Goal: Task Accomplishment & Management: Use online tool/utility

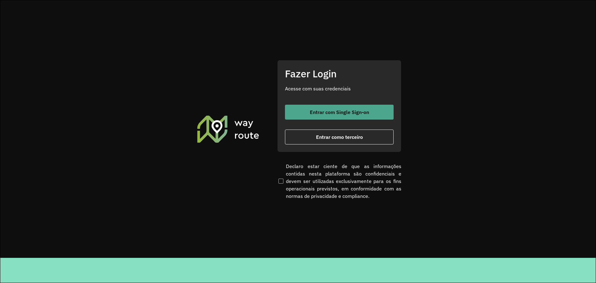
click at [352, 106] on button "Entrar com Single Sign-on" at bounding box center [339, 112] width 109 height 15
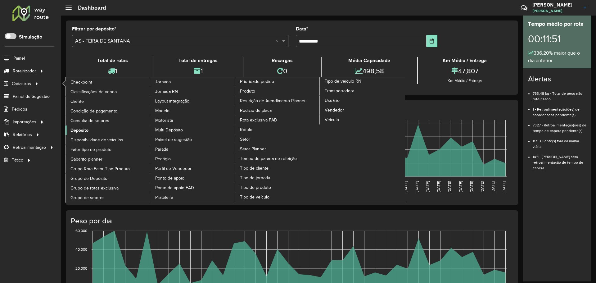
click at [78, 131] on span "Depósito" at bounding box center [79, 130] width 18 height 7
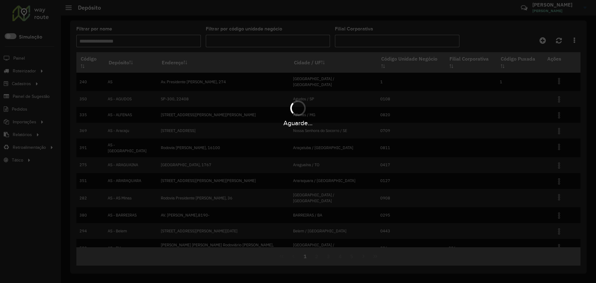
click at [151, 42] on div "Aguarde..." at bounding box center [298, 141] width 596 height 283
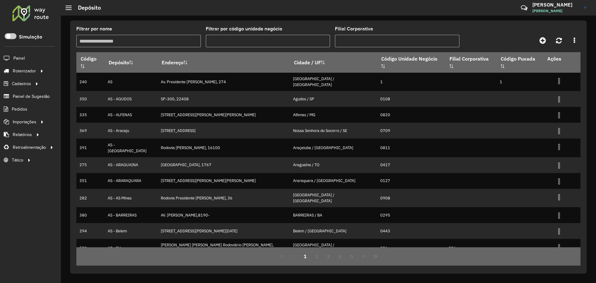
click at [144, 42] on input "Filtrar por nome" at bounding box center [138, 41] width 124 height 12
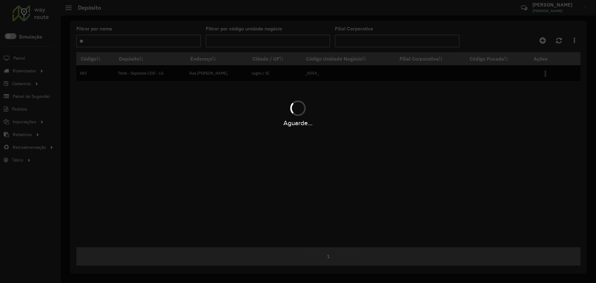
type input "**"
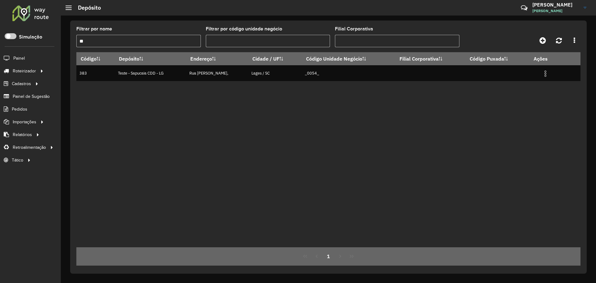
click at [178, 20] on div "Filtrar por nome ** Filtrar por código unidade negócio Filial Corporativa Códig…" at bounding box center [328, 146] width 516 height 253
click at [192, 96] on div "Código Depósito Endereço Cidade / UF Código Unidade Negócio Filial Corporativa …" at bounding box center [328, 149] width 504 height 195
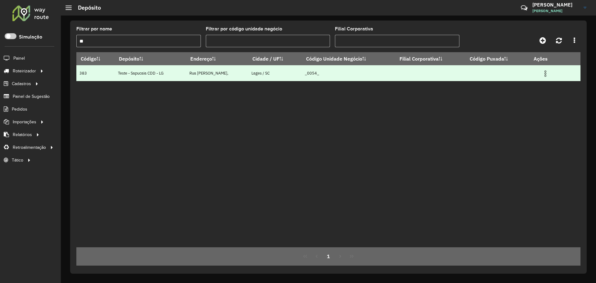
click at [412, 78] on td at bounding box center [430, 73] width 70 height 16
drag, startPoint x: 305, startPoint y: 78, endPoint x: 430, endPoint y: 77, distance: 125.7
click at [426, 77] on tr "383 Teste - Sapucaia CDD - LG Rua Rodolfo Floriani, Lages / SC _0054_" at bounding box center [328, 73] width 504 height 16
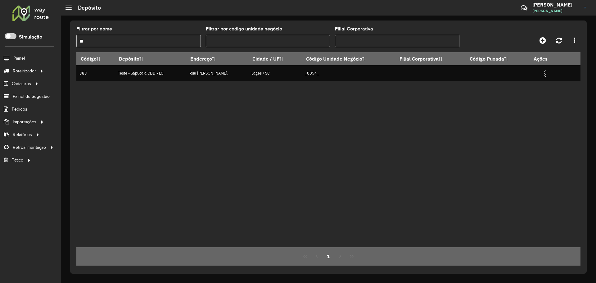
click at [425, 85] on div "Código Depósito Endereço Cidade / UF Código Unidade Negócio Filial Corporativa …" at bounding box center [328, 149] width 504 height 195
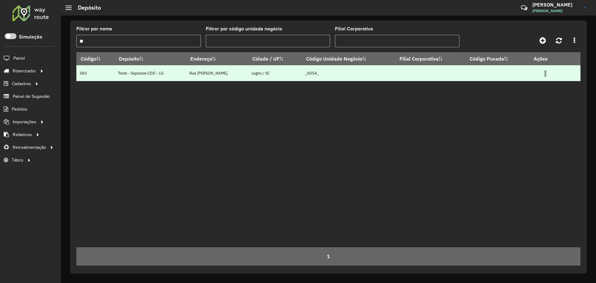
click at [245, 74] on td "Rua Rodolfo Floriani," at bounding box center [217, 73] width 62 height 16
click at [124, 71] on td "Teste - Sapucaia CDD - LG" at bounding box center [150, 73] width 71 height 16
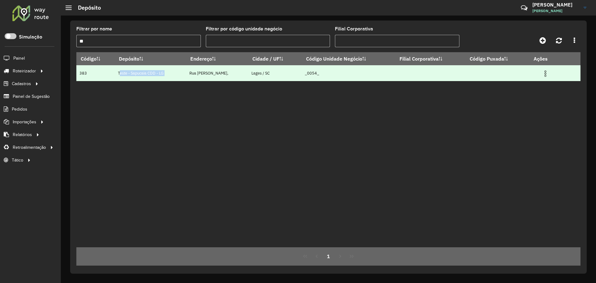
click at [124, 71] on td "Teste - Sapucaia CDD - LG" at bounding box center [150, 73] width 71 height 16
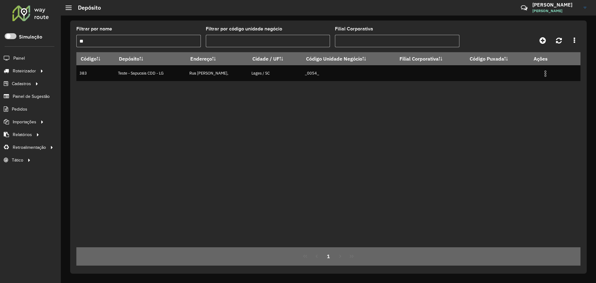
click at [176, 104] on div "Código Depósito Endereço Cidade / UF Código Unidade Negócio Filial Corporativa …" at bounding box center [328, 149] width 504 height 195
click at [453, 119] on div "Código Depósito Endereço Cidade / UF Código Unidade Negócio Filial Corporativa …" at bounding box center [328, 149] width 504 height 195
click at [379, 124] on div "Código Depósito Endereço Cidade / UF Código Unidade Negócio Filial Corporativa …" at bounding box center [328, 149] width 504 height 195
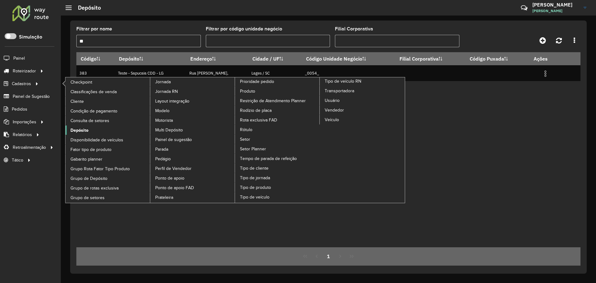
click at [87, 129] on span "Depósito" at bounding box center [79, 130] width 18 height 7
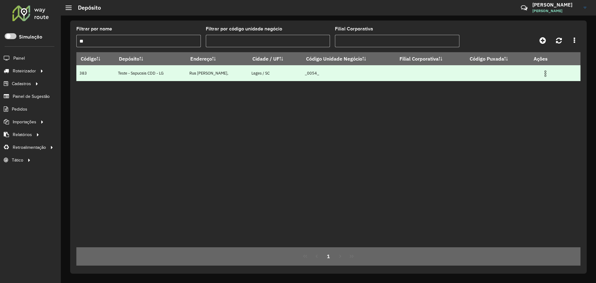
click at [547, 74] on img at bounding box center [545, 73] width 7 height 7
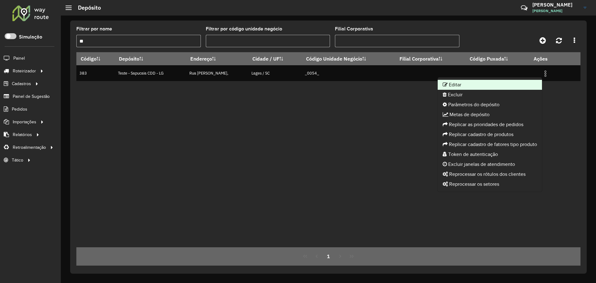
click at [465, 84] on li "Editar" at bounding box center [490, 85] width 104 height 10
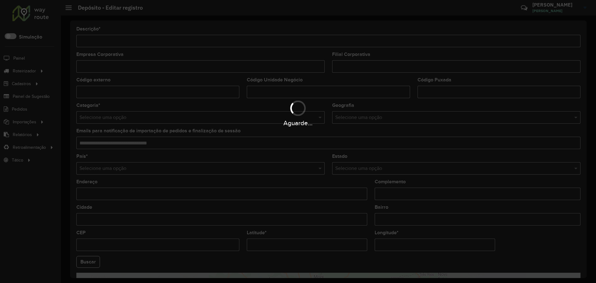
type input "**********"
type input "******"
type input "**********"
type input "*****"
type input "**********"
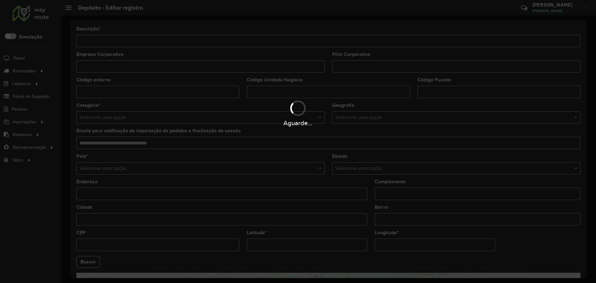
type input "*********"
type input "**********"
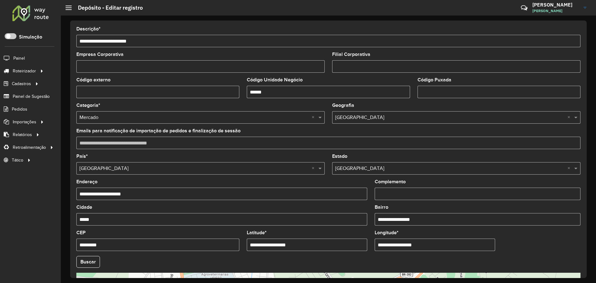
click at [132, 40] on input "**********" at bounding box center [328, 41] width 504 height 12
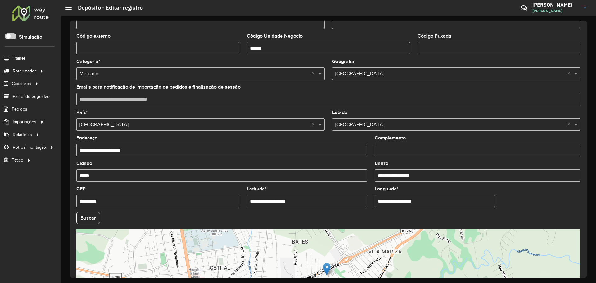
scroll to position [62, 0]
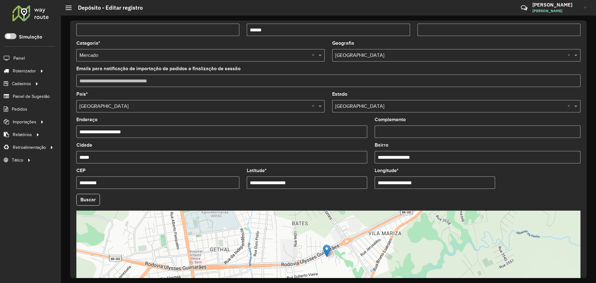
click at [309, 185] on input "**********" at bounding box center [307, 182] width 120 height 12
click at [406, 184] on input "**********" at bounding box center [435, 182] width 120 height 12
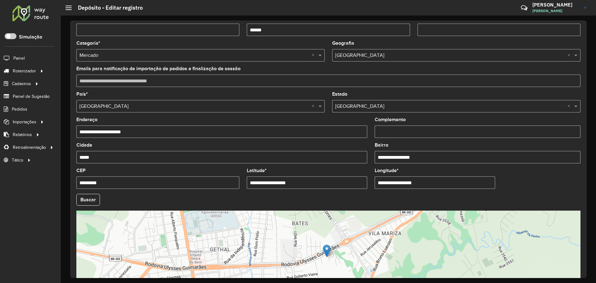
click at [406, 184] on input "**********" at bounding box center [435, 182] width 120 height 12
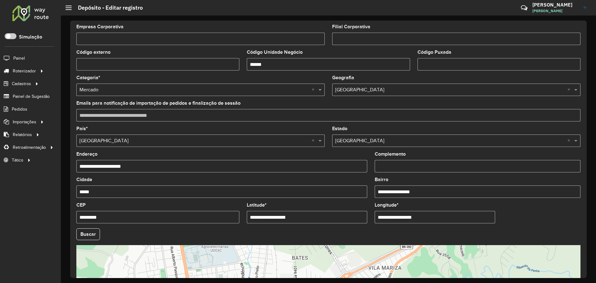
scroll to position [0, 0]
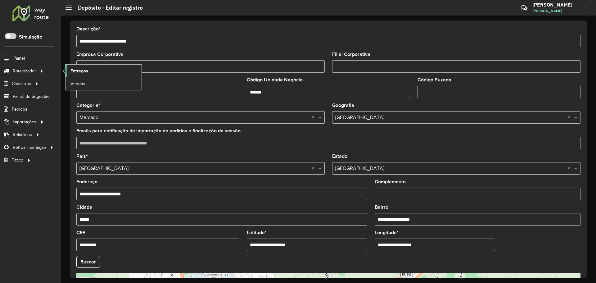
click at [95, 68] on link "Entregas" at bounding box center [103, 71] width 76 height 12
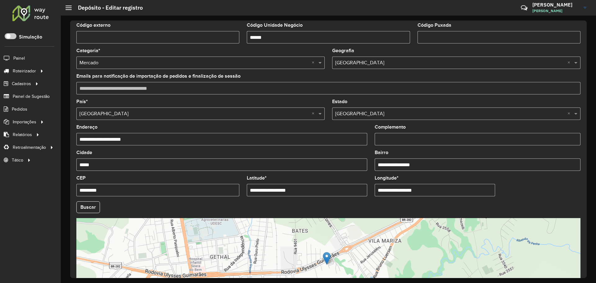
scroll to position [116, 0]
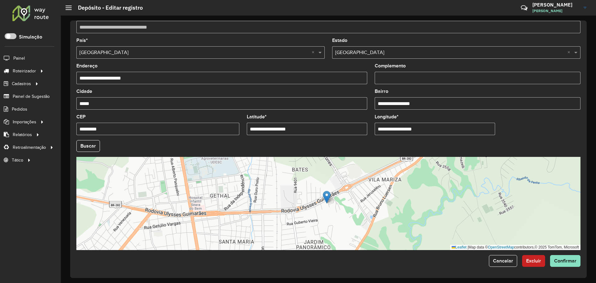
click at [313, 125] on input "**********" at bounding box center [307, 129] width 120 height 12
drag, startPoint x: 295, startPoint y: 122, endPoint x: 162, endPoint y: 112, distance: 133.8
click at [163, 112] on formly-group "**********" at bounding box center [328, 144] width 511 height 212
paste input "text"
type input "**********"
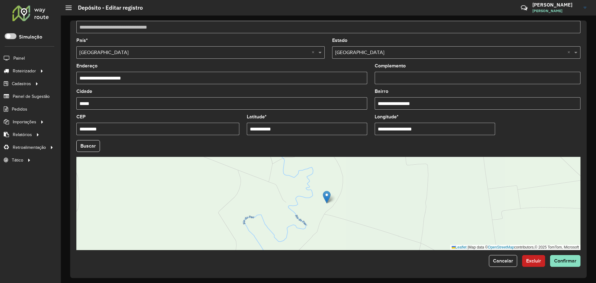
drag, startPoint x: 438, startPoint y: 128, endPoint x: 305, endPoint y: 126, distance: 132.5
click at [307, 125] on formly-group "**********" at bounding box center [328, 144] width 511 height 212
paste input "text"
type input "**********"
click at [91, 144] on button "Buscar" at bounding box center [88, 146] width 24 height 12
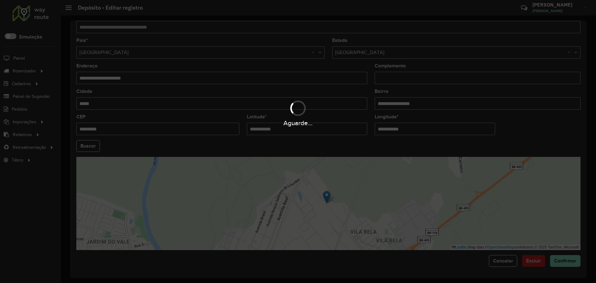
type input "**********"
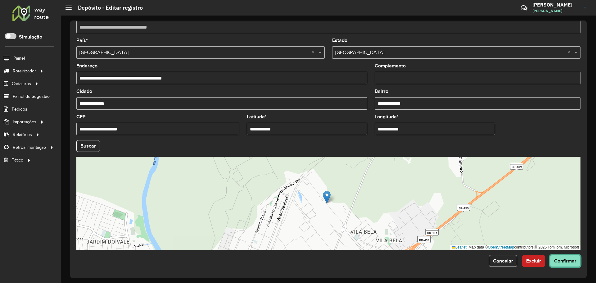
click at [566, 263] on span "Confirmar" at bounding box center [565, 260] width 22 height 5
click at [396, 144] on hb-field-button "Buscar" at bounding box center [328, 146] width 504 height 12
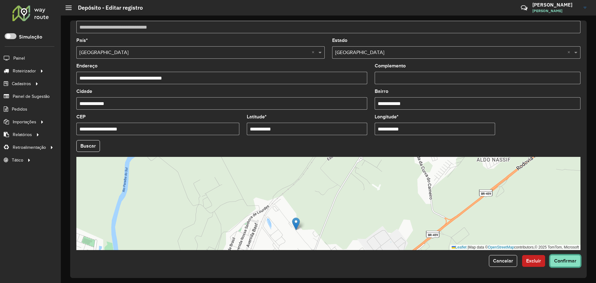
click at [570, 260] on span "Confirmar" at bounding box center [565, 260] width 22 height 5
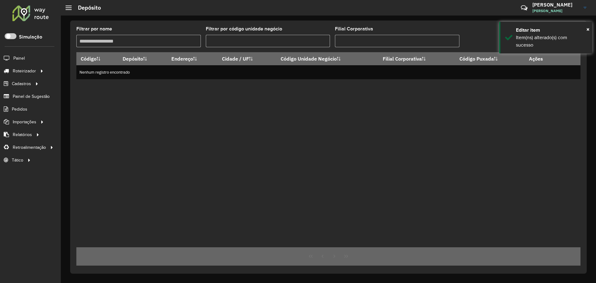
type input "**"
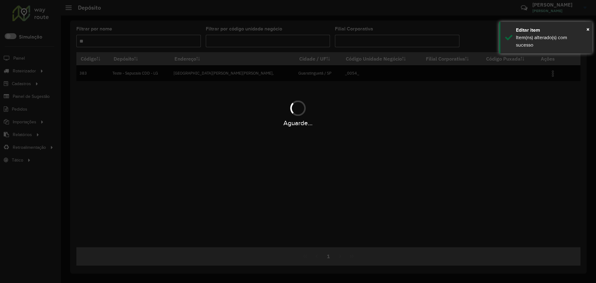
click at [406, 141] on hb-app "Aguarde... Pop-up bloqueado! Seu navegador bloqueou automáticamente a abertura …" at bounding box center [298, 141] width 596 height 283
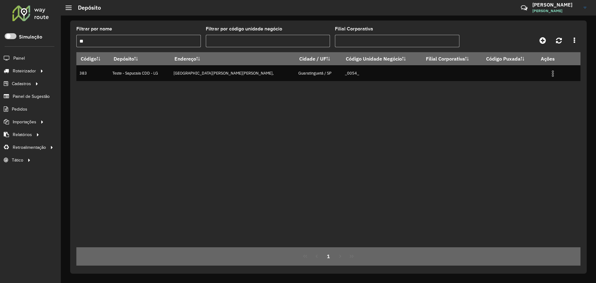
click at [126, 147] on div "Código Depósito Endereço Cidade / UF Código Unidade Negócio Filial Corporativa …" at bounding box center [328, 149] width 504 height 195
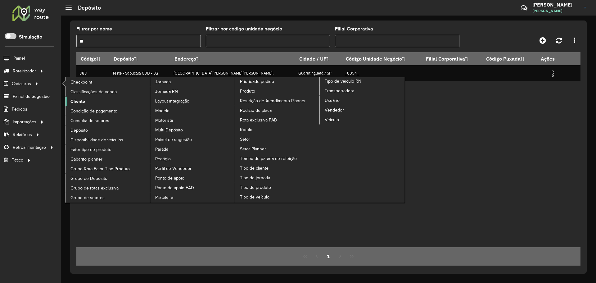
click at [83, 102] on span "Cliente" at bounding box center [77, 101] width 15 height 7
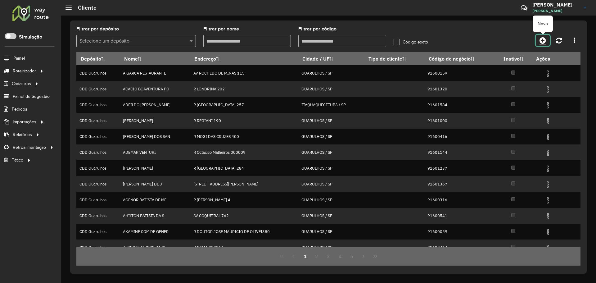
click at [549, 40] on link at bounding box center [543, 40] width 14 height 11
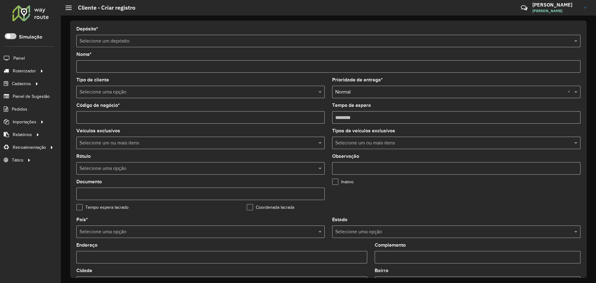
click at [172, 40] on input "text" at bounding box center [321, 41] width 485 height 7
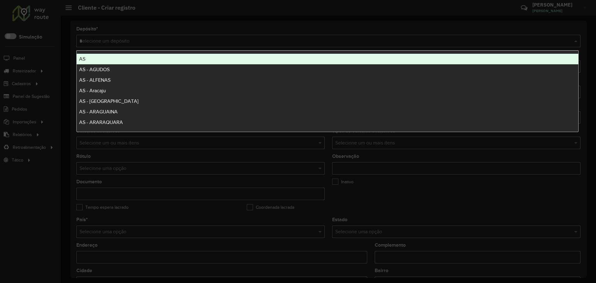
type input "**"
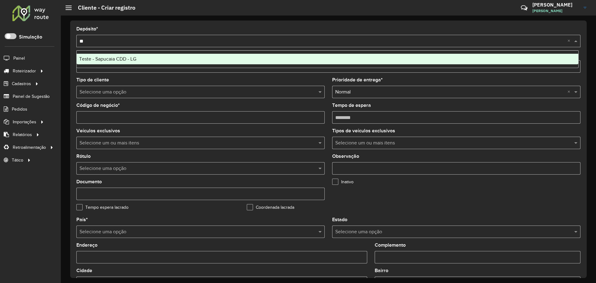
click at [153, 59] on div "Teste - Sapucaia CDD - LG" at bounding box center [327, 59] width 501 height 11
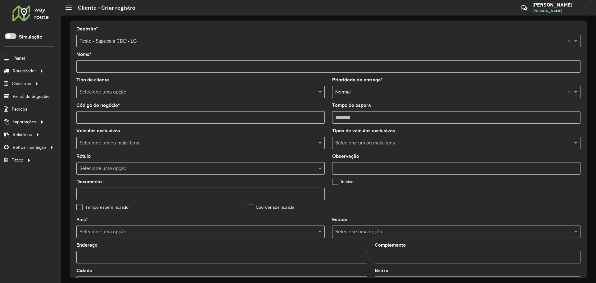
click at [124, 63] on input "Nome *" at bounding box center [328, 66] width 504 height 12
paste input "**********"
type input "**********"
click at [96, 114] on input "Código de negócio *" at bounding box center [200, 117] width 248 height 12
paste input "*****"
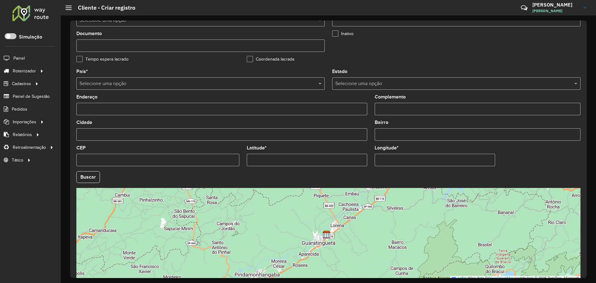
scroll to position [179, 0]
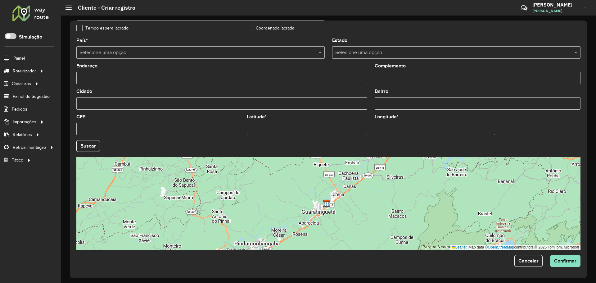
type input "********"
click at [278, 128] on input "Latitude *" at bounding box center [307, 129] width 120 height 12
paste input "**********"
type input "**********"
click at [400, 131] on input "Longitude *" at bounding box center [435, 129] width 120 height 12
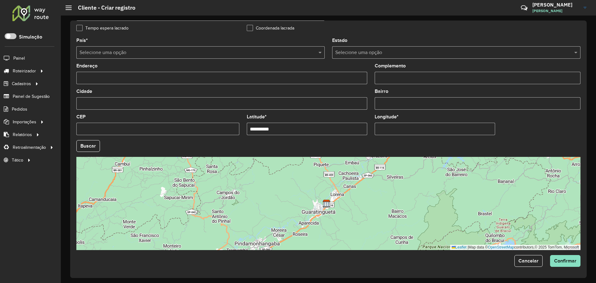
paste input "**********"
type input "**********"
click at [547, 127] on hb-app "Aguarde... Pop-up bloqueado! Seu navegador bloqueou automáticamente a abertura …" at bounding box center [298, 141] width 596 height 283
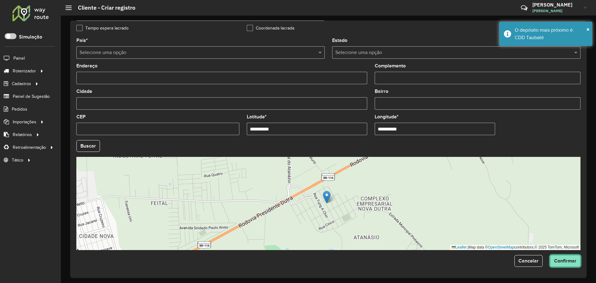
click at [567, 261] on span "Confirmar" at bounding box center [565, 260] width 22 height 5
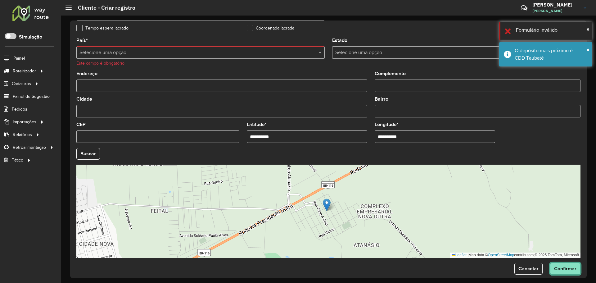
scroll to position [86, 0]
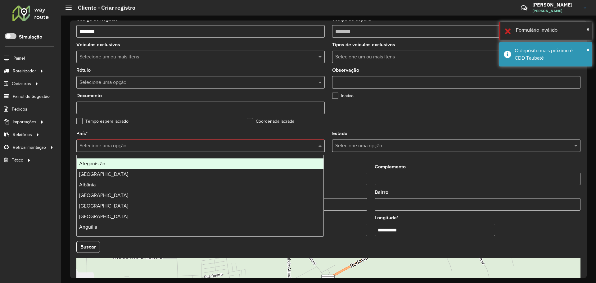
click at [120, 144] on input "text" at bounding box center [194, 145] width 230 height 7
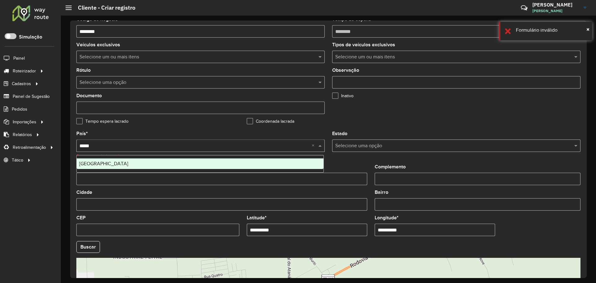
type input "******"
click at [114, 164] on div "Brasil" at bounding box center [200, 163] width 247 height 11
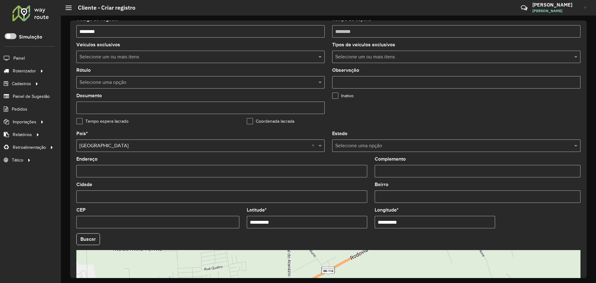
click at [426, 121] on formly-group "Tipo de cliente Selecione uma opção Prioridade de entrega * Selecione uma opção…" at bounding box center [328, 62] width 511 height 140
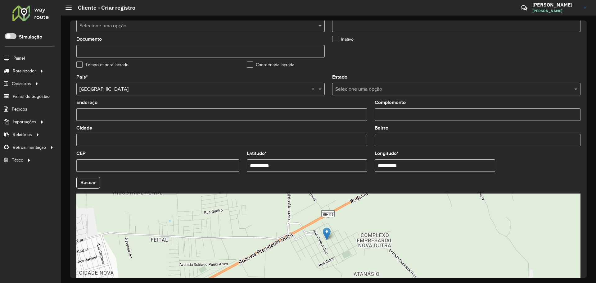
scroll to position [179, 0]
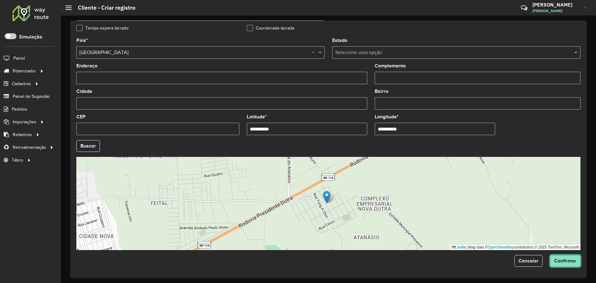
click at [564, 262] on span "Confirmar" at bounding box center [565, 260] width 22 height 5
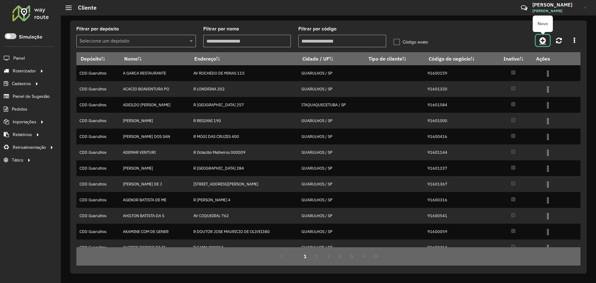
click at [544, 40] on icon at bounding box center [542, 40] width 7 height 7
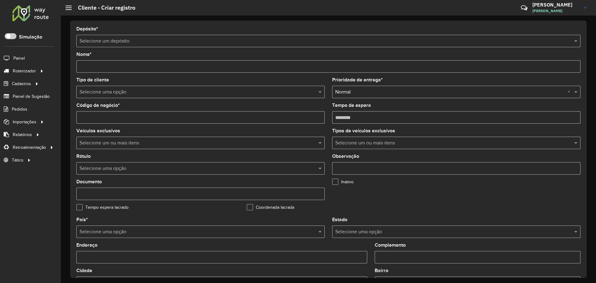
click at [166, 43] on input "text" at bounding box center [321, 41] width 485 height 7
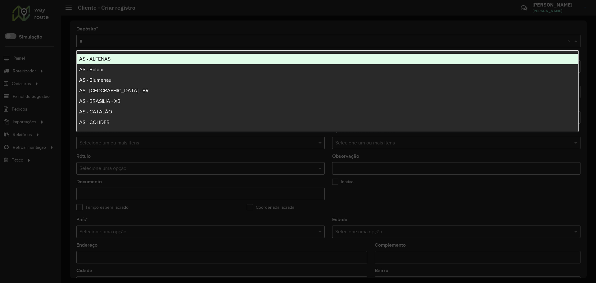
type input "**"
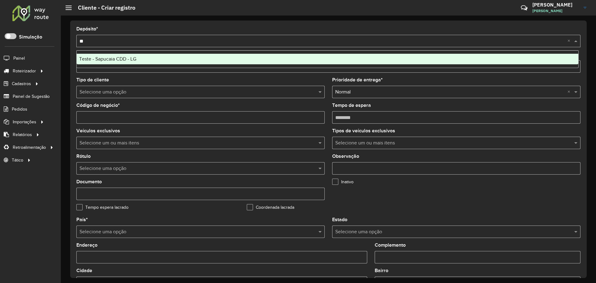
click at [134, 58] on span "Teste - Sapucaia CDD - LG" at bounding box center [107, 58] width 57 height 5
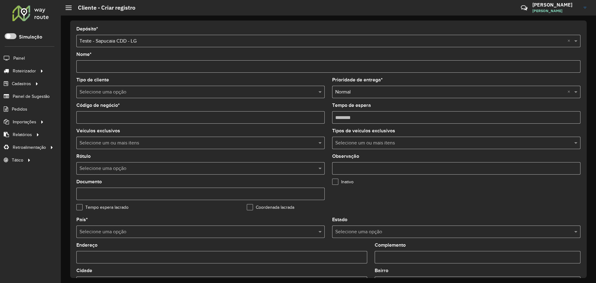
click at [99, 95] on input "text" at bounding box center [194, 91] width 230 height 7
click at [84, 115] on input "Código de negócio *" at bounding box center [200, 117] width 248 height 12
paste input "*****"
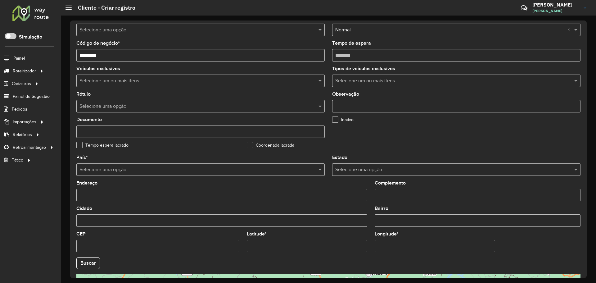
type input "*********"
click at [145, 164] on div "Selecione uma opção" at bounding box center [200, 169] width 248 height 12
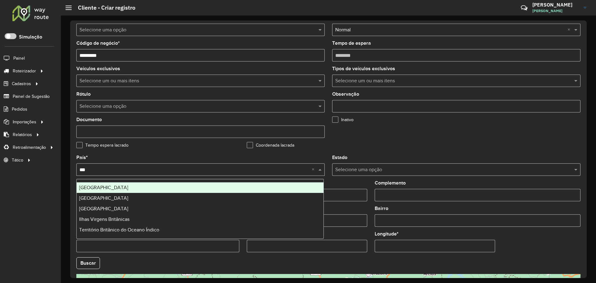
type input "****"
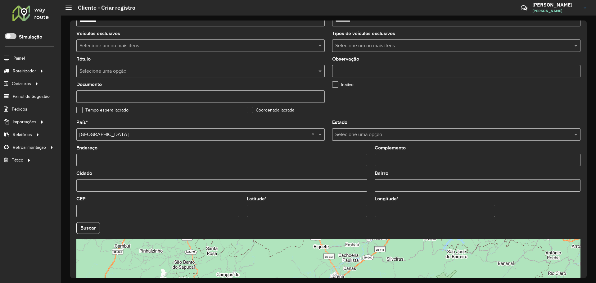
scroll to position [155, 0]
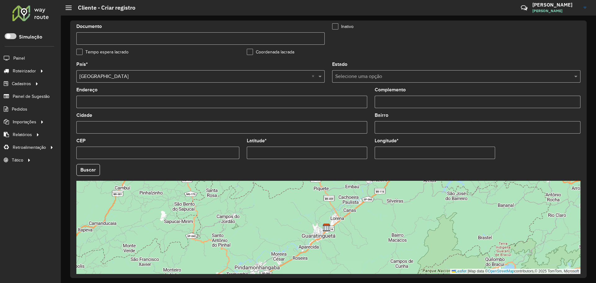
drag, startPoint x: 270, startPoint y: 152, endPoint x: 273, endPoint y: 152, distance: 3.2
click at [271, 152] on input "Latitude *" at bounding box center [307, 152] width 120 height 12
paste input "*********"
type input "*********"
click at [394, 154] on input "Longitude *" at bounding box center [435, 152] width 120 height 12
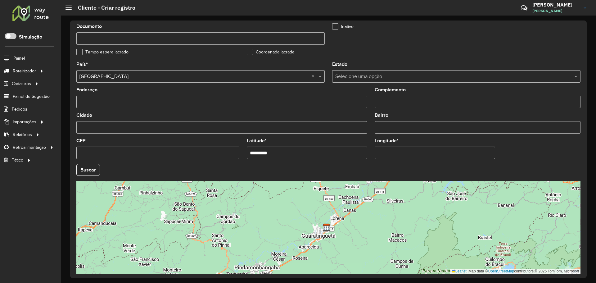
paste input "*********"
type input "*********"
click at [540, 147] on hb-app "Aguarde... Pop-up bloqueado! Seu navegador bloqueou automáticamente a abertura …" at bounding box center [298, 141] width 596 height 283
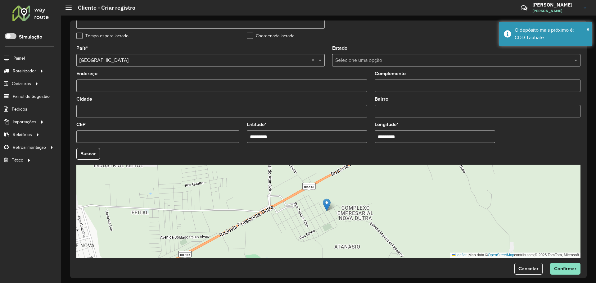
scroll to position [179, 0]
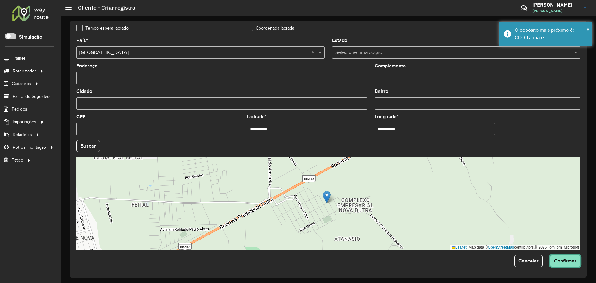
click at [563, 263] on span "Confirmar" at bounding box center [565, 260] width 22 height 5
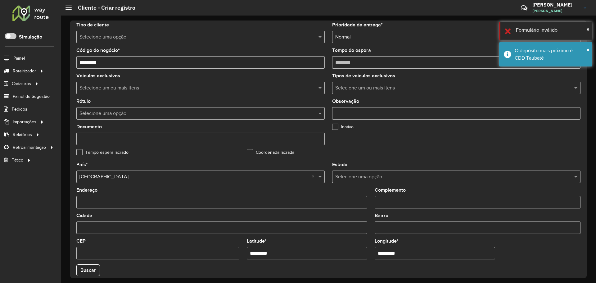
scroll to position [0, 0]
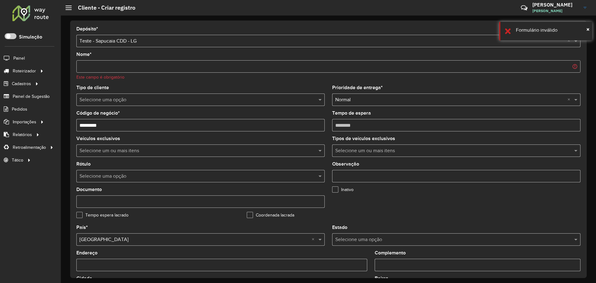
click at [137, 67] on input "Nome *" at bounding box center [328, 66] width 504 height 12
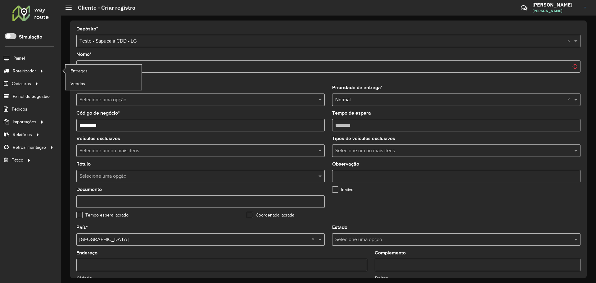
click at [110, 65] on ul "Entregas Vendas" at bounding box center [98, 77] width 78 height 25
click at [120, 65] on input "Nome *" at bounding box center [328, 66] width 504 height 12
paste input "**********"
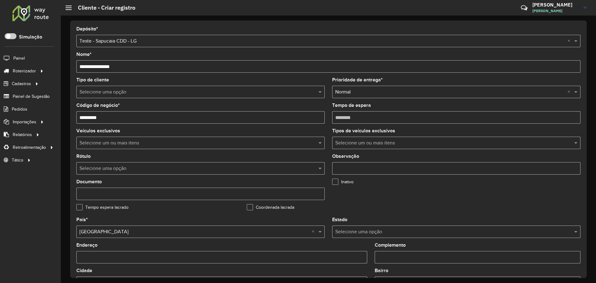
type input "**********"
click at [159, 54] on div "**********" at bounding box center [328, 62] width 504 height 20
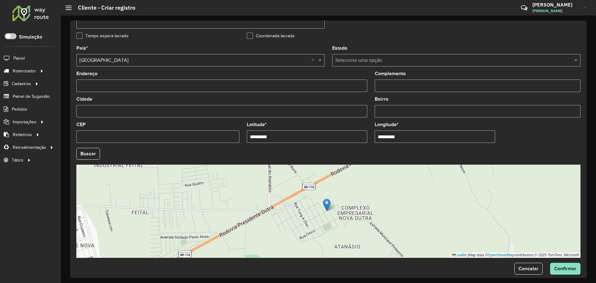
scroll to position [179, 0]
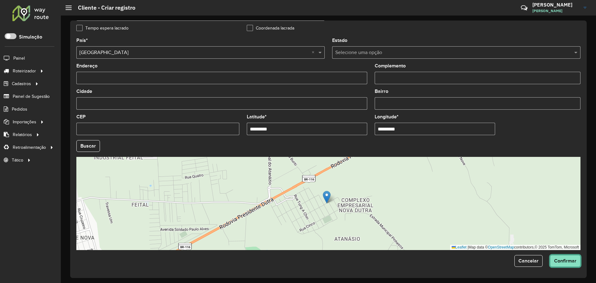
click at [567, 259] on span "Confirmar" at bounding box center [565, 260] width 22 height 5
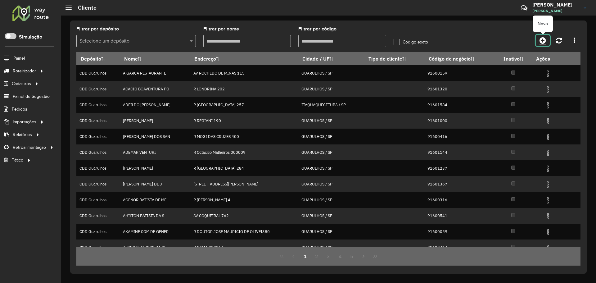
click at [544, 38] on icon at bounding box center [542, 40] width 7 height 7
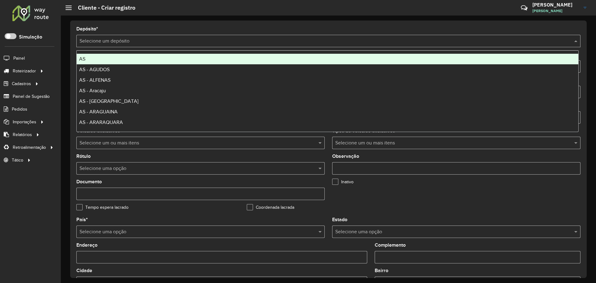
click at [229, 40] on input "text" at bounding box center [321, 41] width 485 height 7
type input "**"
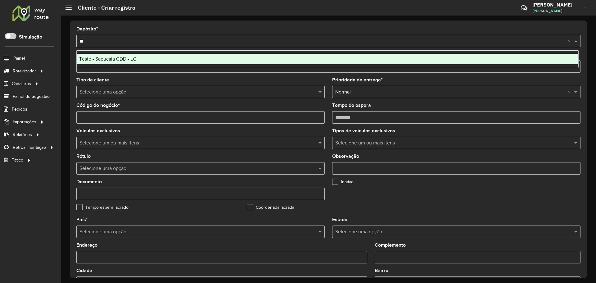
click at [197, 59] on div "Teste - Sapucaia CDD - LG" at bounding box center [327, 59] width 501 height 11
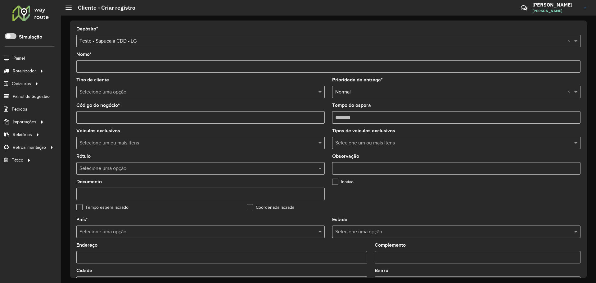
click at [134, 69] on input "Nome *" at bounding box center [328, 66] width 504 height 12
paste input "**********"
type input "**********"
click at [174, 48] on form "**********" at bounding box center [328, 236] width 504 height 419
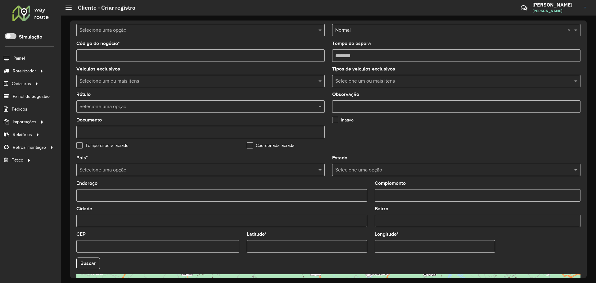
scroll to position [124, 0]
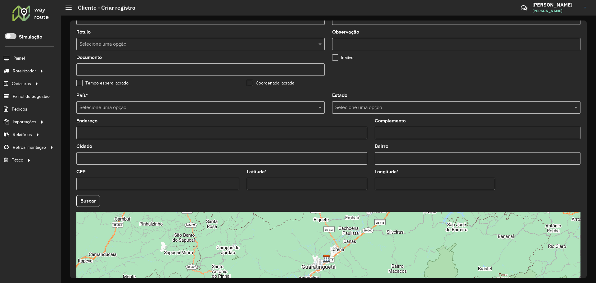
click at [271, 182] on input "Latitude *" at bounding box center [307, 184] width 120 height 12
paste input "**********"
type input "**********"
click at [408, 184] on input "Longitude *" at bounding box center [435, 184] width 120 height 12
paste input "**********"
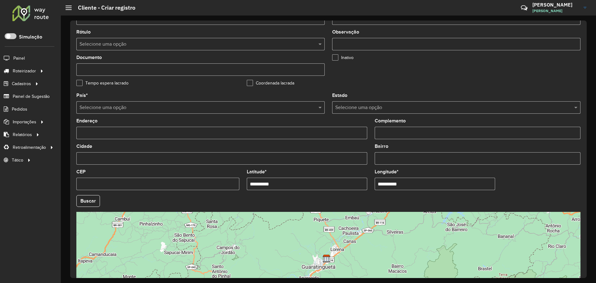
type input "**********"
click at [96, 160] on hb-app "Aguarde... Pop-up bloqueado! Seu navegador bloqueou automáticamente a abertura …" at bounding box center [298, 141] width 596 height 283
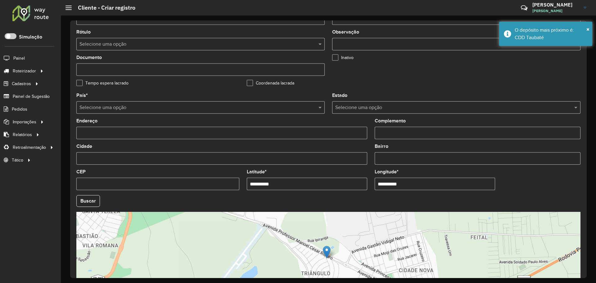
click at [106, 109] on input "text" at bounding box center [194, 107] width 230 height 7
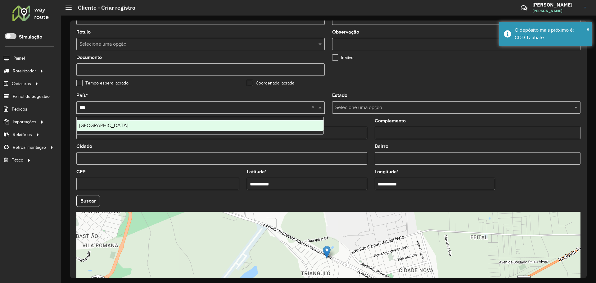
type input "****"
click at [123, 129] on div "Brasil" at bounding box center [200, 125] width 247 height 11
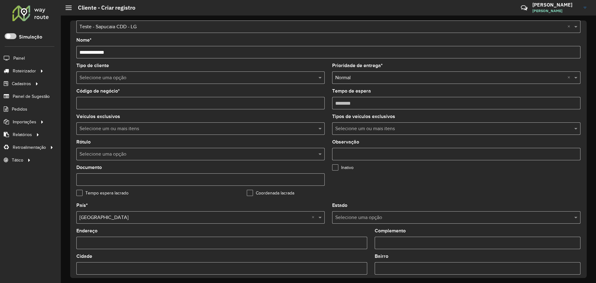
scroll to position [0, 0]
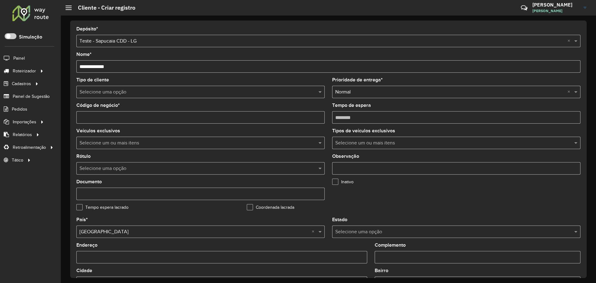
click at [108, 118] on input "Código de negócio *" at bounding box center [200, 117] width 248 height 12
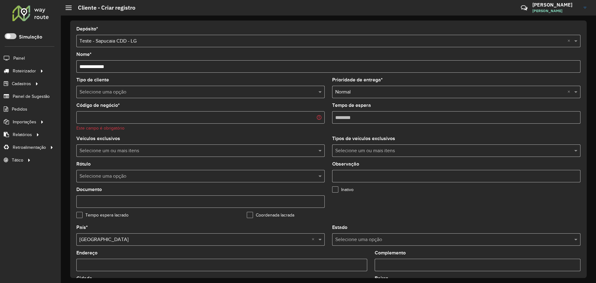
click at [120, 119] on input "Código de negócio *" at bounding box center [200, 117] width 248 height 12
paste input "*****"
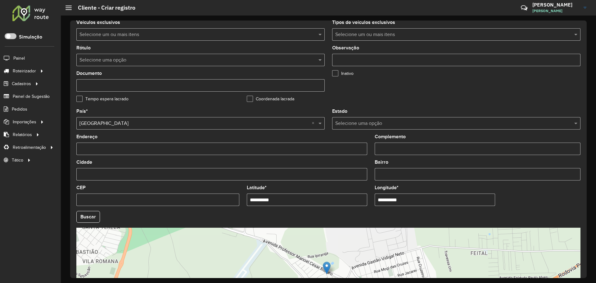
scroll to position [62, 0]
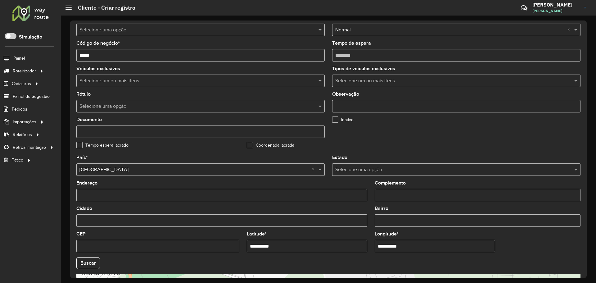
click at [120, 52] on input "*****" at bounding box center [200, 55] width 248 height 12
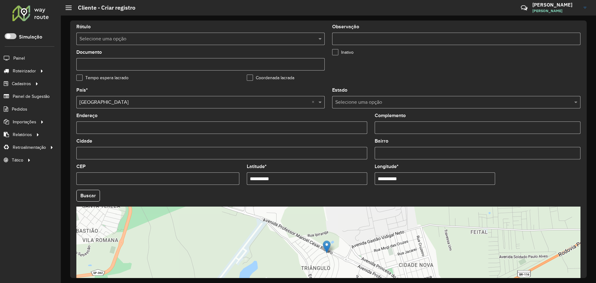
scroll to position [179, 0]
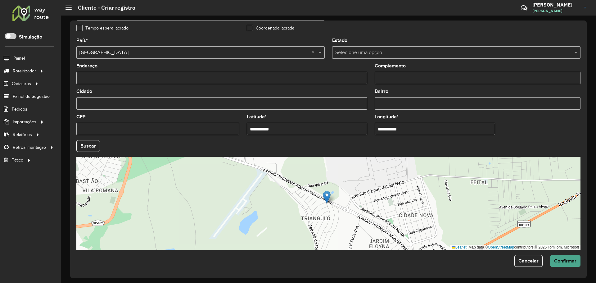
type input "********"
click at [560, 259] on span "Confirmar" at bounding box center [565, 260] width 22 height 5
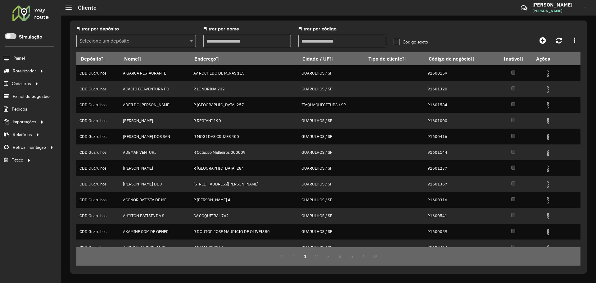
click at [156, 45] on div "Selecione um depósito" at bounding box center [135, 41] width 119 height 12
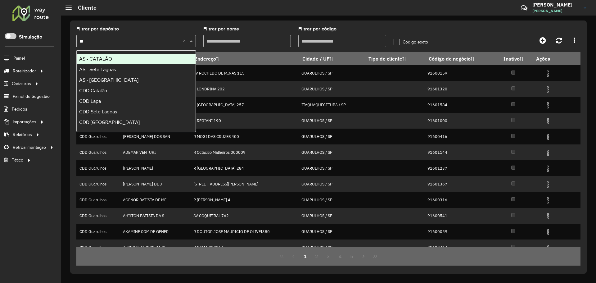
type input "*"
type input "**"
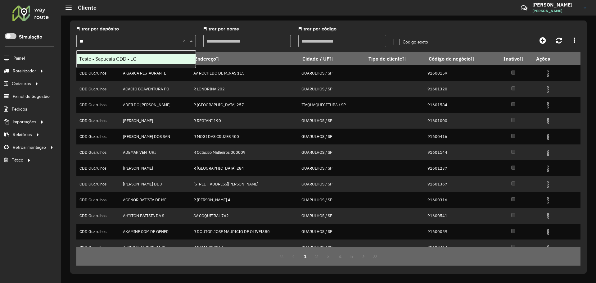
click at [165, 56] on div "Teste - Sapucaia CDD - LG" at bounding box center [136, 59] width 119 height 11
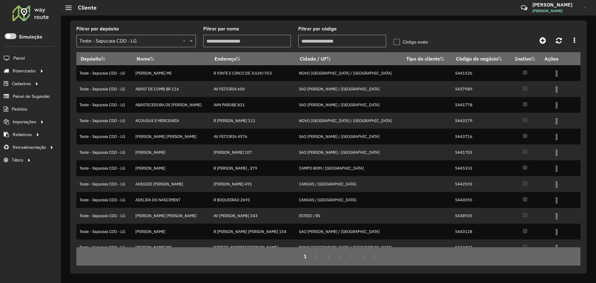
click at [320, 36] on input "Filtrar por código" at bounding box center [342, 41] width 88 height 12
paste input "*****"
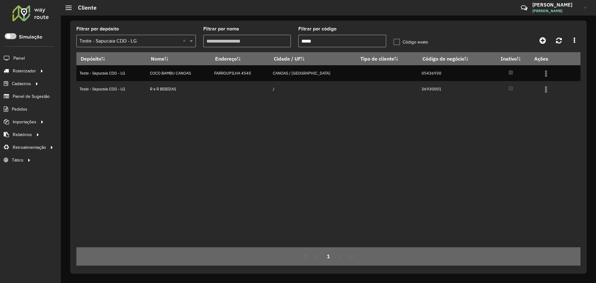
click at [340, 22] on div "Filtrar por depósito Selecione um depósito × Teste - Sapucaia CDD - LG × Filtra…" at bounding box center [328, 146] width 516 height 253
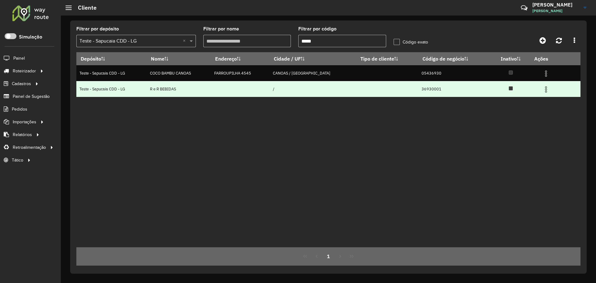
drag, startPoint x: 118, startPoint y: 85, endPoint x: 207, endPoint y: 85, distance: 89.7
click at [207, 85] on tr "Teste - Sapucaia CDD - LG R e R BEBIDAS / 36930001" at bounding box center [328, 89] width 504 height 16
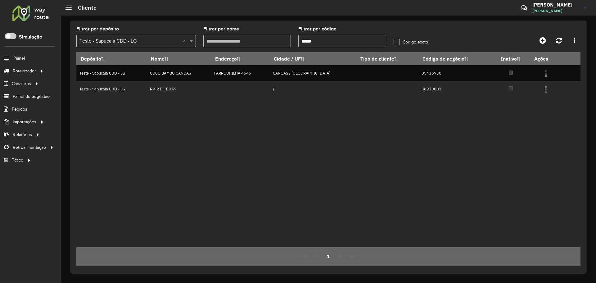
click at [185, 101] on div "Depósito Nome Endereço Cidade / UF Tipo de cliente Código de negócio Inativo Aç…" at bounding box center [328, 149] width 504 height 195
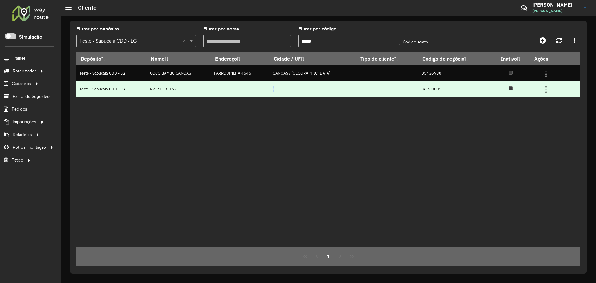
drag, startPoint x: 278, startPoint y: 85, endPoint x: 416, endPoint y: 89, distance: 138.2
click at [412, 88] on tr "Teste - Sapucaia CDD - LG R e R BEBIDAS / 36930001" at bounding box center [328, 89] width 504 height 16
click at [418, 90] on td "36930001" at bounding box center [454, 89] width 73 height 16
click at [429, 91] on td "36930001" at bounding box center [454, 89] width 73 height 16
drag, startPoint x: 429, startPoint y: 91, endPoint x: 485, endPoint y: 90, distance: 55.9
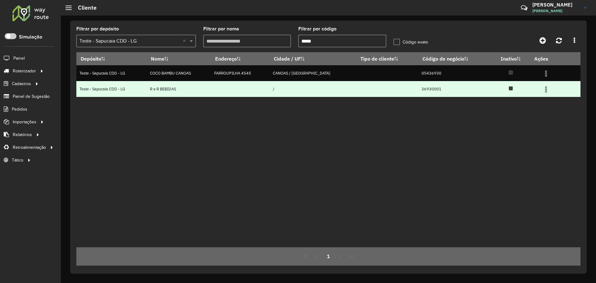
click at [429, 91] on td "36930001" at bounding box center [454, 89] width 73 height 16
click at [418, 88] on td "36930001" at bounding box center [454, 89] width 73 height 16
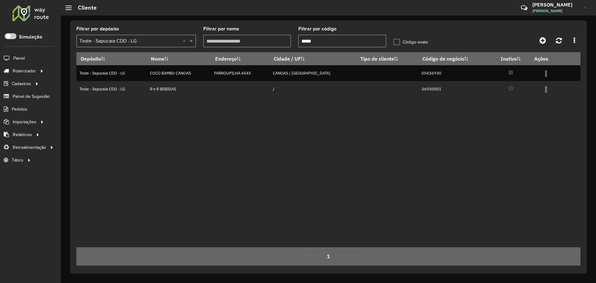
copy td "36930001"
drag, startPoint x: 254, startPoint y: 35, endPoint x: 240, endPoint y: 37, distance: 14.1
click at [232, 35] on formly-group "Filtrar por depósito Selecione um depósito × Teste - Sapucaia CDD - LG × Filtra…" at bounding box center [263, 39] width 380 height 25
paste input "text"
click at [365, 20] on div "Filtrar por depósito Selecione um depósito × Teste - Sapucaia CDD - LG × Filtra…" at bounding box center [328, 149] width 535 height 267
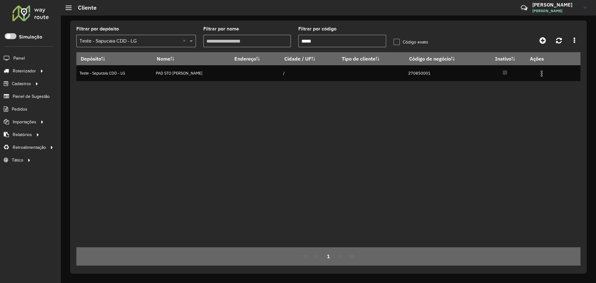
drag, startPoint x: 366, startPoint y: 109, endPoint x: 256, endPoint y: 88, distance: 112.5
click at [368, 105] on div "Depósito Nome Endereço Cidade / UF Tipo de cliente Código de negócio Inativo Aç…" at bounding box center [328, 149] width 504 height 195
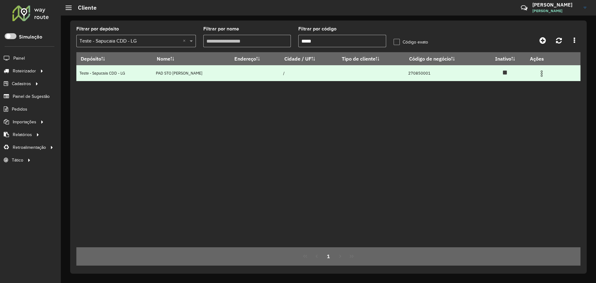
click at [419, 72] on td "270850001" at bounding box center [444, 73] width 79 height 16
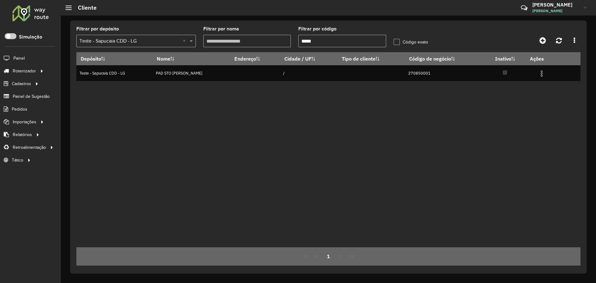
copy td "270850001"
drag, startPoint x: 316, startPoint y: 201, endPoint x: 340, endPoint y: 189, distance: 27.4
click at [316, 201] on div "Depósito Nome Endereço Cidade / UF Tipo de cliente Código de negócio Inativo Aç…" at bounding box center [328, 149] width 504 height 195
drag, startPoint x: 329, startPoint y: 40, endPoint x: 251, endPoint y: 31, distance: 79.0
click at [251, 31] on formly-group "Filtrar por depósito Selecione um depósito × Teste - Sapucaia CDD - LG × Filtra…" at bounding box center [263, 39] width 380 height 25
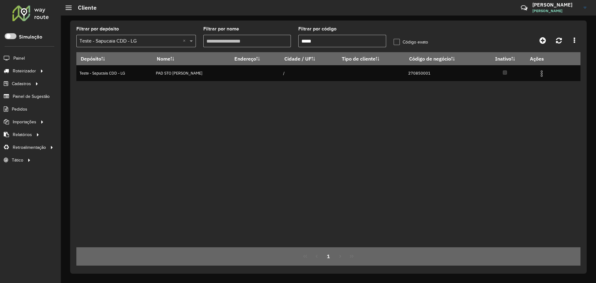
paste input "text"
type input "*****"
click at [349, 11] on hb-header "Cliente Críticas? Dúvidas? Elogios? Sugestões? Entre em contato conosco! Andrei…" at bounding box center [328, 8] width 535 height 16
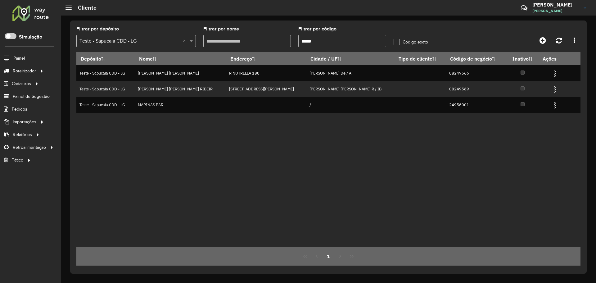
drag, startPoint x: 418, startPoint y: 162, endPoint x: 418, endPoint y: 152, distance: 9.6
click at [417, 162] on div "Depósito Nome Endereço Cidade / UF Tipo de cliente Código de negócio Inativo Aç…" at bounding box center [328, 149] width 504 height 195
click at [431, 133] on div "Depósito Nome Endereço Cidade / UF Tipo de cliente Código de negócio Inativo Aç…" at bounding box center [328, 149] width 504 height 195
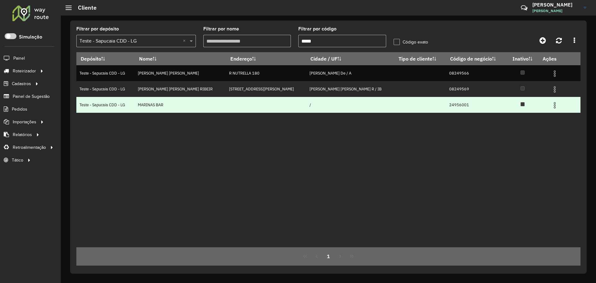
click at [446, 107] on td "24956001" at bounding box center [476, 105] width 61 height 16
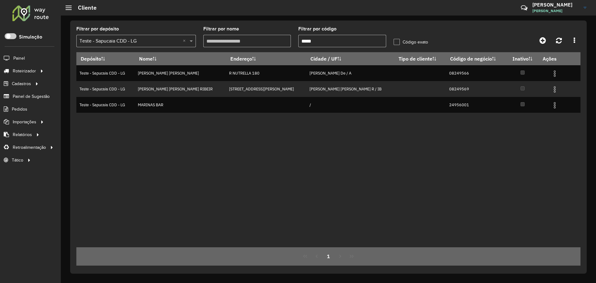
copy td "24956001"
click at [393, 154] on div "Depósito Nome Endereço Cidade / UF Tipo de cliente Código de negócio Inativo Aç…" at bounding box center [328, 149] width 504 height 195
drag, startPoint x: 176, startPoint y: 165, endPoint x: 173, endPoint y: 165, distance: 3.1
click at [176, 165] on div "Depósito Nome Endereço Cidade / UF Tipo de cliente Código de negócio Inativo Aç…" at bounding box center [328, 149] width 504 height 195
click at [203, 155] on div "Depósito Nome Endereço Cidade / UF Tipo de cliente Código de negócio Inativo Aç…" at bounding box center [328, 149] width 504 height 195
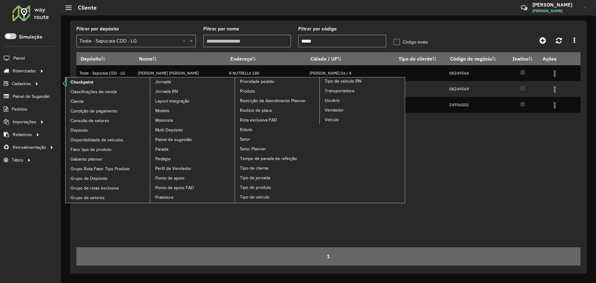
click at [84, 81] on span "Checkpoint" at bounding box center [81, 82] width 23 height 7
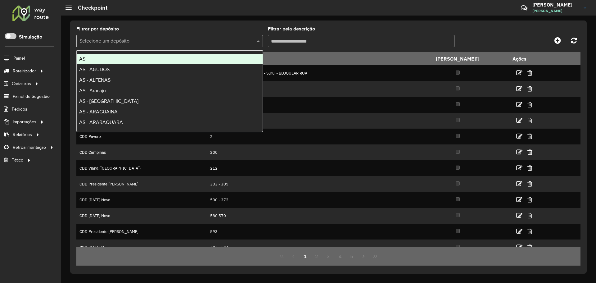
click at [153, 40] on input "text" at bounding box center [163, 41] width 168 height 7
click at [556, 39] on icon at bounding box center [557, 40] width 7 height 7
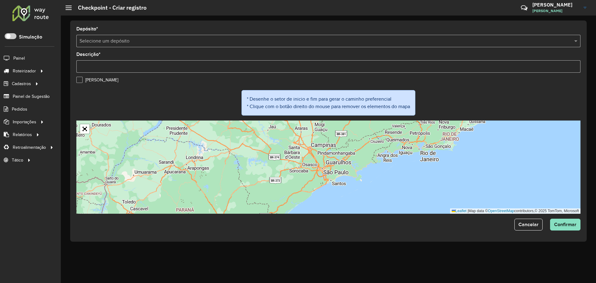
click at [160, 40] on input "text" at bounding box center [321, 41] width 485 height 7
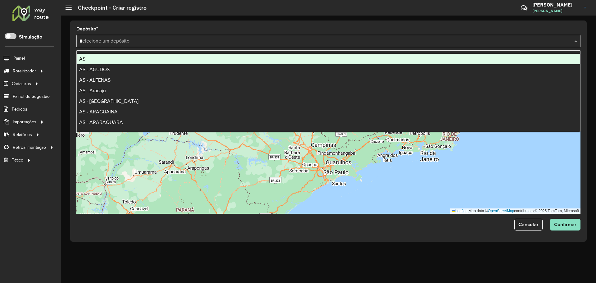
type input "**"
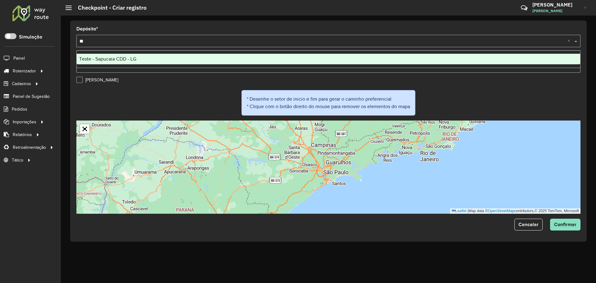
click at [158, 56] on div "Teste - Sapucaia CDD - LG" at bounding box center [328, 59] width 503 height 11
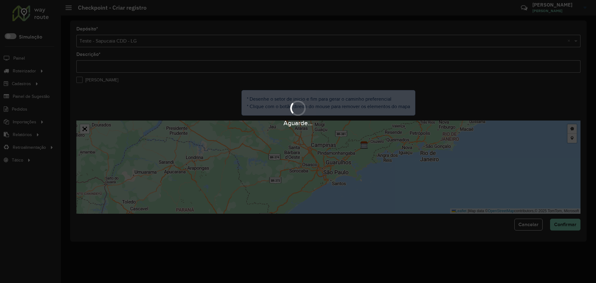
click at [148, 65] on div "Aguarde..." at bounding box center [298, 141] width 596 height 283
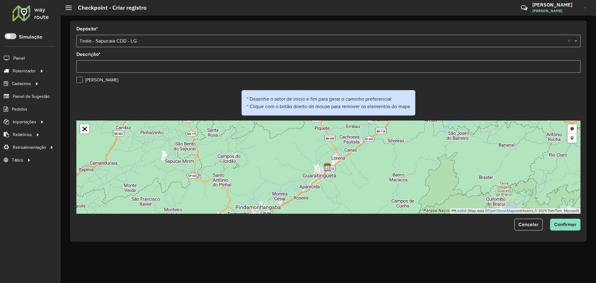
click at [148, 65] on input "Descrição *" at bounding box center [328, 66] width 504 height 12
type input "*"
type input "**********"
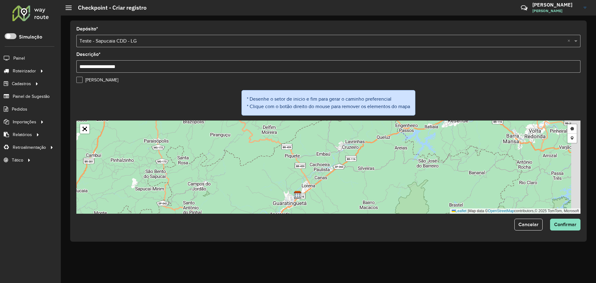
drag, startPoint x: 382, startPoint y: 160, endPoint x: 348, endPoint y: 191, distance: 46.1
click at [348, 191] on div "Desenhar setor Adicionar checkpoint Leaflet | Map data © OpenStreetMap contribu…" at bounding box center [328, 166] width 504 height 93
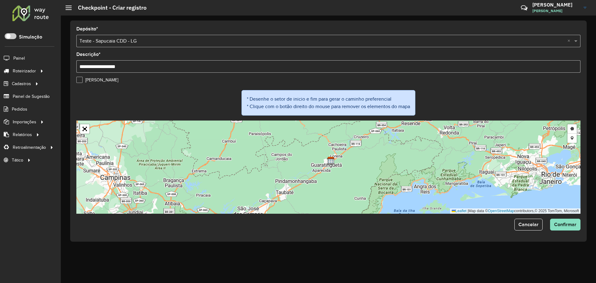
drag, startPoint x: 328, startPoint y: 187, endPoint x: 338, endPoint y: 159, distance: 29.6
click at [338, 159] on div "Desenhar setor Adicionar checkpoint Leaflet | Map data © OpenStreetMap contribu…" at bounding box center [328, 166] width 504 height 93
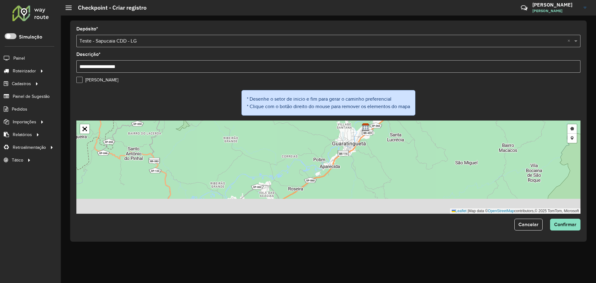
drag, startPoint x: 329, startPoint y: 166, endPoint x: 364, endPoint y: 146, distance: 39.7
click at [362, 148] on div "Desenhar setor Adicionar checkpoint Leaflet | Map data © OpenStreetMap contribu…" at bounding box center [328, 166] width 504 height 93
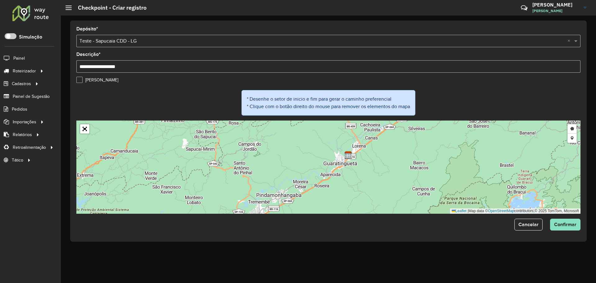
drag, startPoint x: 342, startPoint y: 169, endPoint x: 322, endPoint y: 189, distance: 28.5
click at [322, 189] on div "Desenhar setor Adicionar checkpoint Leaflet | Map data © OpenStreetMap contribu…" at bounding box center [328, 166] width 504 height 93
click at [87, 130] on link "Abrir mapa em tela cheia" at bounding box center [84, 128] width 9 height 9
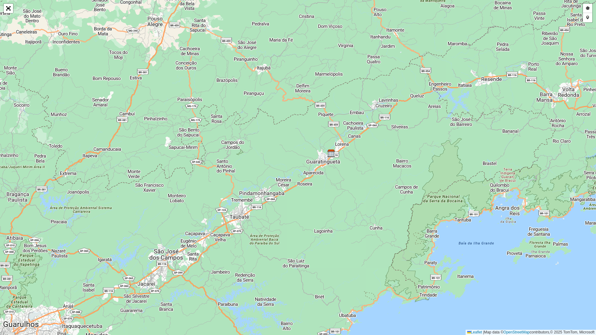
drag, startPoint x: 279, startPoint y: 142, endPoint x: 313, endPoint y: 145, distance: 34.5
click at [296, 138] on div "Desenhar setor Adicionar checkpoint Leaflet | Map data © OpenStreetMap contribu…" at bounding box center [298, 167] width 596 height 335
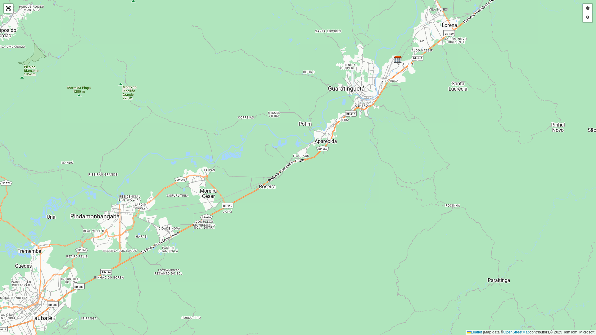
drag, startPoint x: 313, startPoint y: 190, endPoint x: 350, endPoint y: 145, distance: 58.1
click at [350, 145] on div "Desenhar setor Adicionar checkpoint Leaflet | Map data © OpenStreetMap contribu…" at bounding box center [298, 167] width 596 height 335
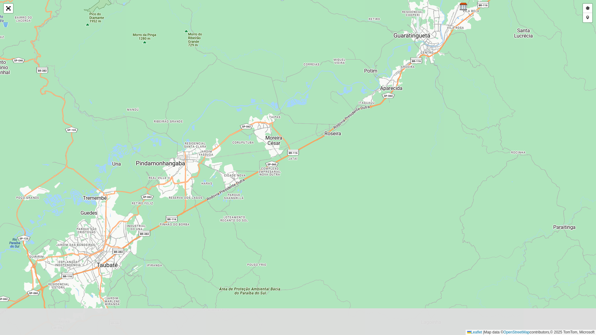
drag, startPoint x: 344, startPoint y: 152, endPoint x: 411, endPoint y: 96, distance: 87.2
click at [411, 96] on div "Desenhar setor Adicionar checkpoint Leaflet | Map data © OpenStreetMap contribu…" at bounding box center [298, 167] width 596 height 335
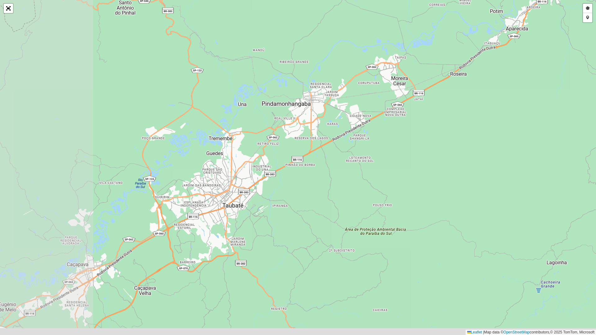
drag, startPoint x: 337, startPoint y: 164, endPoint x: 447, endPoint y: 110, distance: 122.5
click at [447, 110] on div "Desenhar setor Adicionar checkpoint Leaflet | Map data © OpenStreetMap contribu…" at bounding box center [298, 167] width 596 height 335
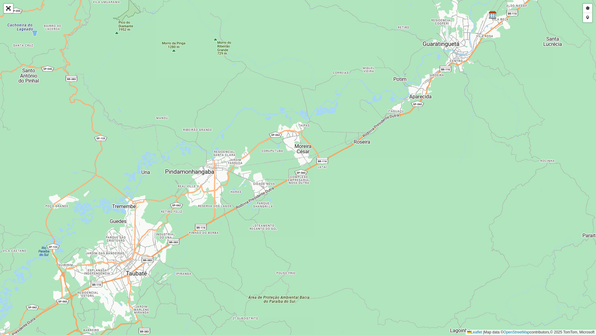
drag, startPoint x: 410, startPoint y: 125, endPoint x: 339, endPoint y: 182, distance: 90.7
click at [306, 198] on div "Desenhar setor Adicionar checkpoint Leaflet | Map data © OpenStreetMap contribu…" at bounding box center [298, 167] width 596 height 335
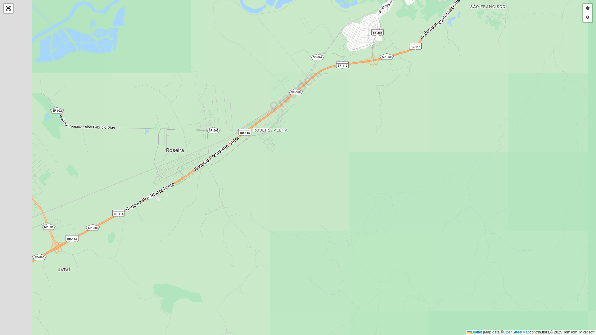
drag, startPoint x: 341, startPoint y: 129, endPoint x: 429, endPoint y: 99, distance: 93.0
click at [429, 99] on div "Desenhar setor Adicionar checkpoint Leaflet | Map data © OpenStreetMap contribu…" at bounding box center [298, 167] width 596 height 335
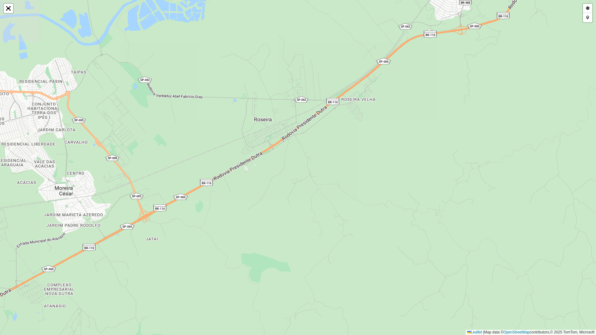
drag, startPoint x: 219, startPoint y: 166, endPoint x: 380, endPoint y: 105, distance: 171.6
click at [380, 105] on div "Desenhar setor Adicionar checkpoint Leaflet | Map data © OpenStreetMap contribu…" at bounding box center [298, 167] width 596 height 335
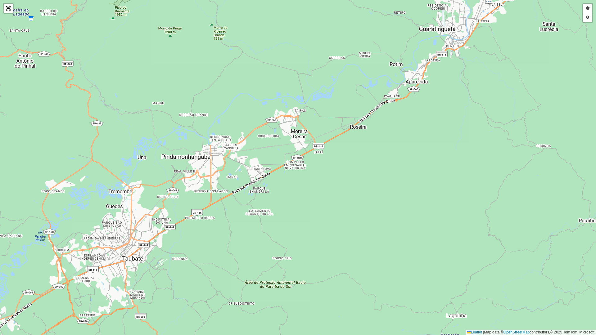
drag, startPoint x: 289, startPoint y: 118, endPoint x: 323, endPoint y: 126, distance: 35.0
click at [323, 126] on div "Desenhar setor Adicionar checkpoint Leaflet | Map data © OpenStreetMap contribu…" at bounding box center [298, 167] width 596 height 335
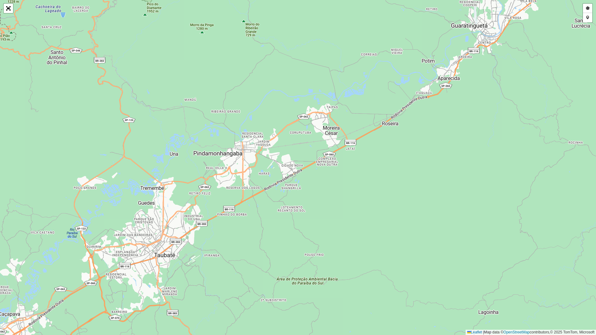
drag, startPoint x: 297, startPoint y: 141, endPoint x: 359, endPoint y: 97, distance: 76.3
click at [359, 97] on div "Desenhar setor Adicionar checkpoint Leaflet | Map data © OpenStreetMap contribu…" at bounding box center [298, 167] width 596 height 335
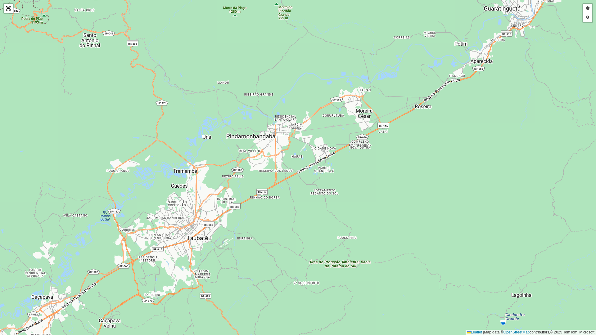
drag, startPoint x: 307, startPoint y: 124, endPoint x: 279, endPoint y: 154, distance: 41.7
click at [279, 154] on div "Desenhar setor Adicionar checkpoint Leaflet | Map data © OpenStreetMap contribu…" at bounding box center [298, 167] width 596 height 335
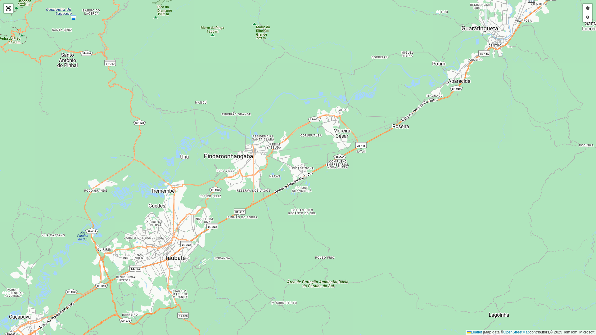
drag, startPoint x: 305, startPoint y: 128, endPoint x: 295, endPoint y: 138, distance: 14.0
click at [295, 138] on div "Desenhar setor Adicionar checkpoint Leaflet | Map data © OpenStreetMap contribu…" at bounding box center [298, 167] width 596 height 335
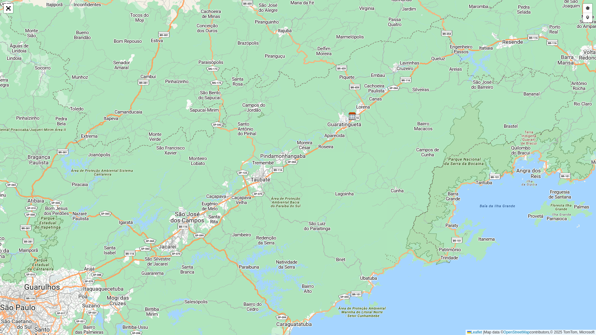
drag, startPoint x: 334, startPoint y: 117, endPoint x: 311, endPoint y: 139, distance: 31.6
click at [311, 139] on div "Desenhar setor Adicionar checkpoint Leaflet | Map data © OpenStreetMap contribu…" at bounding box center [298, 167] width 596 height 335
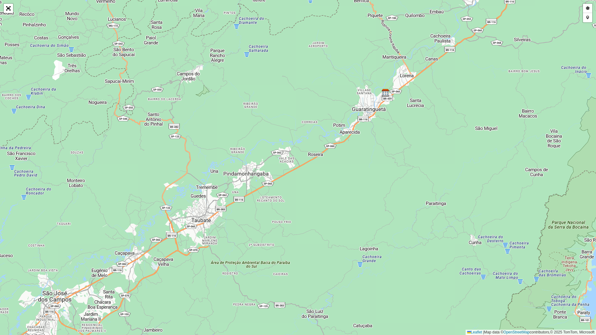
drag, startPoint x: 316, startPoint y: 145, endPoint x: 325, endPoint y: 137, distance: 11.7
click at [325, 137] on div "Desenhar setor Adicionar checkpoint Leaflet | Map data © OpenStreetMap contribu…" at bounding box center [298, 167] width 596 height 335
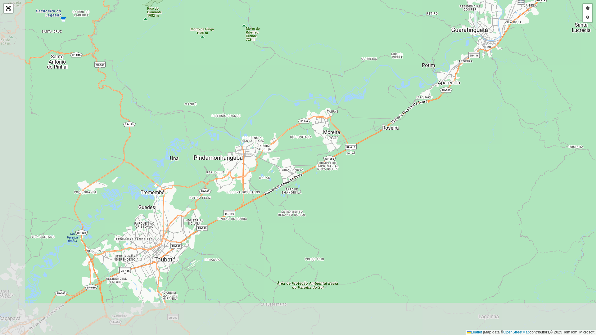
drag, startPoint x: 302, startPoint y: 150, endPoint x: 356, endPoint y: 113, distance: 65.8
click at [356, 113] on div "Desenhar setor Adicionar checkpoint Leaflet | Map data © OpenStreetMap contribu…" at bounding box center [298, 167] width 596 height 335
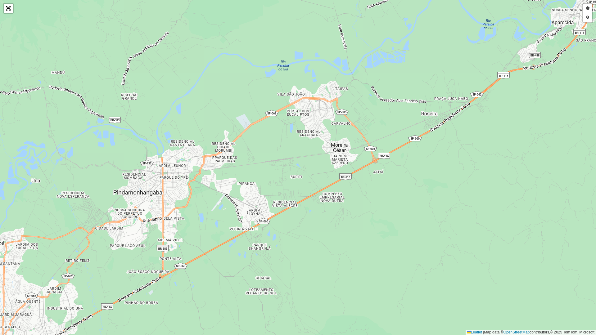
drag, startPoint x: 339, startPoint y: 146, endPoint x: 323, endPoint y: 157, distance: 19.7
click at [323, 157] on div "Desenhar setor Adicionar checkpoint Leaflet | Map data © OpenStreetMap contribu…" at bounding box center [298, 167] width 596 height 335
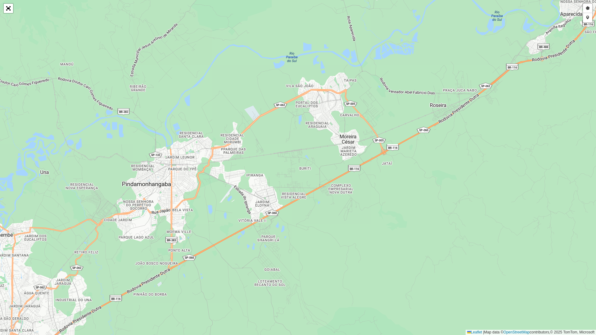
drag, startPoint x: 291, startPoint y: 167, endPoint x: 297, endPoint y: 162, distance: 7.7
click at [297, 162] on div "Desenhar setor Adicionar checkpoint Leaflet | Map data © OpenStreetMap contribu…" at bounding box center [298, 167] width 596 height 335
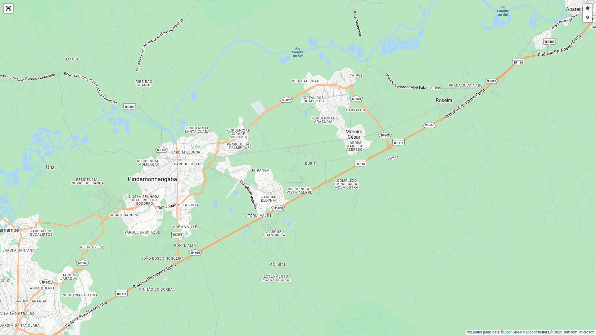
click at [590, 8] on link "Desenhar setor" at bounding box center [587, 8] width 9 height 9
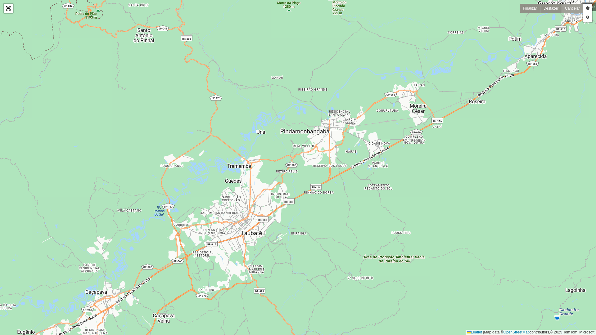
click at [575, 6] on link "Cancelar" at bounding box center [571, 8] width 21 height 9
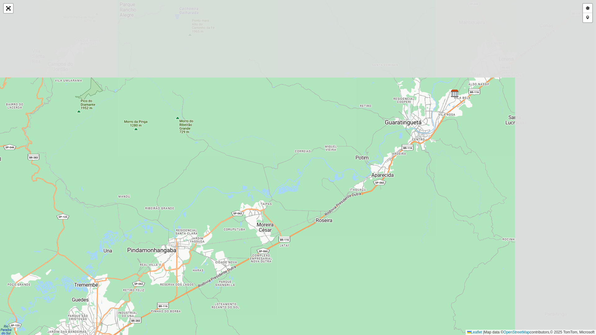
drag, startPoint x: 535, startPoint y: 50, endPoint x: 400, endPoint y: 157, distance: 172.3
click at [376, 175] on div "Desenhar setor Adicionar checkpoint Finalizar Desfazer Cancelar Leaflet | Map d…" at bounding box center [298, 167] width 596 height 335
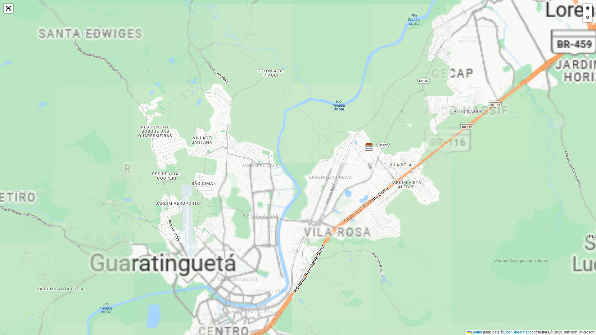
drag, startPoint x: 417, startPoint y: 79, endPoint x: 366, endPoint y: 144, distance: 82.0
click at [395, 161] on div "Desenhar setor Adicionar checkpoint Finalizar Desfazer Cancelar Leaflet | Map d…" at bounding box center [298, 167] width 596 height 335
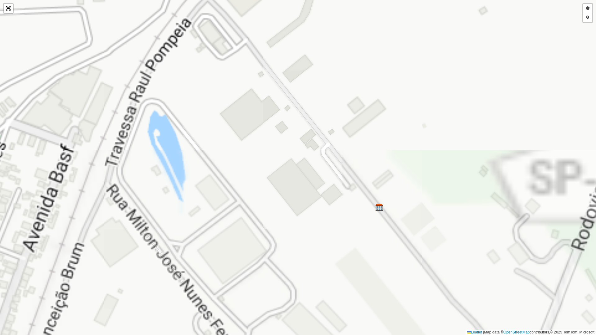
drag, startPoint x: 402, startPoint y: 187, endPoint x: 385, endPoint y: 141, distance: 49.8
click at [388, 129] on div "Desenhar setor Adicionar checkpoint Finalizar Desfazer Cancelar Leaflet | Map d…" at bounding box center [298, 167] width 596 height 335
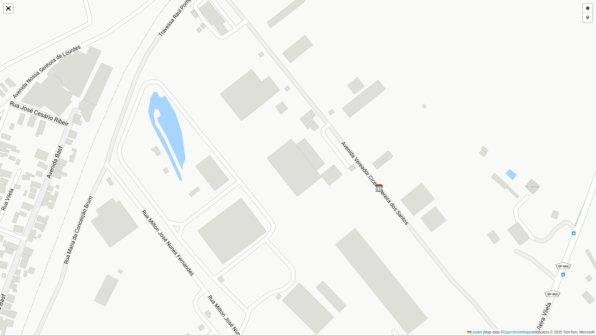
drag, startPoint x: 394, startPoint y: 161, endPoint x: 394, endPoint y: 142, distance: 19.6
click at [394, 142] on div "Desenhar setor Adicionar checkpoint Finalizar Desfazer Cancelar Leaflet | Map d…" at bounding box center [298, 167] width 596 height 335
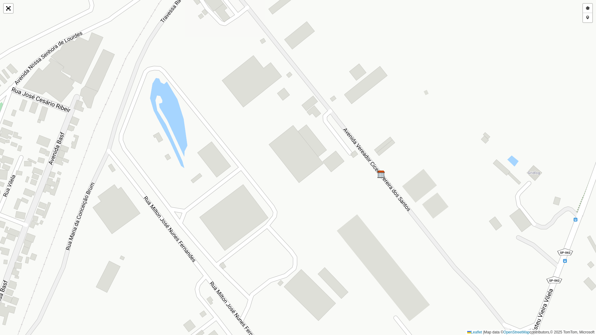
drag, startPoint x: 396, startPoint y: 158, endPoint x: 398, endPoint y: 144, distance: 13.8
click at [398, 144] on div "Desenhar setor Adicionar checkpoint Finalizar Desfazer Cancelar Leaflet | Map d…" at bounding box center [298, 167] width 596 height 335
click at [589, 16] on link "Adicionar checkpoint" at bounding box center [587, 17] width 9 height 9
click at [588, 11] on link "Desenhar setor" at bounding box center [587, 8] width 9 height 9
click at [354, 137] on div at bounding box center [356, 139] width 12 height 12
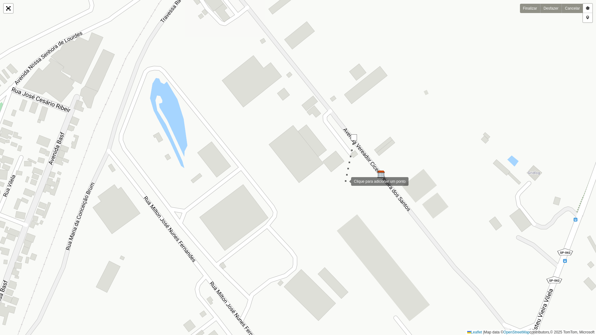
click at [341, 187] on div at bounding box center [345, 181] width 12 height 12
drag, startPoint x: 378, startPoint y: 202, endPoint x: 391, endPoint y: 193, distance: 16.4
click at [379, 202] on div at bounding box center [377, 202] width 12 height 12
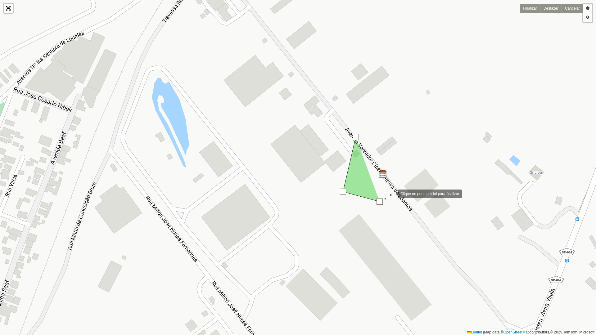
click at [394, 192] on div at bounding box center [391, 193] width 12 height 12
drag, startPoint x: 413, startPoint y: 182, endPoint x: 422, endPoint y: 160, distance: 24.5
click at [414, 181] on div at bounding box center [407, 186] width 12 height 12
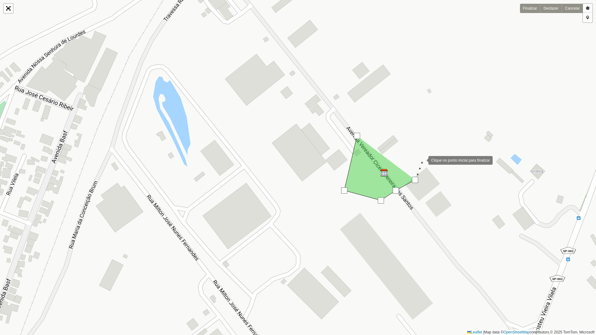
click at [423, 154] on div at bounding box center [422, 160] width 12 height 12
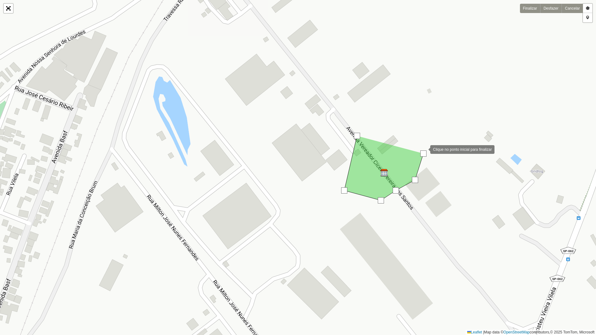
drag, startPoint x: 416, startPoint y: 139, endPoint x: 411, endPoint y: 137, distance: 4.8
click at [418, 143] on div at bounding box center [424, 149] width 12 height 12
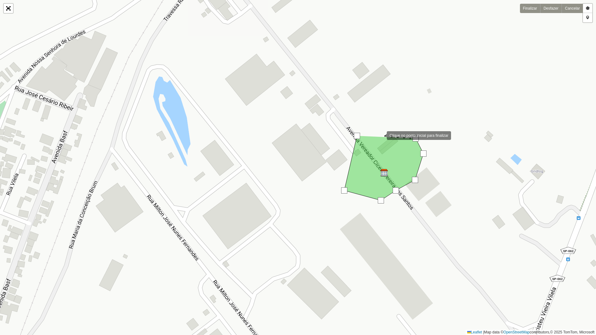
click at [380, 135] on div at bounding box center [380, 135] width 12 height 12
click at [357, 135] on div at bounding box center [357, 136] width 6 height 6
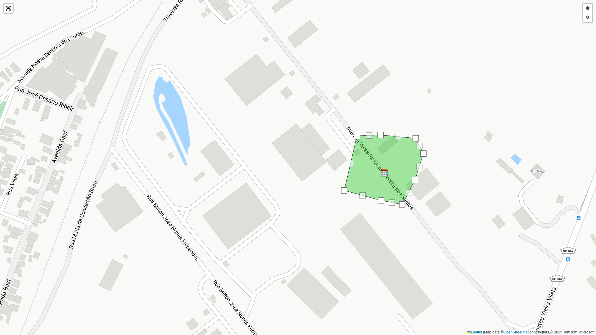
drag, startPoint x: 396, startPoint y: 191, endPoint x: 406, endPoint y: 200, distance: 13.7
click at [402, 205] on div at bounding box center [402, 204] width 6 height 6
drag, startPoint x: 415, startPoint y: 181, endPoint x: 421, endPoint y: 182, distance: 5.9
click at [421, 182] on div at bounding box center [420, 181] width 6 height 6
drag
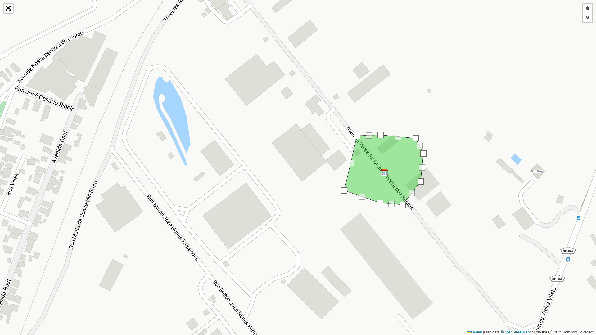
click at [377, 206] on div at bounding box center [380, 203] width 6 height 6
click at [356, 206] on div at bounding box center [358, 205] width 6 height 6
click at [358, 92] on div "Desenhar setor Adicionar checkpoint Finalizar Desfazer Cancelar Leaflet | Map d…" at bounding box center [298, 167] width 596 height 335
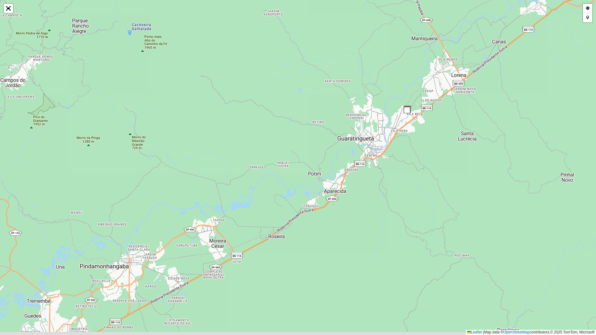
click at [387, 148] on div "Desenhar setor Adicionar checkpoint Finalizar Desfazer Cancelar Leaflet | Map d…" at bounding box center [298, 167] width 596 height 335
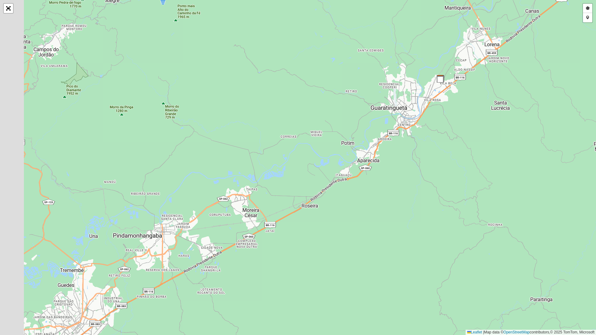
click at [395, 127] on div "Desenhar setor Adicionar checkpoint Finalizar Desfazer Cancelar Leaflet | Map d…" at bounding box center [298, 167] width 596 height 335
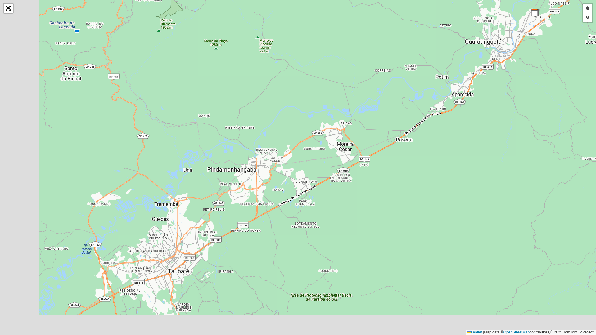
click at [393, 109] on div "Desenhar setor Adicionar checkpoint Finalizar Desfazer Cancelar Leaflet | Map d…" at bounding box center [298, 167] width 596 height 335
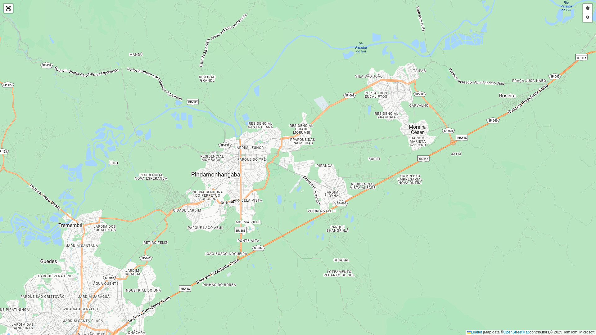
click at [331, 151] on div "Desenhar setor Adicionar checkpoint Finalizar Desfazer Cancelar Leaflet | Map d…" at bounding box center [298, 167] width 596 height 335
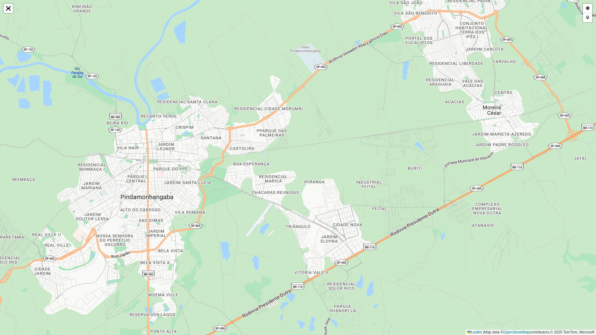
click at [308, 159] on div "Desenhar setor Adicionar checkpoint Finalizar Desfazer Cancelar Leaflet | Map d…" at bounding box center [298, 167] width 596 height 335
click at [588, 8] on link "Desenhar setor" at bounding box center [587, 8] width 9 height 9
click at [330, 166] on div at bounding box center [330, 166] width 12 height 12
click at [279, 164] on div at bounding box center [285, 165] width 12 height 12
click at [223, 191] on div at bounding box center [223, 190] width 12 height 12
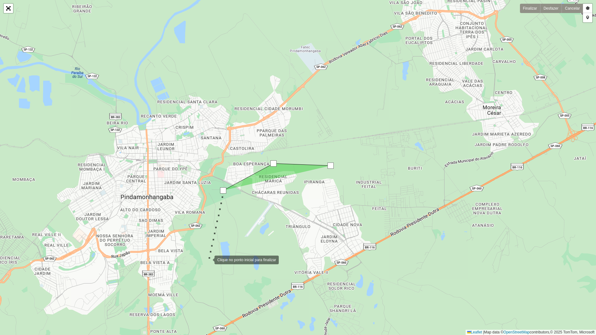
click at [211, 266] on div at bounding box center [208, 259] width 12 height 12
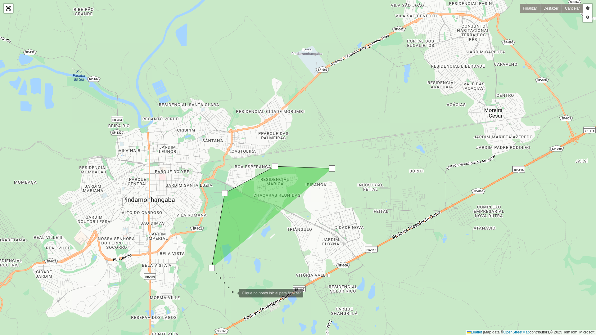
click at [239, 282] on div at bounding box center [233, 292] width 12 height 12
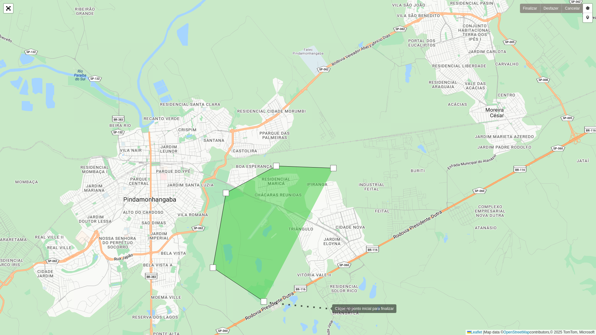
click at [332, 282] on div at bounding box center [326, 308] width 12 height 12
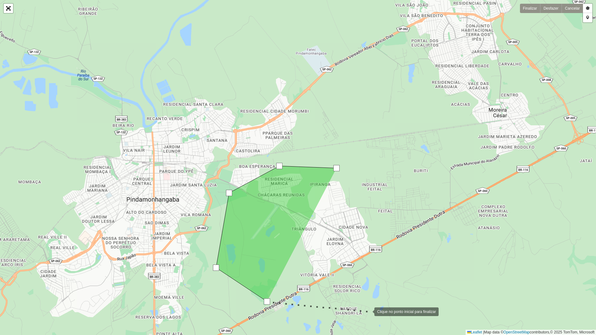
click at [374, 282] on div at bounding box center [368, 311] width 12 height 12
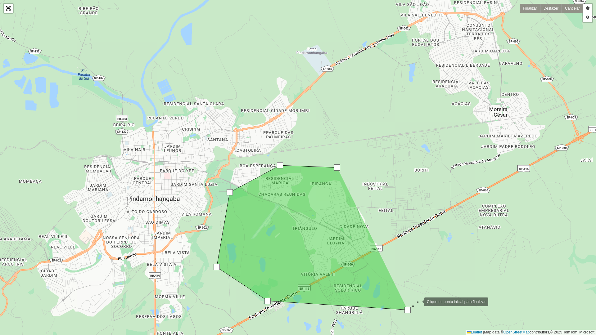
click at [424, 282] on div at bounding box center [417, 301] width 12 height 12
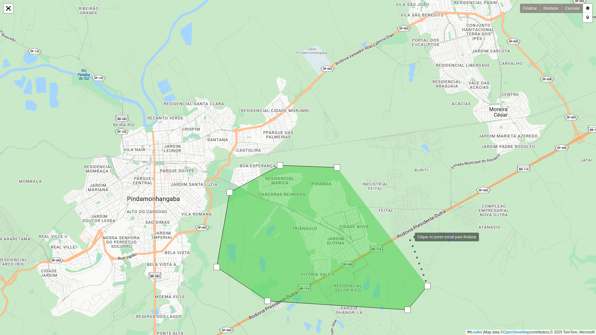
click at [408, 236] on div at bounding box center [408, 236] width 12 height 12
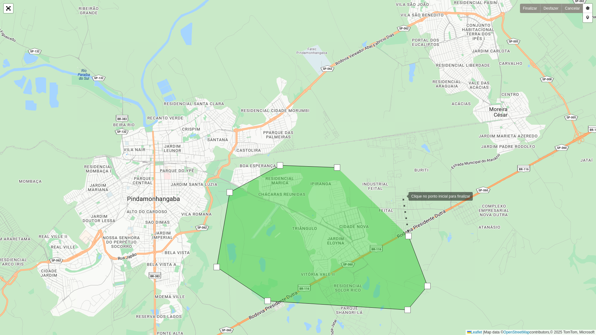
click at [402, 194] on div at bounding box center [402, 196] width 12 height 12
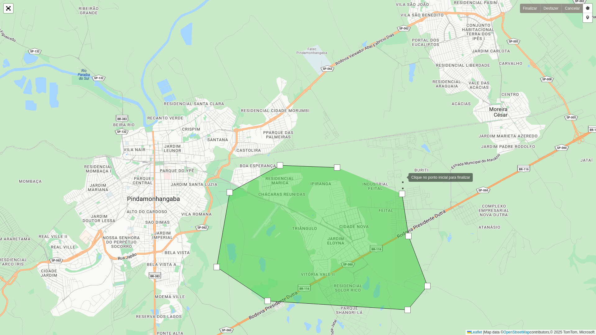
click at [402, 175] on div at bounding box center [402, 177] width 12 height 12
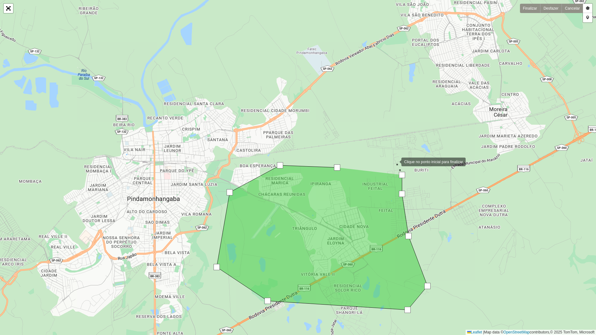
click at [393, 160] on div at bounding box center [395, 161] width 12 height 12
click at [336, 168] on div at bounding box center [337, 167] width 6 height 6
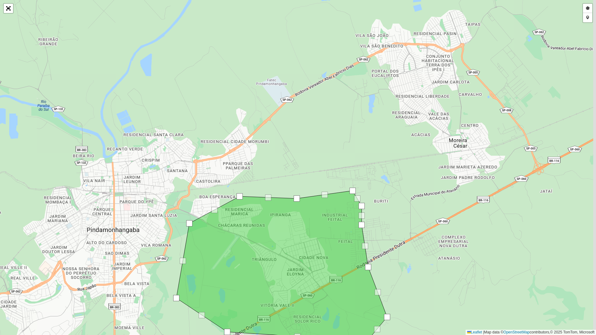
click at [289, 176] on div "Desenhar setor Adicionar checkpoint Finalizar Desfazer Cancelar Leaflet | Map d…" at bounding box center [298, 167] width 596 height 335
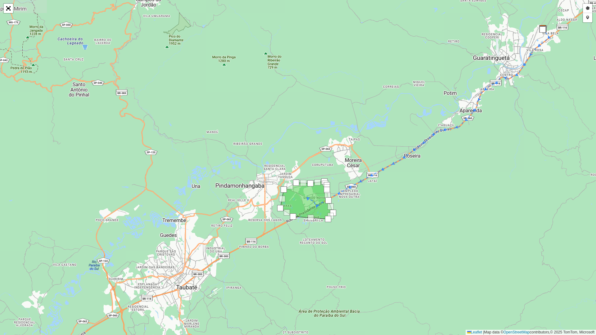
click at [343, 173] on div "Desenhar setor Adicionar checkpoint Finalizar Desfazer Cancelar Leaflet | Map d…" at bounding box center [298, 167] width 596 height 335
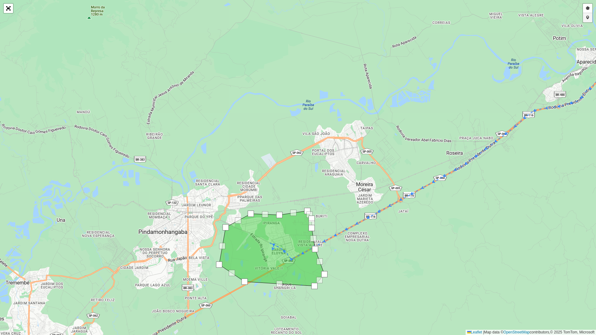
click at [588, 16] on link "Adicionar checkpoint" at bounding box center [587, 17] width 9 height 9
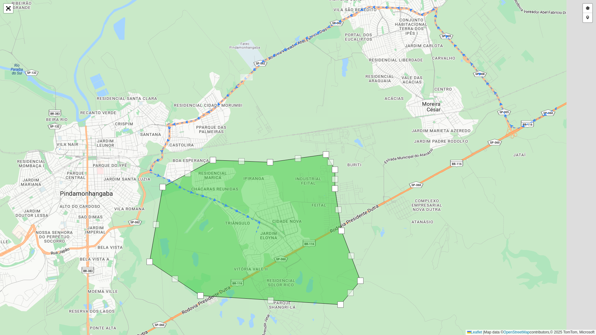
drag, startPoint x: 333, startPoint y: 135, endPoint x: 301, endPoint y: 123, distance: 34.9
click at [301, 123] on div "Desenhar setor Adicionar checkpoint Cancelar Leaflet | Map data © OpenStreetMap…" at bounding box center [298, 167] width 596 height 335
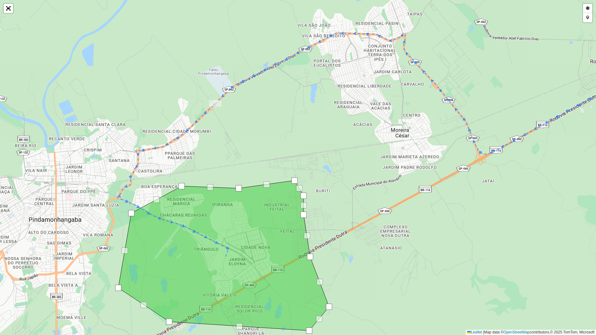
drag, startPoint x: 348, startPoint y: 110, endPoint x: 320, endPoint y: 137, distance: 38.8
click at [320, 137] on div "Desenhar setor Adicionar checkpoint Cancelar Leaflet | Map data © OpenStreetMap…" at bounding box center [298, 167] width 596 height 335
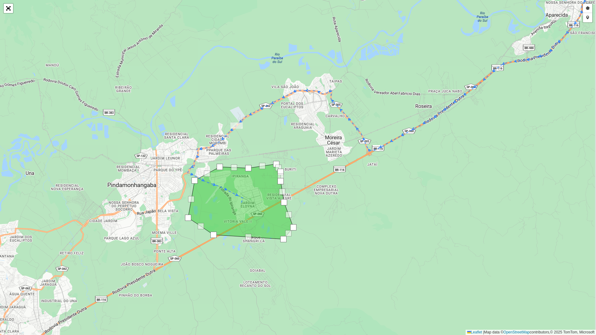
drag, startPoint x: 335, startPoint y: 140, endPoint x: 304, endPoint y: 145, distance: 31.5
click at [304, 145] on div "Desenhar setor Adicionar checkpoint Cancelar Leaflet | Map data © OpenStreetMap…" at bounding box center [298, 167] width 596 height 335
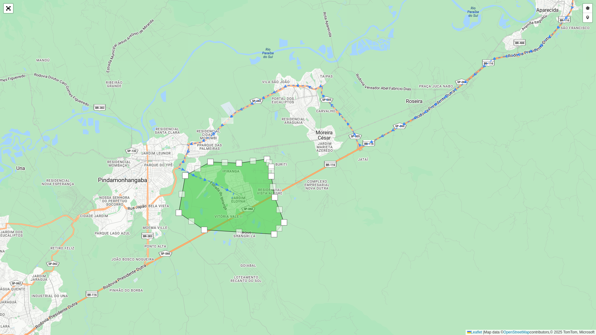
drag, startPoint x: 307, startPoint y: 146, endPoint x: 291, endPoint y: 136, distance: 18.4
click at [291, 136] on div "Desenhar setor Adicionar checkpoint Cancelar Leaflet | Map data © OpenStreetMap…" at bounding box center [298, 167] width 596 height 335
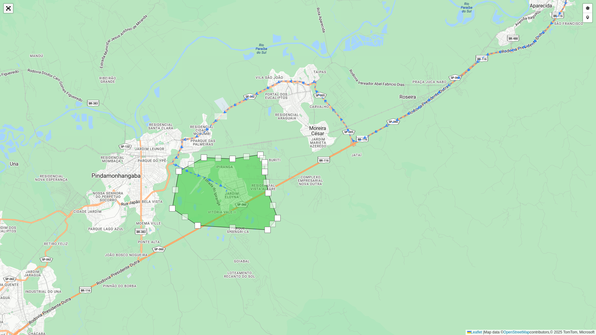
click at [7, 11] on link "Abrir mapa em tela cheia" at bounding box center [8, 8] width 9 height 9
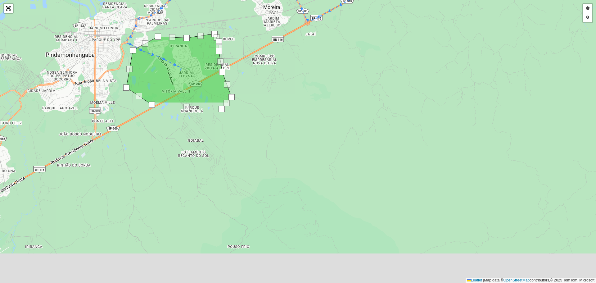
click at [565, 134] on span "Confirmar" at bounding box center [565, 130] width 22 height 5
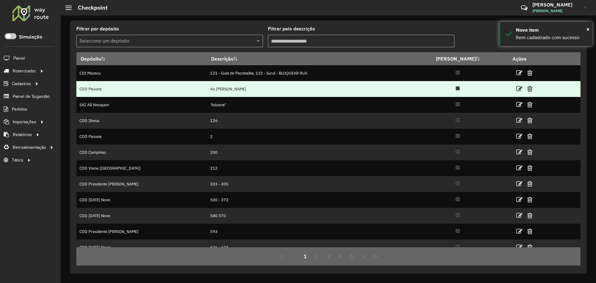
click at [340, 86] on td "Av. Chrisóstomo Pimentel de Oliveira" at bounding box center [307, 89] width 200 height 16
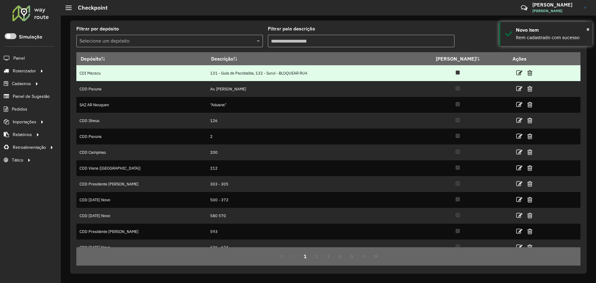
click at [281, 80] on td "131 - Guia de Pacobaíba, 132 - Suruí - BLOQUEAR RUA" at bounding box center [307, 73] width 200 height 16
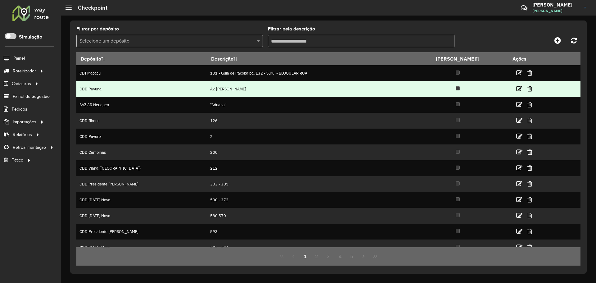
click at [156, 89] on td "CDD Pavuna" at bounding box center [141, 89] width 130 height 16
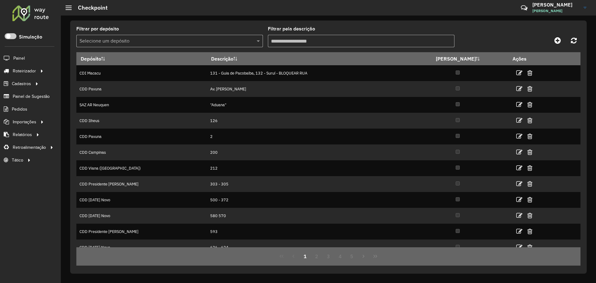
click at [151, 43] on input "text" at bounding box center [163, 41] width 168 height 7
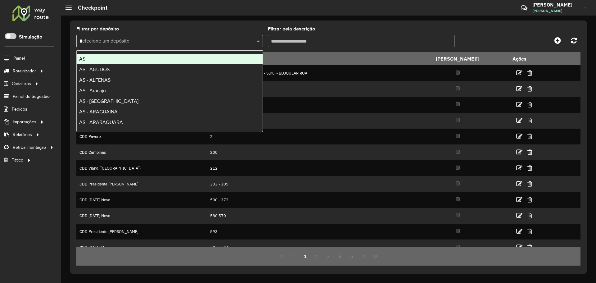
type input "**"
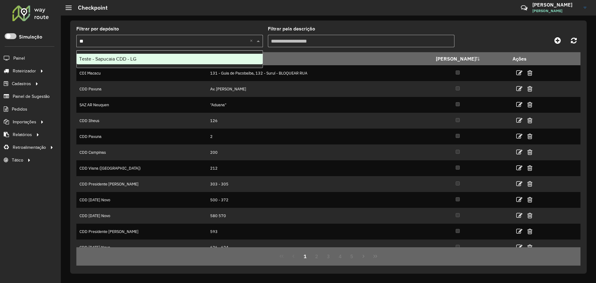
click at [160, 60] on div "Teste - Sapucaia CDD - LG" at bounding box center [170, 59] width 186 height 11
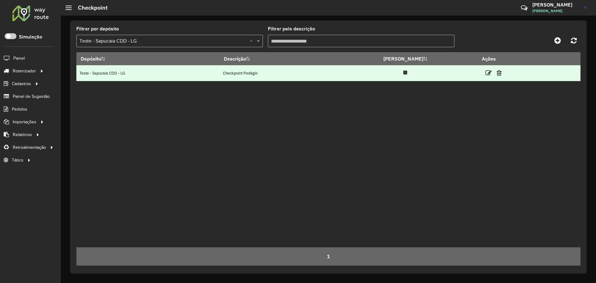
drag, startPoint x: 429, startPoint y: 91, endPoint x: 473, endPoint y: 79, distance: 45.8
click at [435, 90] on div "Depósito Descrição Ida e volta Ações Teste - Sapucaia CDD - LG Checkpoint Pedág…" at bounding box center [328, 149] width 504 height 195
click at [485, 69] on link at bounding box center [488, 73] width 6 height 8
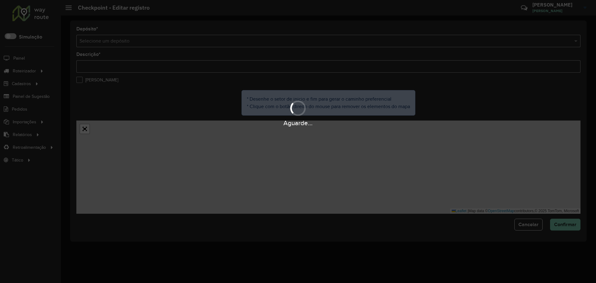
type input "**********"
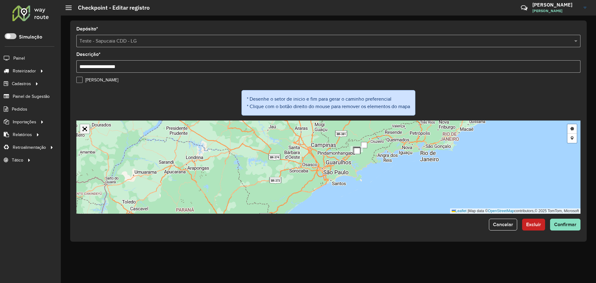
click at [86, 128] on link "Abrir mapa em tela cheia" at bounding box center [84, 128] width 9 height 9
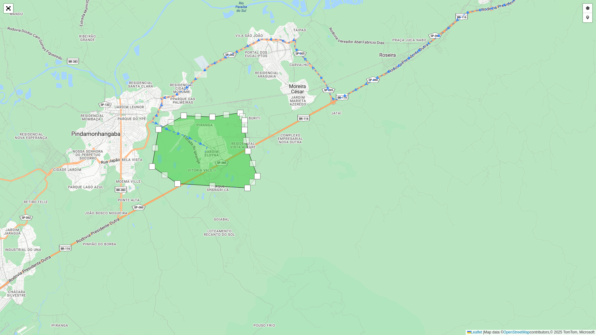
drag, startPoint x: 361, startPoint y: 168, endPoint x: 357, endPoint y: 196, distance: 28.8
click at [344, 197] on div "Desenhar setor Adicionar checkpoint Leaflet | Map data © OpenStreetMap contribu…" at bounding box center [298, 167] width 596 height 335
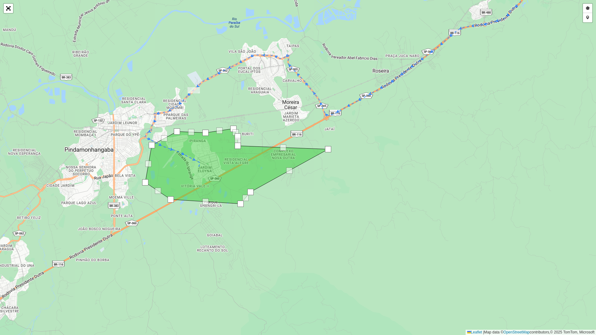
drag, startPoint x: 243, startPoint y: 167, endPoint x: 330, endPoint y: 149, distance: 88.7
click at [330, 149] on div at bounding box center [328, 149] width 6 height 6
drag, startPoint x: 238, startPoint y: 144, endPoint x: 277, endPoint y: 111, distance: 51.3
click at [277, 111] on div at bounding box center [276, 112] width 6 height 6
click at [237, 138] on div at bounding box center [238, 136] width 6 height 6
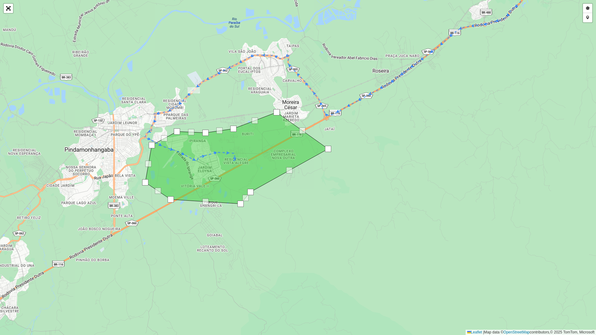
click at [234, 127] on div at bounding box center [233, 129] width 6 height 6
drag, startPoint x: 207, startPoint y: 131, endPoint x: 208, endPoint y: 93, distance: 37.6
click at [208, 93] on div at bounding box center [207, 94] width 6 height 6
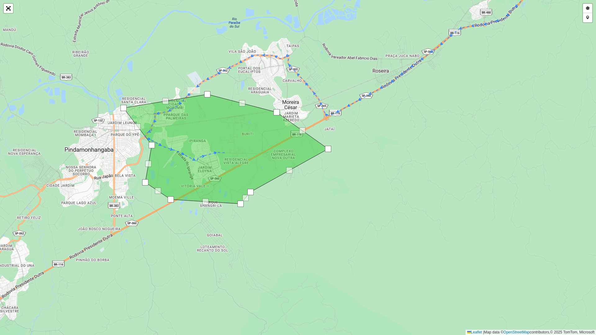
drag, startPoint x: 167, startPoint y: 128, endPoint x: 118, endPoint y: 105, distance: 53.9
click at [120, 105] on div at bounding box center [123, 108] width 6 height 6
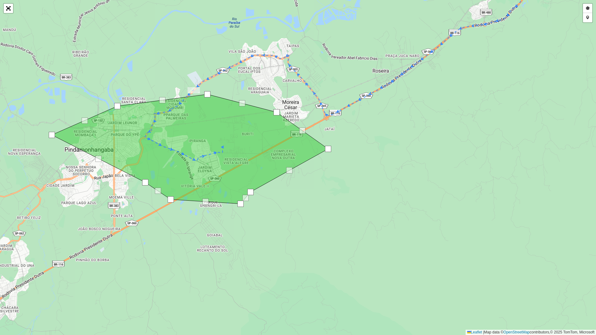
drag, startPoint x: 149, startPoint y: 143, endPoint x: 49, endPoint y: 133, distance: 100.4
click at [49, 133] on div at bounding box center [52, 135] width 6 height 6
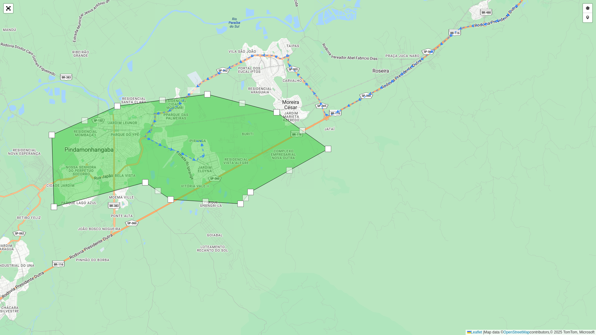
drag, startPoint x: 98, startPoint y: 159, endPoint x: 49, endPoint y: 207, distance: 68.5
click at [51, 207] on div at bounding box center [54, 207] width 6 height 6
click at [146, 182] on div at bounding box center [145, 182] width 6 height 6
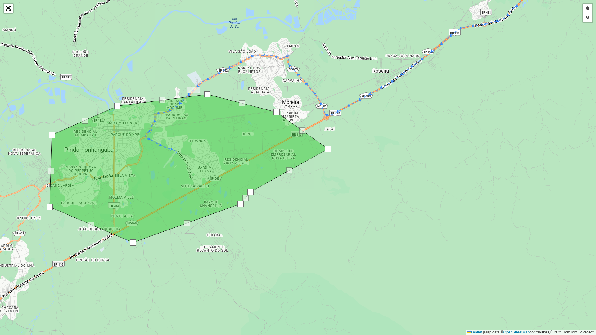
drag, startPoint x: 173, startPoint y: 197, endPoint x: 135, endPoint y: 240, distance: 57.4
click at [135, 240] on div at bounding box center [133, 243] width 6 height 6
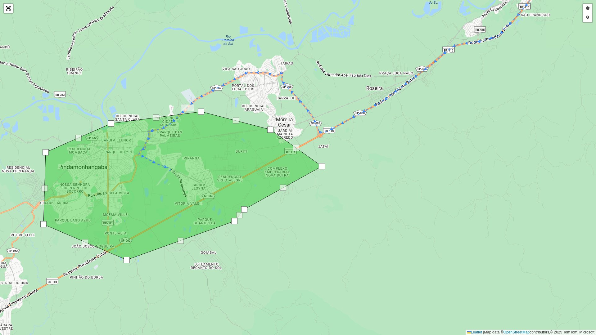
drag, startPoint x: 351, startPoint y: 185, endPoint x: 333, endPoint y: 216, distance: 35.3
click at [337, 217] on div "Desenhar setor Adicionar checkpoint Leaflet | Map data © OpenStreetMap contribu…" at bounding box center [298, 167] width 596 height 335
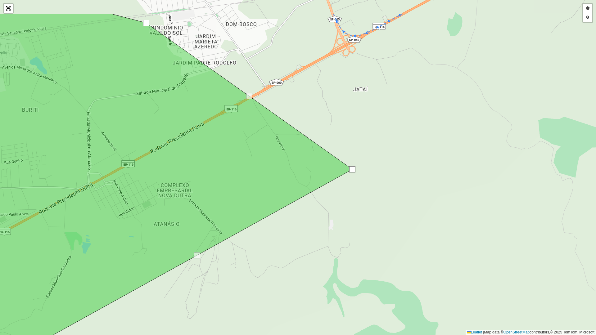
drag, startPoint x: 374, startPoint y: 153, endPoint x: 404, endPoint y: 191, distance: 48.2
click at [404, 191] on div "Desenhar setor Adicionar checkpoint Leaflet | Map data © OpenStreetMap contribu…" at bounding box center [298, 167] width 596 height 335
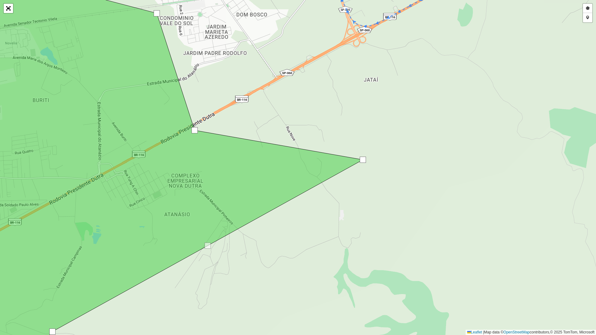
drag, startPoint x: 257, startPoint y: 86, endPoint x: 192, endPoint y: 130, distance: 78.5
click at [192, 130] on div at bounding box center [194, 130] width 6 height 6
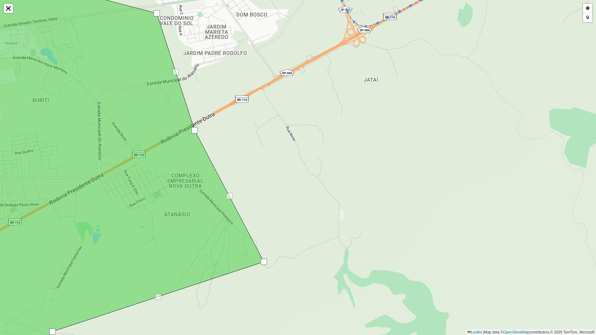
drag, startPoint x: 364, startPoint y: 160, endPoint x: 265, endPoint y: 263, distance: 142.2
click at [265, 263] on div at bounding box center [264, 262] width 6 height 6
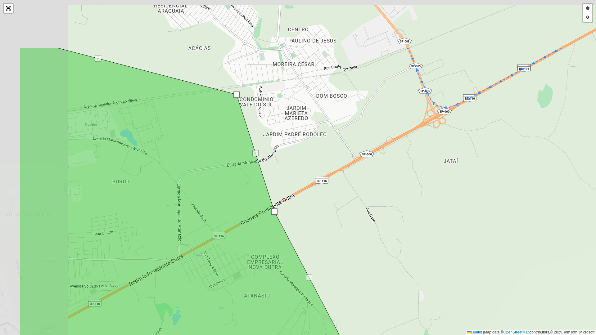
drag, startPoint x: 270, startPoint y: 155, endPoint x: 350, endPoint y: 236, distance: 113.9
click at [350, 236] on div "Desenhar setor Adicionar checkpoint Leaflet | Map data © OpenStreetMap contribu…" at bounding box center [298, 167] width 596 height 335
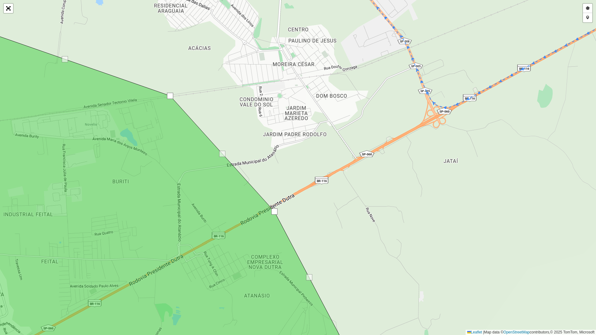
drag, startPoint x: 238, startPoint y: 94, endPoint x: 172, endPoint y: 95, distance: 66.4
click at [172, 95] on div at bounding box center [170, 96] width 6 height 6
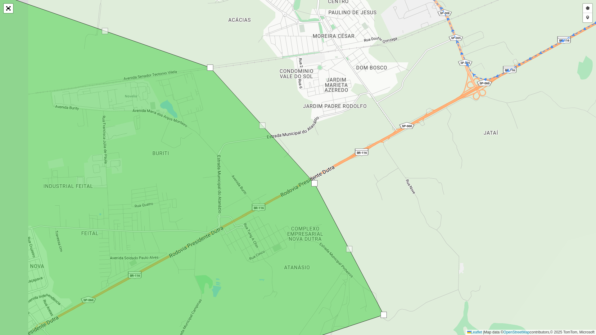
drag, startPoint x: 233, startPoint y: 91, endPoint x: 273, endPoint y: 63, distance: 49.0
click at [273, 63] on div "Desenhar setor Adicionar checkpoint Leaflet | Map data © OpenStreetMap contribu…" at bounding box center [298, 167] width 596 height 335
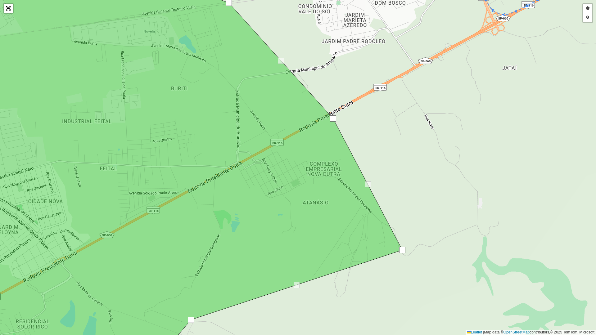
drag, startPoint x: 414, startPoint y: 266, endPoint x: 406, endPoint y: 248, distance: 20.3
click at [406, 248] on div "Desenhar setor Adicionar checkpoint Leaflet | Map data © OpenStreetMap contribu…" at bounding box center [298, 167] width 596 height 335
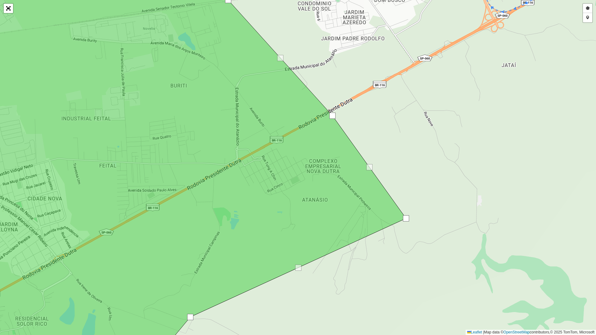
drag, startPoint x: 402, startPoint y: 248, endPoint x: 407, endPoint y: 219, distance: 29.2
click at [407, 219] on div at bounding box center [406, 218] width 6 height 6
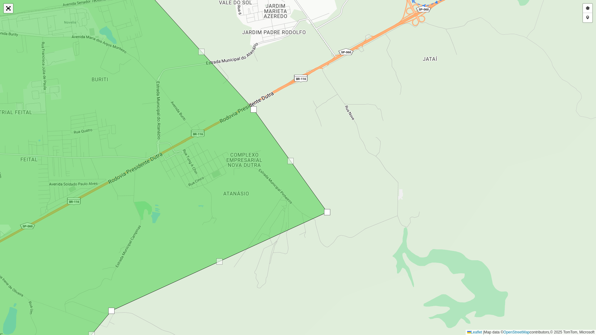
click at [10, 4] on link "Abrir mapa em tela cheia" at bounding box center [8, 8] width 9 height 9
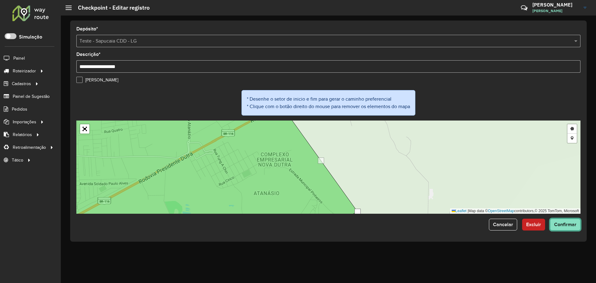
click at [570, 222] on span "Confirmar" at bounding box center [565, 224] width 22 height 5
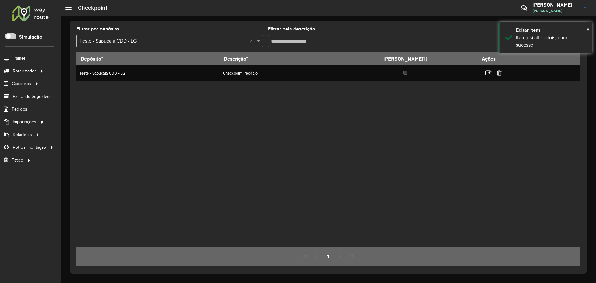
drag, startPoint x: 292, startPoint y: 131, endPoint x: 290, endPoint y: 126, distance: 4.9
click at [292, 130] on div "Depósito Descrição Ida e volta Ações Teste - Sapucaia CDD - LG Checkpoint Pedág…" at bounding box center [328, 149] width 504 height 195
drag, startPoint x: 280, startPoint y: 86, endPoint x: 293, endPoint y: 86, distance: 13.0
click at [280, 86] on div "Depósito Descrição Ida e volta Ações Teste - Sapucaia CDD - LG Checkpoint Pedág…" at bounding box center [328, 149] width 504 height 195
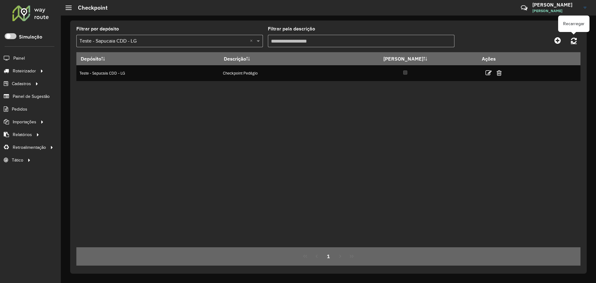
click at [579, 36] on link at bounding box center [573, 40] width 13 height 11
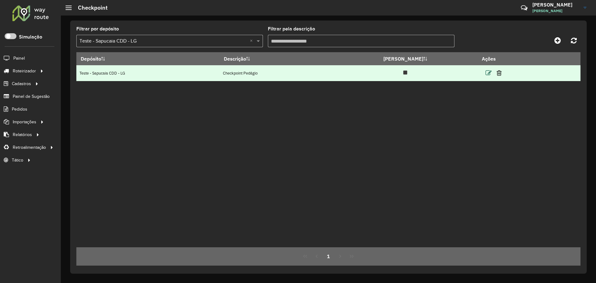
click at [485, 70] on icon at bounding box center [488, 73] width 6 height 6
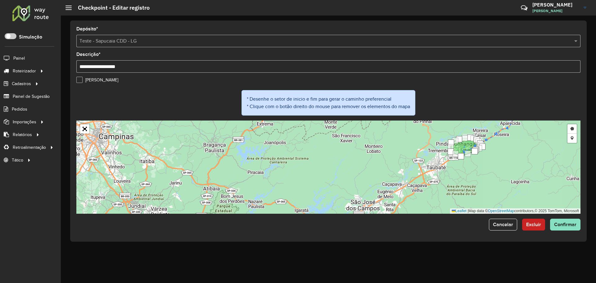
drag, startPoint x: 522, startPoint y: 151, endPoint x: 432, endPoint y: 183, distance: 95.4
click at [433, 183] on div "Desenhar setor Adicionar checkpoint Leaflet | Map data © OpenStreetMap contribu…" at bounding box center [328, 166] width 504 height 93
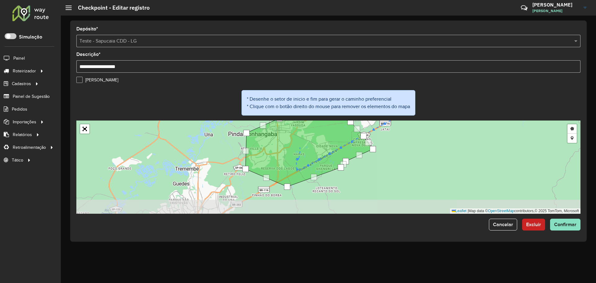
drag, startPoint x: 401, startPoint y: 174, endPoint x: 395, endPoint y: 148, distance: 26.1
click at [395, 148] on div "Desenhar setor Adicionar checkpoint Leaflet | Map data © OpenStreetMap contribu…" at bounding box center [328, 166] width 504 height 93
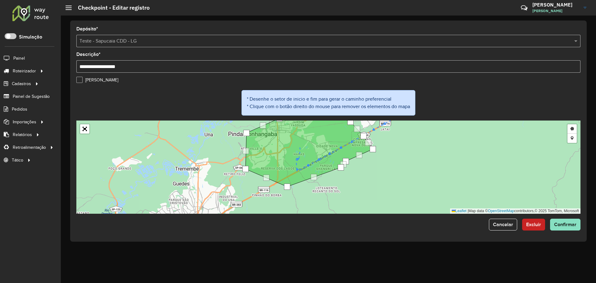
click at [79, 78] on label "Ida e volta" at bounding box center [97, 80] width 42 height 7
click at [575, 224] on span "Confirmar" at bounding box center [565, 224] width 22 height 5
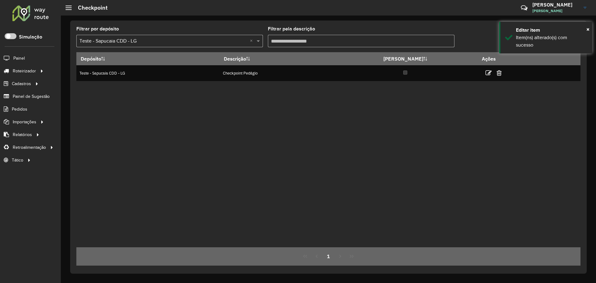
click at [380, 119] on div "Depósito Descrição Ida e volta Ações Teste - Sapucaia CDD - LG Checkpoint Pedág…" at bounding box center [328, 149] width 504 height 195
click at [336, 142] on div "Depósito Descrição Ida e volta Ações Teste - Sapucaia CDD - LG Checkpoint Pedág…" at bounding box center [328, 149] width 504 height 195
click at [477, 108] on div "Depósito Descrição Ida e volta Ações Teste - Sapucaia CDD - LG Checkpoint Pedág…" at bounding box center [328, 149] width 504 height 195
click at [179, 162] on div "Depósito Descrição Ida e volta Ações Teste - Sapucaia CDD - LG Checkpoint Pedág…" at bounding box center [328, 149] width 504 height 195
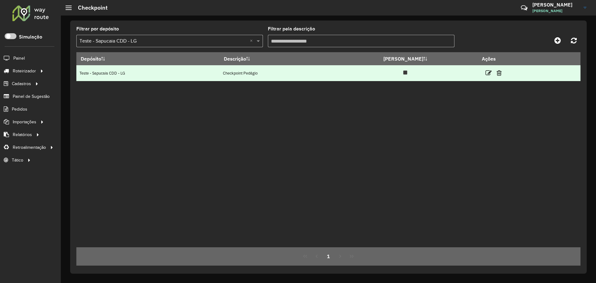
click at [269, 77] on td "Checkpoint Pedágio" at bounding box center [277, 73] width 114 height 16
click at [485, 70] on icon at bounding box center [488, 73] width 6 height 6
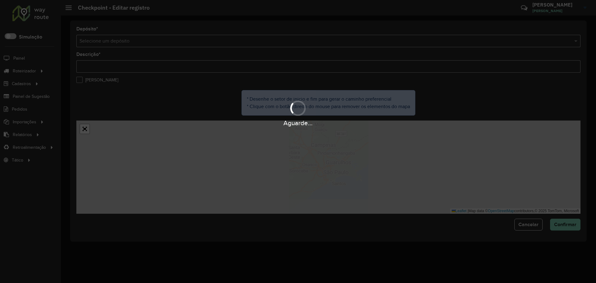
type input "**********"
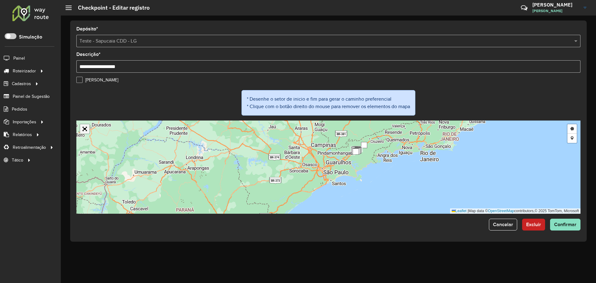
click at [88, 130] on link "Abrir mapa em tela cheia" at bounding box center [84, 128] width 9 height 9
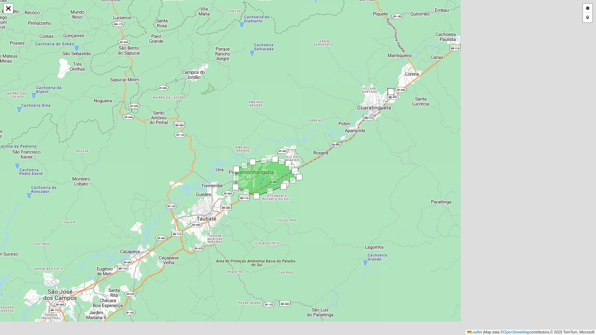
drag, startPoint x: 277, startPoint y: 121, endPoint x: 281, endPoint y: 121, distance: 3.7
click at [277, 121] on div "Desenhar setor Adicionar checkpoint Leaflet | Map data © OpenStreetMap contribu…" at bounding box center [298, 167] width 596 height 335
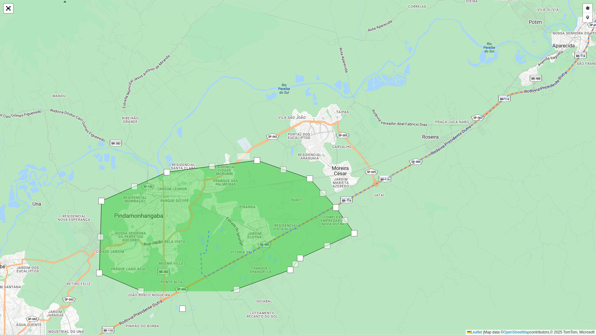
drag, startPoint x: 259, startPoint y: 151, endPoint x: 293, endPoint y: 68, distance: 89.5
click at [293, 68] on div "Desenhar setor Adicionar checkpoint Leaflet | Map data © OpenStreetMap contribu…" at bounding box center [298, 167] width 596 height 335
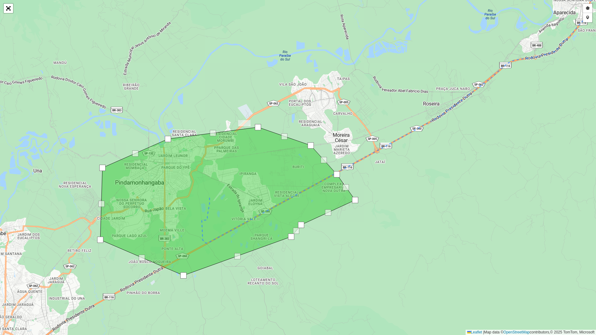
drag, startPoint x: 222, startPoint y: 99, endPoint x: 223, endPoint y: 91, distance: 7.5
click at [223, 91] on div "Desenhar setor Adicionar checkpoint Leaflet | Map data © OpenStreetMap contribu…" at bounding box center [298, 167] width 596 height 335
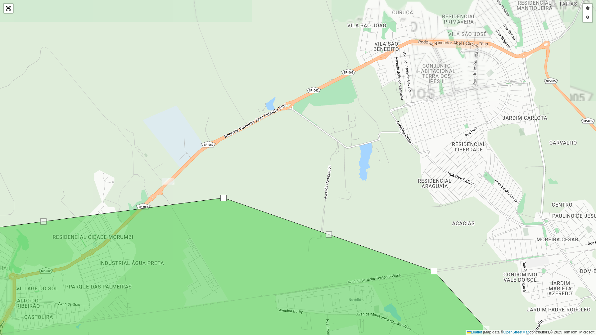
click at [246, 133] on div "Desenhar setor Adicionar checkpoint Leaflet | Map data © OpenStreetMap contribu…" at bounding box center [298, 167] width 596 height 335
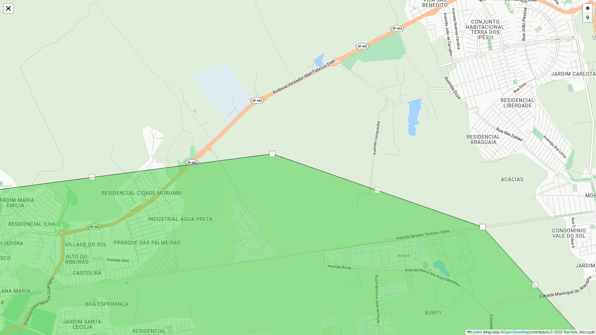
click at [587, 16] on link "Adicionar checkpoint" at bounding box center [587, 17] width 9 height 9
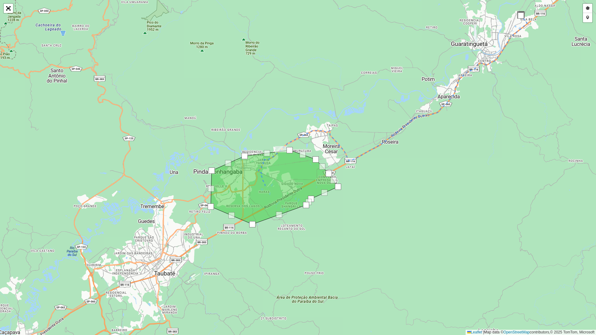
drag, startPoint x: 423, startPoint y: 149, endPoint x: 392, endPoint y: 155, distance: 31.0
click at [392, 155] on div "Desenhar setor Adicionar checkpoint Cancelar Leaflet | Map data © OpenStreetMap…" at bounding box center [298, 167] width 596 height 335
click at [12, 12] on link "Abrir mapa em tela cheia" at bounding box center [8, 8] width 9 height 9
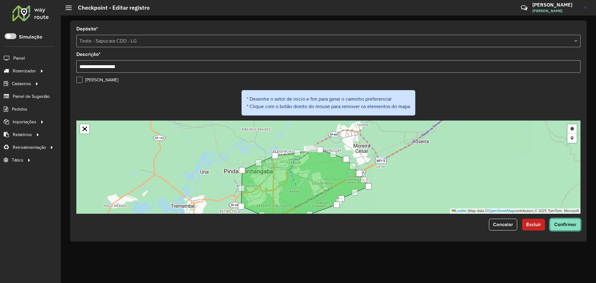
click at [566, 224] on span "Confirmar" at bounding box center [565, 224] width 22 height 5
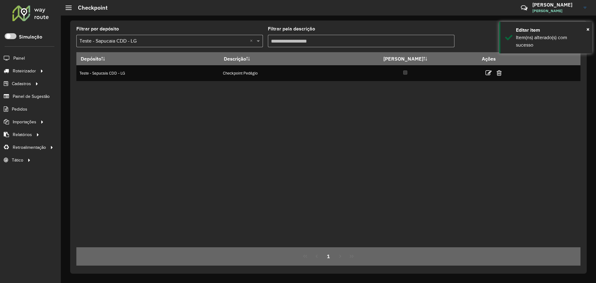
click at [337, 120] on div "Depósito Descrição Ida e volta Ações Teste - Sapucaia CDD - LG Checkpoint Pedág…" at bounding box center [328, 149] width 504 height 195
click at [232, 119] on div "Depósito Descrição Ida e volta Ações Teste - Sapucaia CDD - LG Checkpoint Pedág…" at bounding box center [328, 149] width 504 height 195
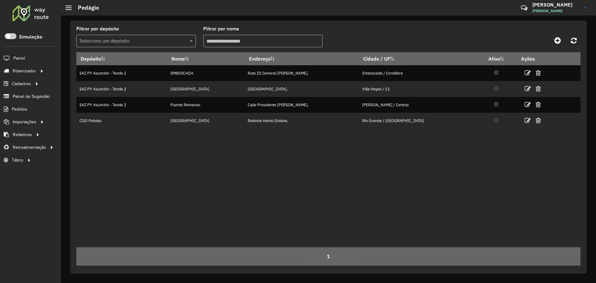
drag, startPoint x: 223, startPoint y: 168, endPoint x: 221, endPoint y: 155, distance: 12.9
click at [223, 167] on div "Depósito Nome Endereço Cidade / UF Ativo Ações SAZ PY Asunción - Tanda 2 EMBOSC…" at bounding box center [328, 149] width 504 height 195
click at [564, 40] on link at bounding box center [558, 40] width 14 height 11
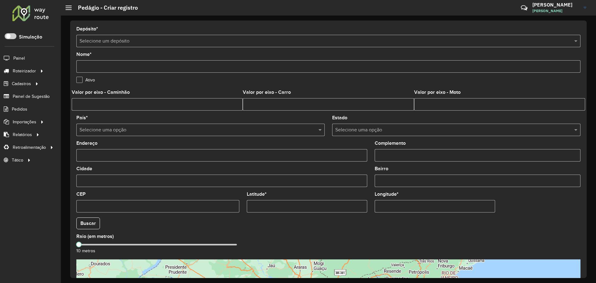
click at [167, 40] on input "text" at bounding box center [321, 41] width 485 height 7
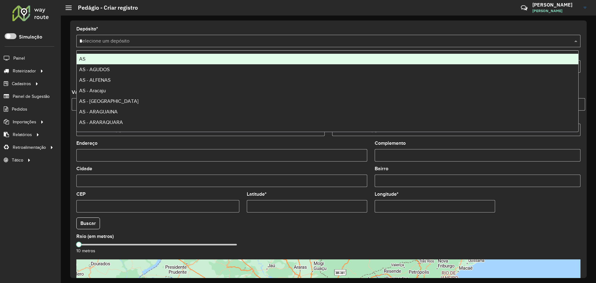
type input "**"
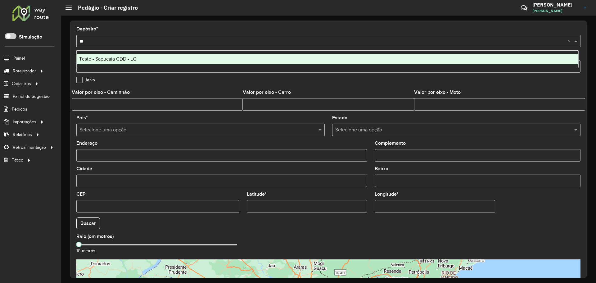
click at [147, 62] on div "Teste - Sapucaia CDD - LG" at bounding box center [327, 59] width 501 height 11
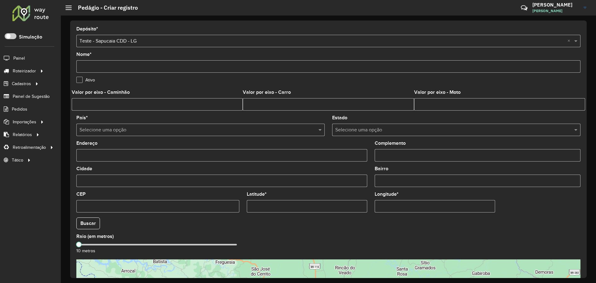
click at [162, 67] on input "Nome *" at bounding box center [328, 66] width 504 height 12
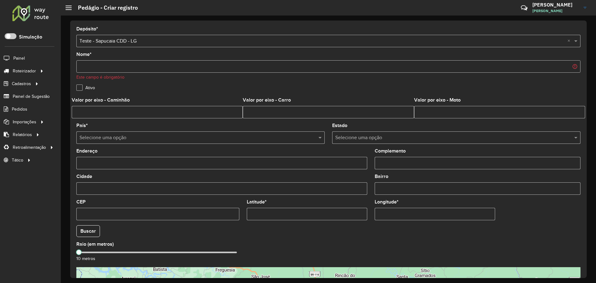
click at [96, 69] on input "Nome *" at bounding box center [328, 66] width 504 height 12
paste input "**********"
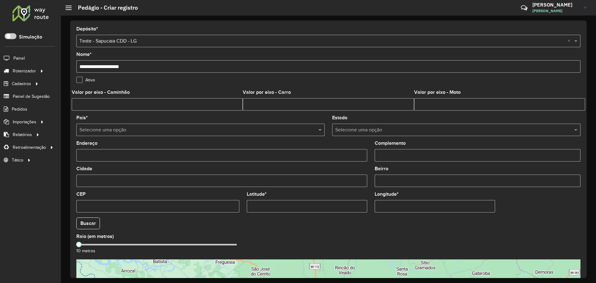
type input "**********"
click at [183, 54] on div "**********" at bounding box center [328, 62] width 504 height 20
click at [285, 205] on input "Latitude *" at bounding box center [307, 206] width 120 height 12
paste input "**********"
type input "**********"
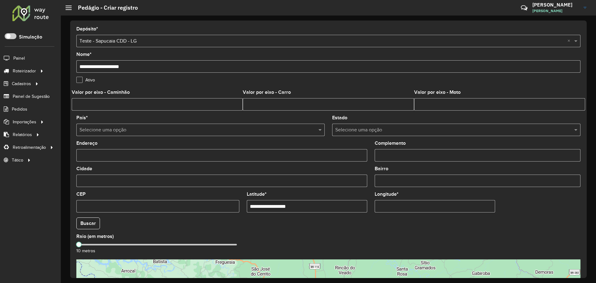
click at [399, 204] on input "Longitude *" at bounding box center [435, 206] width 120 height 12
paste input "**********"
click at [81, 226] on button "Buscar" at bounding box center [88, 223] width 24 height 12
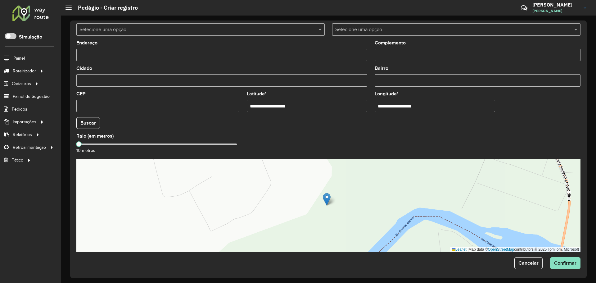
scroll to position [102, 0]
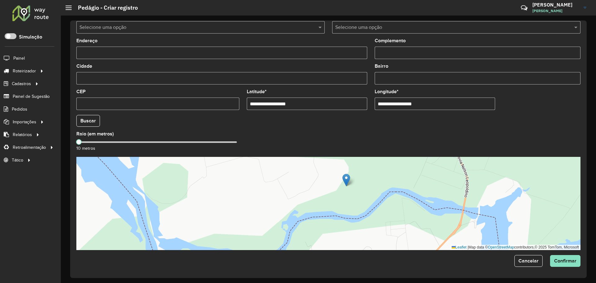
click at [312, 104] on input "**********" at bounding box center [307, 103] width 120 height 12
drag, startPoint x: 199, startPoint y: 97, endPoint x: 138, endPoint y: 86, distance: 61.2
click at [126, 79] on formly-group "**********" at bounding box center [328, 131] width 511 height 237
click at [443, 100] on input "**********" at bounding box center [435, 103] width 120 height 12
drag, startPoint x: 427, startPoint y: 98, endPoint x: 245, endPoint y: 89, distance: 182.1
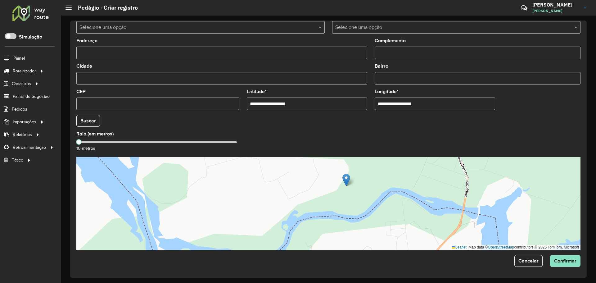
click at [261, 90] on formly-group "**********" at bounding box center [328, 131] width 511 height 237
paste input "text"
type input "**********"
click at [94, 119] on button "Buscar" at bounding box center [88, 121] width 24 height 12
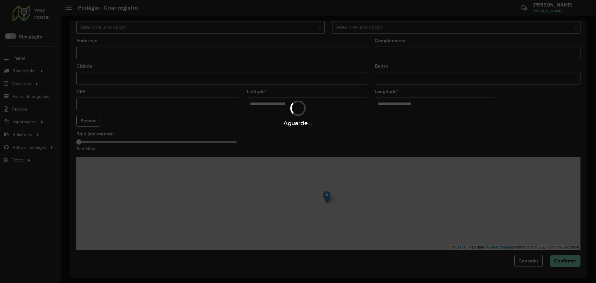
type input "**********"
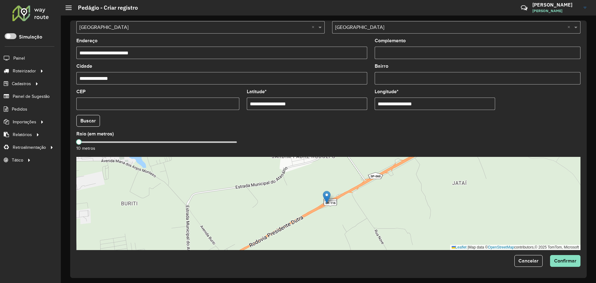
click at [126, 144] on div "Raio (em metros) 10 metros" at bounding box center [157, 142] width 163 height 20
click at [133, 142] on div at bounding box center [158, 142] width 158 height 2
drag, startPoint x: 132, startPoint y: 141, endPoint x: 140, endPoint y: 141, distance: 8.1
click at [140, 141] on span at bounding box center [140, 142] width 6 height 6
drag, startPoint x: 564, startPoint y: 262, endPoint x: 562, endPoint y: 257, distance: 5.4
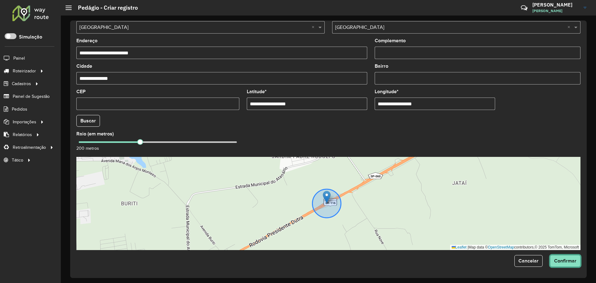
click at [564, 262] on span "Confirmar" at bounding box center [565, 260] width 22 height 5
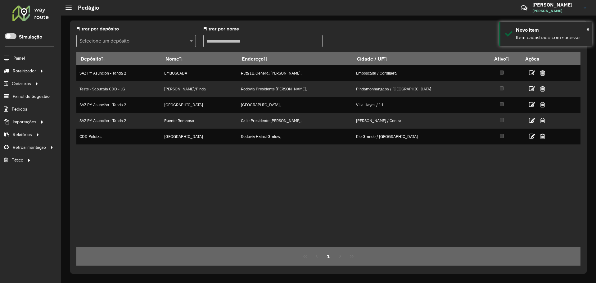
drag, startPoint x: 387, startPoint y: 178, endPoint x: 375, endPoint y: 168, distance: 15.6
click at [382, 172] on div "Depósito Nome Endereço Cidade / UF Ativo Ações SAZ PY Asunción - Tanda 2 EMBOSC…" at bounding box center [328, 149] width 504 height 195
click at [401, 24] on div "Filtrar por depósito Selecione um depósito Filtrar por nome Depósito Nome Ender…" at bounding box center [328, 146] width 516 height 253
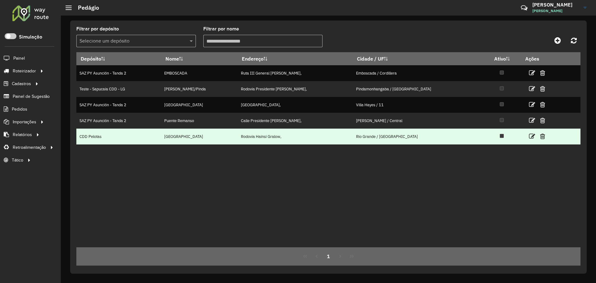
drag, startPoint x: 183, startPoint y: 141, endPoint x: 166, endPoint y: 82, distance: 61.4
click at [184, 140] on td "RIO GRANDE" at bounding box center [199, 136] width 77 height 16
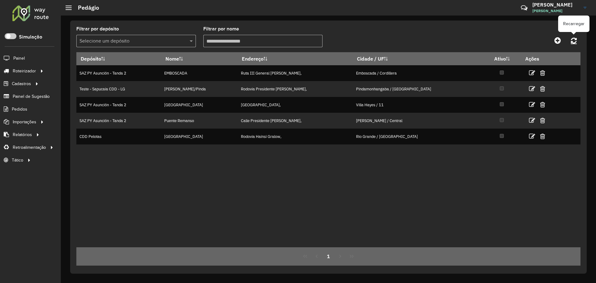
click at [573, 40] on icon at bounding box center [574, 40] width 6 height 7
click at [168, 167] on div "Depósito Nome Endereço Cidade / UF Ativo Ações SAZ PY Asunción - Tanda 2 EMBOSC…" at bounding box center [328, 149] width 504 height 195
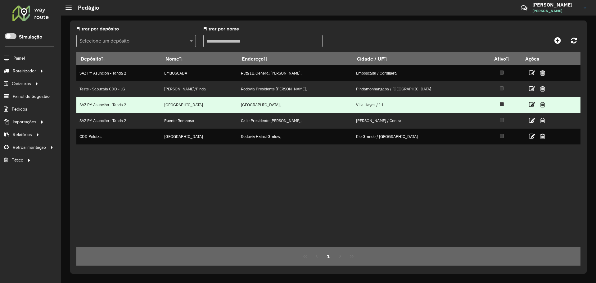
click at [110, 106] on td "SAZ PY Asunción - Tanda 2" at bounding box center [118, 105] width 85 height 16
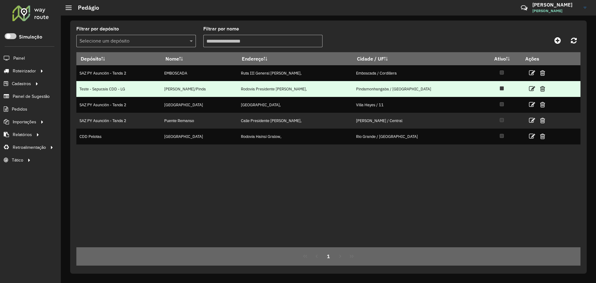
click at [110, 96] on td "Teste - Sapucaia CDD - LG" at bounding box center [118, 89] width 85 height 16
drag, startPoint x: 122, startPoint y: 88, endPoint x: 151, endPoint y: 87, distance: 28.3
click at [124, 88] on td "Teste - Sapucaia CDD - LG" at bounding box center [118, 89] width 85 height 16
click at [531, 87] on icon at bounding box center [532, 89] width 6 height 6
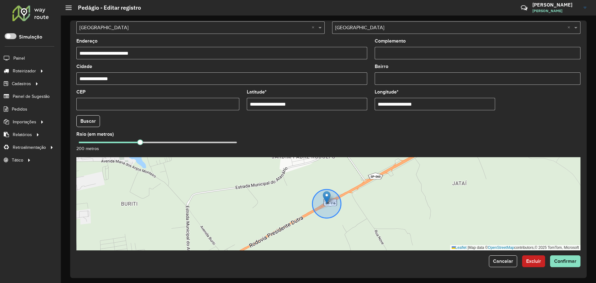
scroll to position [102, 0]
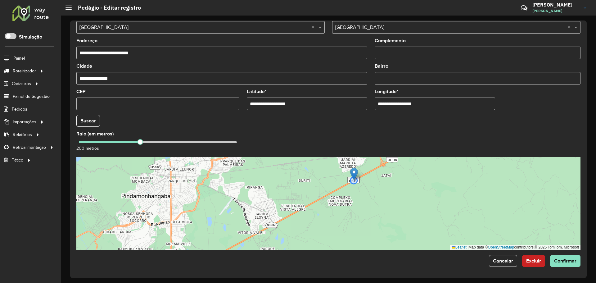
drag, startPoint x: 286, startPoint y: 189, endPoint x: 300, endPoint y: 171, distance: 22.7
click at [300, 172] on div "Leaflet | Map data © OpenStreetMap contributors,© 2025 TomTom, Microsoft" at bounding box center [328, 203] width 504 height 93
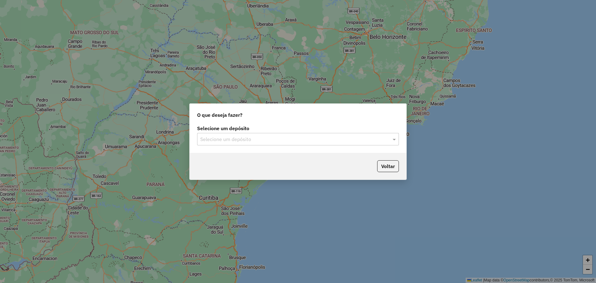
click at [283, 142] on input "text" at bounding box center [291, 139] width 183 height 7
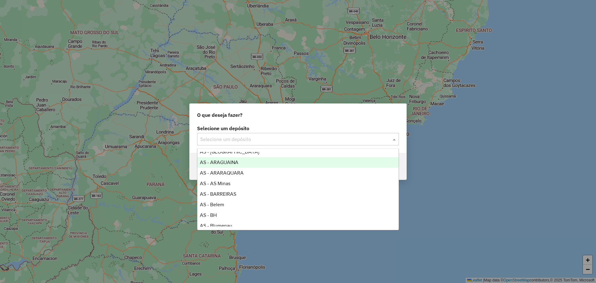
scroll to position [62, 0]
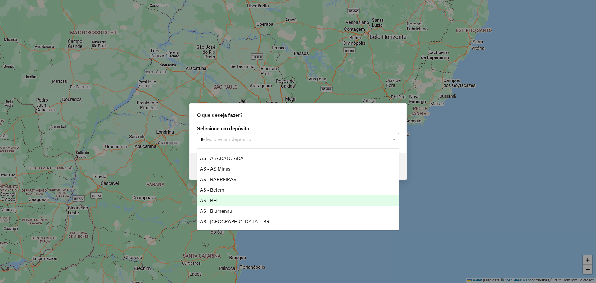
type input "**"
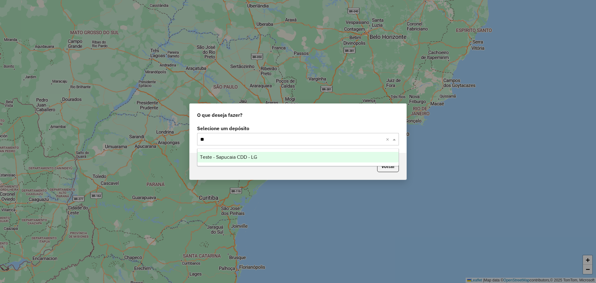
click at [305, 157] on div "Teste - Sapucaia CDD - LG" at bounding box center [297, 157] width 201 height 11
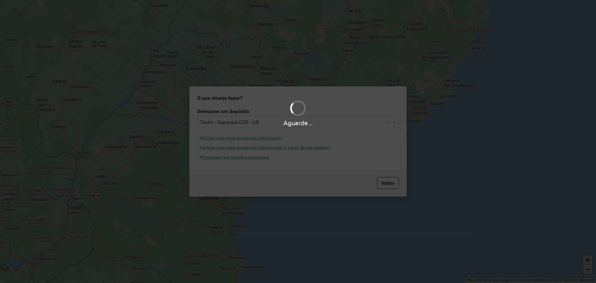
click at [260, 139] on div "Aguarde..." at bounding box center [298, 141] width 596 height 283
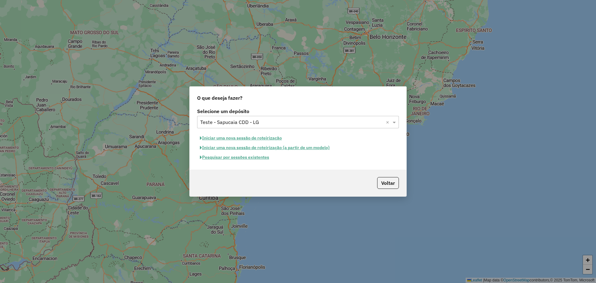
click at [260, 139] on button "Iniciar uma nova sessão de roteirização" at bounding box center [241, 138] width 88 height 10
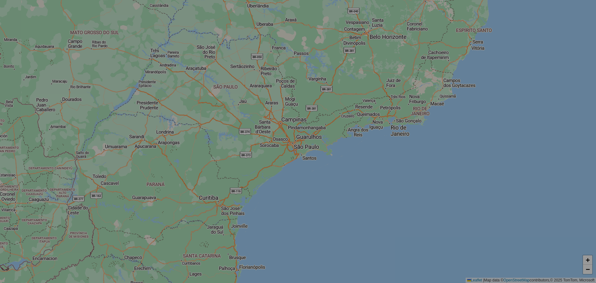
select select "*"
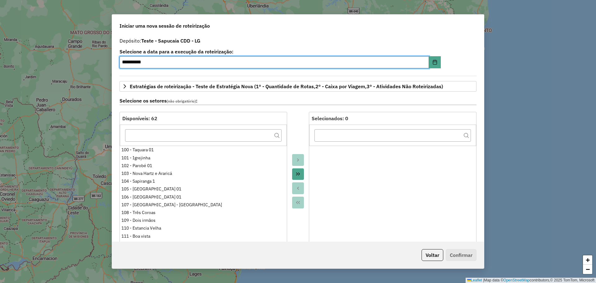
click at [300, 110] on div "Selecione os setores (não obrigatório) :" at bounding box center [298, 102] width 364 height 20
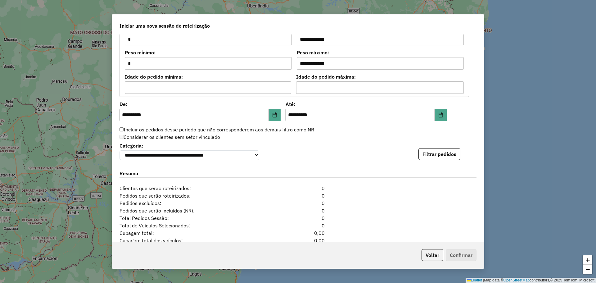
scroll to position [495, 0]
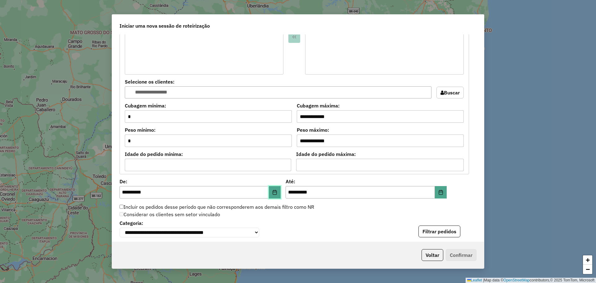
click at [277, 190] on button "Choose Date" at bounding box center [275, 192] width 12 height 12
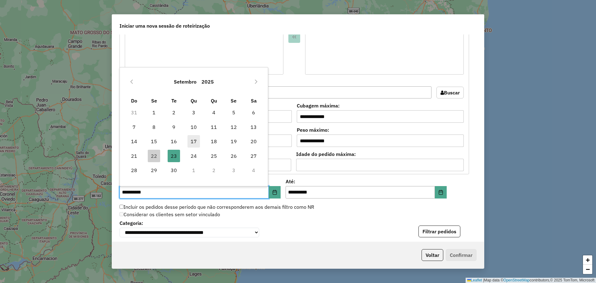
drag, startPoint x: 174, startPoint y: 142, endPoint x: 190, endPoint y: 144, distance: 15.9
click at [174, 142] on span "16" at bounding box center [174, 141] width 12 height 12
click at [432, 235] on button "Filtrar pedidos" at bounding box center [439, 231] width 42 height 12
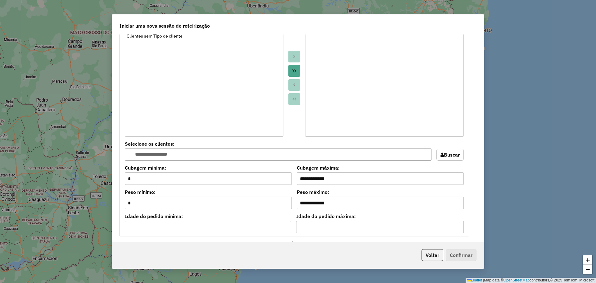
scroll to position [526, 0]
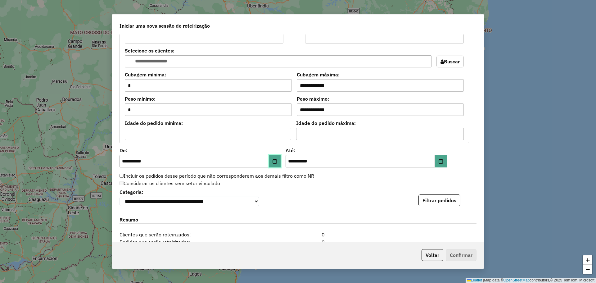
click at [271, 157] on button "Choose Date" at bounding box center [275, 161] width 12 height 12
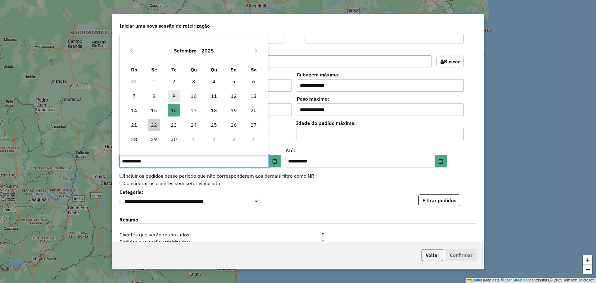
click at [174, 96] on span "9" at bounding box center [174, 96] width 12 height 12
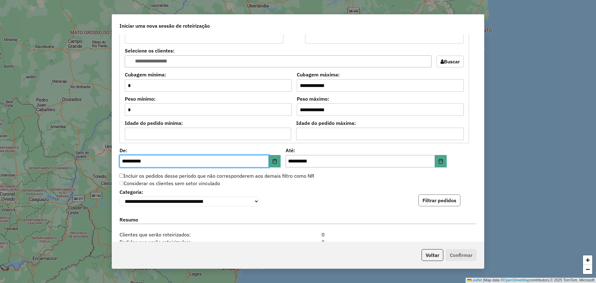
click at [436, 204] on button "Filtrar pedidos" at bounding box center [439, 200] width 42 height 12
click at [276, 160] on icon "Choose Date" at bounding box center [274, 161] width 5 height 5
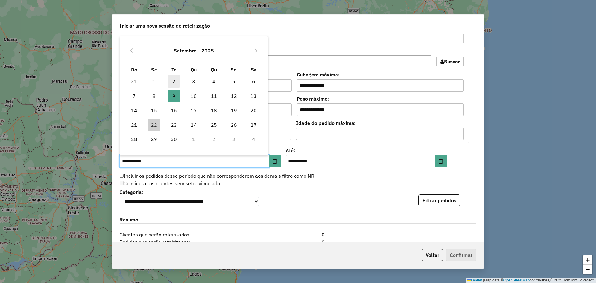
click at [172, 80] on span "2" at bounding box center [174, 81] width 12 height 12
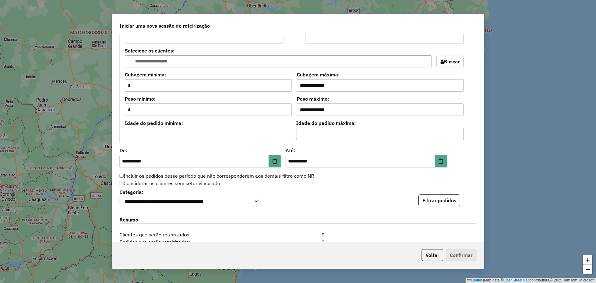
click at [443, 196] on div "**********" at bounding box center [297, 196] width 357 height 19
click at [440, 200] on button "Filtrar pedidos" at bounding box center [439, 200] width 42 height 12
click at [278, 160] on button "Choose Date" at bounding box center [275, 161] width 12 height 12
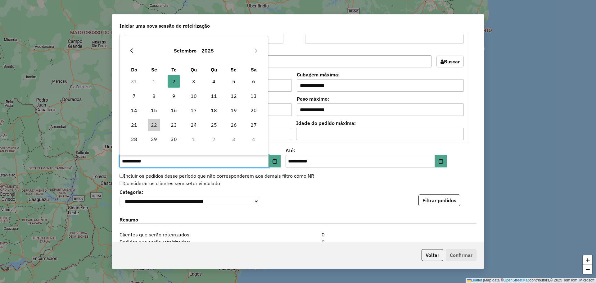
click at [136, 51] on button "Previous Month" at bounding box center [132, 51] width 10 height 10
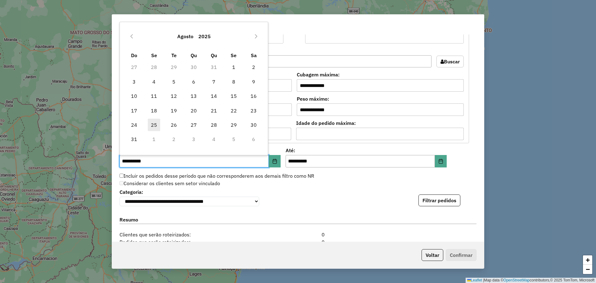
click at [151, 126] on span "25" at bounding box center [154, 125] width 12 height 12
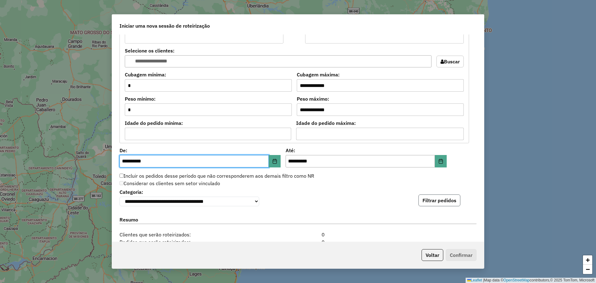
click at [449, 206] on button "Filtrar pedidos" at bounding box center [439, 200] width 42 height 12
click at [278, 159] on button "Choose Date" at bounding box center [275, 161] width 12 height 12
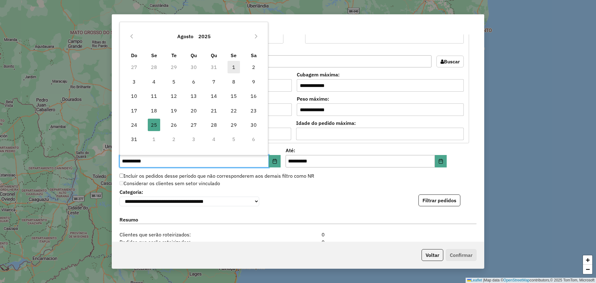
click at [236, 67] on span "1" at bounding box center [233, 67] width 12 height 12
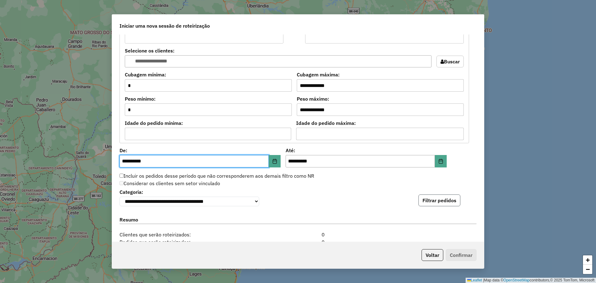
click at [436, 201] on button "Filtrar pedidos" at bounding box center [439, 200] width 42 height 12
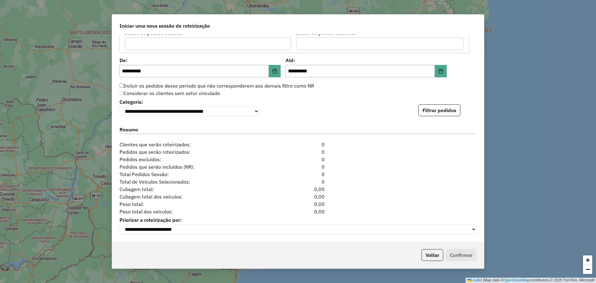
scroll to position [619, 0]
click at [283, 73] on div "**********" at bounding box center [282, 67] width 327 height 19
click at [275, 69] on icon "Choose Date" at bounding box center [275, 71] width 4 height 5
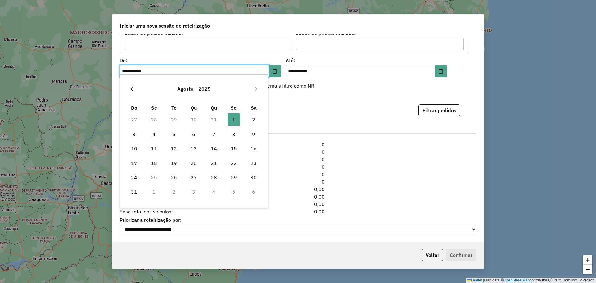
click at [129, 88] on icon "Previous Month" at bounding box center [131, 88] width 5 height 5
click at [175, 120] on span "1" at bounding box center [174, 119] width 12 height 12
type input "**********"
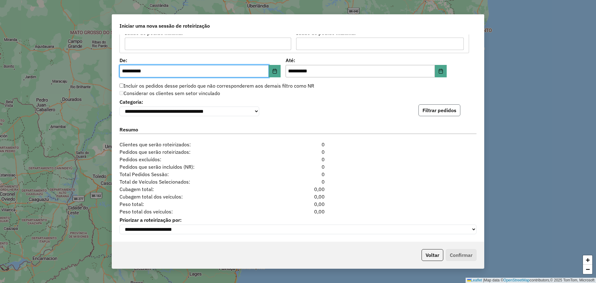
click at [447, 108] on button "Filtrar pedidos" at bounding box center [439, 110] width 42 height 12
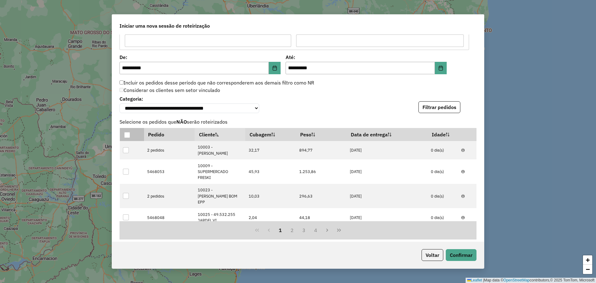
click at [126, 138] on div at bounding box center [127, 135] width 6 height 6
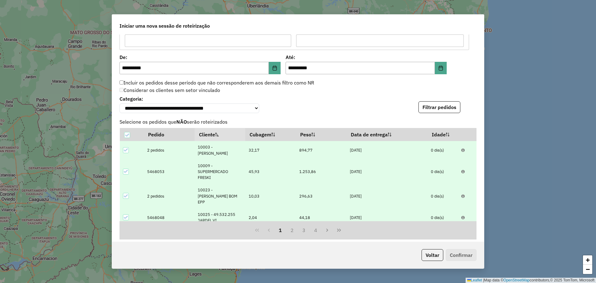
click at [127, 152] on icon at bounding box center [126, 150] width 4 height 4
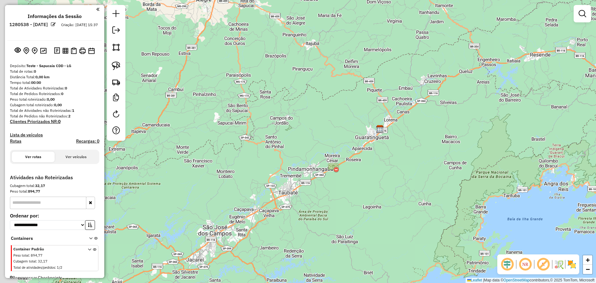
drag, startPoint x: 264, startPoint y: 102, endPoint x: 346, endPoint y: 90, distance: 82.9
click at [346, 90] on div "Janela de atendimento Grade de atendimento Capacidade Transportadoras Veículos …" at bounding box center [298, 141] width 596 height 283
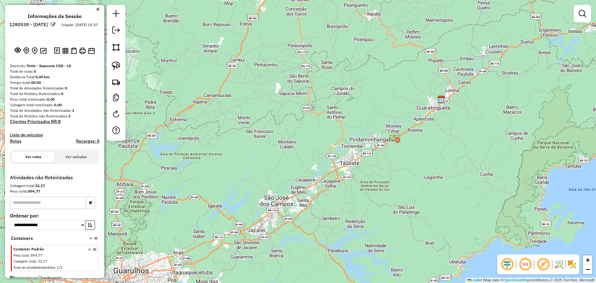
drag, startPoint x: 289, startPoint y: 125, endPoint x: 345, endPoint y: 100, distance: 61.0
click at [351, 96] on div "Janela de atendimento Grade de atendimento Capacidade Transportadoras Veículos …" at bounding box center [298, 141] width 596 height 283
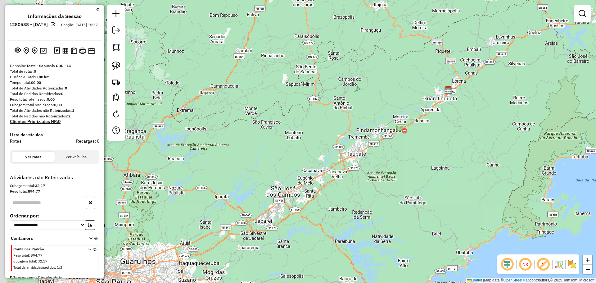
drag, startPoint x: 342, startPoint y: 119, endPoint x: 344, endPoint y: 110, distance: 8.5
click at [344, 110] on div "Janela de atendimento Grade de atendimento Capacidade Transportadoras Veículos …" at bounding box center [298, 141] width 596 height 283
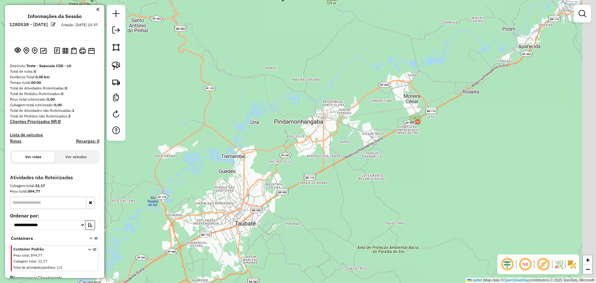
drag, startPoint x: 397, startPoint y: 81, endPoint x: 318, endPoint y: 84, distance: 78.9
click at [318, 84] on div "Janela de atendimento Grade de atendimento Capacidade Transportadoras Veículos …" at bounding box center [298, 141] width 596 height 283
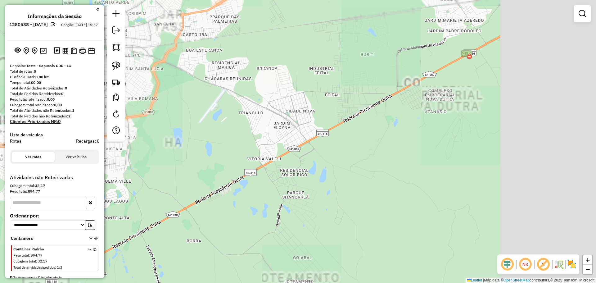
drag, startPoint x: 349, startPoint y: 129, endPoint x: 254, endPoint y: 127, distance: 95.9
click at [254, 127] on div "Janela de atendimento Grade de atendimento Capacidade Transportadoras Veículos …" at bounding box center [298, 141] width 596 height 283
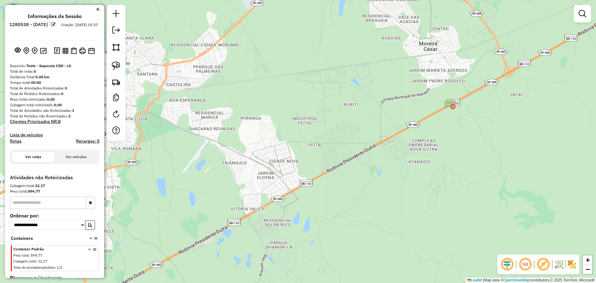
drag, startPoint x: 306, startPoint y: 129, endPoint x: 290, endPoint y: 167, distance: 41.2
click at [292, 167] on div "Janela de atendimento Grade de atendimento Capacidade Transportadoras Veículos …" at bounding box center [298, 141] width 596 height 283
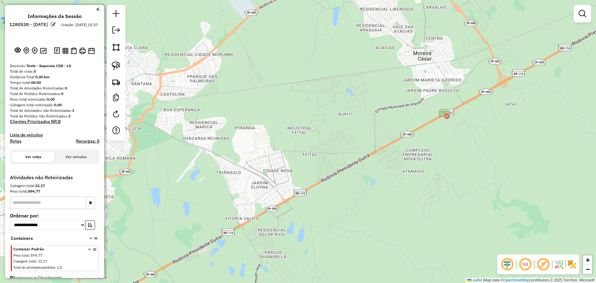
click at [186, 160] on div "Janela de atendimento Grade de atendimento Capacidade Transportadoras Veículos …" at bounding box center [298, 141] width 596 height 283
click at [32, 49] on img at bounding box center [35, 50] width 6 height 7
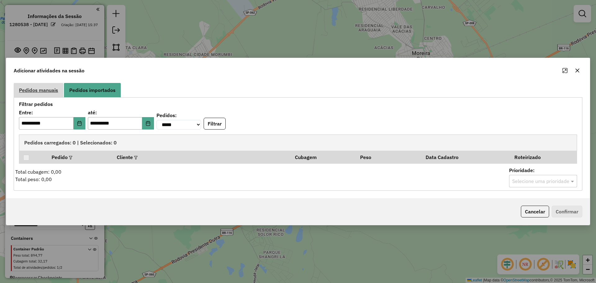
click at [36, 89] on span "Pedidos manuais" at bounding box center [38, 90] width 39 height 5
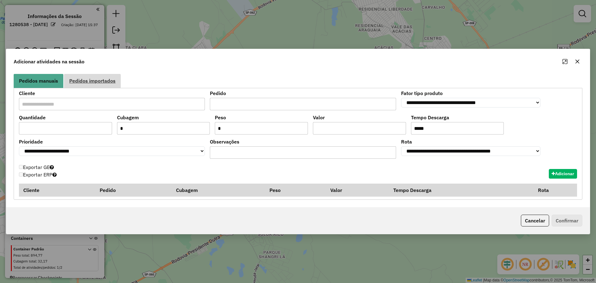
click at [113, 78] on span "Pedidos importados" at bounding box center [92, 80] width 46 height 5
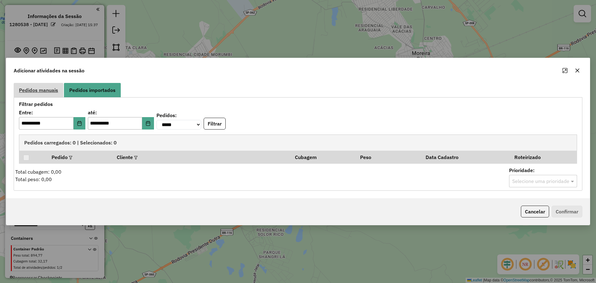
click at [42, 89] on span "Pedidos manuais" at bounding box center [38, 90] width 39 height 5
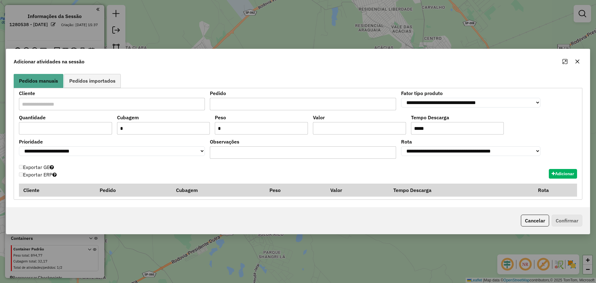
click at [57, 105] on input "text" at bounding box center [112, 104] width 186 height 12
click at [41, 105] on input "text" at bounding box center [112, 104] width 186 height 12
paste input "********"
click at [65, 119] on span "36930001 - R e R BEBIDAS" at bounding box center [55, 116] width 62 height 6
type input "**********"
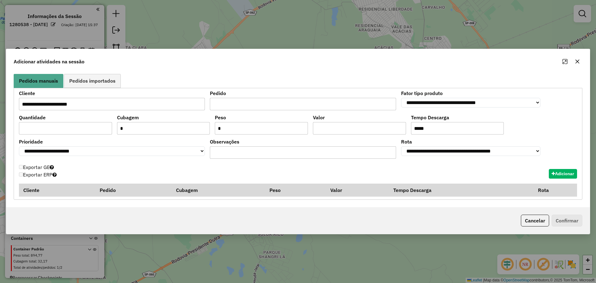
click at [83, 130] on input "text" at bounding box center [65, 128] width 93 height 12
type input "*"
type input "**"
type input "****"
click at [564, 171] on button "Adicionar" at bounding box center [563, 174] width 28 height 10
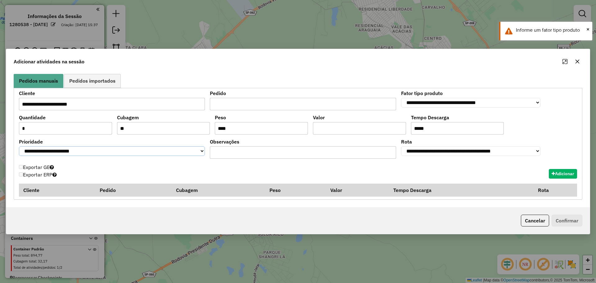
click at [132, 150] on select "**********" at bounding box center [112, 151] width 186 height 10
click at [434, 100] on select "**********" at bounding box center [470, 103] width 139 height 10
select select "********"
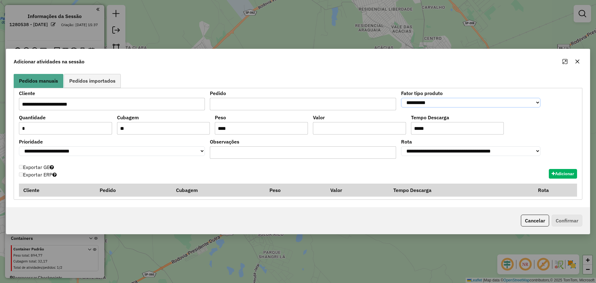
click at [401, 98] on select "**********" at bounding box center [470, 103] width 139 height 10
click at [412, 61] on div "Adicionar atividades na sessão" at bounding box center [297, 60] width 583 height 22
click at [568, 172] on button "Adicionar" at bounding box center [563, 174] width 28 height 10
select select "*******"
type input "*"
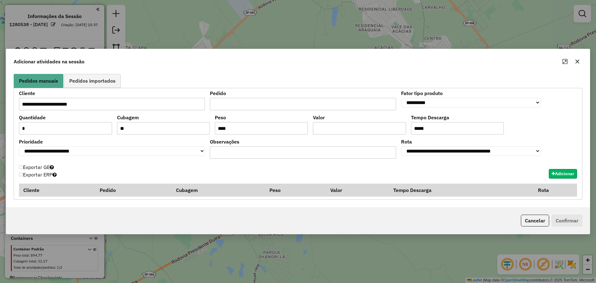
type input "*"
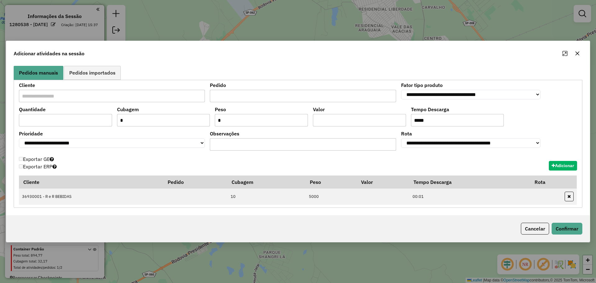
click at [58, 96] on input "text" at bounding box center [112, 96] width 186 height 12
paste input "*********"
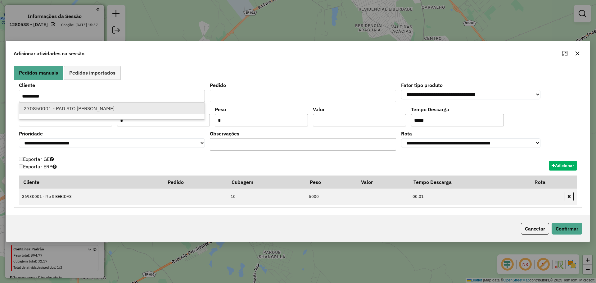
click at [79, 107] on span "270850001 - PAD STO EXPEDITO" at bounding box center [69, 108] width 91 height 6
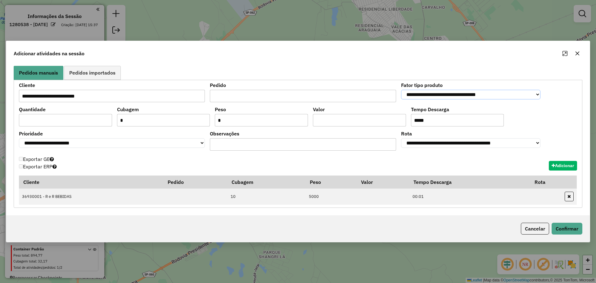
click at [440, 94] on select "**********" at bounding box center [470, 95] width 139 height 10
click at [319, 99] on input "text" at bounding box center [303, 96] width 186 height 12
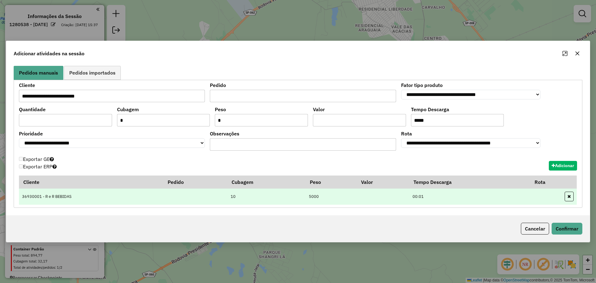
click at [164, 199] on td at bounding box center [195, 196] width 64 height 16
click at [571, 195] on button "button" at bounding box center [568, 196] width 9 height 10
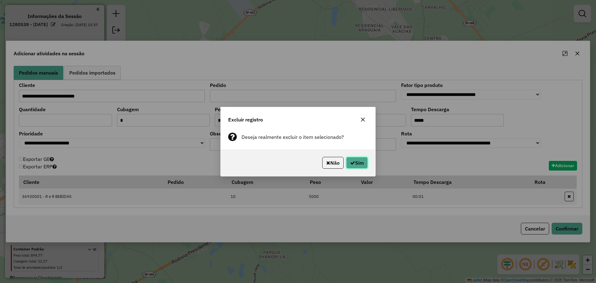
click at [358, 160] on button "Sim" at bounding box center [357, 163] width 22 height 12
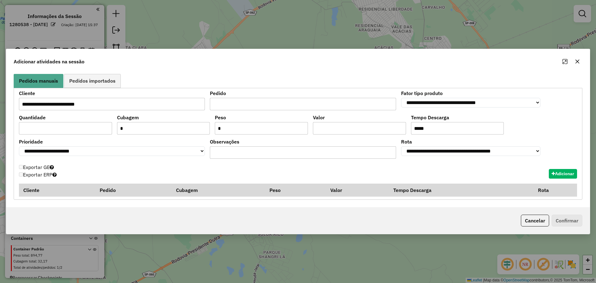
click at [88, 107] on input "**********" at bounding box center [112, 104] width 186 height 12
drag, startPoint x: 5, startPoint y: 102, endPoint x: -106, endPoint y: 95, distance: 110.4
click at [0, 95] on html "**********" at bounding box center [298, 141] width 596 height 283
paste input "text"
click at [80, 116] on span "36930001 - R e R BEBIDAS" at bounding box center [55, 116] width 62 height 6
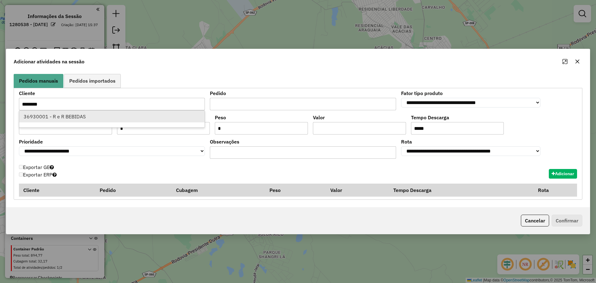
type input "**********"
click at [285, 102] on input "text" at bounding box center [303, 104] width 186 height 12
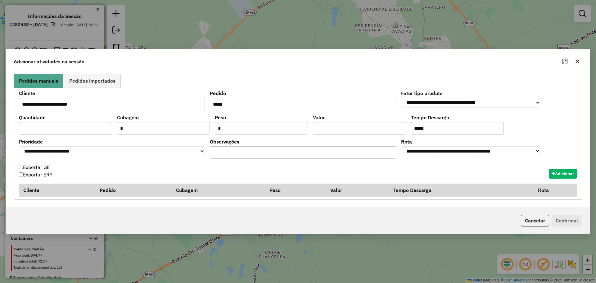
type input "*****"
click at [438, 79] on ul "Pedidos manuais Pedidos importados" at bounding box center [298, 81] width 569 height 14
click at [441, 105] on select "**********" at bounding box center [470, 103] width 139 height 10
select select "********"
click at [401, 98] on select "**********" at bounding box center [470, 103] width 139 height 10
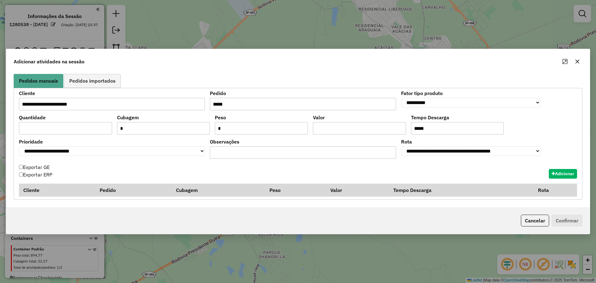
click at [47, 124] on input "text" at bounding box center [65, 128] width 93 height 12
type input "*"
type input "**"
type input "****"
click at [566, 176] on button "Adicionar" at bounding box center [563, 174] width 28 height 10
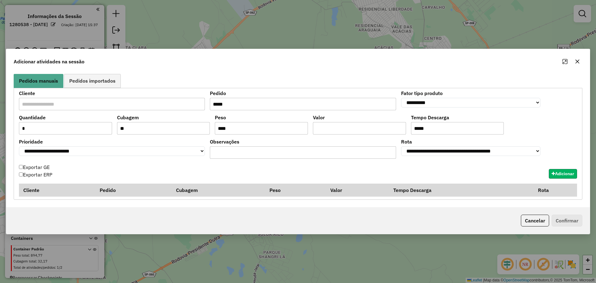
select select "*******"
type input "*"
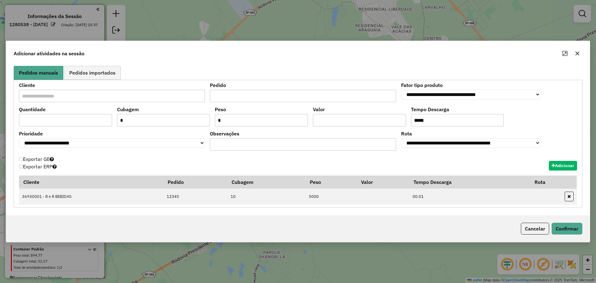
click at [47, 99] on input "text" at bounding box center [112, 96] width 186 height 12
paste input "*********"
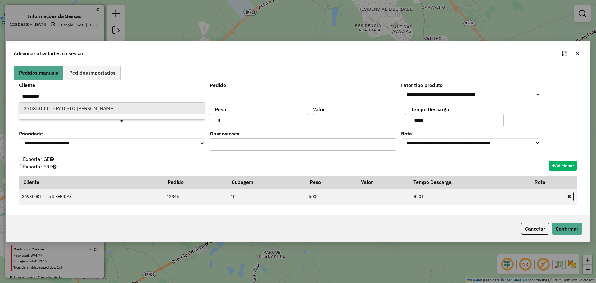
click at [78, 109] on span "270850001 - PAD STO EXPEDITO" at bounding box center [69, 108] width 91 height 6
type input "**********"
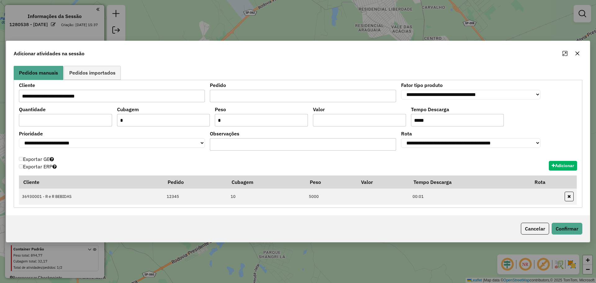
click at [330, 65] on div "**********" at bounding box center [297, 139] width 583 height 152
click at [307, 94] on input "text" at bounding box center [303, 96] width 186 height 12
type input "*****"
click at [511, 89] on div "**********" at bounding box center [470, 92] width 139 height 19
click at [507, 95] on select "**********" at bounding box center [470, 95] width 139 height 10
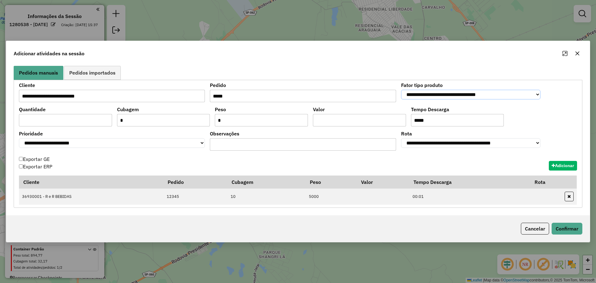
select select "*********"
click at [401, 90] on select "**********" at bounding box center [470, 95] width 139 height 10
click at [63, 125] on input "text" at bounding box center [65, 120] width 93 height 12
type input "*"
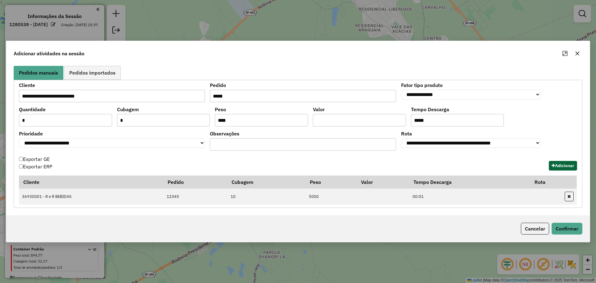
type input "****"
click at [565, 164] on button "Adicionar" at bounding box center [563, 166] width 28 height 10
select select "*******"
type input "*"
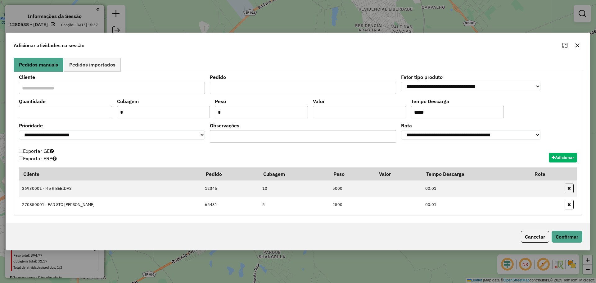
click at [52, 86] on input "text" at bounding box center [112, 88] width 186 height 12
paste input "********"
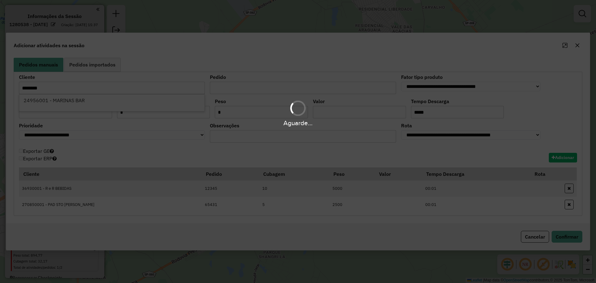
click at [67, 103] on span "24956001 - MARINAS BAR" at bounding box center [54, 100] width 61 height 6
type input "**********"
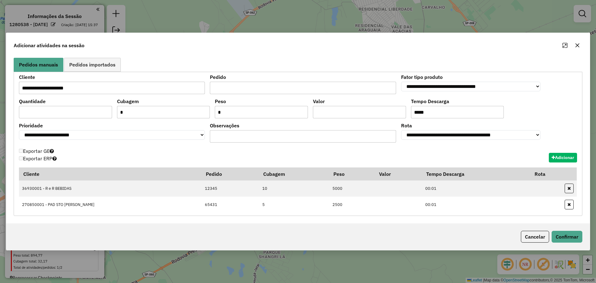
click at [316, 78] on label "Pedido" at bounding box center [303, 76] width 186 height 7
drag, startPoint x: 300, startPoint y: 97, endPoint x: 313, endPoint y: 90, distance: 14.2
click at [301, 97] on div "**********" at bounding box center [298, 119] width 558 height 88
click at [313, 90] on input "text" at bounding box center [303, 88] width 186 height 12
type input "******"
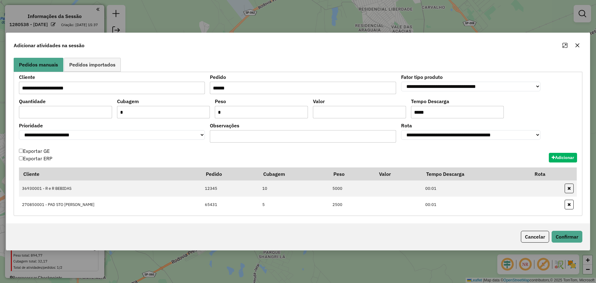
click at [511, 81] on div "**********" at bounding box center [470, 84] width 139 height 19
click at [512, 86] on select "**********" at bounding box center [470, 87] width 139 height 10
click at [401, 82] on select "**********" at bounding box center [470, 87] width 139 height 10
click at [453, 87] on select "**********" at bounding box center [470, 87] width 139 height 10
select select "**********"
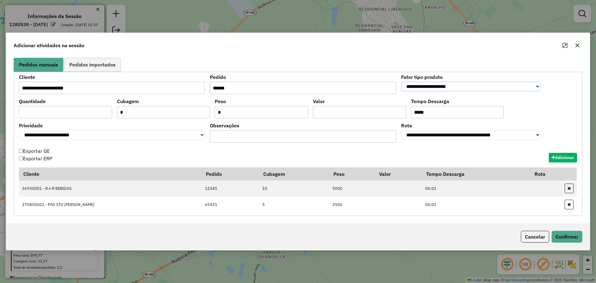
click at [401, 82] on select "**********" at bounding box center [470, 87] width 139 height 10
click at [99, 114] on input "text" at bounding box center [65, 112] width 93 height 12
type input "*"
type input "**"
type input "****"
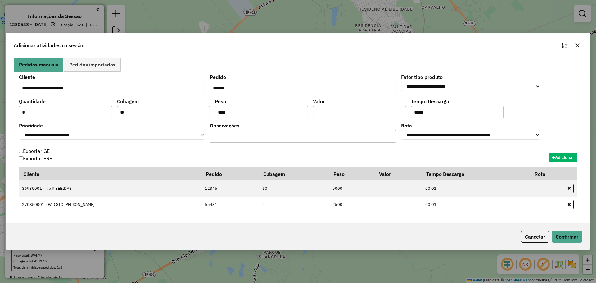
click at [566, 154] on button "Adicionar" at bounding box center [563, 158] width 28 height 10
select select "*******"
type input "*"
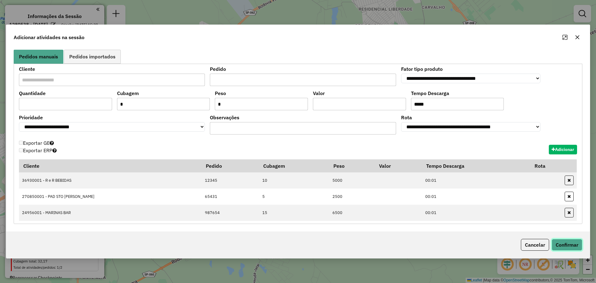
click at [576, 245] on button "Confirmar" at bounding box center [566, 245] width 31 height 12
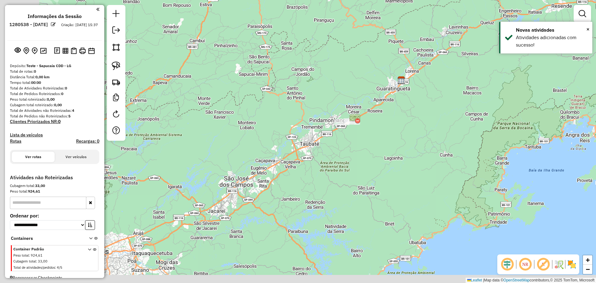
drag, startPoint x: 290, startPoint y: 101, endPoint x: 357, endPoint y: 61, distance: 77.9
click at [357, 61] on div "Janela de atendimento Grade de atendimento Capacidade Transportadoras Veículos …" at bounding box center [298, 141] width 596 height 283
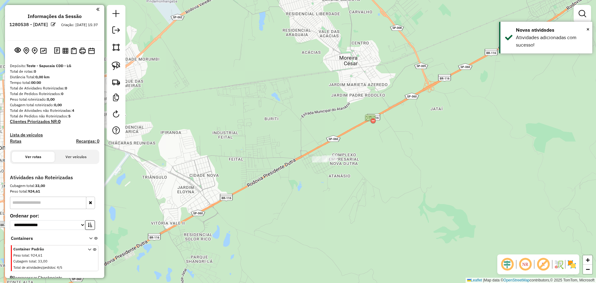
drag, startPoint x: 328, startPoint y: 85, endPoint x: 334, endPoint y: 131, distance: 46.3
click at [334, 131] on div "Janela de atendimento Grade de atendimento Capacidade Transportadoras Veículos …" at bounding box center [298, 141] width 596 height 283
drag, startPoint x: 307, startPoint y: 119, endPoint x: 380, endPoint y: 107, distance: 74.0
click at [380, 107] on div "Janela de atendimento Grade de atendimento Capacidade Transportadoras Veículos …" at bounding box center [298, 141] width 596 height 283
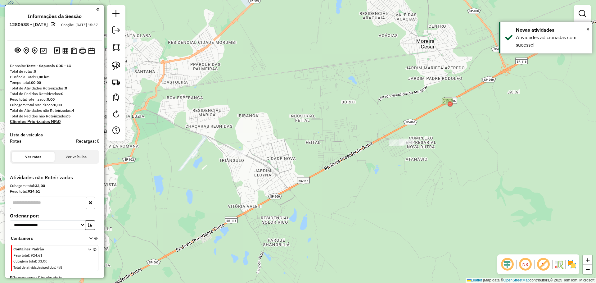
drag, startPoint x: 336, startPoint y: 126, endPoint x: 345, endPoint y: 118, distance: 11.8
click at [345, 118] on div "Janela de atendimento Grade de atendimento Capacidade Transportadoras Veículos …" at bounding box center [298, 141] width 596 height 283
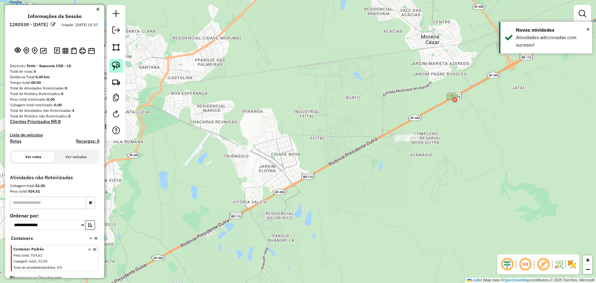
click at [118, 65] on img at bounding box center [116, 65] width 9 height 9
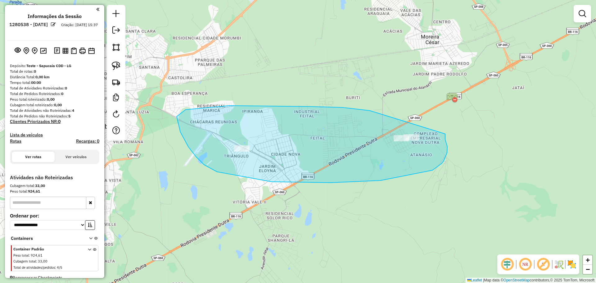
drag, startPoint x: 307, startPoint y: 106, endPoint x: 445, endPoint y: 133, distance: 140.4
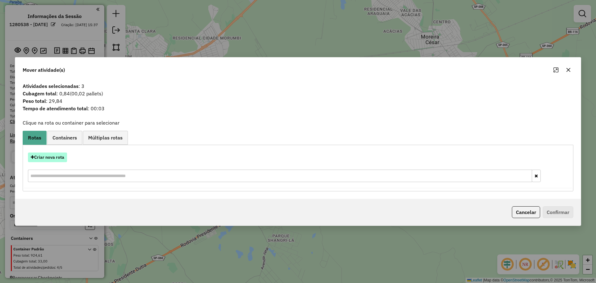
click at [56, 158] on button "Criar nova rota" at bounding box center [47, 157] width 39 height 10
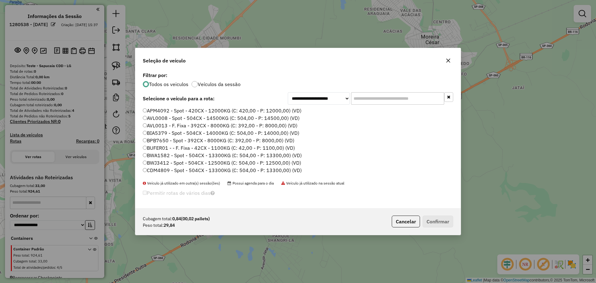
scroll to position [3, 2]
click at [263, 149] on label "BUFER01 - - F. Fixa - 42CX - 1100KG (C: 42,00 - P: 1100,00) (VD)" at bounding box center [219, 147] width 152 height 7
click at [286, 162] on label "BWJ3412 - Spot - 504CX - 12500KG (C: 504,00 - P: 12500,00) (VD)" at bounding box center [222, 162] width 158 height 7
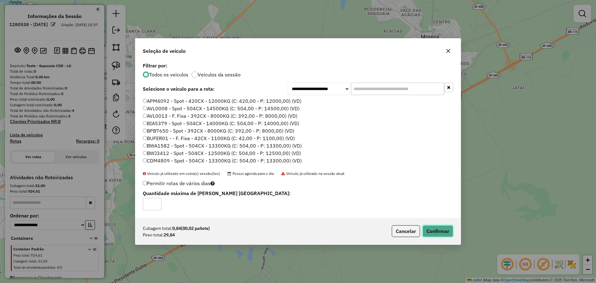
drag, startPoint x: 433, startPoint y: 231, endPoint x: 429, endPoint y: 216, distance: 15.1
click at [433, 231] on button "Confirmar" at bounding box center [437, 231] width 31 height 12
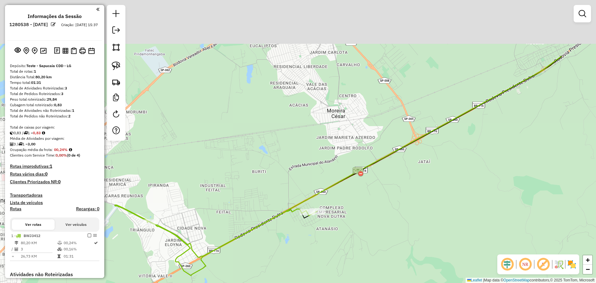
drag, startPoint x: 368, startPoint y: 95, endPoint x: 335, endPoint y: 171, distance: 82.7
click at [274, 169] on div "Janela de atendimento Grade de atendimento Capacidade Transportadoras Veículos …" at bounding box center [298, 141] width 596 height 283
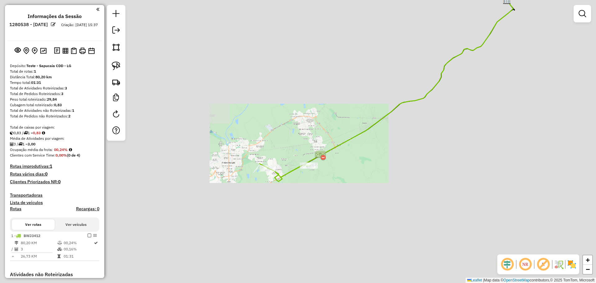
click at [308, 147] on div "Janela de atendimento Grade de atendimento Capacidade Transportadoras Veículos …" at bounding box center [298, 141] width 596 height 283
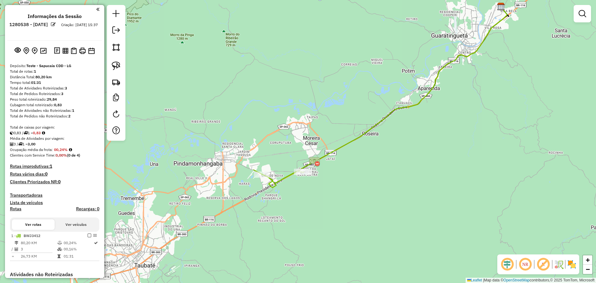
drag, startPoint x: 403, startPoint y: 73, endPoint x: 359, endPoint y: 128, distance: 70.4
click at [359, 128] on div "Janela de atendimento Grade de atendimento Capacidade Transportadoras Veículos …" at bounding box center [298, 141] width 596 height 283
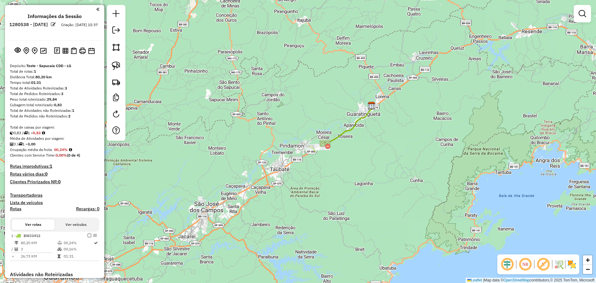
drag, startPoint x: 341, startPoint y: 95, endPoint x: 344, endPoint y: 82, distance: 12.9
click at [344, 82] on div "Janela de atendimento Grade de atendimento Capacidade Transportadoras Veículos …" at bounding box center [298, 141] width 596 height 283
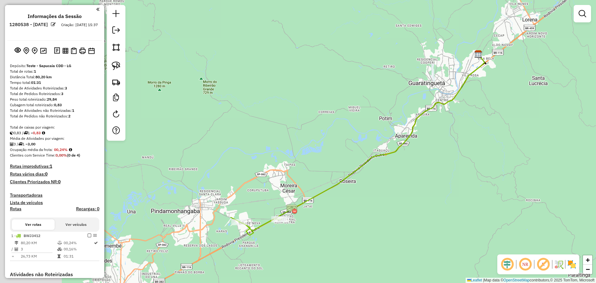
drag, startPoint x: 350, startPoint y: 70, endPoint x: 432, endPoint y: 72, distance: 81.9
click at [432, 72] on div "Janela de atendimento Grade de atendimento Capacidade Transportadoras Veículos …" at bounding box center [298, 141] width 596 height 283
drag, startPoint x: 343, startPoint y: 109, endPoint x: 413, endPoint y: 52, distance: 90.0
click at [413, 52] on div "Janela de atendimento Grade de atendimento Capacidade Transportadoras Veículos …" at bounding box center [298, 141] width 596 height 283
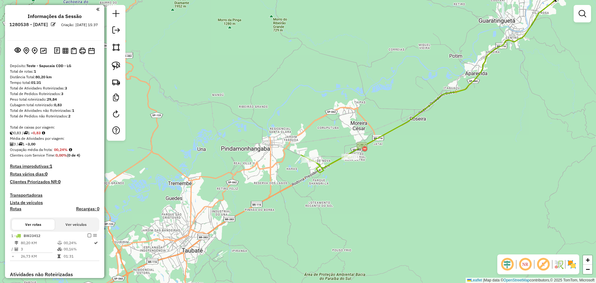
drag, startPoint x: 376, startPoint y: 93, endPoint x: 383, endPoint y: 58, distance: 35.0
click at [383, 58] on div "Janela de atendimento Grade de atendimento Capacidade Transportadoras Veículos …" at bounding box center [298, 141] width 596 height 283
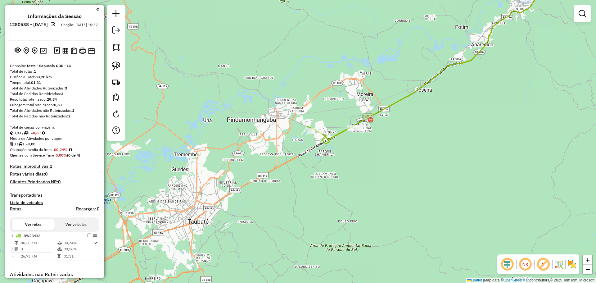
drag, startPoint x: 348, startPoint y: 111, endPoint x: 371, endPoint y: 63, distance: 52.9
click at [371, 63] on div "Janela de atendimento Grade de atendimento Capacidade Transportadoras Veículos …" at bounding box center [298, 141] width 596 height 283
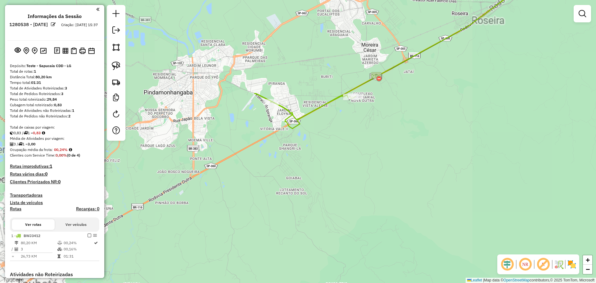
drag, startPoint x: 342, startPoint y: 56, endPoint x: 318, endPoint y: 85, distance: 37.0
click at [318, 85] on div "Janela de atendimento Grade de atendimento Capacidade Transportadoras Veículos …" at bounding box center [298, 141] width 596 height 283
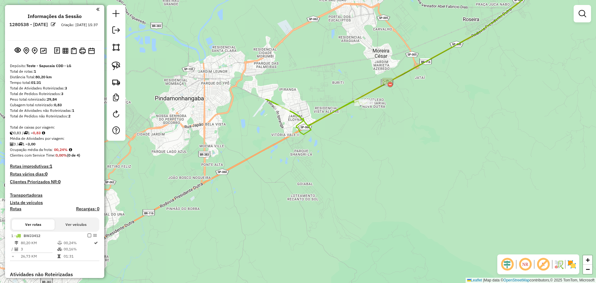
drag, startPoint x: 284, startPoint y: 114, endPoint x: 327, endPoint y: 87, distance: 51.2
click at [327, 87] on div "Janela de atendimento Grade de atendimento Capacidade Transportadoras Veículos …" at bounding box center [298, 141] width 596 height 283
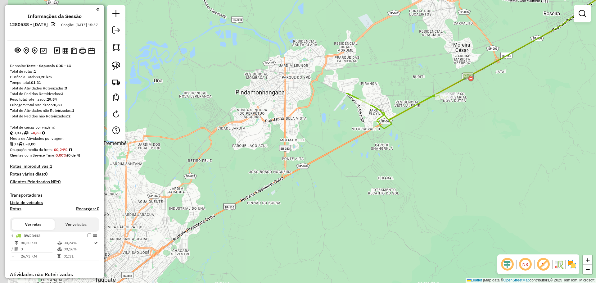
drag, startPoint x: 291, startPoint y: 79, endPoint x: 374, endPoint y: 83, distance: 83.2
click at [374, 83] on div "Janela de atendimento Grade de atendimento Capacidade Transportadoras Veículos …" at bounding box center [298, 141] width 596 height 283
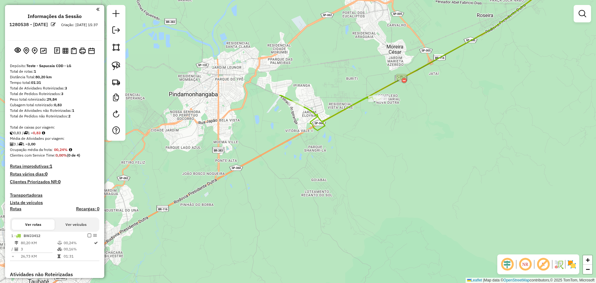
drag, startPoint x: 380, startPoint y: 81, endPoint x: 298, endPoint y: 81, distance: 81.9
click at [298, 81] on div "Janela de atendimento Grade de atendimento Capacidade Transportadoras Veículos …" at bounding box center [298, 141] width 596 height 283
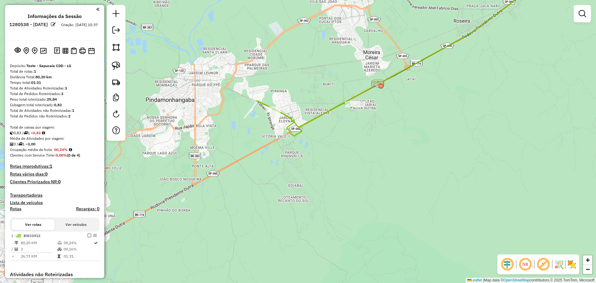
drag, startPoint x: 330, startPoint y: 70, endPoint x: 306, endPoint y: 76, distance: 24.7
click at [306, 75] on div "Janela de atendimento Grade de atendimento Capacidade Transportadoras Veículos …" at bounding box center [298, 141] width 596 height 283
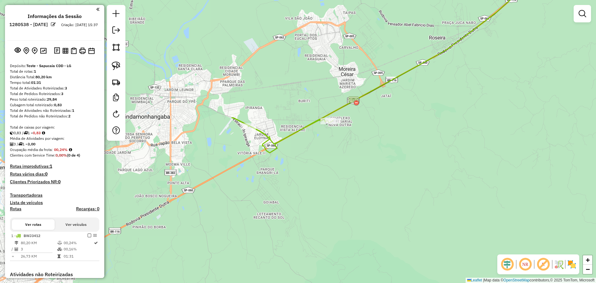
drag, startPoint x: 322, startPoint y: 70, endPoint x: 298, endPoint y: 86, distance: 29.3
click at [298, 86] on div "Janela de atendimento Grade de atendimento Capacidade Transportadoras Veículos …" at bounding box center [298, 141] width 596 height 283
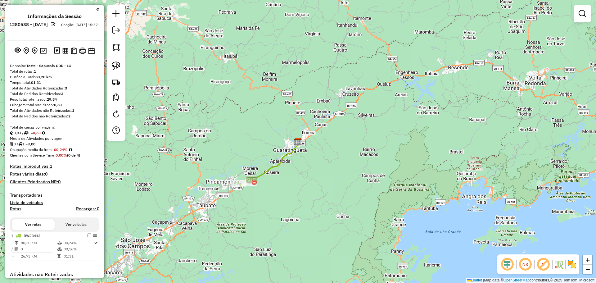
drag, startPoint x: 263, startPoint y: 115, endPoint x: 335, endPoint y: 86, distance: 78.2
click at [335, 85] on div "Janela de atendimento Grade de atendimento Capacidade Transportadoras Veículos …" at bounding box center [298, 141] width 596 height 283
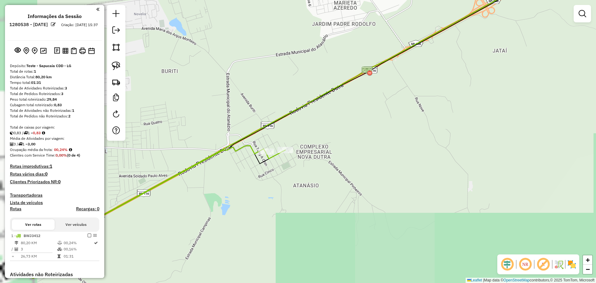
drag, startPoint x: 296, startPoint y: 220, endPoint x: 383, endPoint y: 189, distance: 91.9
click at [383, 189] on div "Janela de atendimento Grade de atendimento Capacidade Transportadoras Veículos …" at bounding box center [298, 141] width 596 height 283
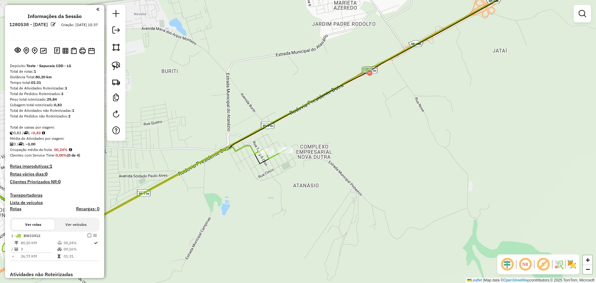
select select "**********"
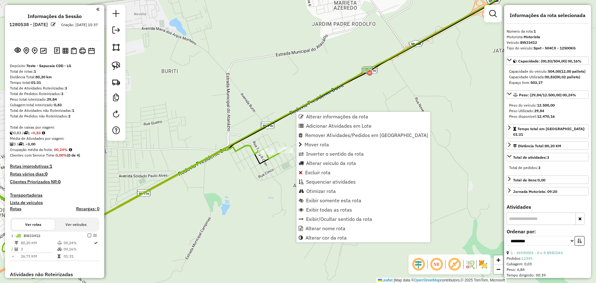
scroll to position [105, 0]
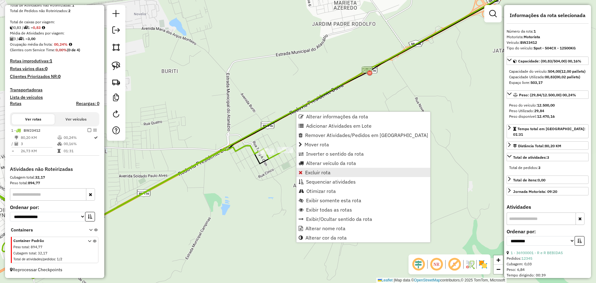
click at [322, 171] on span "Excluir rota" at bounding box center [317, 172] width 25 height 5
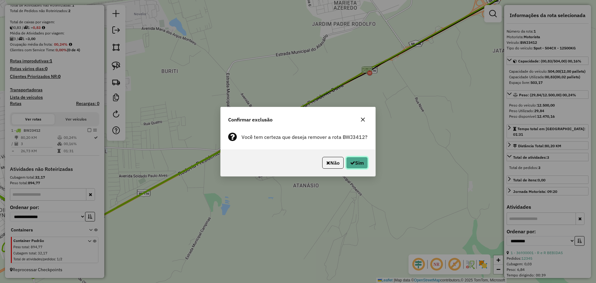
click at [363, 161] on button "Sim" at bounding box center [357, 163] width 22 height 12
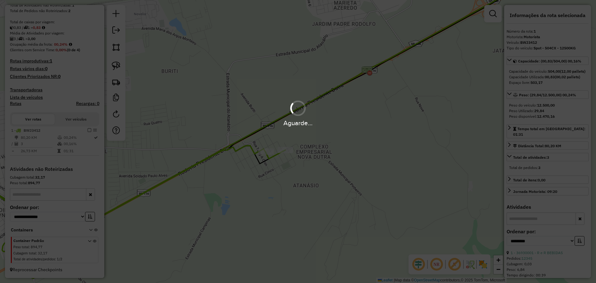
scroll to position [8, 0]
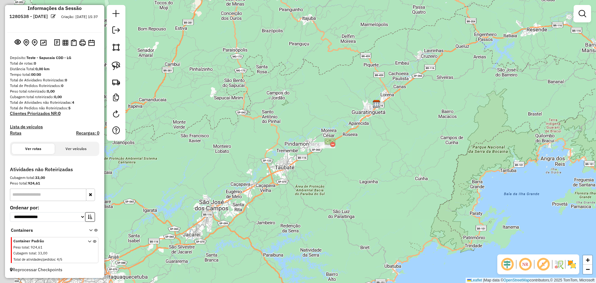
drag, startPoint x: 373, startPoint y: 138, endPoint x: 405, endPoint y: 120, distance: 36.3
click at [405, 120] on div "Janela de atendimento Grade de atendimento Capacidade Transportadoras Veículos …" at bounding box center [298, 141] width 596 height 283
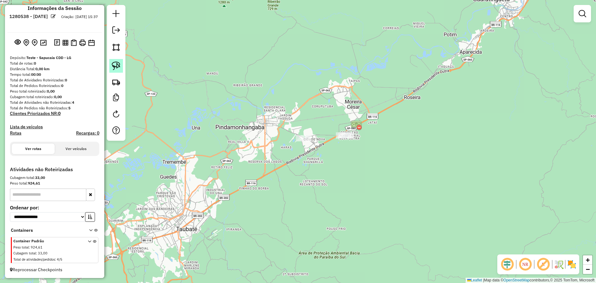
click at [121, 68] on link at bounding box center [116, 66] width 14 height 14
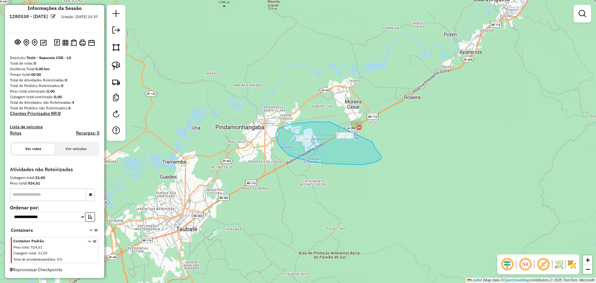
drag, startPoint x: 326, startPoint y: 122, endPoint x: 371, endPoint y: 141, distance: 49.1
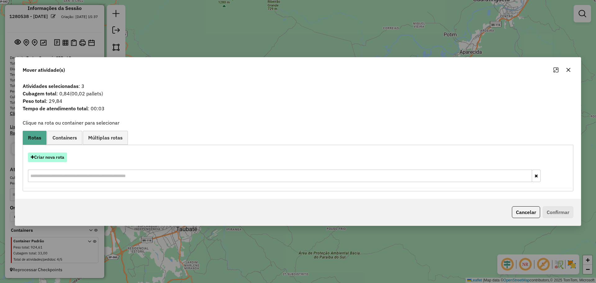
click at [56, 154] on button "Criar nova rota" at bounding box center [47, 157] width 39 height 10
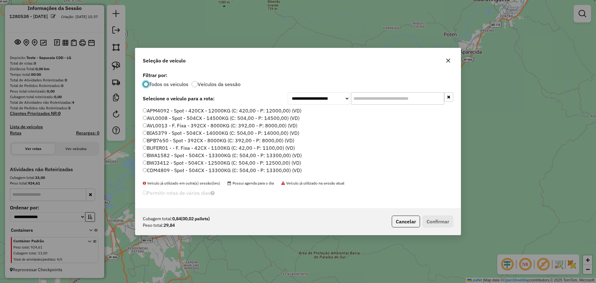
scroll to position [3, 2]
click at [260, 160] on label "BWJ3412 - Spot - 504CX - 12500KG (C: 504,00 - P: 12500,00) (VD)" at bounding box center [222, 162] width 158 height 7
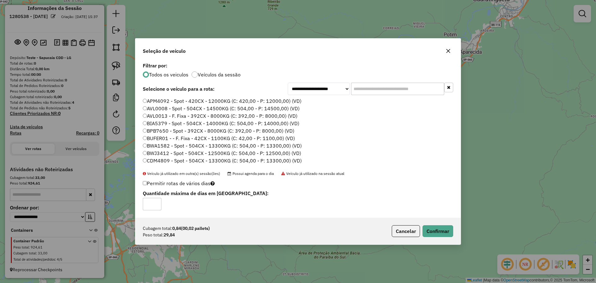
click at [284, 161] on label "CDM4809 - Spot - 504CX - 13300KG (C: 504,00 - P: 13300,00) (VD)" at bounding box center [222, 160] width 159 height 7
click at [432, 228] on button "Confirmar" at bounding box center [437, 231] width 31 height 12
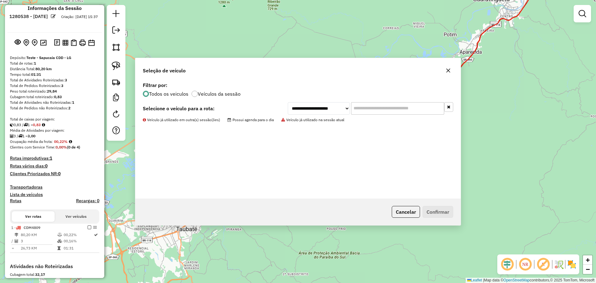
scroll to position [105, 0]
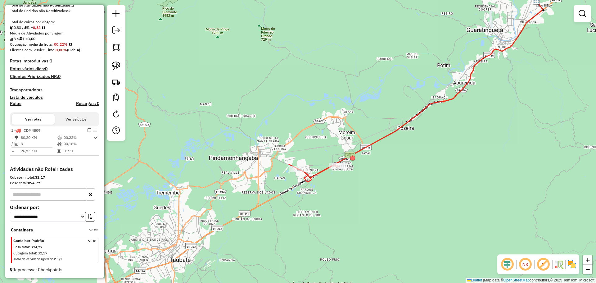
drag, startPoint x: 371, startPoint y: 158, endPoint x: 354, endPoint y: 193, distance: 38.4
click at [359, 203] on div "Janela de atendimento Grade de atendimento Capacidade Transportadoras Veículos …" at bounding box center [298, 141] width 596 height 283
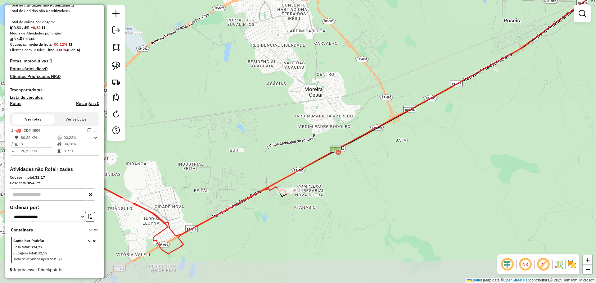
drag, startPoint x: 327, startPoint y: 161, endPoint x: 293, endPoint y: 137, distance: 40.8
click at [292, 138] on div "Janela de atendimento Grade de atendimento Capacidade Transportadoras Veículos …" at bounding box center [298, 141] width 596 height 283
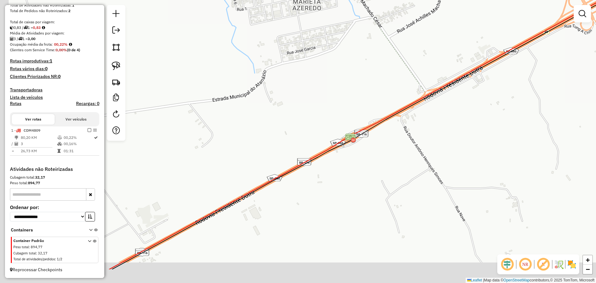
drag, startPoint x: 297, startPoint y: 143, endPoint x: 356, endPoint y: 99, distance: 73.2
click at [356, 99] on div "Janela de atendimento Grade de atendimento Capacidade Transportadoras Veículos …" at bounding box center [298, 141] width 596 height 283
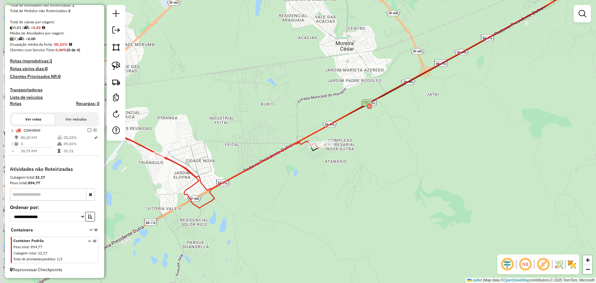
drag, startPoint x: 301, startPoint y: 103, endPoint x: 335, endPoint y: 91, distance: 35.6
click at [335, 91] on div "Janela de atendimento Grade de atendimento Capacidade Transportadoras Veículos …" at bounding box center [298, 141] width 596 height 283
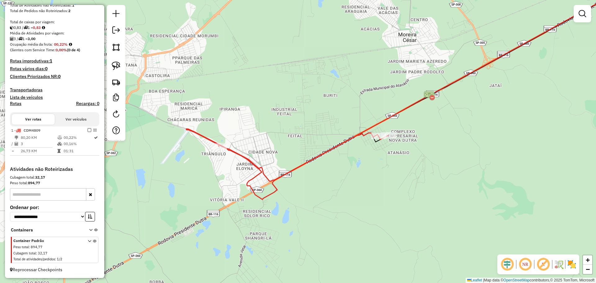
drag, startPoint x: 310, startPoint y: 106, endPoint x: 388, endPoint y: 103, distance: 78.6
click at [388, 103] on div "Janela de atendimento Grade de atendimento Capacidade Transportadoras Veículos …" at bounding box center [298, 141] width 596 height 283
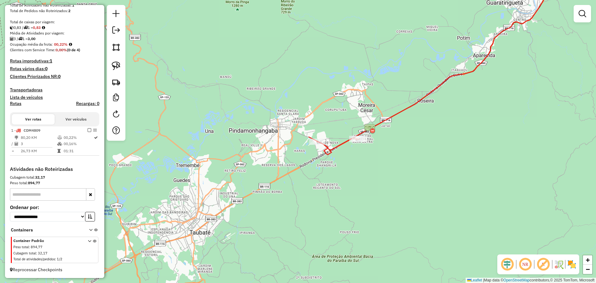
drag, startPoint x: 357, startPoint y: 103, endPoint x: 330, endPoint y: 130, distance: 38.4
click at [338, 119] on div "Janela de atendimento Grade de atendimento Capacidade Transportadoras Veículos …" at bounding box center [298, 141] width 596 height 283
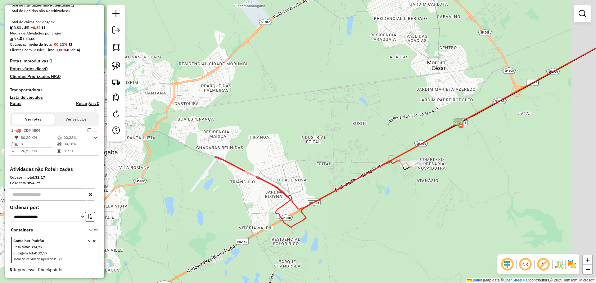
drag, startPoint x: 326, startPoint y: 132, endPoint x: 293, endPoint y: 123, distance: 34.5
click at [293, 123] on div "Janela de atendimento Grade de atendimento Capacidade Transportadoras Veículos …" at bounding box center [298, 141] width 596 height 283
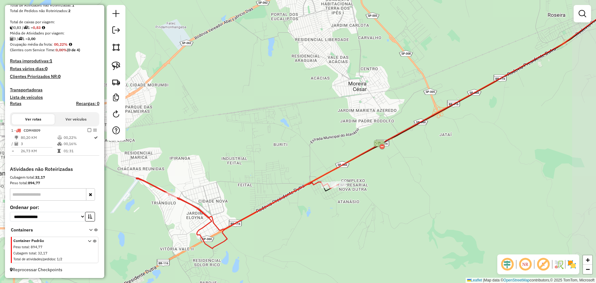
drag, startPoint x: 410, startPoint y: 103, endPoint x: 376, endPoint y: 118, distance: 36.6
click at [376, 118] on div "Janela de atendimento Grade de atendimento Capacidade Transportadoras Veículos …" at bounding box center [298, 141] width 596 height 283
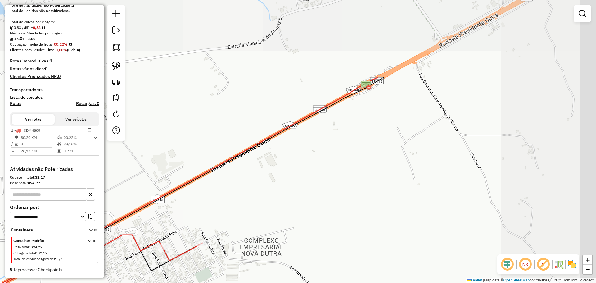
drag, startPoint x: 442, startPoint y: 120, endPoint x: 343, endPoint y: 208, distance: 132.3
click at [343, 208] on div "Janela de atendimento Grade de atendimento Capacidade Transportadoras Veículos …" at bounding box center [298, 141] width 596 height 283
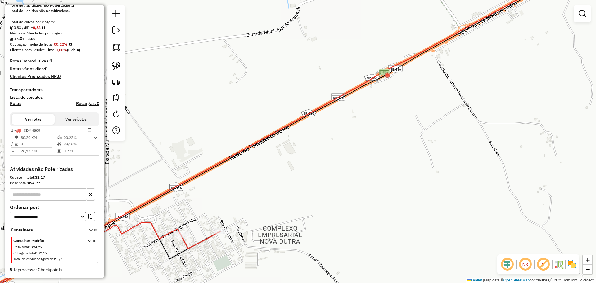
drag, startPoint x: 349, startPoint y: 181, endPoint x: 359, endPoint y: 175, distance: 11.4
click at [359, 175] on div "Janela de atendimento Grade de atendimento Capacidade Transportadoras Veículos …" at bounding box center [298, 141] width 596 height 283
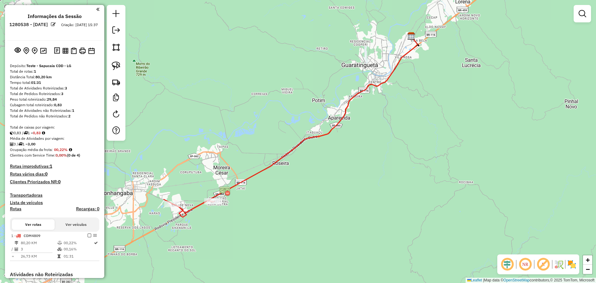
select select "**********"
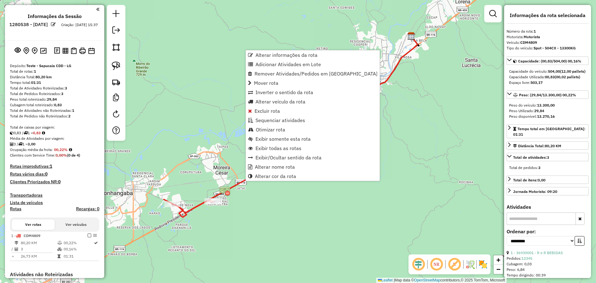
scroll to position [105, 0]
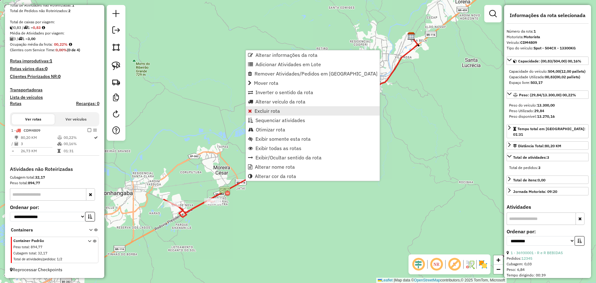
click at [271, 110] on span "Excluir rota" at bounding box center [266, 110] width 25 height 5
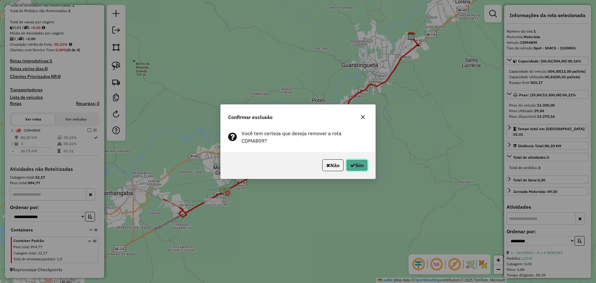
click at [352, 164] on icon "button" at bounding box center [352, 165] width 5 height 5
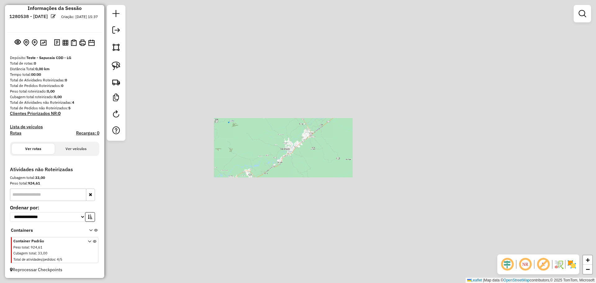
scroll to position [8, 0]
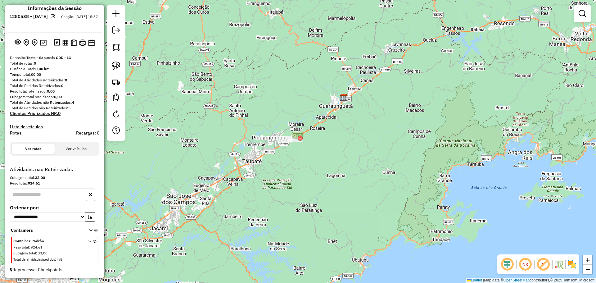
drag, startPoint x: 259, startPoint y: 136, endPoint x: 307, endPoint y: 90, distance: 66.1
click at [307, 90] on div "Janela de atendimento Grade de atendimento Capacidade Transportadoras Veículos …" at bounding box center [298, 141] width 596 height 283
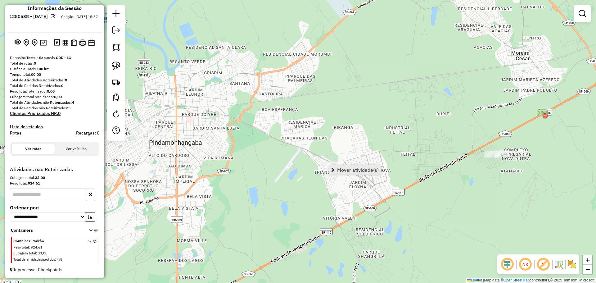
click at [333, 168] on span "Mover atividade(s)" at bounding box center [332, 169] width 3 height 5
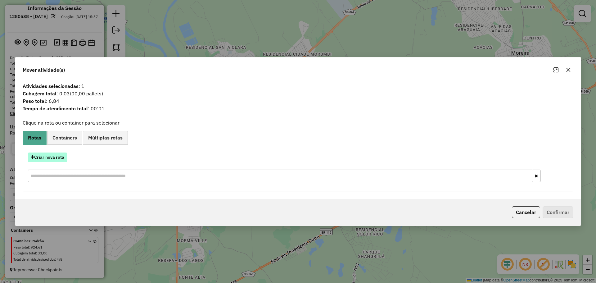
click at [52, 154] on button "Criar nova rota" at bounding box center [47, 157] width 39 height 10
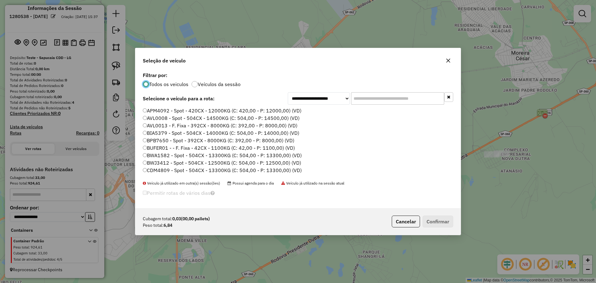
scroll to position [3, 2]
click at [225, 113] on label "APM4092 - Spot - 420CX - 12000KG (C: 420,00 - P: 12000,00) (VD)" at bounding box center [222, 110] width 159 height 7
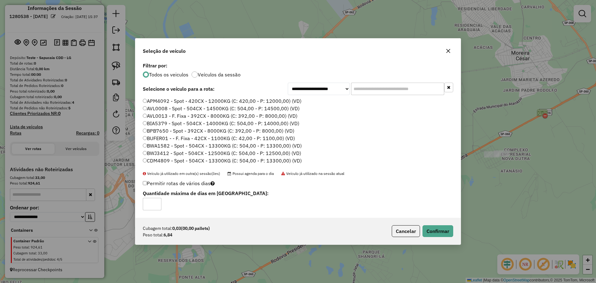
click at [221, 117] on label "AVL0013 - F. Fixa - 392CX - 8000KG (C: 392,00 - P: 8000,00) (VD)" at bounding box center [220, 115] width 155 height 7
click at [438, 226] on button "Confirmar" at bounding box center [437, 231] width 31 height 12
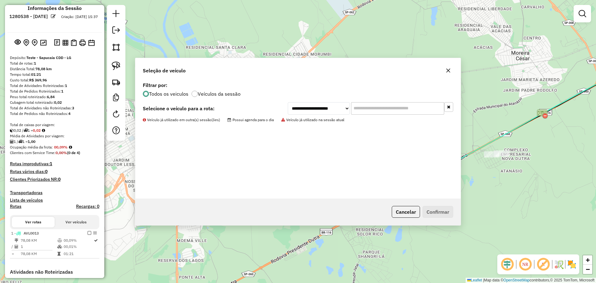
scroll to position [111, 0]
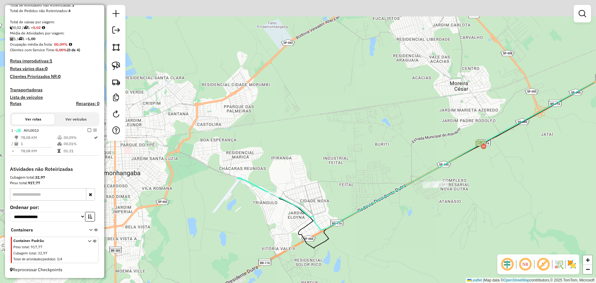
drag, startPoint x: 391, startPoint y: 137, endPoint x: 344, endPoint y: 188, distance: 68.5
click at [344, 188] on div "Janela de atendimento Grade de atendimento Capacidade Transportadoras Veículos …" at bounding box center [298, 141] width 596 height 283
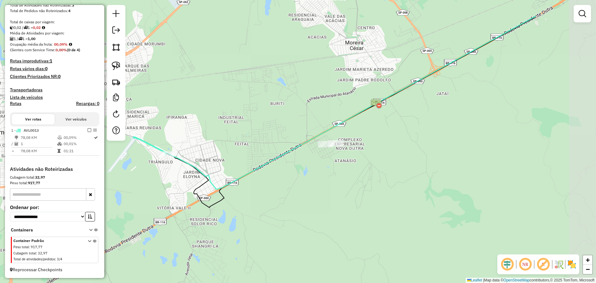
drag, startPoint x: 340, startPoint y: 172, endPoint x: 225, endPoint y: 115, distance: 128.5
click at [225, 115] on div "Janela de atendimento Grade de atendimento Capacidade Transportadoras Veículos …" at bounding box center [298, 141] width 596 height 283
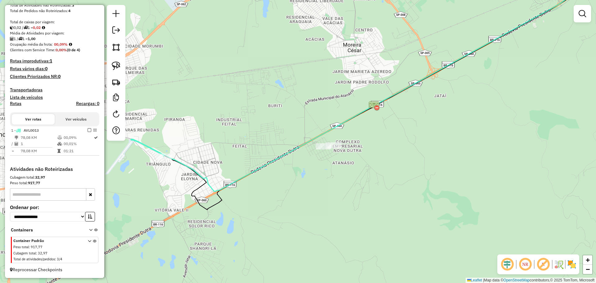
drag, startPoint x: 258, startPoint y: 98, endPoint x: 170, endPoint y: 174, distance: 116.0
click at [167, 176] on div "Janela de atendimento Grade de atendimento Capacidade Transportadoras Veículos …" at bounding box center [298, 141] width 596 height 283
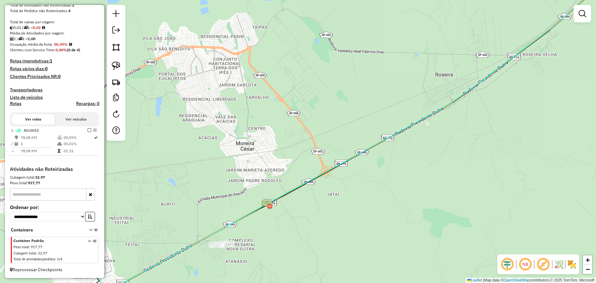
drag, startPoint x: 276, startPoint y: 116, endPoint x: 300, endPoint y: 123, distance: 25.1
click at [215, 178] on div "Janela de atendimento Grade de atendimento Capacidade Transportadoras Veículos …" at bounding box center [298, 141] width 596 height 283
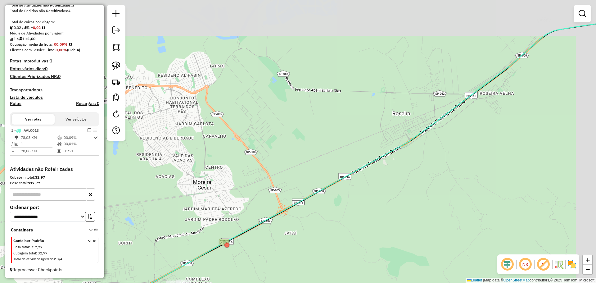
drag, startPoint x: 322, startPoint y: 143, endPoint x: 313, endPoint y: 162, distance: 20.4
click at [299, 170] on div "Janela de atendimento Grade de atendimento Capacidade Transportadoras Veículos …" at bounding box center [298, 141] width 596 height 283
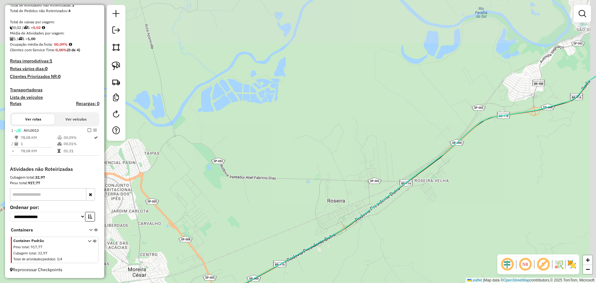
drag, startPoint x: 396, startPoint y: 111, endPoint x: 334, endPoint y: 167, distance: 83.7
click at [330, 170] on div "Janela de atendimento Grade de atendimento Capacidade Transportadoras Veículos …" at bounding box center [298, 141] width 596 height 283
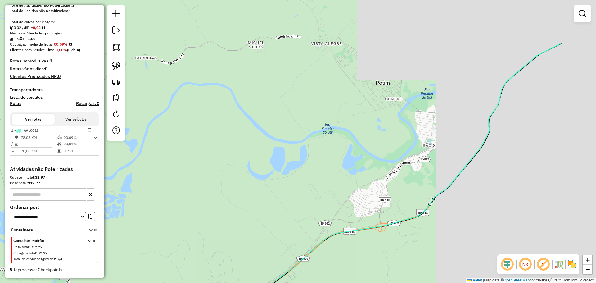
drag, startPoint x: 410, startPoint y: 104, endPoint x: 389, endPoint y: 112, distance: 22.3
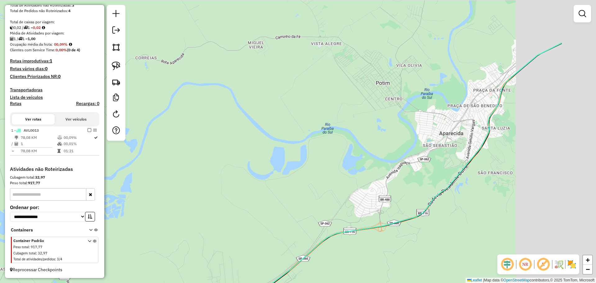
click at [318, 166] on div "Janela de atendimento Grade de atendimento Capacidade Transportadoras Veículos …" at bounding box center [298, 141] width 596 height 283
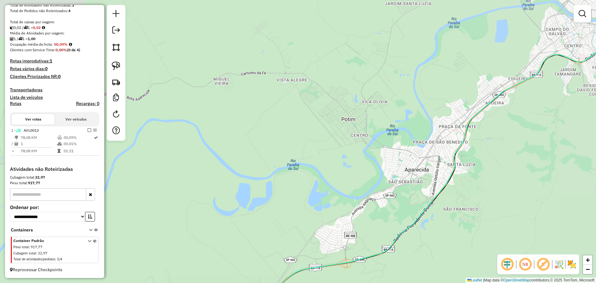
drag, startPoint x: 389, startPoint y: 112, endPoint x: 353, endPoint y: 136, distance: 42.9
click at [286, 196] on div "Janela de atendimento Grade de atendimento Capacidade Transportadoras Veículos …" at bounding box center [298, 141] width 596 height 283
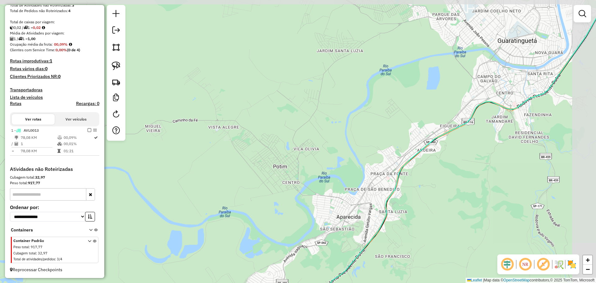
drag, startPoint x: 325, startPoint y: 167, endPoint x: 306, endPoint y: 179, distance: 22.4
click at [302, 183] on div "Janela de atendimento Grade de atendimento Capacidade Transportadoras Veículos …" at bounding box center [298, 141] width 596 height 283
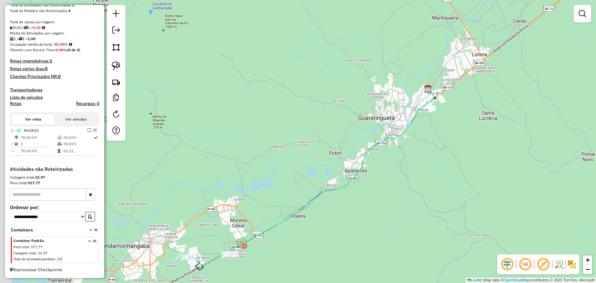
drag, startPoint x: 302, startPoint y: 147, endPoint x: 357, endPoint y: 114, distance: 65.0
click at [353, 117] on div "Janela de atendimento Grade de atendimento Capacidade Transportadoras Veículos …" at bounding box center [298, 141] width 596 height 283
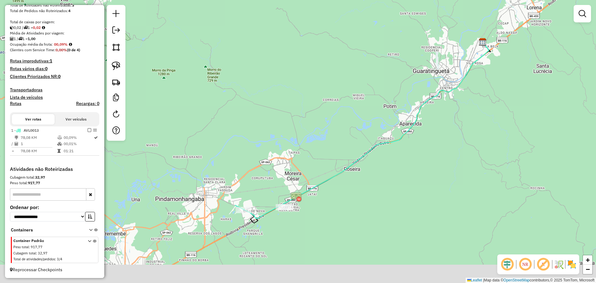
drag, startPoint x: 309, startPoint y: 152, endPoint x: 381, endPoint y: 89, distance: 95.5
click at [381, 89] on div "Janela de atendimento Grade de atendimento Capacidade Transportadoras Veículos …" at bounding box center [298, 141] width 596 height 283
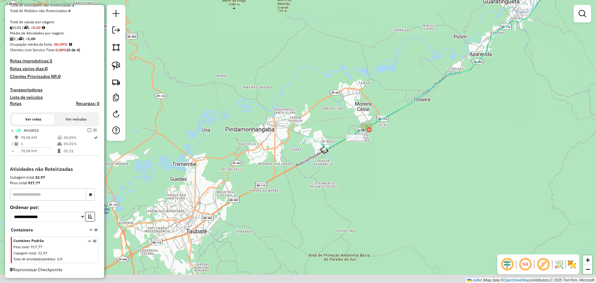
drag, startPoint x: 351, startPoint y: 111, endPoint x: 367, endPoint y: 95, distance: 22.6
click at [367, 95] on div "Janela de atendimento Grade de atendimento Capacidade Transportadoras Veículos …" at bounding box center [298, 141] width 596 height 283
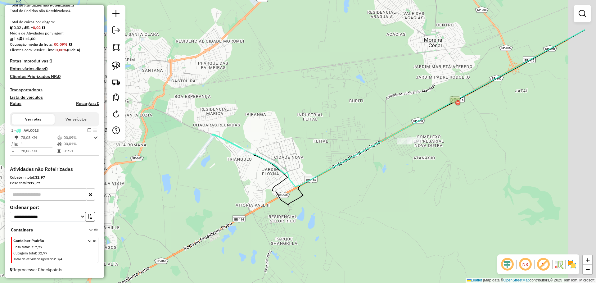
drag, startPoint x: 363, startPoint y: 112, endPoint x: 315, endPoint y: 124, distance: 48.8
click at [315, 124] on div "Janela de atendimento Grade de atendimento Capacidade Transportadoras Veículos …" at bounding box center [298, 141] width 596 height 283
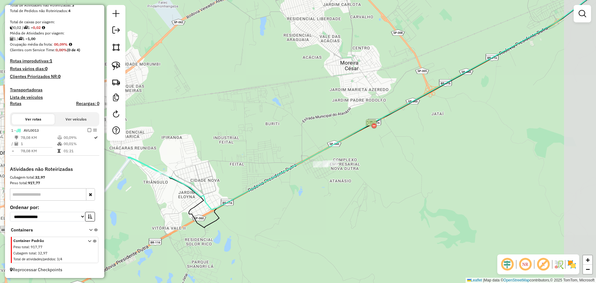
drag, startPoint x: 358, startPoint y: 100, endPoint x: 301, endPoint y: 116, distance: 59.4
click at [301, 116] on div "Janela de atendimento Grade de atendimento Capacidade Transportadoras Veículos …" at bounding box center [298, 141] width 596 height 283
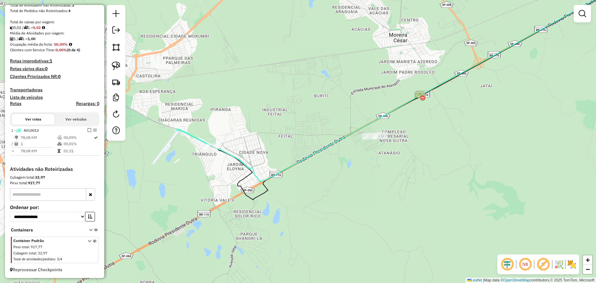
drag, startPoint x: 311, startPoint y: 132, endPoint x: 361, endPoint y: 103, distance: 57.9
click at [361, 103] on div "Janela de atendimento Grade de atendimento Capacidade Transportadoras Veículos …" at bounding box center [298, 141] width 596 height 283
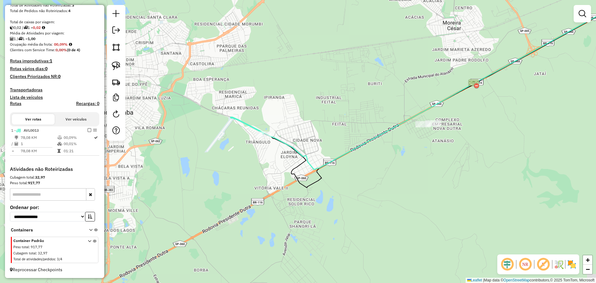
drag, startPoint x: 273, startPoint y: 111, endPoint x: 301, endPoint y: 106, distance: 28.5
click at [301, 106] on div "Janela de atendimento Grade de atendimento Capacidade Transportadoras Veículos …" at bounding box center [298, 141] width 596 height 283
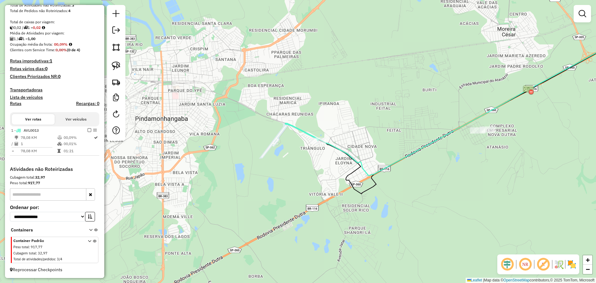
drag, startPoint x: 264, startPoint y: 99, endPoint x: 319, endPoint y: 105, distance: 54.7
click at [319, 105] on div "Janela de atendimento Grade de atendimento Capacidade Transportadoras Veículos …" at bounding box center [298, 141] width 596 height 283
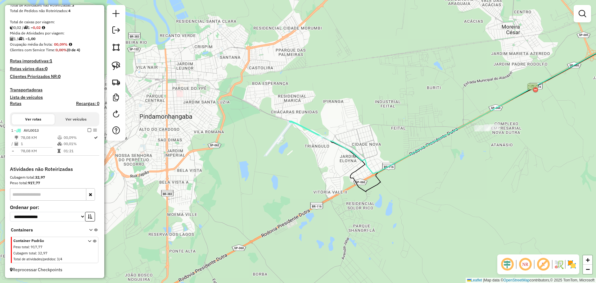
drag, startPoint x: 302, startPoint y: 98, endPoint x: 326, endPoint y: 88, distance: 26.7
click at [326, 88] on div "Janela de atendimento Grade de atendimento Capacidade Transportadoras Veículos …" at bounding box center [298, 141] width 596 height 283
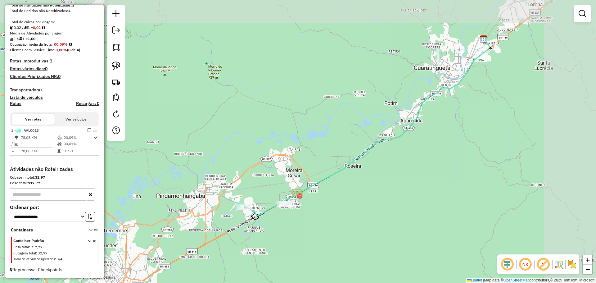
drag, startPoint x: 332, startPoint y: 115, endPoint x: 262, endPoint y: 167, distance: 87.8
click at [262, 167] on div "Janela de atendimento Grade de atendimento Capacidade Transportadoras Veículos …" at bounding box center [298, 141] width 596 height 283
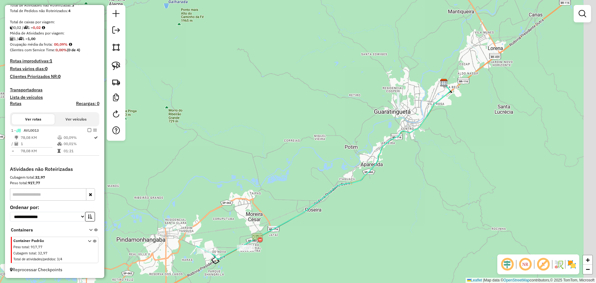
drag, startPoint x: 305, startPoint y: 119, endPoint x: 244, endPoint y: 185, distance: 89.8
click at [244, 185] on div "Janela de atendimento Grade de atendimento Capacidade Transportadoras Veículos …" at bounding box center [298, 141] width 596 height 283
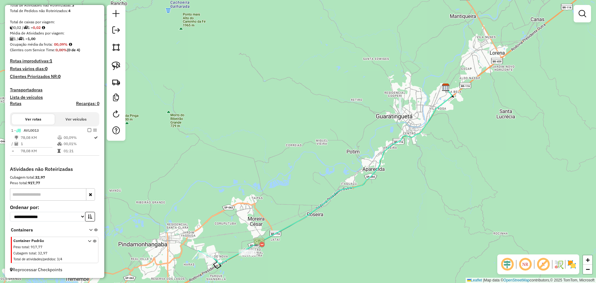
drag, startPoint x: 381, startPoint y: 110, endPoint x: 391, endPoint y: 103, distance: 12.2
click at [391, 103] on div "Janela de atendimento Grade de atendimento Capacidade Transportadoras Veículos …" at bounding box center [298, 141] width 596 height 283
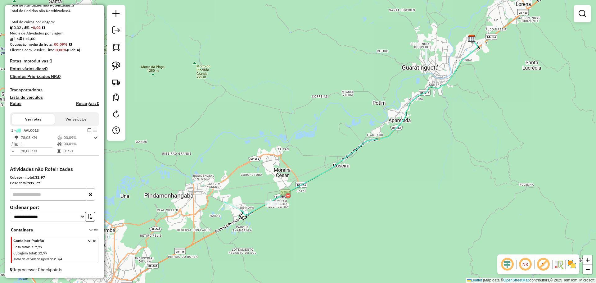
drag, startPoint x: 336, startPoint y: 146, endPoint x: 345, endPoint y: 128, distance: 19.6
click at [348, 128] on div "Janela de atendimento Grade de atendimento Capacidade Transportadoras Veículos …" at bounding box center [298, 141] width 596 height 283
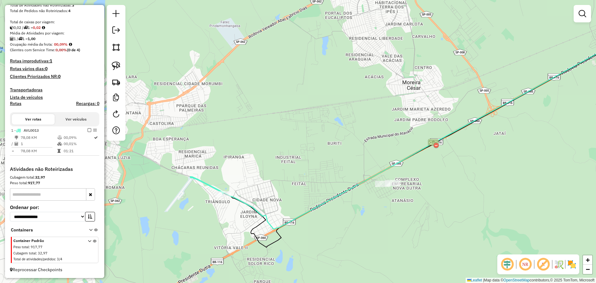
drag, startPoint x: 272, startPoint y: 180, endPoint x: 316, endPoint y: 158, distance: 49.0
click at [316, 158] on div "Janela de atendimento Grade de atendimento Capacidade Transportadoras Veículos …" at bounding box center [298, 141] width 596 height 283
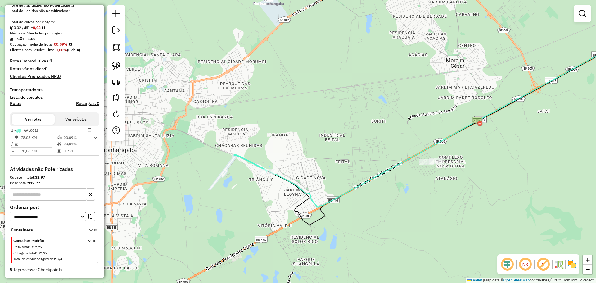
drag, startPoint x: 248, startPoint y: 109, endPoint x: 264, endPoint y: 152, distance: 46.6
click at [264, 152] on div "Janela de atendimento Grade de atendimento Capacidade Transportadoras Veículos …" at bounding box center [298, 141] width 596 height 283
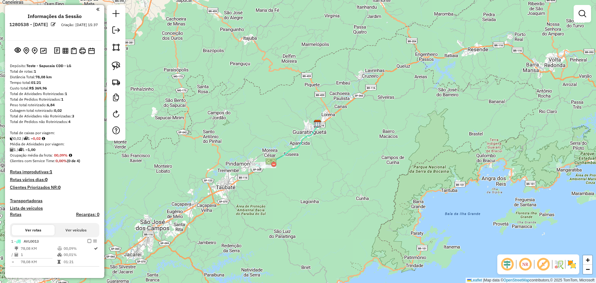
drag, startPoint x: 297, startPoint y: 121, endPoint x: 316, endPoint y: 107, distance: 24.2
click at [322, 99] on div "Janela de atendimento Grade de atendimento Capacidade Transportadoras Veículos …" at bounding box center [298, 141] width 596 height 283
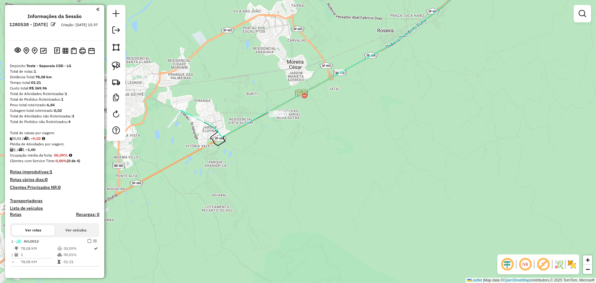
select select "**********"
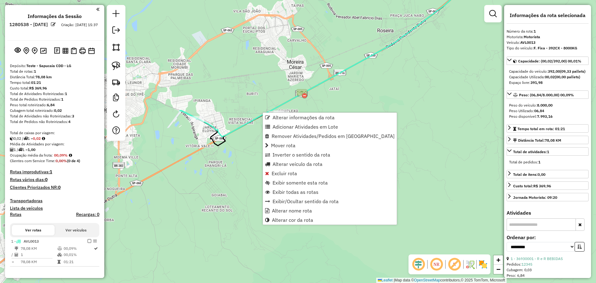
scroll to position [111, 0]
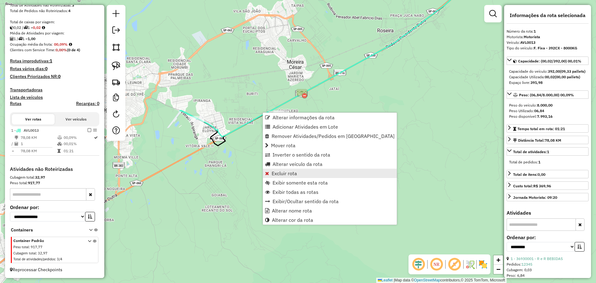
click at [283, 174] on span "Excluir rota" at bounding box center [284, 173] width 25 height 5
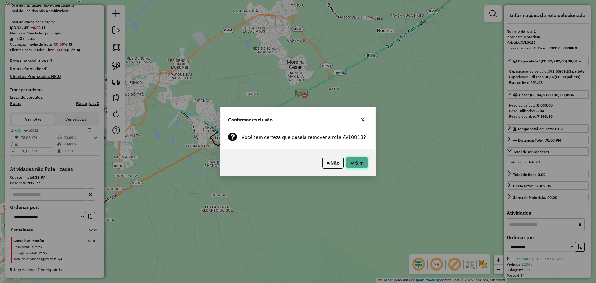
click at [356, 160] on button "Sim" at bounding box center [357, 163] width 22 height 12
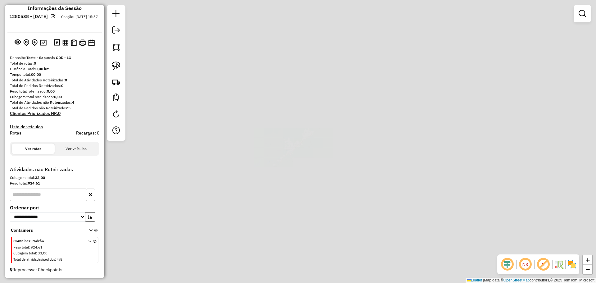
scroll to position [8, 0]
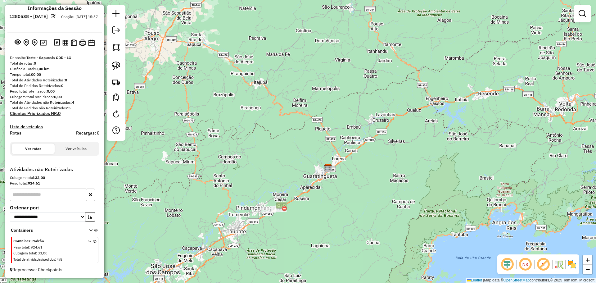
drag, startPoint x: 247, startPoint y: 98, endPoint x: 313, endPoint y: 122, distance: 70.4
click at [312, 122] on div "Janela de atendimento Grade de atendimento Capacidade Transportadoras Veículos …" at bounding box center [298, 141] width 596 height 283
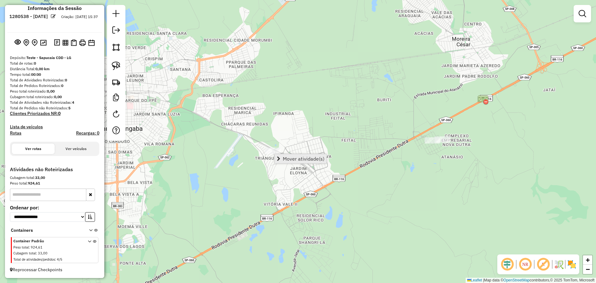
click at [285, 158] on span "Mover atividade(s)" at bounding box center [304, 158] width 42 height 5
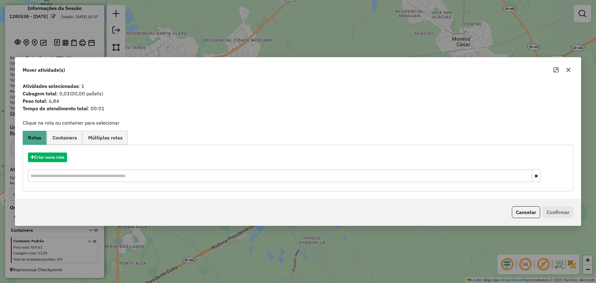
click at [53, 158] on hb-app "**********" at bounding box center [298, 141] width 596 height 283
click at [53, 158] on button "Criar nova rota" at bounding box center [47, 157] width 39 height 10
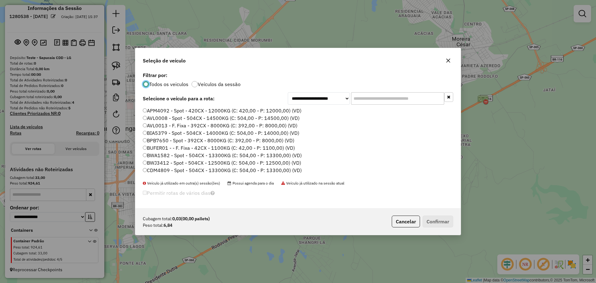
scroll to position [3, 2]
click at [162, 172] on label "CDM4809 - Spot - 504CX - 13300KG (C: 504,00 - P: 13300,00) (VD)" at bounding box center [222, 169] width 159 height 7
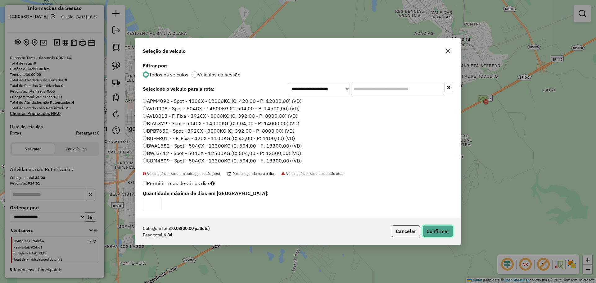
click at [434, 226] on button "Confirmar" at bounding box center [437, 231] width 31 height 12
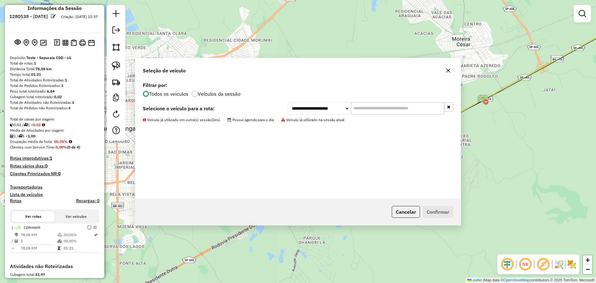
scroll to position [105, 0]
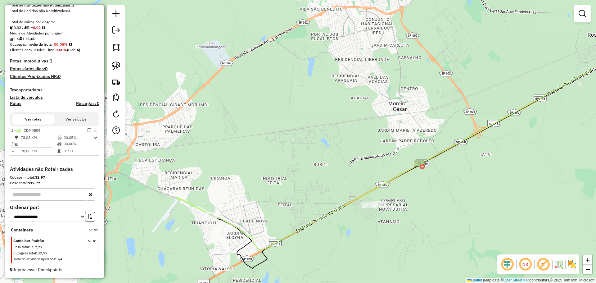
drag, startPoint x: 306, startPoint y: 128, endPoint x: 181, endPoint y: 190, distance: 139.5
click at [176, 192] on div "Janela de atendimento Grade de atendimento Capacidade Transportadoras Veículos …" at bounding box center [298, 141] width 596 height 283
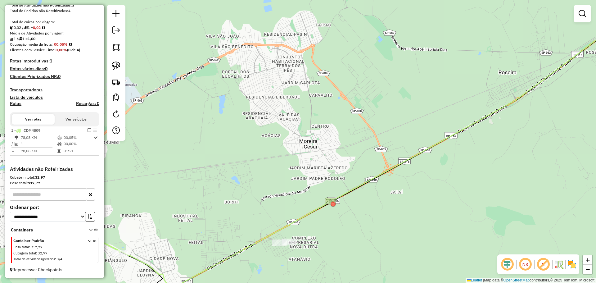
drag, startPoint x: 284, startPoint y: 144, endPoint x: 276, endPoint y: 191, distance: 47.6
click at [229, 224] on div "Janela de atendimento Grade de atendimento Capacidade Transportadoras Veículos …" at bounding box center [298, 141] width 596 height 283
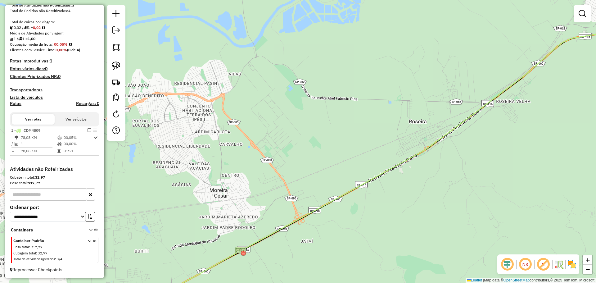
drag, startPoint x: 325, startPoint y: 170, endPoint x: 342, endPoint y: 101, distance: 71.1
click at [347, 97] on div "Janela de atendimento Grade de atendimento Capacidade Transportadoras Veículos …" at bounding box center [298, 141] width 596 height 283
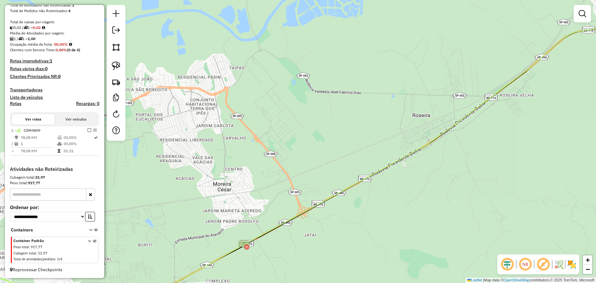
drag, startPoint x: 312, startPoint y: 124, endPoint x: 416, endPoint y: 82, distance: 111.9
click at [416, 82] on div "Janela de atendimento Grade de atendimento Capacidade Transportadoras Veículos …" at bounding box center [298, 141] width 596 height 283
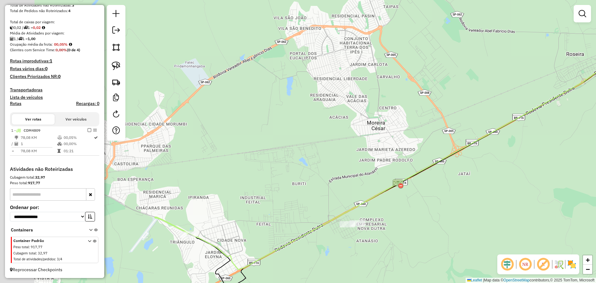
drag, startPoint x: 317, startPoint y: 119, endPoint x: 408, endPoint y: 83, distance: 97.6
click at [409, 83] on div "Janela de atendimento Grade de atendimento Capacidade Transportadoras Veículos …" at bounding box center [298, 141] width 596 height 283
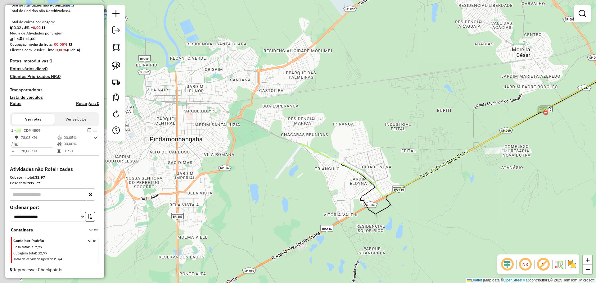
drag, startPoint x: 310, startPoint y: 137, endPoint x: 363, endPoint y: 100, distance: 64.8
click at [363, 100] on div "Janela de atendimento Grade de atendimento Capacidade Transportadoras Veículos …" at bounding box center [298, 141] width 596 height 283
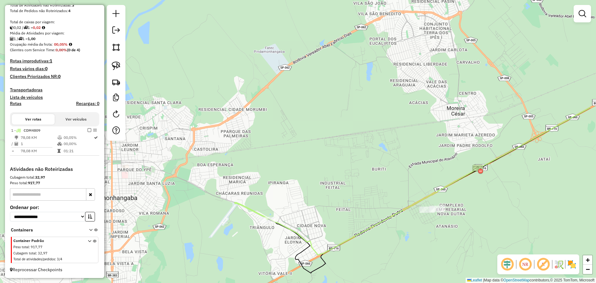
drag, startPoint x: 342, startPoint y: 84, endPoint x: 277, endPoint y: 142, distance: 87.7
click at [277, 142] on div "Janela de atendimento Grade de atendimento Capacidade Transportadoras Veículos …" at bounding box center [298, 141] width 596 height 283
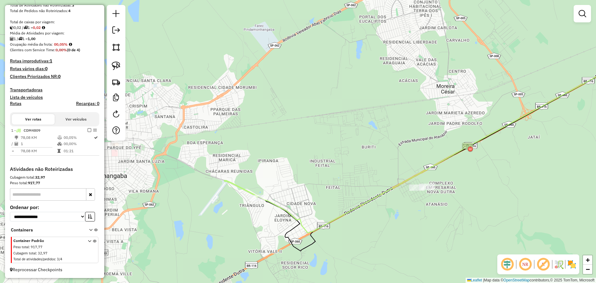
drag, startPoint x: 253, startPoint y: 145, endPoint x: 264, endPoint y: 100, distance: 46.2
click at [264, 100] on div "Janela de atendimento Grade de atendimento Capacidade Transportadoras Veículos …" at bounding box center [298, 141] width 596 height 283
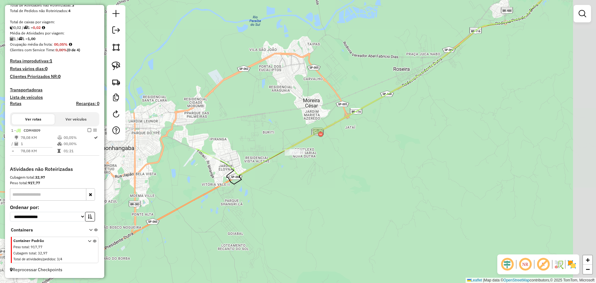
drag, startPoint x: 271, startPoint y: 100, endPoint x: 190, endPoint y: 128, distance: 85.3
click at [186, 129] on div "Janela de atendimento Grade de atendimento Capacidade Transportadoras Veículos …" at bounding box center [298, 141] width 596 height 283
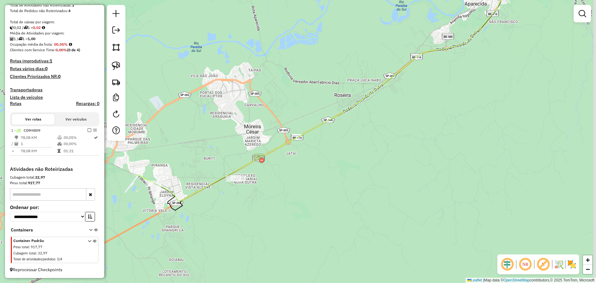
drag, startPoint x: 254, startPoint y: 108, endPoint x: 226, endPoint y: 142, distance: 43.8
click at [226, 142] on div "Janela de atendimento Grade de atendimento Capacidade Transportadoras Veículos …" at bounding box center [298, 141] width 596 height 283
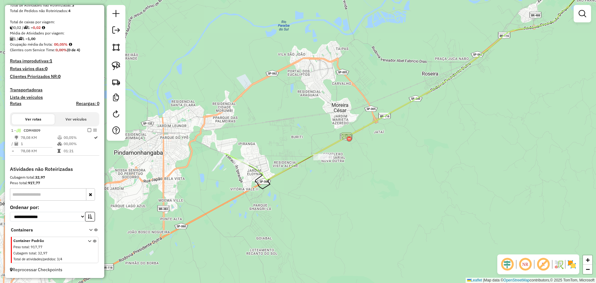
drag, startPoint x: 296, startPoint y: 122, endPoint x: 329, endPoint y: 107, distance: 35.6
click at [329, 107] on div "Janela de atendimento Grade de atendimento Capacidade Transportadoras Veículos …" at bounding box center [298, 141] width 596 height 283
drag, startPoint x: 294, startPoint y: 122, endPoint x: 347, endPoint y: 88, distance: 63.6
click at [347, 88] on div "Janela de atendimento Grade de atendimento Capacidade Transportadoras Veículos …" at bounding box center [298, 141] width 596 height 283
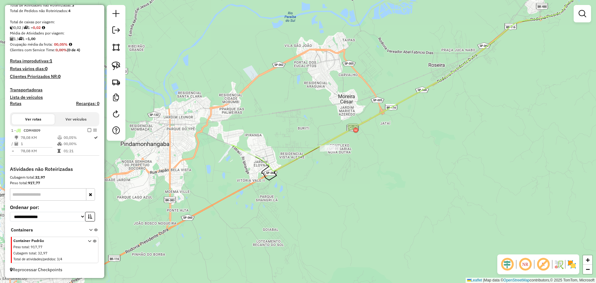
drag, startPoint x: 324, startPoint y: 104, endPoint x: 281, endPoint y: 129, distance: 50.2
click at [281, 129] on div "Janela de atendimento Grade de atendimento Capacidade Transportadoras Veículos …" at bounding box center [298, 141] width 596 height 283
drag, startPoint x: 281, startPoint y: 129, endPoint x: 294, endPoint y: 124, distance: 14.3
click at [294, 124] on div "Janela de atendimento Grade de atendimento Capacidade Transportadoras Veículos …" at bounding box center [298, 141] width 596 height 283
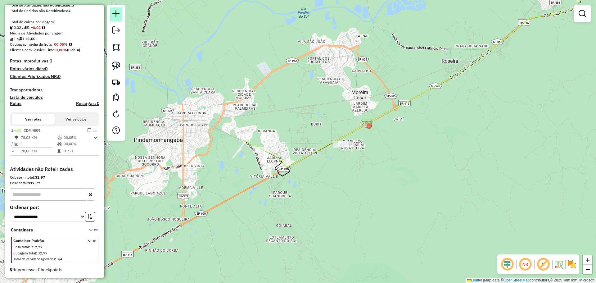
click at [118, 13] on em at bounding box center [115, 13] width 7 height 7
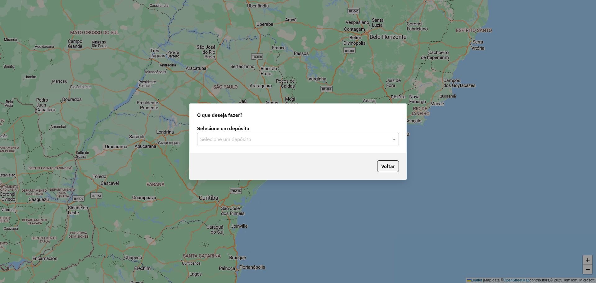
click at [239, 138] on input "text" at bounding box center [291, 139] width 183 height 7
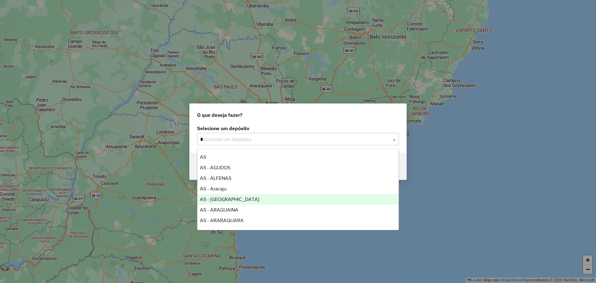
type input "**"
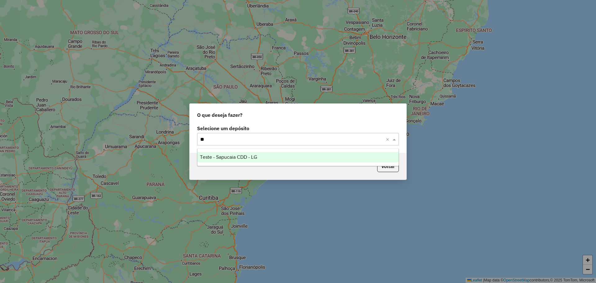
click at [260, 154] on div "Teste - Sapucaia CDD - LG" at bounding box center [297, 157] width 201 height 11
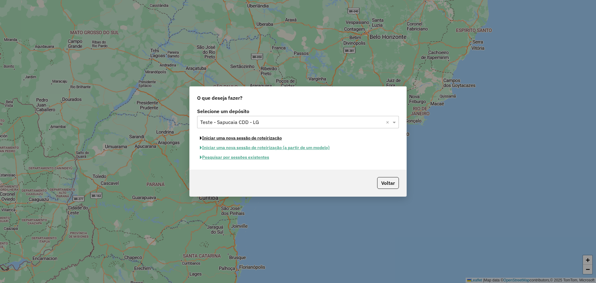
click at [263, 138] on button "Iniciar uma nova sessão de roteirização" at bounding box center [241, 138] width 88 height 10
select select "*"
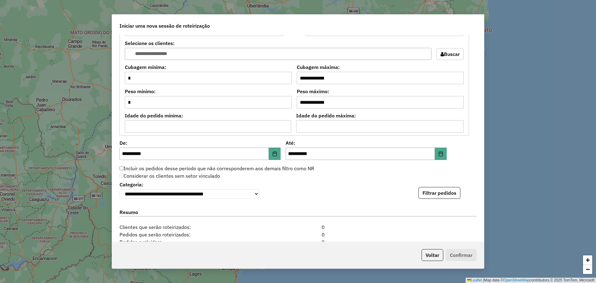
scroll to position [590, 0]
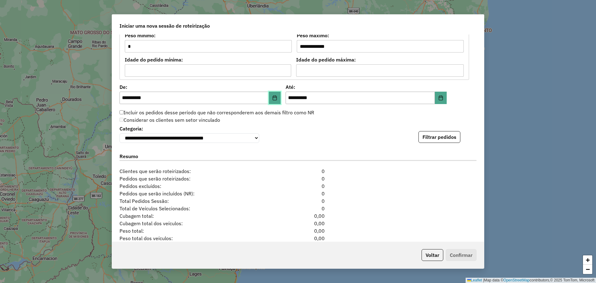
click at [273, 95] on button "Choose Date" at bounding box center [275, 98] width 12 height 12
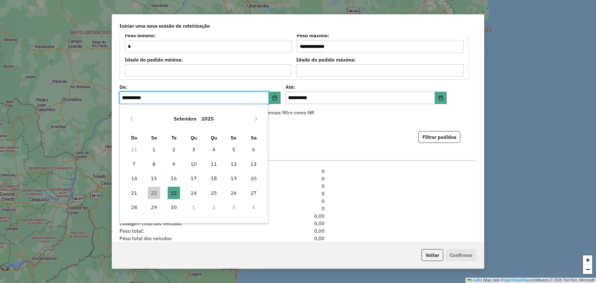
click at [286, 113] on label "Incluir os pedidos desse período que não corresponderem aos demais filtro como …" at bounding box center [216, 112] width 195 height 7
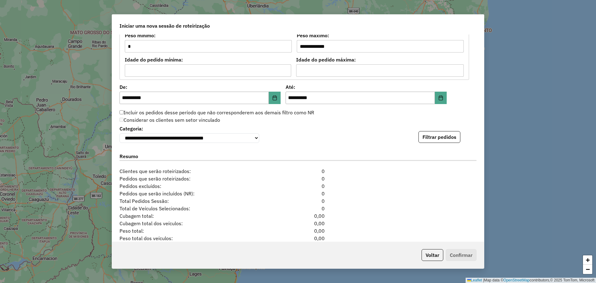
click at [264, 111] on label "Incluir os pedidos desse período que não corresponderem aos demais filtro como …" at bounding box center [216, 112] width 195 height 7
click at [125, 120] on label "Considerar os clientes sem setor vinculado" at bounding box center [169, 119] width 101 height 7
click at [127, 120] on label "Considerar os clientes sem setor vinculado" at bounding box center [169, 119] width 101 height 7
drag, startPoint x: 118, startPoint y: 120, endPoint x: 139, endPoint y: 120, distance: 21.1
click at [139, 120] on div "Considerar os clientes sem setor vinculado" at bounding box center [294, 119] width 357 height 7
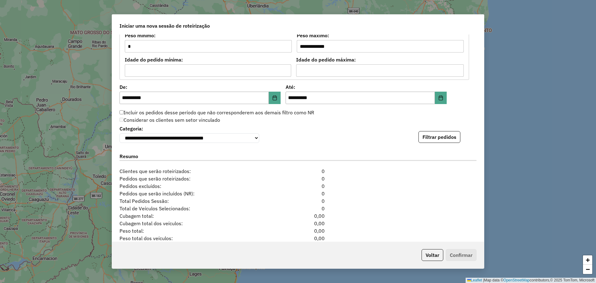
click at [119, 119] on div "Considerar os clientes sem setor vinculado" at bounding box center [294, 119] width 357 height 7
click at [245, 139] on select "**********" at bounding box center [189, 138] width 140 height 10
click at [243, 115] on label "Incluir os pedidos desse período que não corresponderem aos demais filtro como …" at bounding box center [216, 112] width 195 height 7
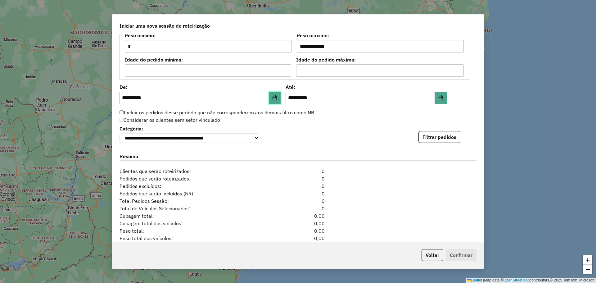
click at [274, 93] on button "Choose Date" at bounding box center [275, 98] width 12 height 12
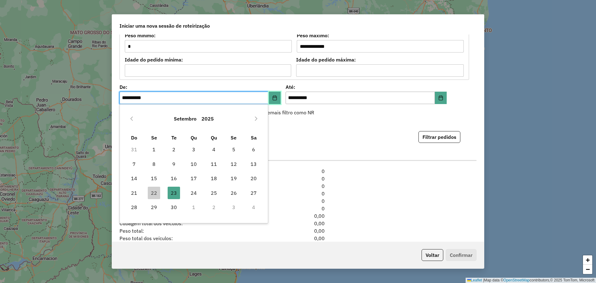
click at [274, 93] on button "Choose Date" at bounding box center [275, 98] width 12 height 12
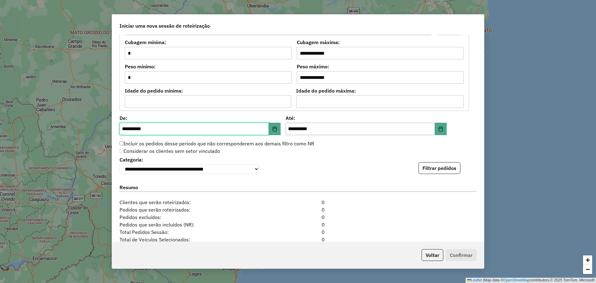
scroll to position [619, 0]
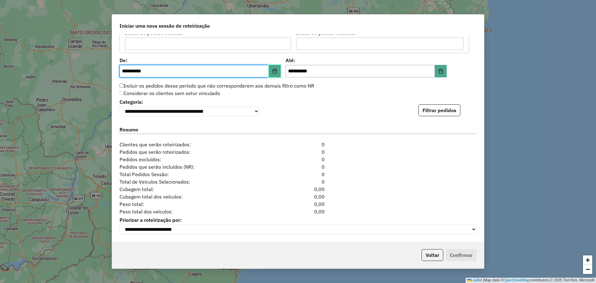
click at [275, 65] on button "Choose Date" at bounding box center [275, 71] width 12 height 12
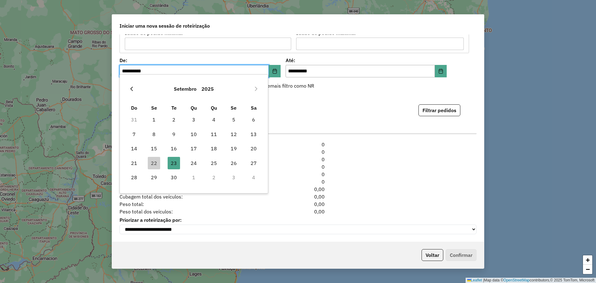
click at [131, 87] on icon "Previous Month" at bounding box center [131, 88] width 5 height 5
click at [137, 120] on span "1" at bounding box center [134, 119] width 12 height 12
type input "**********"
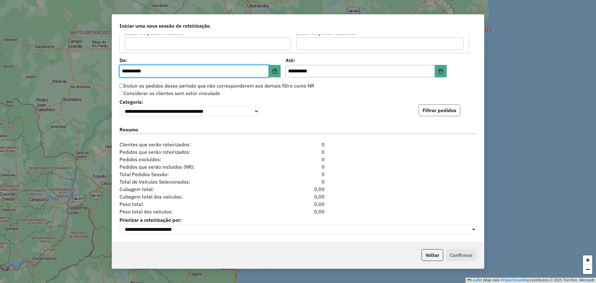
click at [441, 109] on button "Filtrar pedidos" at bounding box center [439, 110] width 42 height 12
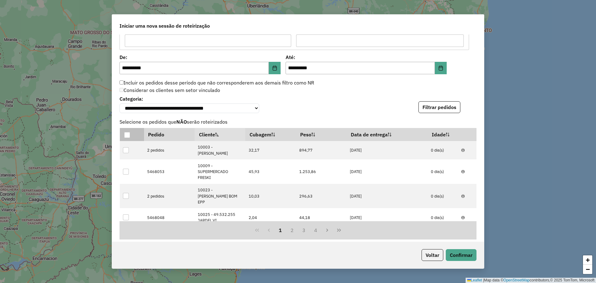
click at [130, 137] on th at bounding box center [132, 134] width 24 height 13
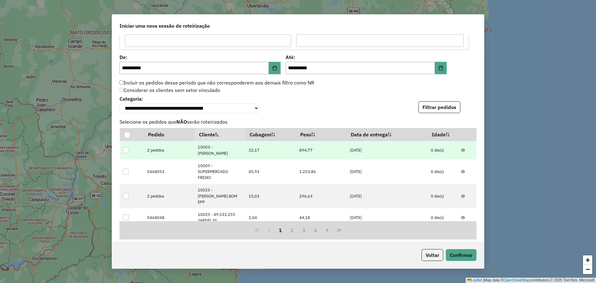
click at [125, 153] on div at bounding box center [126, 150] width 6 height 6
click at [127, 137] on div at bounding box center [127, 135] width 6 height 6
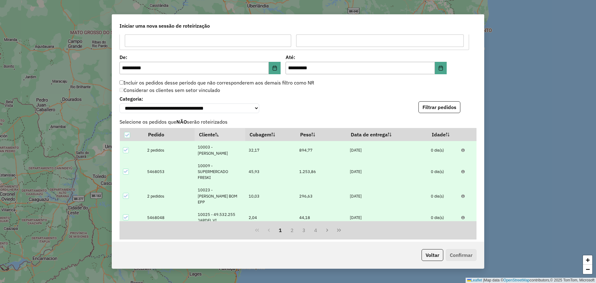
click at [125, 151] on icon at bounding box center [126, 150] width 4 height 4
drag, startPoint x: 463, startPoint y: 252, endPoint x: 452, endPoint y: 236, distance: 19.3
click at [463, 252] on button "Confirmar" at bounding box center [461, 255] width 31 height 12
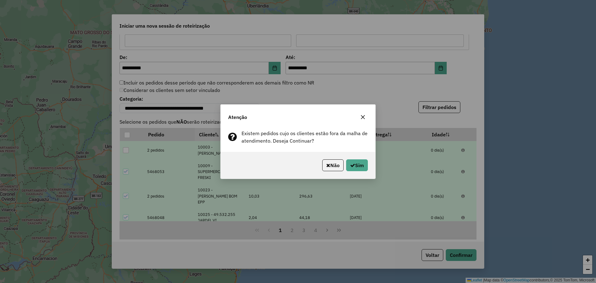
click at [370, 170] on div "Não Sim" at bounding box center [298, 165] width 155 height 27
click at [352, 164] on icon "button" at bounding box center [352, 165] width 5 height 5
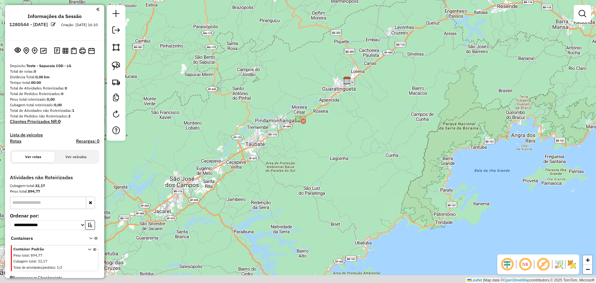
drag, startPoint x: 214, startPoint y: 116, endPoint x: 242, endPoint y: 78, distance: 47.7
click at [239, 79] on div "Janela de atendimento Grade de atendimento Capacidade Transportadoras Veículos …" at bounding box center [298, 141] width 596 height 283
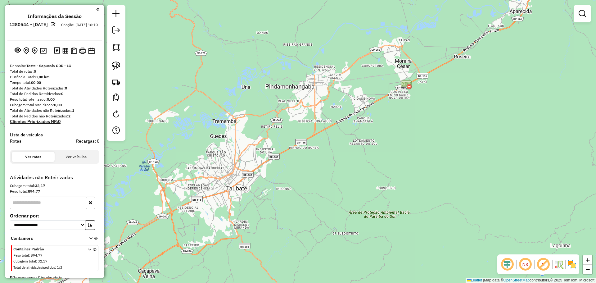
drag, startPoint x: 294, startPoint y: 113, endPoint x: 322, endPoint y: 141, distance: 39.3
click at [322, 141] on div "Janela de atendimento Grade de atendimento Capacidade Transportadoras Veículos …" at bounding box center [298, 141] width 596 height 283
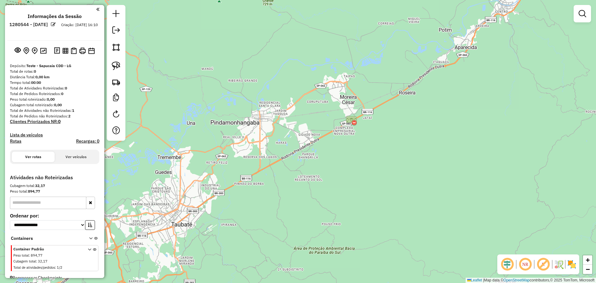
drag, startPoint x: 311, startPoint y: 128, endPoint x: 258, endPoint y: 155, distance: 59.1
click at [258, 155] on div "Janela de atendimento Grade de atendimento Capacidade Transportadoras Veículos …" at bounding box center [298, 141] width 596 height 283
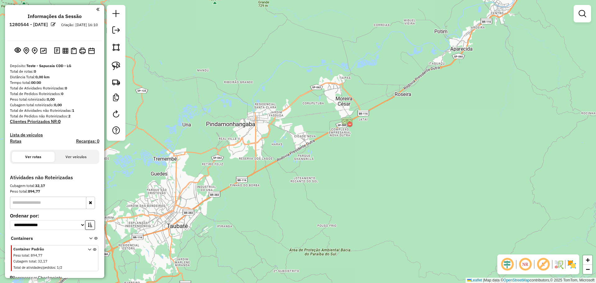
drag, startPoint x: 251, startPoint y: 128, endPoint x: 247, endPoint y: 141, distance: 13.6
click at [247, 141] on div "Janela de atendimento Grade de atendimento Capacidade Transportadoras Veículos …" at bounding box center [298, 141] width 596 height 283
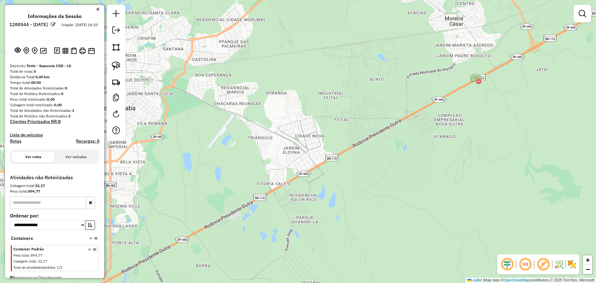
click at [298, 138] on div "Janela de atendimento Grade de atendimento Capacidade Transportadoras Veículos …" at bounding box center [298, 141] width 596 height 283
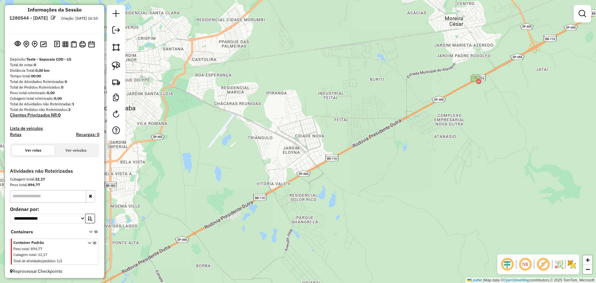
scroll to position [8, 0]
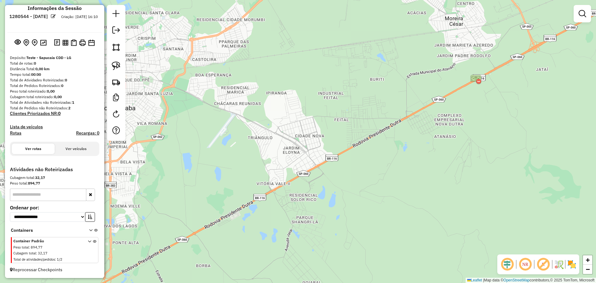
click at [84, 240] on div "Container Padrão Peso total : 894,77 Cubagem total : 32,17 Total de atividades/…" at bounding box center [55, 250] width 84 height 25
click at [88, 241] on icon at bounding box center [89, 251] width 3 height 23
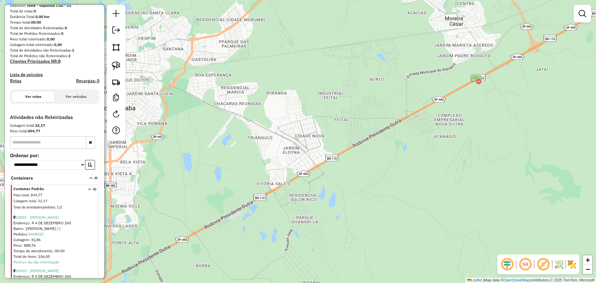
scroll to position [0, 0]
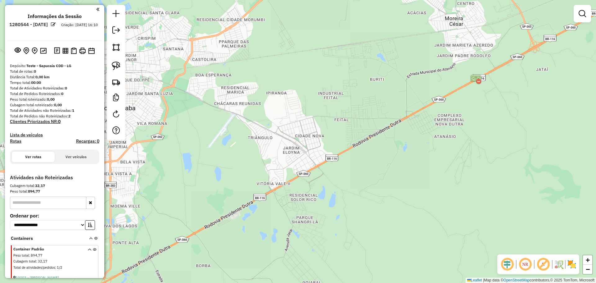
click at [88, 249] on icon at bounding box center [89, 259] width 3 height 23
click at [33, 50] on img at bounding box center [35, 50] width 6 height 7
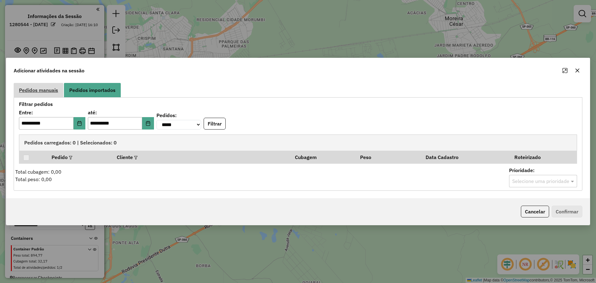
click at [52, 90] on span "Pedidos manuais" at bounding box center [38, 90] width 39 height 5
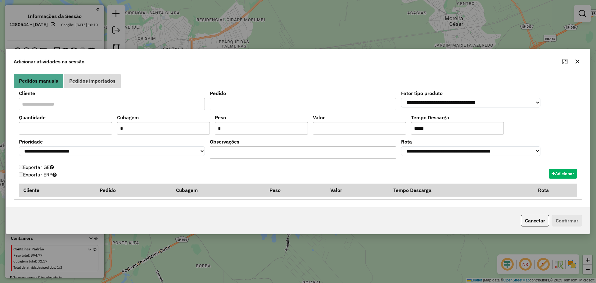
click at [98, 82] on span "Pedidos importados" at bounding box center [92, 80] width 46 height 5
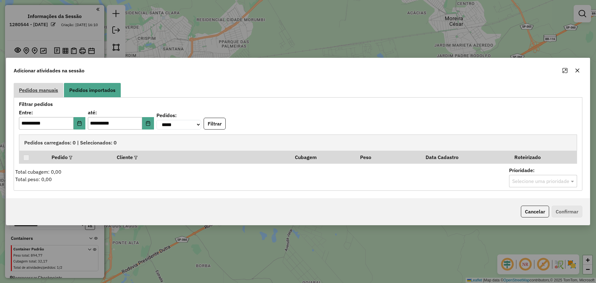
click at [45, 92] on span "Pedidos manuais" at bounding box center [38, 90] width 39 height 5
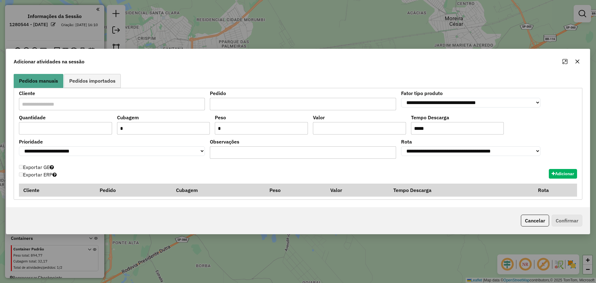
drag, startPoint x: 51, startPoint y: 102, endPoint x: 70, endPoint y: 101, distance: 19.0
click at [51, 102] on input "text" at bounding box center [112, 104] width 186 height 12
paste input "********"
click at [79, 117] on span "36930001 - R e R BEBIDAS" at bounding box center [55, 116] width 62 height 6
type input "**********"
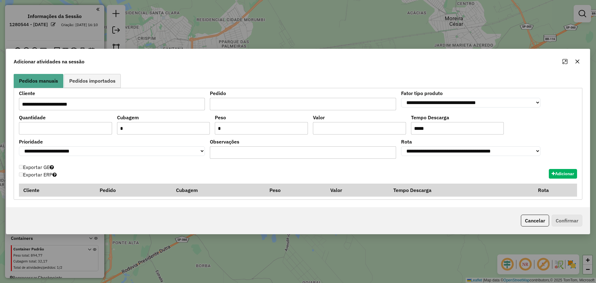
drag, startPoint x: 238, startPoint y: 104, endPoint x: 269, endPoint y: 109, distance: 31.6
click at [238, 104] on input "text" at bounding box center [303, 104] width 186 height 12
type input "******"
drag, startPoint x: 596, startPoint y: -38, endPoint x: 409, endPoint y: 98, distance: 230.5
click at [406, 87] on ul "Pedidos manuais Pedidos importados" at bounding box center [298, 81] width 569 height 14
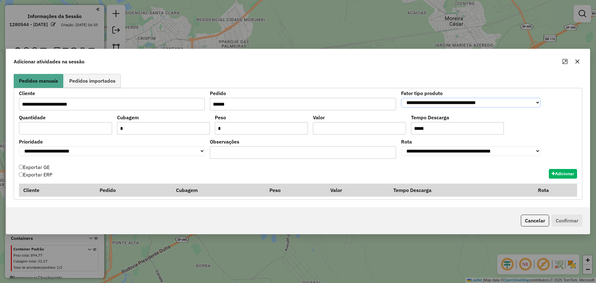
click at [417, 105] on select "**********" at bounding box center [470, 103] width 139 height 10
click at [401, 98] on select "**********" at bounding box center [470, 103] width 139 height 10
click at [390, 69] on div "Adicionar atividades na sessão" at bounding box center [297, 60] width 583 height 22
drag, startPoint x: 458, startPoint y: 102, endPoint x: 456, endPoint y: 109, distance: 7.1
click at [458, 102] on select "**********" at bounding box center [470, 103] width 139 height 10
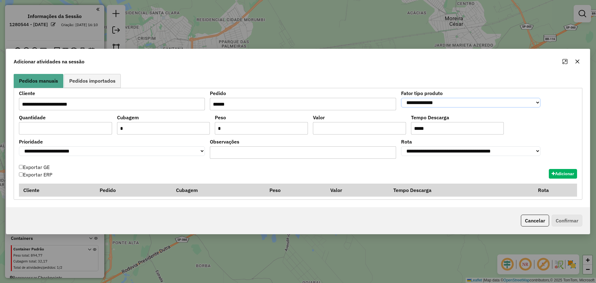
select select "*********"
click at [401, 98] on select "**********" at bounding box center [470, 103] width 139 height 10
click at [388, 74] on ul "Pedidos manuais Pedidos importados" at bounding box center [298, 81] width 569 height 14
click at [58, 129] on input "text" at bounding box center [65, 128] width 93 height 12
type input "*"
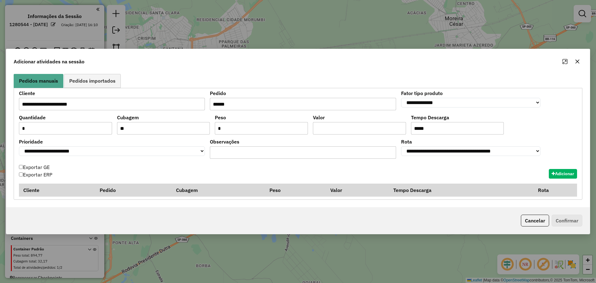
type input "**"
type input "****"
click at [574, 170] on button "Adicionar" at bounding box center [563, 174] width 28 height 10
select select "*******"
type input "*"
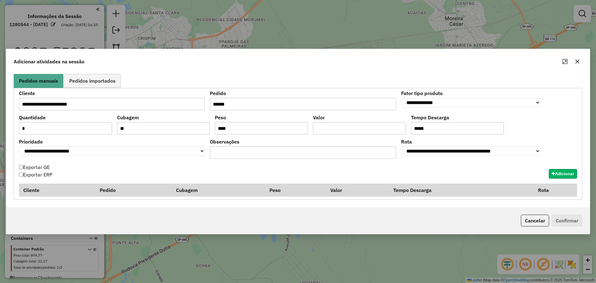
type input "*"
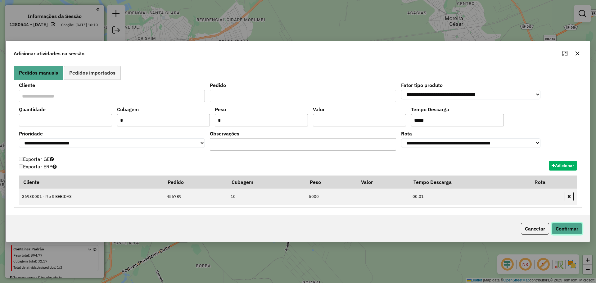
drag, startPoint x: 567, startPoint y: 226, endPoint x: 567, endPoint y: 221, distance: 4.7
click at [568, 226] on button "Confirmar" at bounding box center [566, 229] width 31 height 12
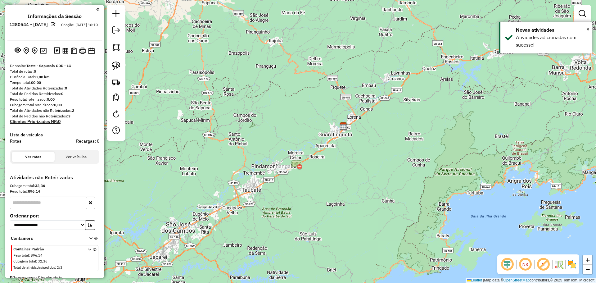
drag, startPoint x: 331, startPoint y: 141, endPoint x: 364, endPoint y: 125, distance: 36.1
click at [374, 120] on div "Janela de atendimento Grade de atendimento Capacidade Transportadoras Veículos …" at bounding box center [298, 141] width 596 height 283
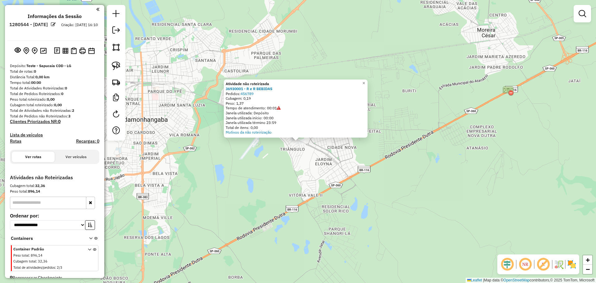
drag, startPoint x: 297, startPoint y: 139, endPoint x: 286, endPoint y: 146, distance: 13.3
click at [280, 148] on div "Atividade não roteirizada 36930001 - R e R BEBIDAS Pedidos: 456789 Cubagem: 0,1…" at bounding box center [298, 141] width 596 height 283
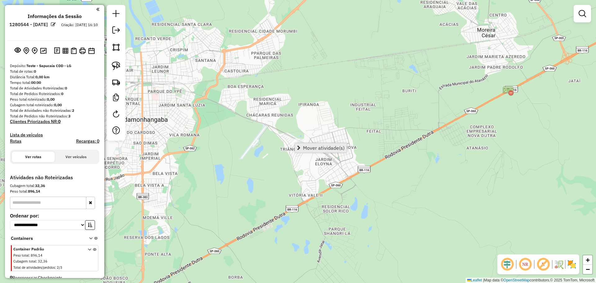
click at [306, 147] on span "Mover atividade(s)" at bounding box center [324, 147] width 42 height 5
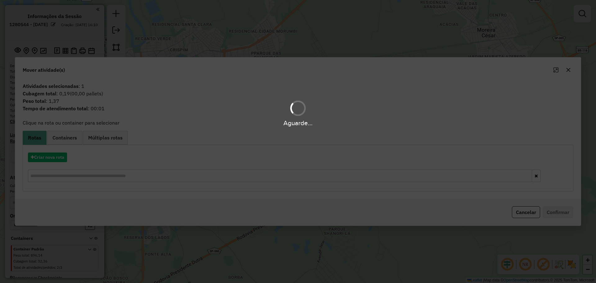
click at [55, 157] on div "Aguarde..." at bounding box center [298, 141] width 596 height 283
click at [59, 155] on div "Aguarde..." at bounding box center [298, 141] width 596 height 283
click at [56, 157] on div "Aguarde..." at bounding box center [298, 141] width 596 height 283
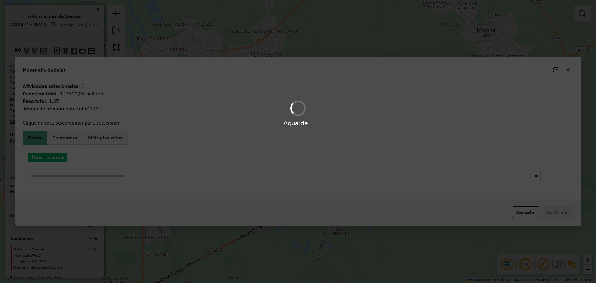
click at [56, 157] on div "Aguarde..." at bounding box center [298, 141] width 596 height 283
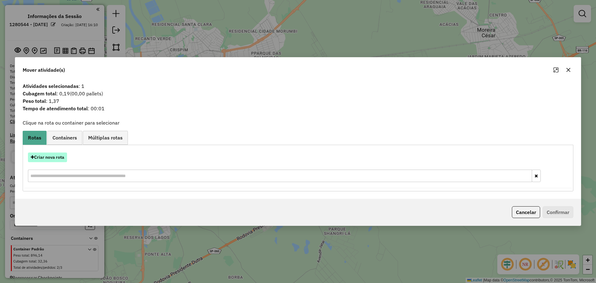
click at [54, 158] on button "Criar nova rota" at bounding box center [47, 157] width 39 height 10
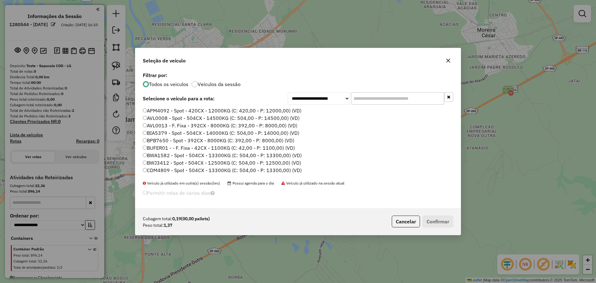
scroll to position [3, 2]
click at [264, 163] on label "BWJ3412 - Spot - 504CX - 12500KG (C: 504,00 - P: 12500,00) (VD)" at bounding box center [222, 162] width 158 height 7
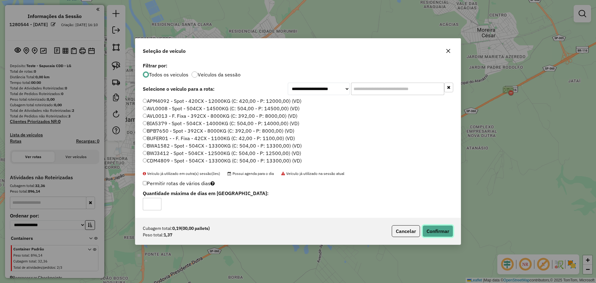
click at [434, 230] on button "Confirmar" at bounding box center [437, 231] width 31 height 12
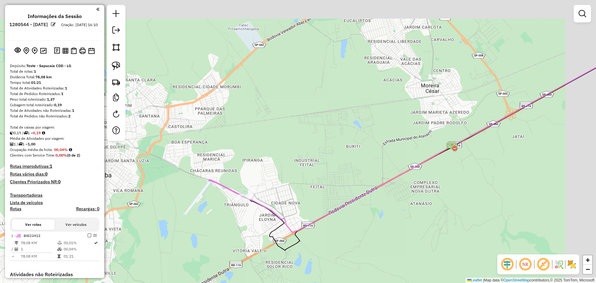
drag, startPoint x: 378, startPoint y: 101, endPoint x: 324, endPoint y: 154, distance: 75.9
click at [324, 154] on div "Janela de atendimento Grade de atendimento Capacidade Transportadoras Veículos …" at bounding box center [298, 141] width 596 height 283
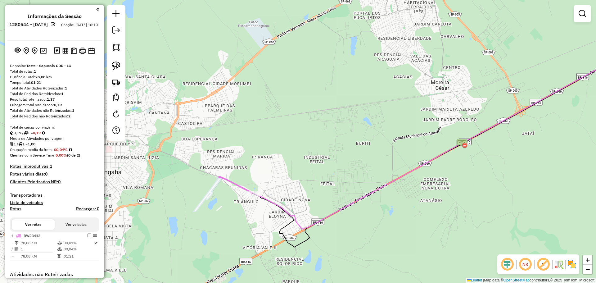
drag, startPoint x: 307, startPoint y: 161, endPoint x: 339, endPoint y: 144, distance: 35.7
click at [339, 144] on div "Janela de atendimento Grade de atendimento Capacidade Transportadoras Veículos …" at bounding box center [298, 141] width 596 height 283
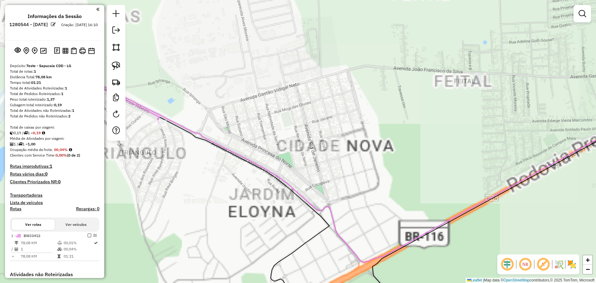
drag, startPoint x: 386, startPoint y: 173, endPoint x: 278, endPoint y: 99, distance: 130.8
click at [278, 99] on div "Janela de atendimento Grade de atendimento Capacidade Transportadoras Veículos …" at bounding box center [298, 141] width 596 height 283
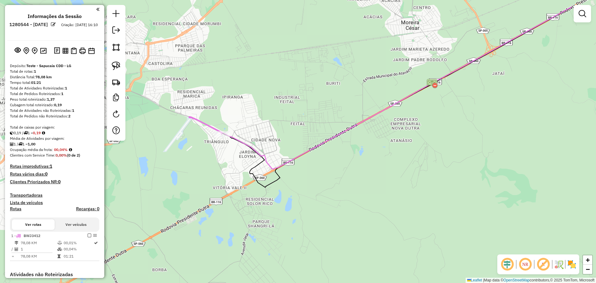
drag, startPoint x: 320, startPoint y: 97, endPoint x: 292, endPoint y: 134, distance: 46.8
click at [292, 134] on div "Janela de atendimento Grade de atendimento Capacidade Transportadoras Veículos …" at bounding box center [298, 141] width 596 height 283
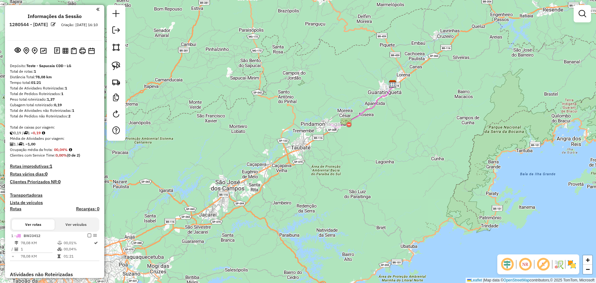
drag, startPoint x: 391, startPoint y: 66, endPoint x: 385, endPoint y: 95, distance: 29.5
click at [385, 95] on icon at bounding box center [362, 106] width 63 height 44
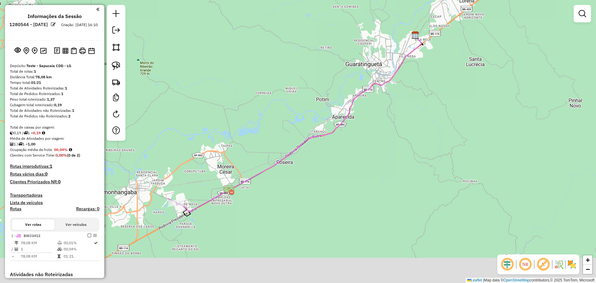
drag, startPoint x: 334, startPoint y: 90, endPoint x: 398, endPoint y: 44, distance: 79.0
click at [398, 44] on div "Janela de atendimento Grade de atendimento Capacidade Transportadoras Veículos …" at bounding box center [298, 141] width 596 height 283
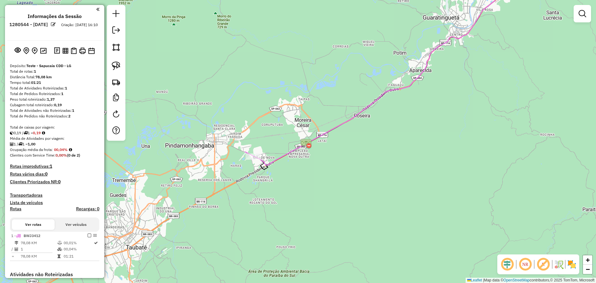
drag, startPoint x: 273, startPoint y: 104, endPoint x: 361, endPoint y: 53, distance: 101.6
click at [361, 53] on div "Janela de atendimento Grade de atendimento Capacidade Transportadoras Veículos …" at bounding box center [298, 141] width 596 height 283
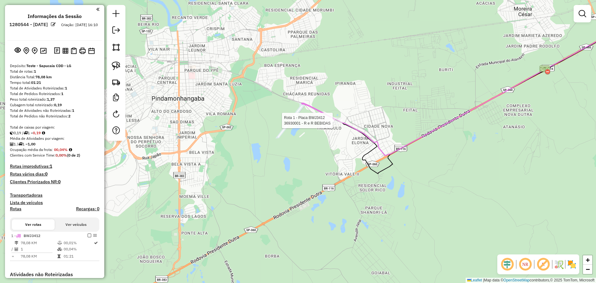
select select "**********"
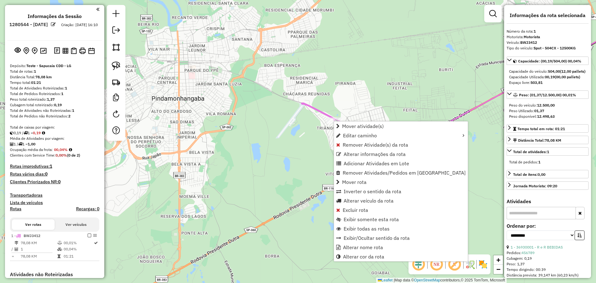
scroll to position [105, 0]
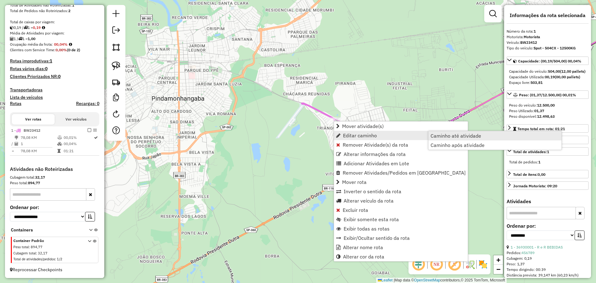
click at [482, 136] on link "Caminho até atividade" at bounding box center [494, 135] width 133 height 9
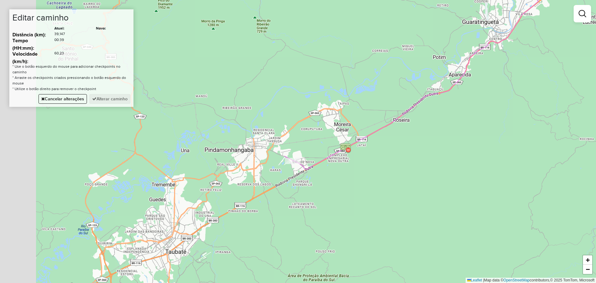
drag, startPoint x: 332, startPoint y: 90, endPoint x: 363, endPoint y: 71, distance: 36.5
click at [363, 71] on div "Janela de atendimento Grade de atendimento Capacidade Transportadoras Veículos …" at bounding box center [298, 141] width 596 height 283
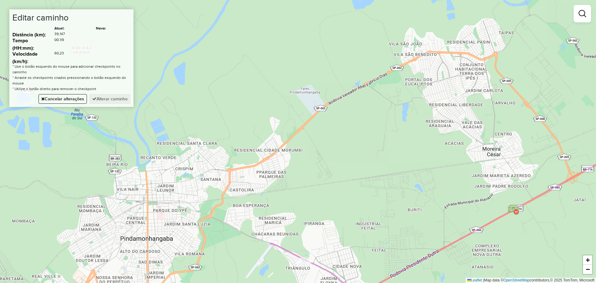
click at [294, 133] on div "Janela de atendimento Grade de atendimento Capacidade Transportadoras Veículos …" at bounding box center [298, 141] width 596 height 283
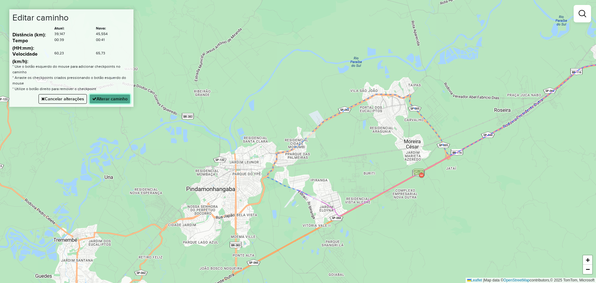
click at [115, 99] on button "Alterar caminho" at bounding box center [109, 99] width 41 height 10
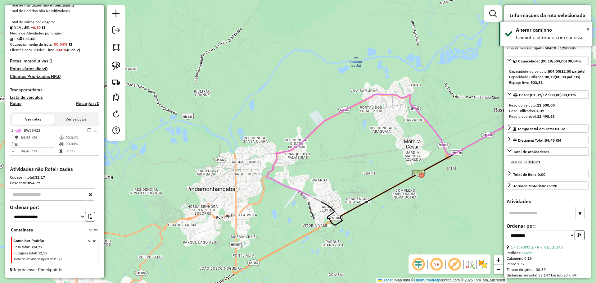
scroll to position [0, 0]
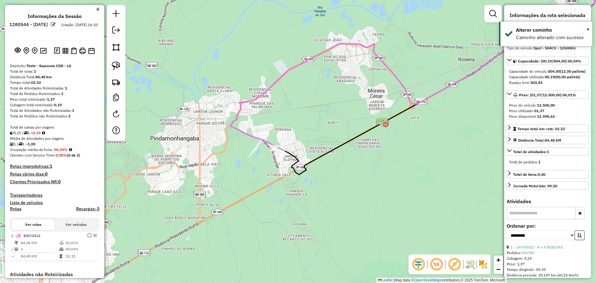
drag, startPoint x: 320, startPoint y: 176, endPoint x: 280, endPoint y: 137, distance: 55.3
click at [280, 137] on div "Janela de atendimento Grade de atendimento Capacidade Transportadoras Veículos …" at bounding box center [298, 141] width 596 height 283
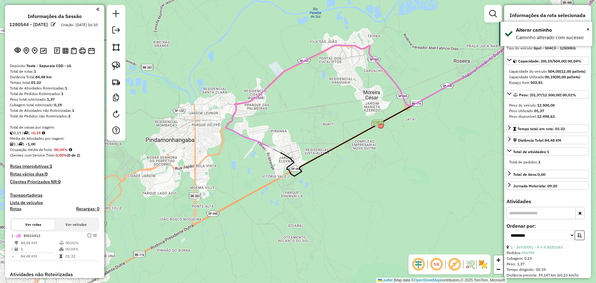
drag, startPoint x: 281, startPoint y: 117, endPoint x: 286, endPoint y: 142, distance: 25.3
click at [286, 142] on div "Janela de atendimento Grade de atendimento Capacidade Transportadoras Veículos …" at bounding box center [298, 141] width 596 height 283
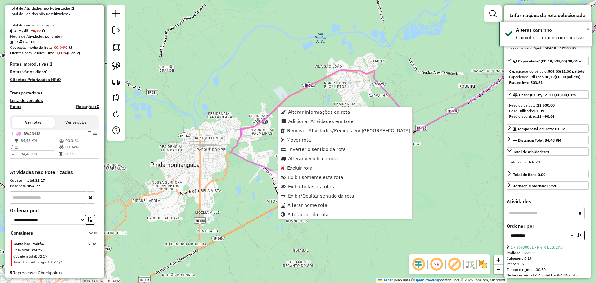
scroll to position [105, 0]
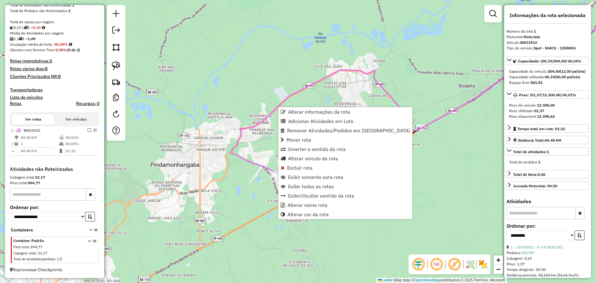
click at [260, 157] on div "Janela de atendimento Grade de atendimento Capacidade Transportadoras Veículos …" at bounding box center [298, 141] width 596 height 283
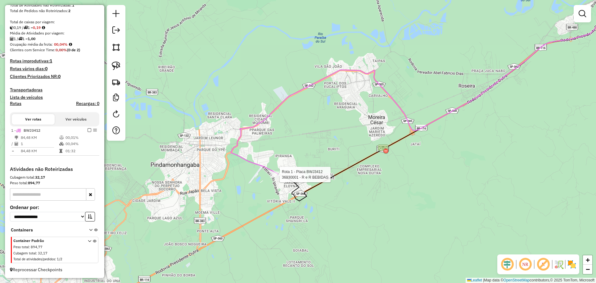
select select "**********"
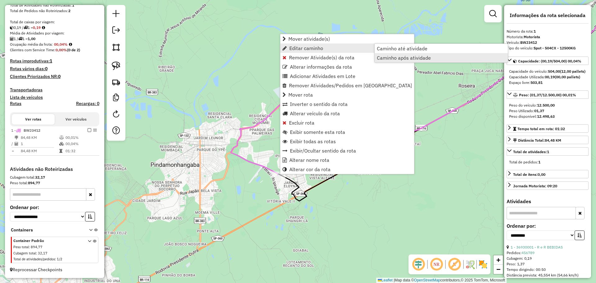
click at [425, 57] on span "Caminho após atividade" at bounding box center [404, 57] width 54 height 5
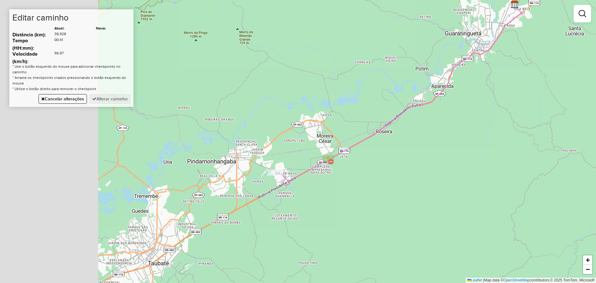
drag, startPoint x: 211, startPoint y: 157, endPoint x: 317, endPoint y: 109, distance: 116.8
click at [317, 109] on div "Janela de atendimento Grade de atendimento Capacidade Transportadoras Veículos …" at bounding box center [298, 141] width 596 height 283
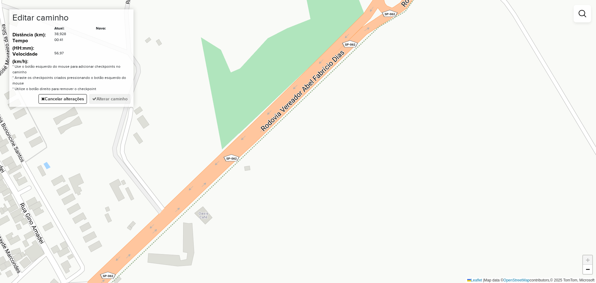
click at [213, 179] on div "Janela de atendimento Grade de atendimento Capacidade Transportadoras Veículos …" at bounding box center [298, 141] width 596 height 283
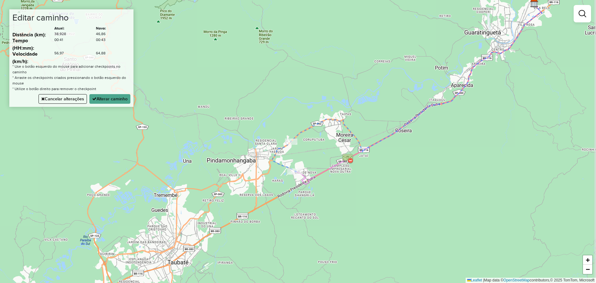
drag, startPoint x: 394, startPoint y: 152, endPoint x: 332, endPoint y: 149, distance: 62.4
click at [332, 149] on div "Janela de atendimento Grade de atendimento Capacidade Transportadoras Veículos …" at bounding box center [298, 141] width 596 height 283
click at [122, 101] on button "Alterar caminho" at bounding box center [109, 99] width 41 height 10
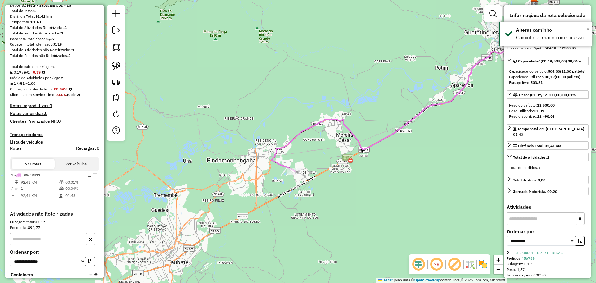
scroll to position [0, 0]
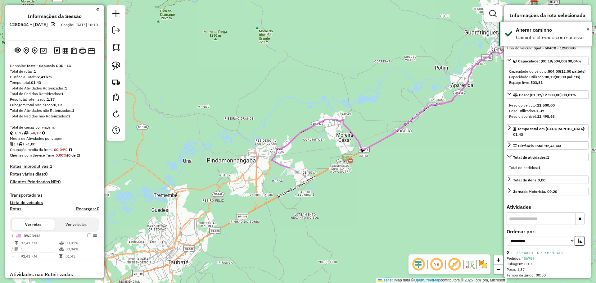
drag, startPoint x: 323, startPoint y: 141, endPoint x: 357, endPoint y: 117, distance: 41.4
click at [357, 117] on div "Janela de atendimento Grade de atendimento Capacidade Transportadoras Veículos …" at bounding box center [298, 141] width 596 height 283
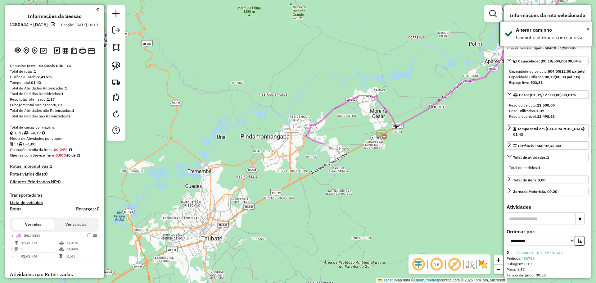
click at [346, 125] on div "Janela de atendimento Grade de atendimento Capacidade Transportadoras Veículos …" at bounding box center [298, 141] width 596 height 283
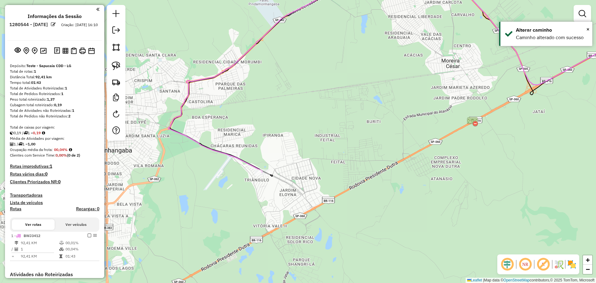
drag, startPoint x: 293, startPoint y: 165, endPoint x: 323, endPoint y: 178, distance: 32.7
click at [323, 178] on div "Janela de atendimento Grade de atendimento Capacidade Transportadoras Veículos …" at bounding box center [298, 141] width 596 height 283
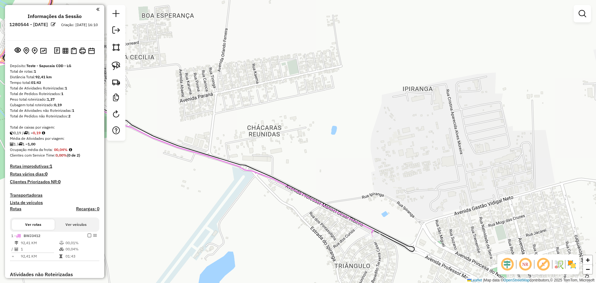
drag, startPoint x: 273, startPoint y: 101, endPoint x: 309, endPoint y: 77, distance: 43.6
click at [298, 70] on div "Janela de atendimento Grade de atendimento Capacidade Transportadoras Veículos …" at bounding box center [298, 141] width 596 height 283
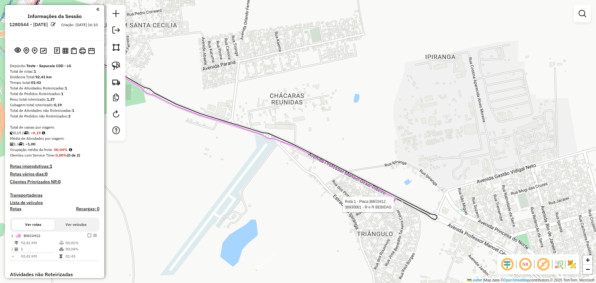
select select "**********"
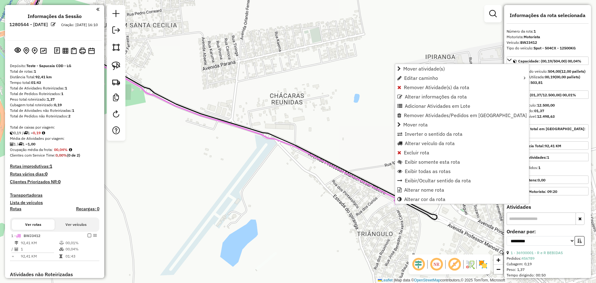
scroll to position [105, 0]
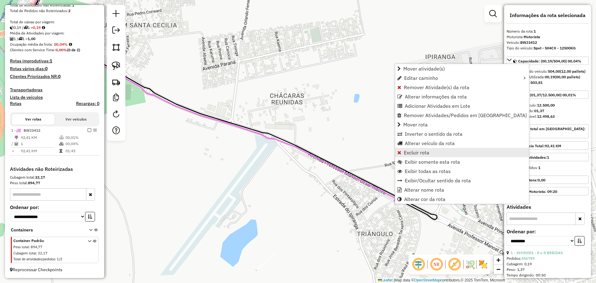
click at [409, 151] on span "Excluir rota" at bounding box center [416, 152] width 25 height 5
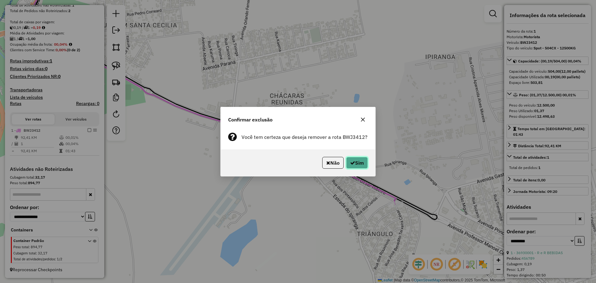
click at [356, 163] on button "Sim" at bounding box center [357, 163] width 22 height 12
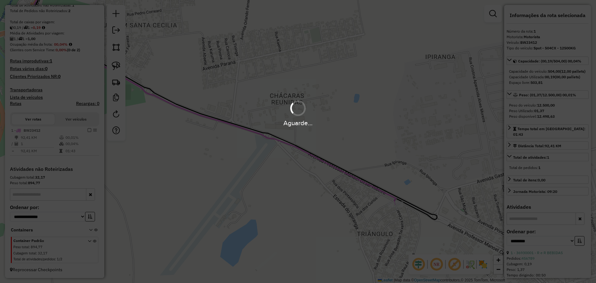
scroll to position [8, 0]
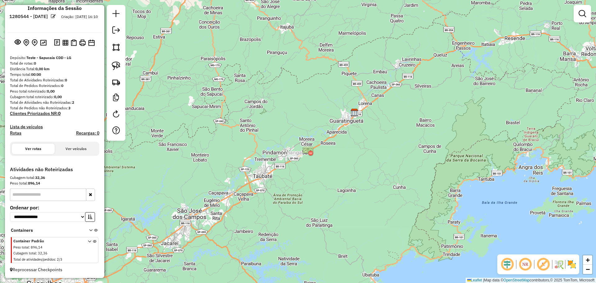
drag, startPoint x: 370, startPoint y: 118, endPoint x: 412, endPoint y: 95, distance: 48.0
click at [412, 95] on div "Janela de atendimento Grade de atendimento Capacidade Transportadoras Veículos …" at bounding box center [298, 141] width 596 height 283
click at [336, 91] on div "Janela de atendimento Grade de atendimento Capacidade Transportadoras Veículos …" at bounding box center [298, 141] width 596 height 283
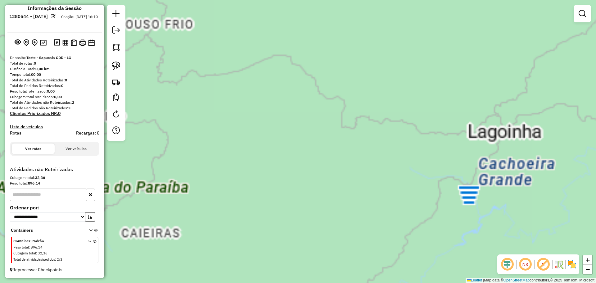
drag, startPoint x: 474, startPoint y: 226, endPoint x: 486, endPoint y: 232, distance: 13.3
click at [486, 232] on div "Janela de atendimento Grade de atendimento Capacidade Transportadoras Veículos …" at bounding box center [298, 141] width 596 height 283
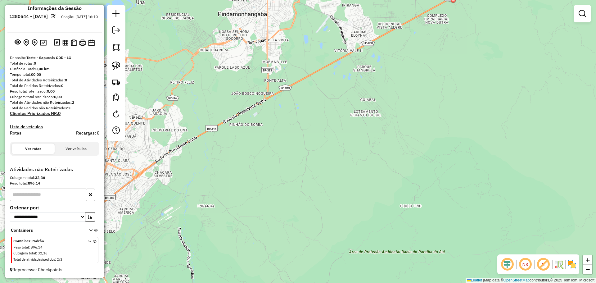
drag, startPoint x: 362, startPoint y: 134, endPoint x: 431, endPoint y: 219, distance: 109.6
click at [431, 219] on div "Janela de atendimento Grade de atendimento Capacidade Transportadoras Veículos …" at bounding box center [298, 141] width 596 height 283
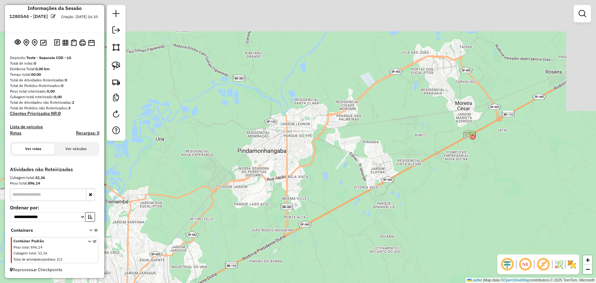
click at [412, 212] on div "Janela de atendimento Grade de atendimento Capacidade Transportadoras Veículos …" at bounding box center [298, 141] width 596 height 283
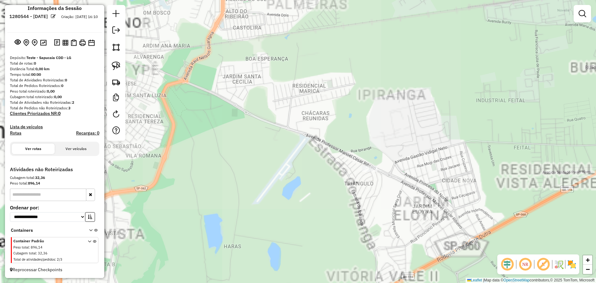
click at [384, 117] on div "Janela de atendimento Grade de atendimento Capacidade Transportadoras Veículos …" at bounding box center [298, 141] width 596 height 283
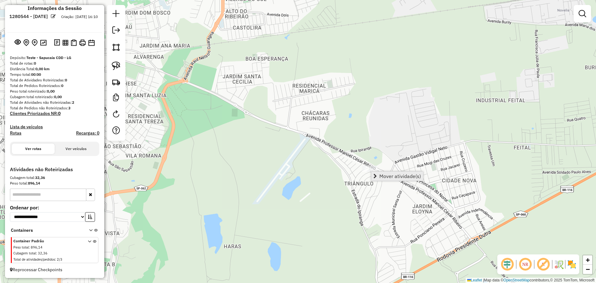
click at [397, 177] on span "Mover atividade(s)" at bounding box center [400, 175] width 42 height 5
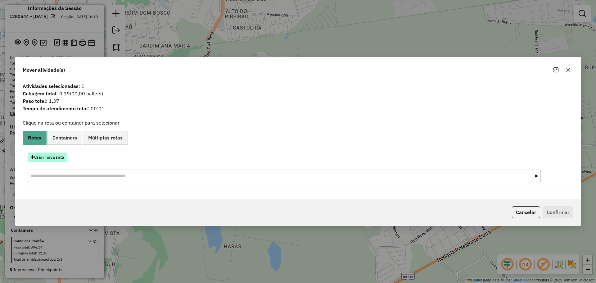
click at [56, 158] on button "Criar nova rota" at bounding box center [47, 157] width 39 height 10
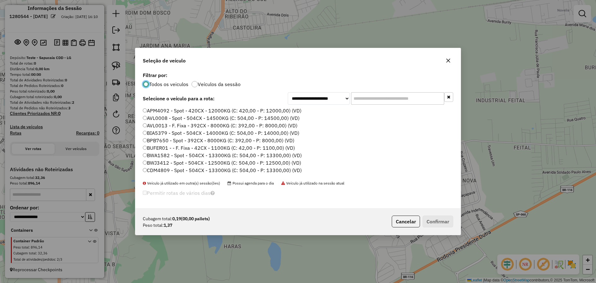
scroll to position [3, 2]
click at [218, 153] on label "BWA1582 - Spot - 504CX - 13300KG (C: 504,00 - P: 13300,00) (VD)" at bounding box center [222, 154] width 159 height 7
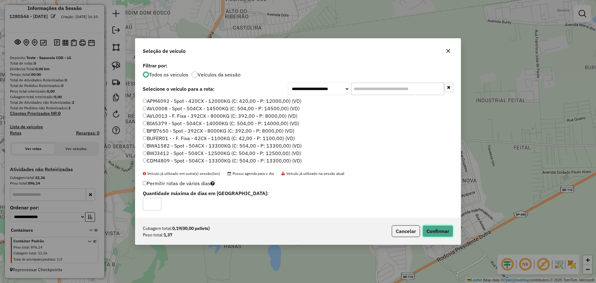
click at [442, 232] on button "Confirmar" at bounding box center [437, 231] width 31 height 12
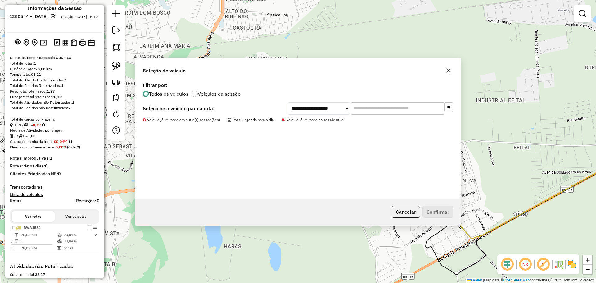
scroll to position [105, 0]
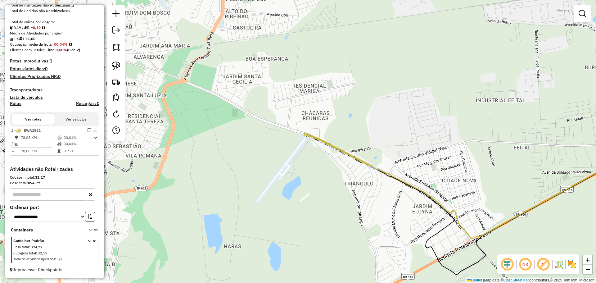
drag, startPoint x: 370, startPoint y: 123, endPoint x: 247, endPoint y: 69, distance: 134.4
click at [255, 73] on div "Janela de atendimento Grade de atendimento Capacidade Transportadoras Veículos …" at bounding box center [298, 141] width 596 height 283
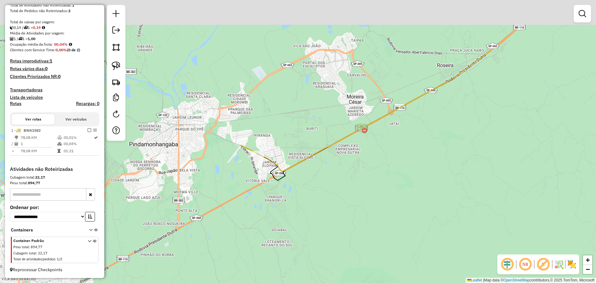
drag, startPoint x: 307, startPoint y: 36, endPoint x: 344, endPoint y: 197, distance: 165.2
click at [343, 208] on div "Janela de atendimento Grade de atendimento Capacidade Transportadoras Veículos …" at bounding box center [298, 141] width 596 height 283
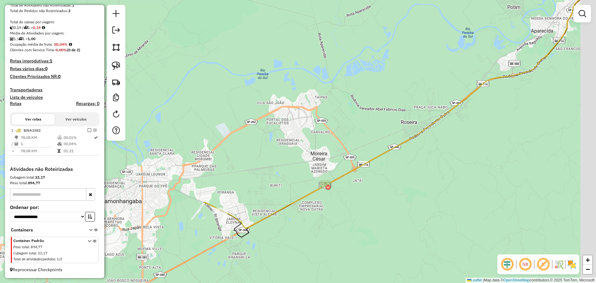
drag, startPoint x: 357, startPoint y: 162, endPoint x: 288, endPoint y: 130, distance: 76.8
click at [292, 121] on div "Janela de atendimento Grade de atendimento Capacidade Transportadoras Veículos …" at bounding box center [298, 141] width 596 height 283
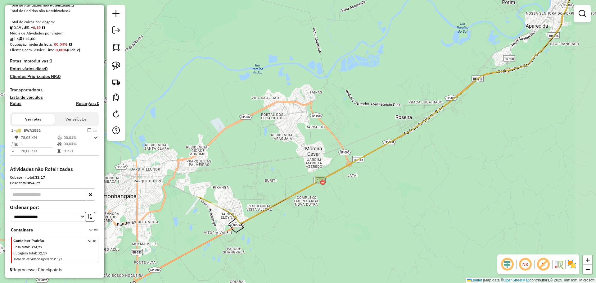
drag, startPoint x: 287, startPoint y: 132, endPoint x: 364, endPoint y: 91, distance: 87.2
click at [364, 91] on div "Janela de atendimento Grade de atendimento Capacidade Transportadoras Veículos …" at bounding box center [298, 141] width 596 height 283
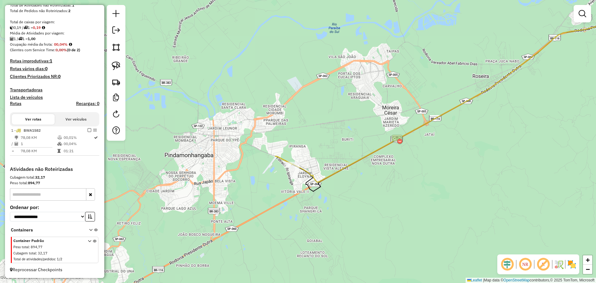
drag, startPoint x: 300, startPoint y: 95, endPoint x: 308, endPoint y: 49, distance: 46.4
click at [308, 49] on div "Janela de atendimento Grade de atendimento Capacidade Transportadoras Veículos …" at bounding box center [298, 141] width 596 height 283
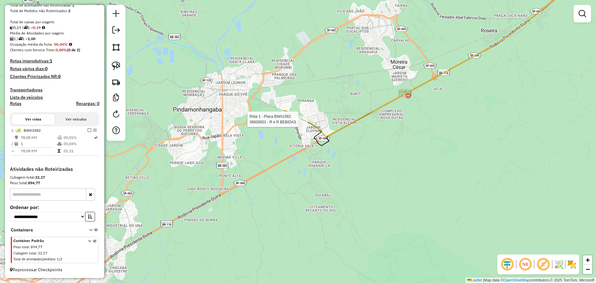
select select "**********"
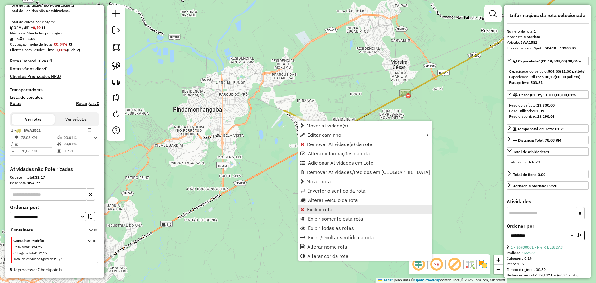
click at [324, 210] on span "Excluir rota" at bounding box center [319, 209] width 25 height 5
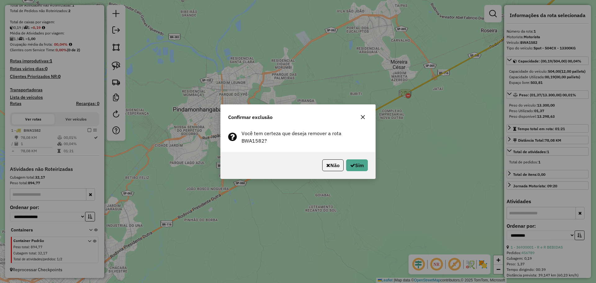
drag, startPoint x: 334, startPoint y: 157, endPoint x: 363, endPoint y: 154, distance: 29.3
click at [365, 148] on div "Confirmar exclusão Você tem certeza que deseja remover a rota BWA1582? Não Sim" at bounding box center [297, 141] width 155 height 74
click at [353, 168] on button "Sim" at bounding box center [357, 165] width 22 height 12
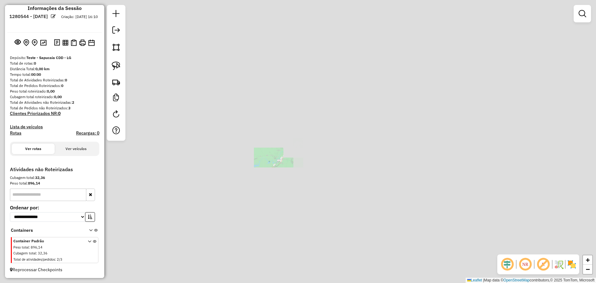
scroll to position [8, 0]
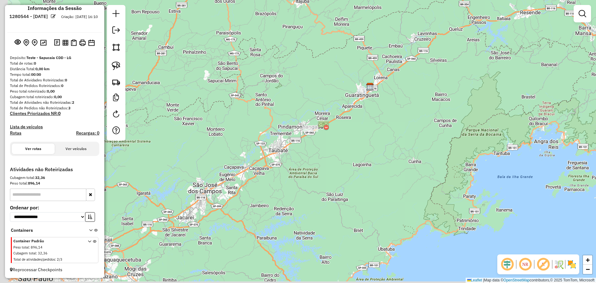
drag, startPoint x: 340, startPoint y: 81, endPoint x: 346, endPoint y: 79, distance: 6.7
click at [354, 71] on div "Janela de atendimento Grade de atendimento Capacidade Transportadoras Veículos …" at bounding box center [298, 141] width 596 height 283
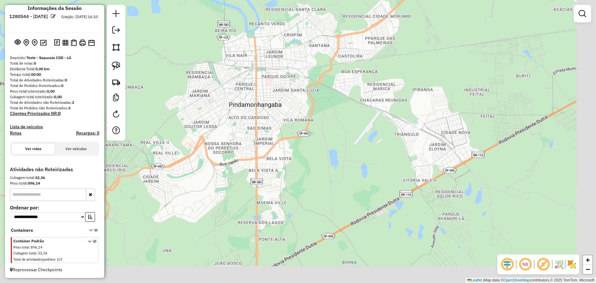
drag, startPoint x: 356, startPoint y: 99, endPoint x: 266, endPoint y: 60, distance: 98.4
click at [288, 44] on div "Janela de atendimento Grade de atendimento Capacidade Transportadoras Veículos …" at bounding box center [298, 141] width 596 height 283
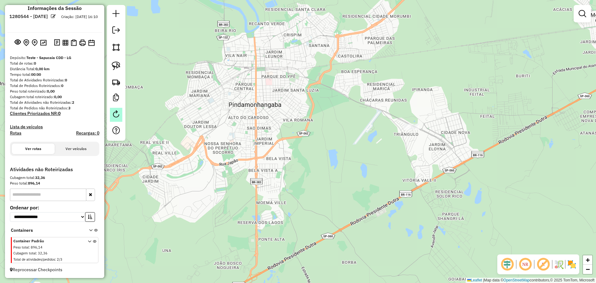
click at [119, 111] on em at bounding box center [115, 113] width 7 height 7
select select "*"
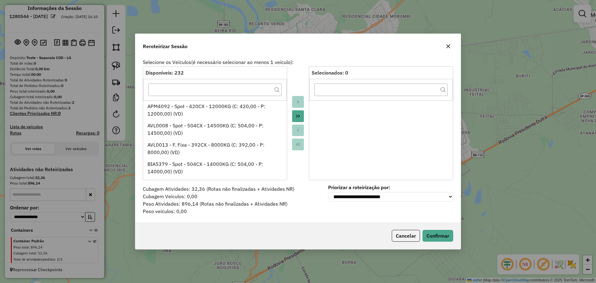
click at [299, 115] on icon "Move All to Target" at bounding box center [297, 116] width 5 height 5
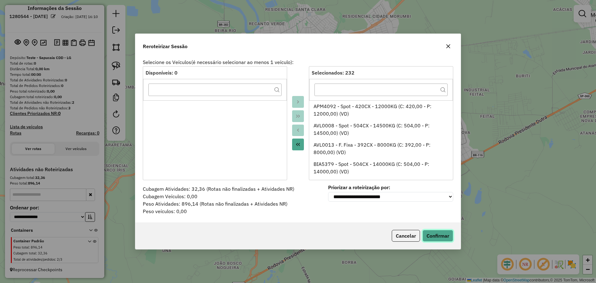
click at [444, 237] on button "Confirmar" at bounding box center [437, 236] width 31 height 12
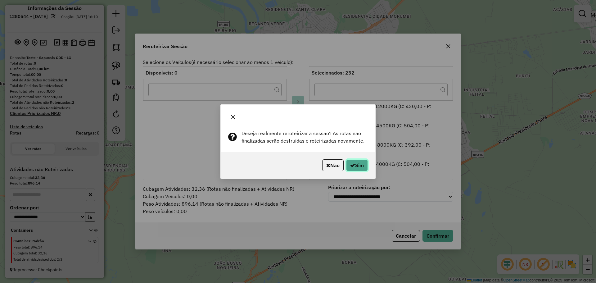
drag, startPoint x: 350, startPoint y: 164, endPoint x: 353, endPoint y: 161, distance: 4.5
click at [350, 164] on icon "button" at bounding box center [352, 165] width 5 height 5
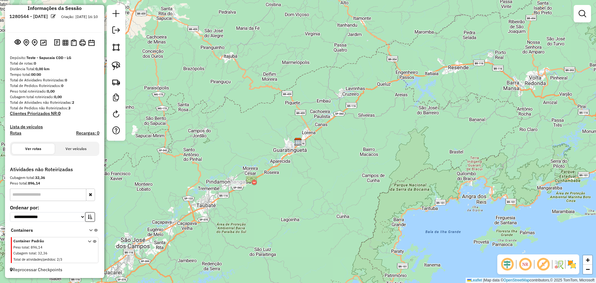
drag, startPoint x: 246, startPoint y: 135, endPoint x: 348, endPoint y: 62, distance: 125.0
click at [348, 62] on div "Janela de atendimento Grade de atendimento Capacidade Transportadoras Veículos …" at bounding box center [298, 141] width 596 height 283
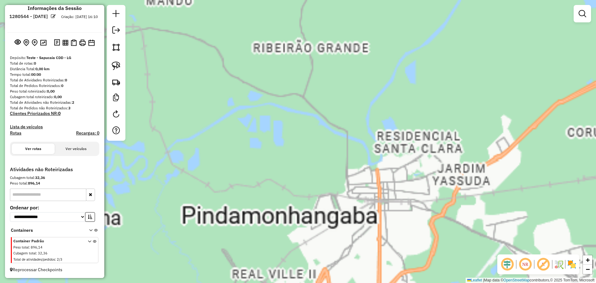
drag, startPoint x: 425, startPoint y: 155, endPoint x: 346, endPoint y: 66, distance: 119.8
click at [345, 65] on div "Janela de atendimento Grade de atendimento Capacidade Transportadoras Veículos …" at bounding box center [298, 141] width 596 height 283
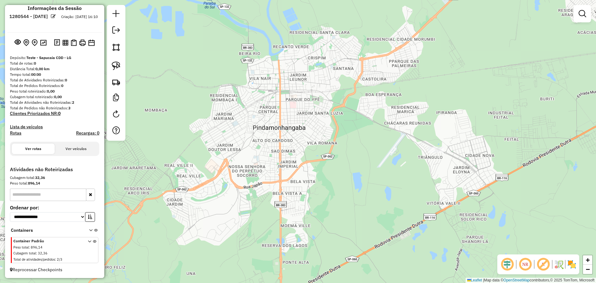
drag, startPoint x: 431, startPoint y: 120, endPoint x: 387, endPoint y: 83, distance: 57.5
click at [387, 83] on div "Janela de atendimento Grade de atendimento Capacidade Transportadoras Veículos …" at bounding box center [298, 141] width 596 height 283
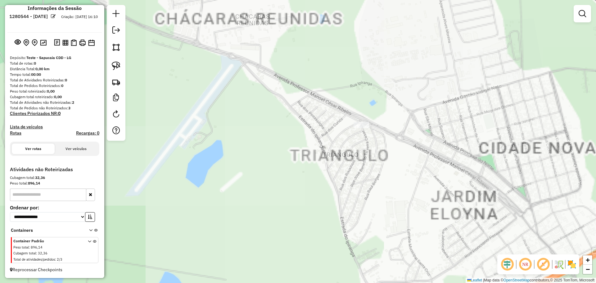
drag, startPoint x: 403, startPoint y: 104, endPoint x: 343, endPoint y: 127, distance: 64.5
click at [348, 128] on div "Janela de atendimento Grade de atendimento Capacidade Transportadoras Veículos …" at bounding box center [298, 141] width 596 height 283
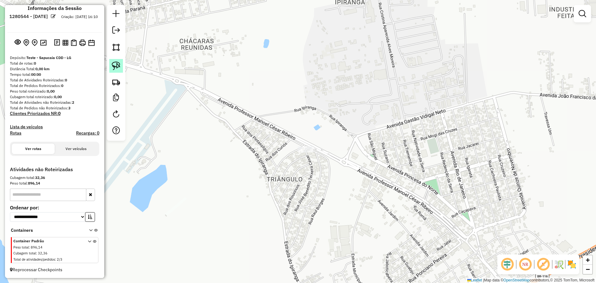
click at [120, 66] on img at bounding box center [116, 65] width 9 height 9
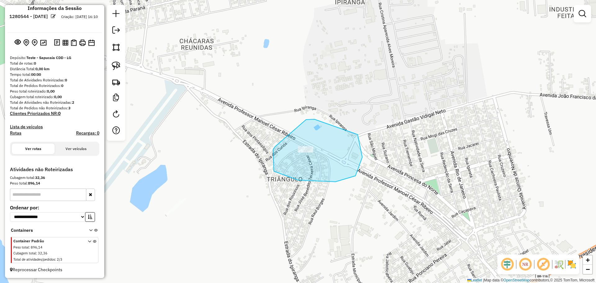
drag, startPoint x: 306, startPoint y: 119, endPoint x: 269, endPoint y: 149, distance: 47.3
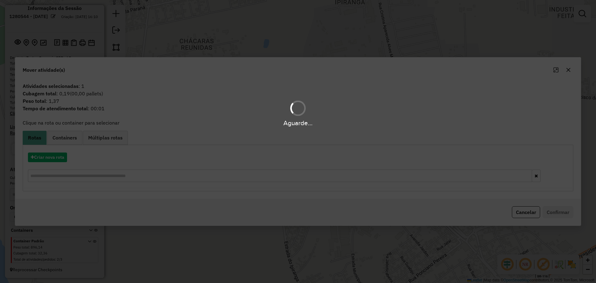
click at [53, 157] on div "Aguarde..." at bounding box center [298, 141] width 596 height 283
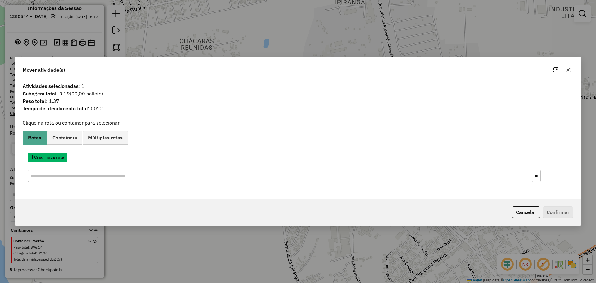
click at [53, 157] on button "Criar nova rota" at bounding box center [47, 157] width 39 height 10
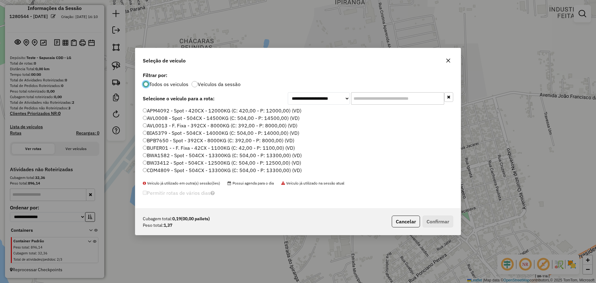
scroll to position [3, 2]
click at [315, 152] on li "BWA1582 - Spot - 504CX - 13300KG (C: 504,00 - P: 13300,00) (VD)" at bounding box center [298, 155] width 310 height 7
click at [284, 155] on label "BWA1582 - Spot - 504CX - 13300KG (C: 504,00 - P: 13300,00) (VD)" at bounding box center [222, 154] width 159 height 7
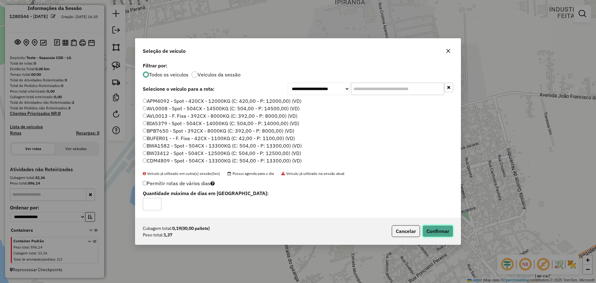
click at [435, 230] on button "Confirmar" at bounding box center [437, 231] width 31 height 12
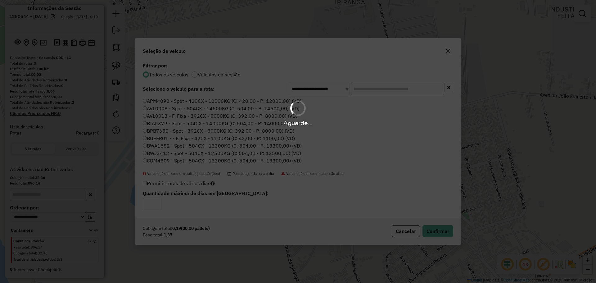
scroll to position [105, 0]
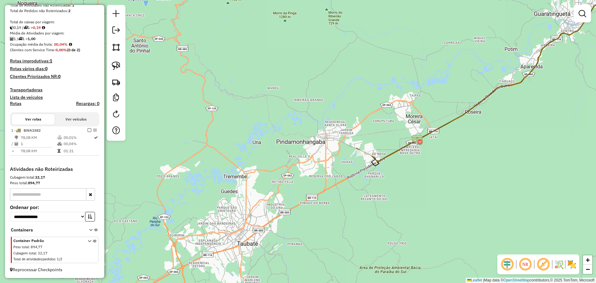
drag, startPoint x: 392, startPoint y: 131, endPoint x: 336, endPoint y: 165, distance: 65.5
click at [335, 166] on div "Janela de atendimento Grade de atendimento Capacidade Transportadoras Veículos …" at bounding box center [298, 141] width 596 height 283
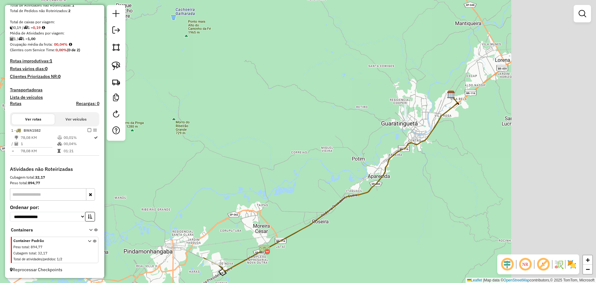
drag, startPoint x: 378, startPoint y: 132, endPoint x: 332, endPoint y: 164, distance: 55.8
click at [262, 220] on div "Janela de atendimento Grade de atendimento Capacidade Transportadoras Veículos …" at bounding box center [298, 141] width 596 height 283
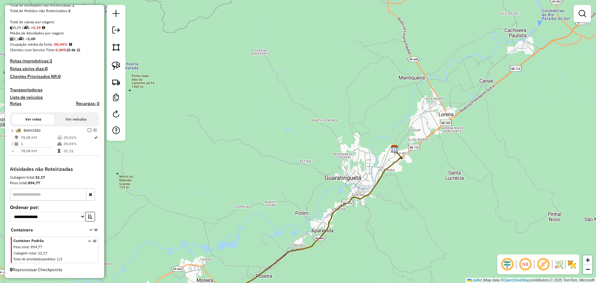
drag, startPoint x: 333, startPoint y: 163, endPoint x: 391, endPoint y: 151, distance: 59.6
click at [391, 151] on div "Janela de atendimento Grade de atendimento Capacidade Transportadoras Veículos …" at bounding box center [298, 141] width 596 height 283
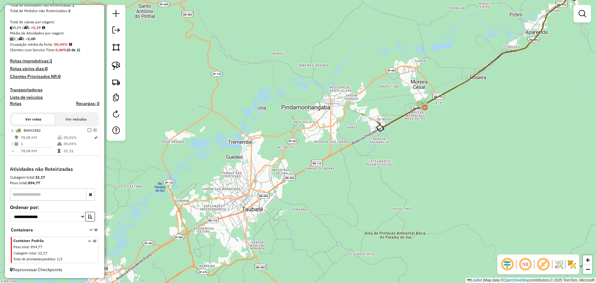
drag, startPoint x: 331, startPoint y: 179, endPoint x: 409, endPoint y: 52, distance: 149.1
click at [409, 52] on div "Janela de atendimento Grade de atendimento Capacidade Transportadoras Veículos …" at bounding box center [298, 141] width 596 height 283
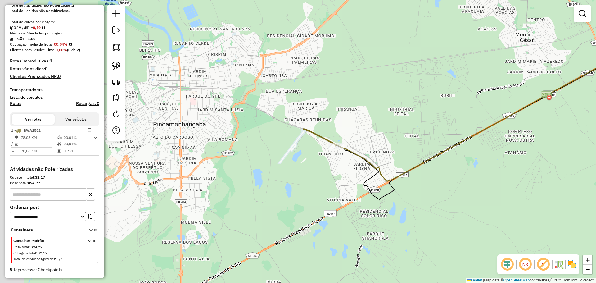
drag, startPoint x: 303, startPoint y: 122, endPoint x: 378, endPoint y: 120, distance: 74.5
click at [378, 120] on div "Janela de atendimento Grade de atendimento Capacidade Transportadoras Veículos …" at bounding box center [298, 141] width 596 height 283
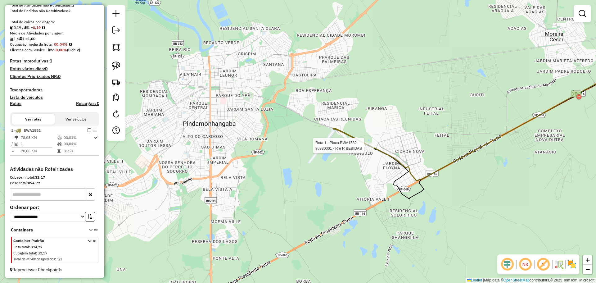
select select "**********"
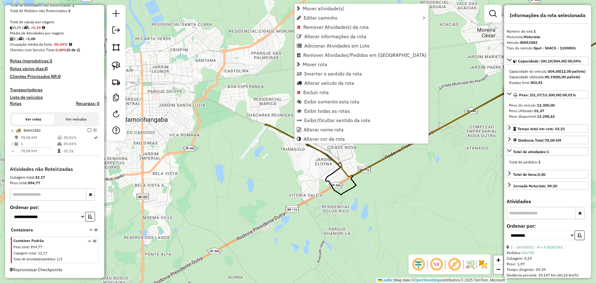
drag, startPoint x: 322, startPoint y: 62, endPoint x: 312, endPoint y: 94, distance: 33.1
click at [264, 96] on hb-router-mapa "Mover atividade(s) Editar caminho Remover Atividade(s) da rota Alterar informaç…" at bounding box center [298, 141] width 596 height 283
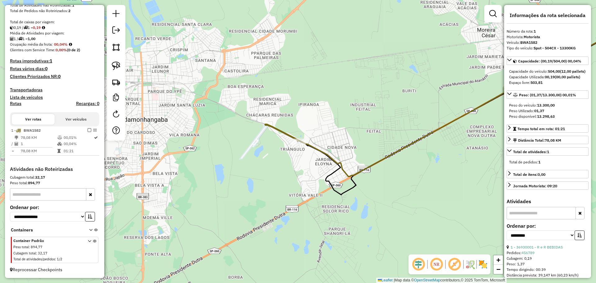
click at [312, 94] on div "Janela de atendimento Grade de atendimento Capacidade Transportadoras Veículos …" at bounding box center [298, 141] width 596 height 283
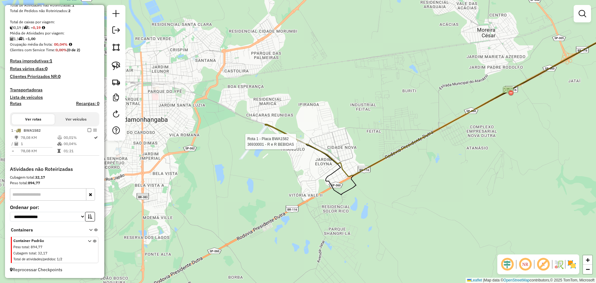
select select "**********"
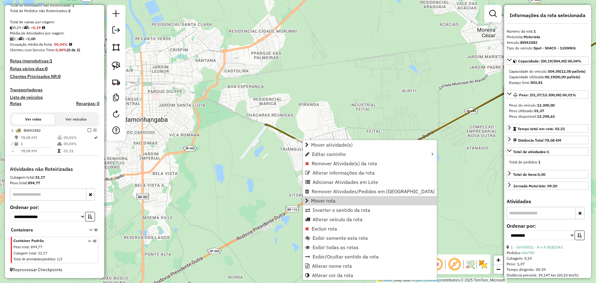
click at [274, 181] on div "Janela de atendimento Grade de atendimento Capacidade Transportadoras Veículos …" at bounding box center [298, 141] width 596 height 283
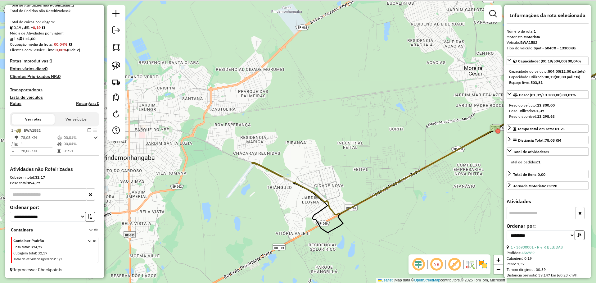
drag, startPoint x: 271, startPoint y: 185, endPoint x: 270, endPoint y: 176, distance: 8.8
click at [269, 187] on div "Janela de atendimento Grade de atendimento Capacidade Transportadoras Veículos …" at bounding box center [298, 141] width 596 height 283
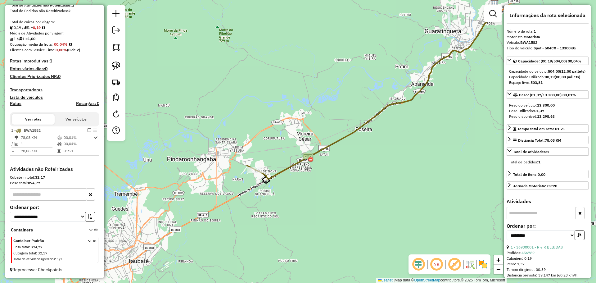
drag, startPoint x: 295, startPoint y: 122, endPoint x: 244, endPoint y: 162, distance: 65.0
click at [244, 162] on div "Janela de atendimento Grade de atendimento Capacidade Transportadoras Veículos …" at bounding box center [298, 141] width 596 height 283
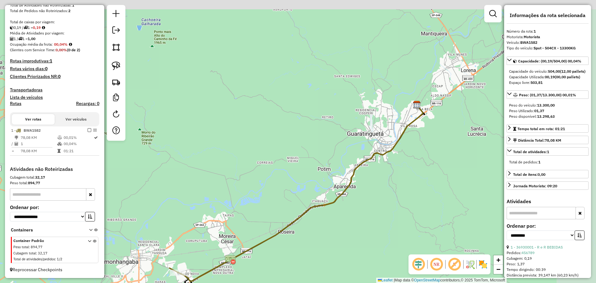
drag, startPoint x: 317, startPoint y: 113, endPoint x: 274, endPoint y: 179, distance: 78.9
click at [261, 199] on div "Janela de atendimento Grade de atendimento Capacidade Transportadoras Veículos …" at bounding box center [298, 141] width 596 height 283
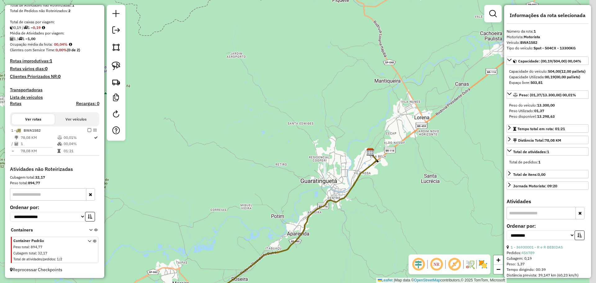
drag, startPoint x: 335, startPoint y: 126, endPoint x: 397, endPoint y: 81, distance: 76.4
click at [393, 84] on div "Janela de atendimento Grade de atendimento Capacidade Transportadoras Veículos …" at bounding box center [298, 141] width 596 height 283
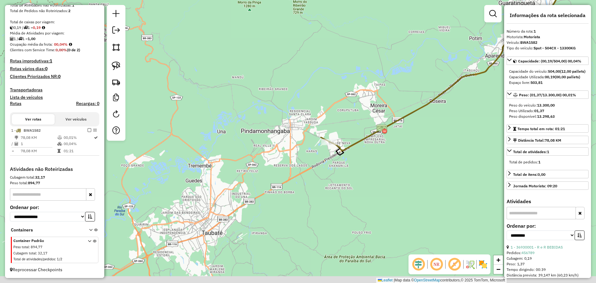
drag, startPoint x: 275, startPoint y: 156, endPoint x: 315, endPoint y: 110, distance: 61.2
click at [315, 109] on div "Janela de atendimento Grade de atendimento Capacidade Transportadoras Veículos …" at bounding box center [298, 141] width 596 height 283
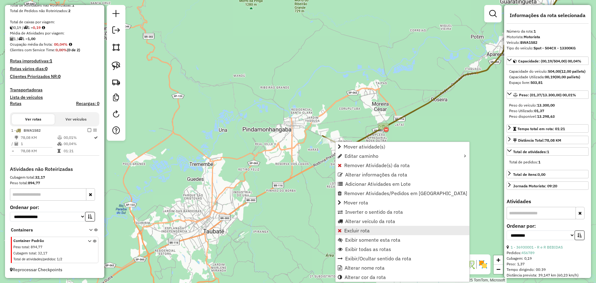
click at [366, 228] on span "Excluir rota" at bounding box center [356, 230] width 25 height 5
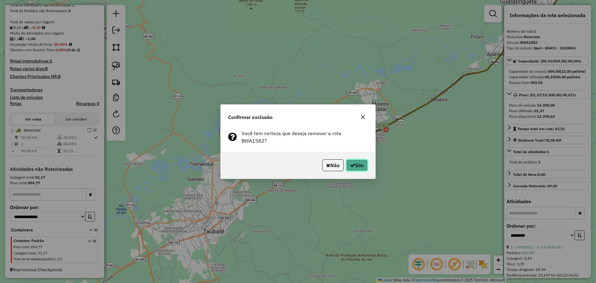
click at [356, 164] on button "Sim" at bounding box center [357, 165] width 22 height 12
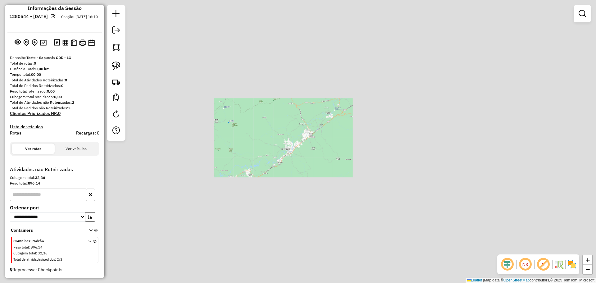
scroll to position [8, 0]
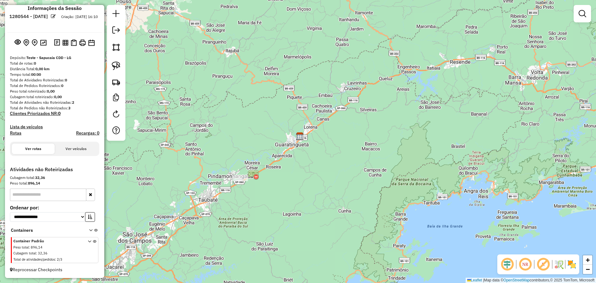
drag, startPoint x: 297, startPoint y: 154, endPoint x: 326, endPoint y: 128, distance: 39.6
click at [326, 128] on div "Janela de atendimento Grade de atendimento Capacidade Transportadoras Veículos …" at bounding box center [298, 141] width 596 height 283
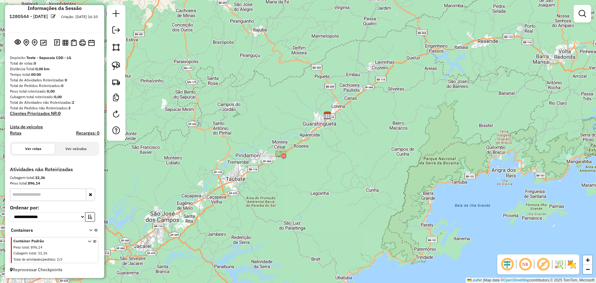
click at [263, 163] on div "Janela de atendimento Grade de atendimento Capacidade Transportadoras Veículos …" at bounding box center [298, 141] width 596 height 283
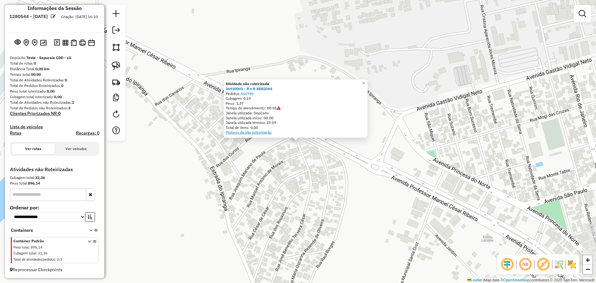
click at [266, 133] on link "Motivos da não roteirização" at bounding box center [249, 132] width 46 height 5
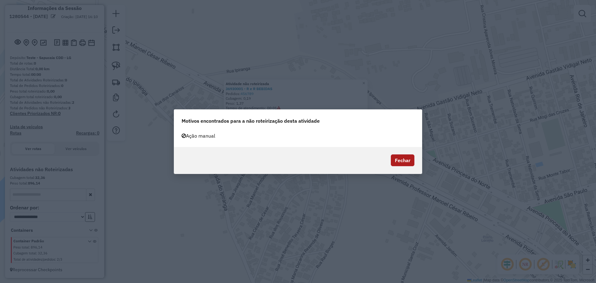
click at [411, 159] on button "Fechar" at bounding box center [403, 160] width 24 height 12
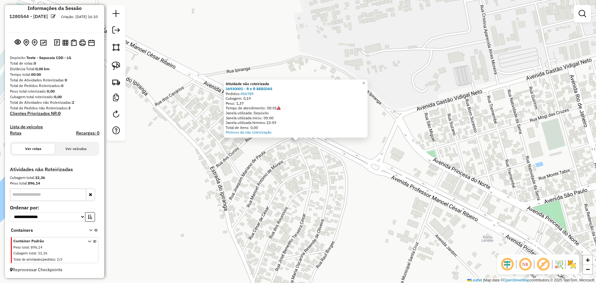
click at [330, 179] on div "Atividade não roteirizada 36930001 - R e R BEBIDAS Pedidos: 456789 Cubagem: 0,1…" at bounding box center [298, 141] width 596 height 283
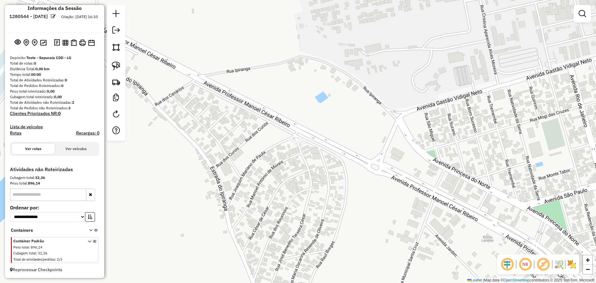
click at [305, 105] on div "Janela de atendimento Grade de atendimento Capacidade Transportadoras Veículos …" at bounding box center [298, 141] width 596 height 283
click at [115, 114] on em at bounding box center [115, 113] width 7 height 7
select select "*"
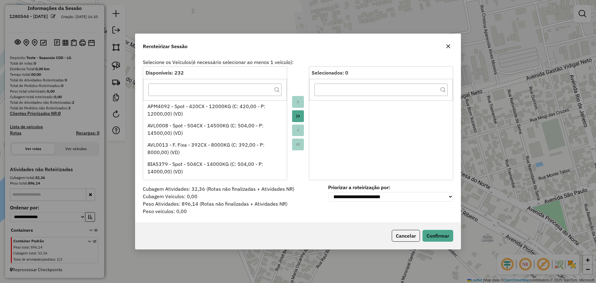
click at [302, 117] on button "Move All to Target" at bounding box center [298, 116] width 12 height 12
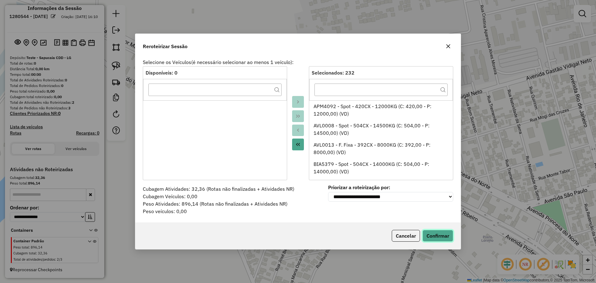
click at [447, 233] on button "Confirmar" at bounding box center [437, 236] width 31 height 12
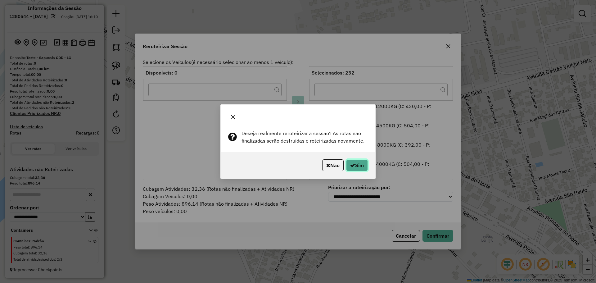
click at [357, 162] on button "Sim" at bounding box center [357, 165] width 22 height 12
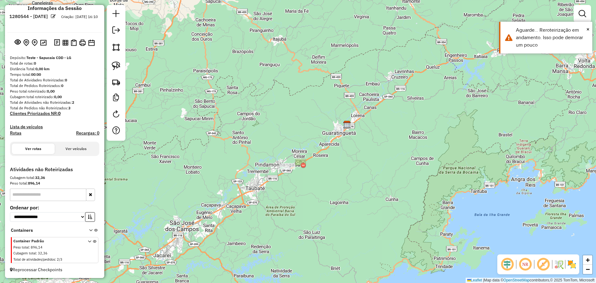
drag, startPoint x: 255, startPoint y: 141, endPoint x: 306, endPoint y: 123, distance: 54.3
click at [306, 123] on div "Janela de atendimento Grade de atendimento Capacidade Transportadoras Veículos …" at bounding box center [298, 141] width 596 height 283
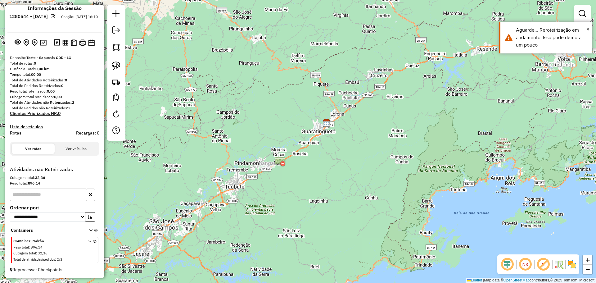
drag, startPoint x: 285, startPoint y: 130, endPoint x: 270, endPoint y: 129, distance: 14.9
click at [270, 129] on div "Janela de atendimento Grade de atendimento Capacidade Transportadoras Veículos …" at bounding box center [298, 141] width 596 height 283
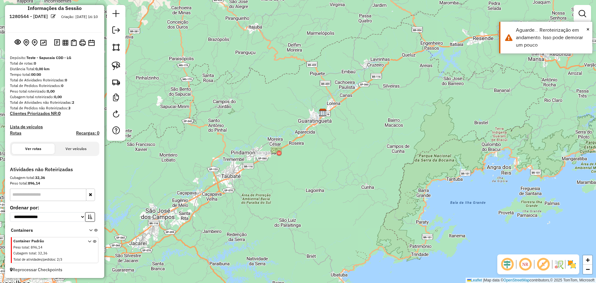
drag, startPoint x: 266, startPoint y: 128, endPoint x: 257, endPoint y: 109, distance: 21.0
click at [259, 107] on div "Janela de atendimento Grade de atendimento Capacidade Transportadoras Veículos …" at bounding box center [298, 141] width 596 height 283
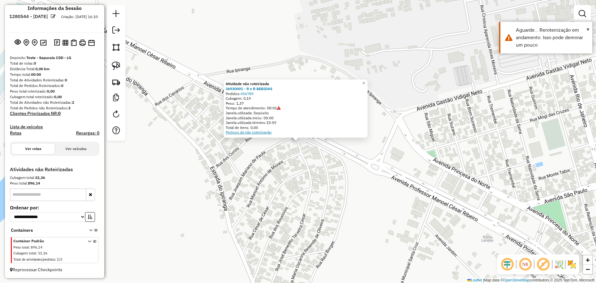
click at [269, 132] on link "Motivos da não roteirização" at bounding box center [249, 132] width 46 height 5
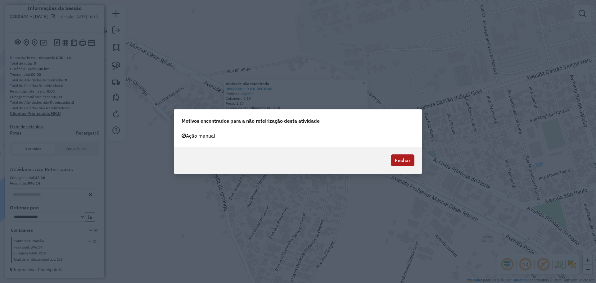
click at [406, 160] on button "Fechar" at bounding box center [403, 160] width 24 height 12
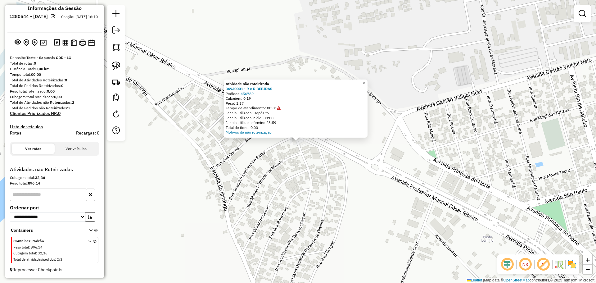
click at [419, 133] on div "Atividade não roteirizada 36930001 - R e R BEBIDAS Pedidos: 456789 Cubagem: 0,1…" at bounding box center [298, 141] width 596 height 283
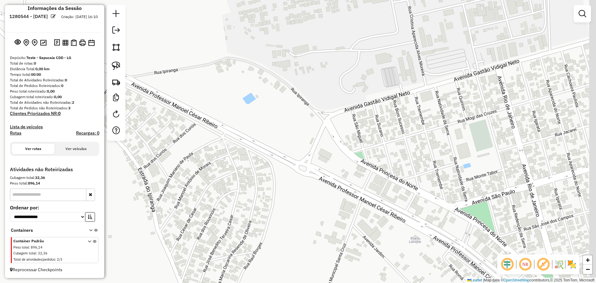
drag, startPoint x: 371, startPoint y: 165, endPoint x: 274, endPoint y: 163, distance: 97.8
click at [283, 166] on div "Janela de atendimento Grade de atendimento Capacidade Transportadoras Veículos …" at bounding box center [298, 141] width 596 height 283
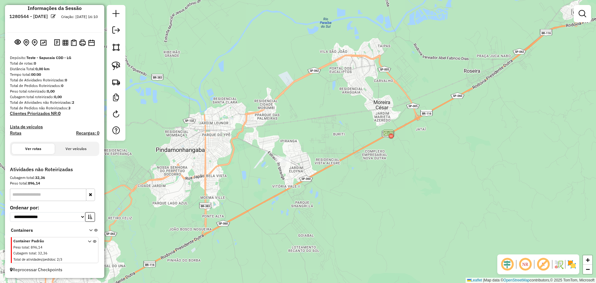
drag, startPoint x: 342, startPoint y: 161, endPoint x: 320, endPoint y: 178, distance: 27.9
click at [320, 178] on div "Janela de atendimento Grade de atendimento Capacidade Transportadoras Veículos …" at bounding box center [298, 141] width 596 height 283
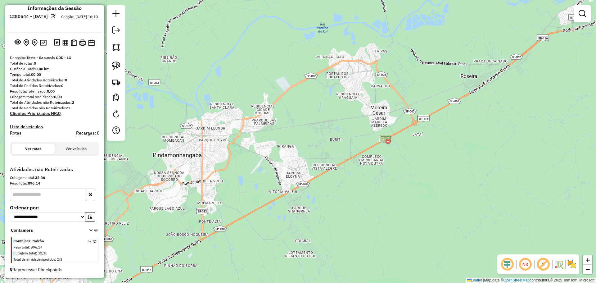
drag, startPoint x: 345, startPoint y: 161, endPoint x: 348, endPoint y: 159, distance: 3.7
click at [348, 159] on div "Janela de atendimento Grade de atendimento Capacidade Transportadoras Veículos …" at bounding box center [298, 141] width 596 height 283
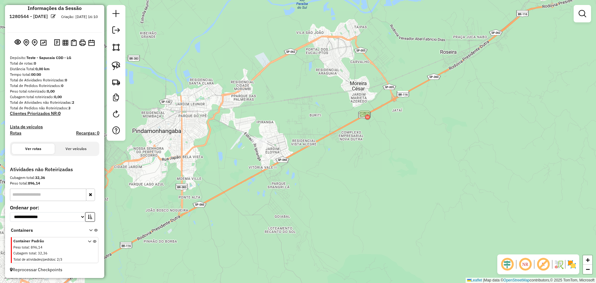
drag, startPoint x: 347, startPoint y: 120, endPoint x: 328, endPoint y: 96, distance: 31.0
click at [329, 97] on div "Janela de atendimento Grade de atendimento Capacidade Transportadoras Veículos …" at bounding box center [298, 141] width 596 height 283
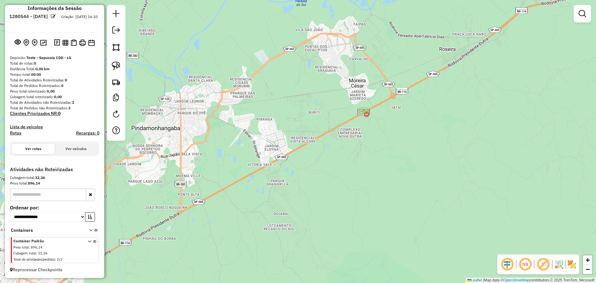
drag, startPoint x: 359, startPoint y: 70, endPoint x: 348, endPoint y: 41, distance: 30.9
click at [360, 67] on div "Janela de atendimento Grade de atendimento Capacidade Transportadoras Veículos …" at bounding box center [298, 141] width 596 height 283
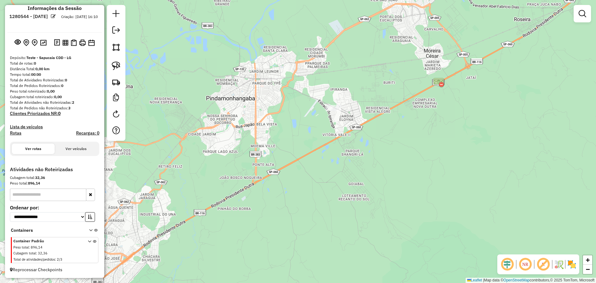
drag, startPoint x: 347, startPoint y: 110, endPoint x: 365, endPoint y: 103, distance: 19.3
click at [365, 103] on div "Janela de atendimento Grade de atendimento Capacidade Transportadoras Veículos …" at bounding box center [298, 141] width 596 height 283
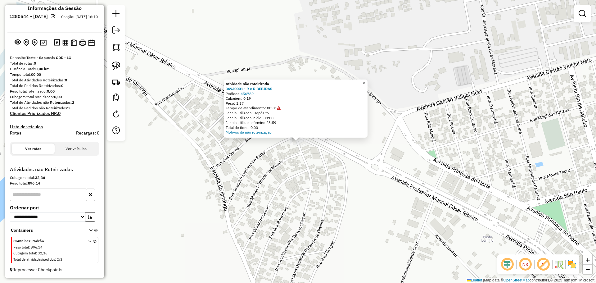
click at [365, 81] on span "×" at bounding box center [363, 82] width 3 height 5
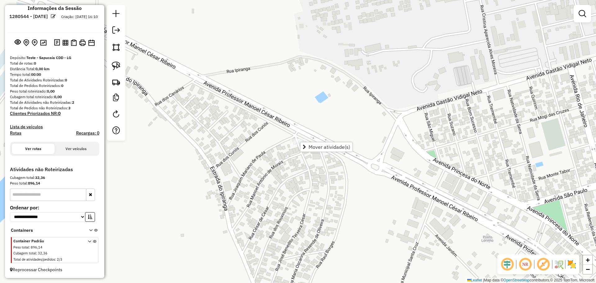
drag, startPoint x: 297, startPoint y: 100, endPoint x: 309, endPoint y: 32, distance: 68.8
click at [297, 99] on div "Janela de atendimento Grade de atendimento Capacidade Transportadoras Veículos …" at bounding box center [298, 141] width 596 height 283
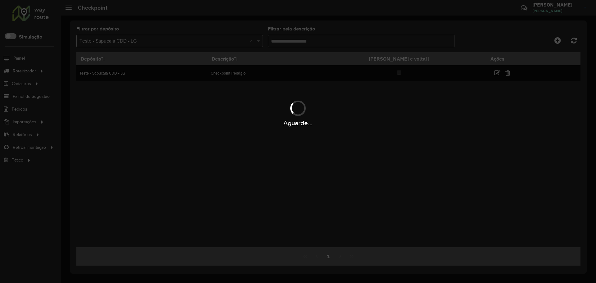
click at [328, 103] on div "Aguarde..." at bounding box center [298, 112] width 596 height 29
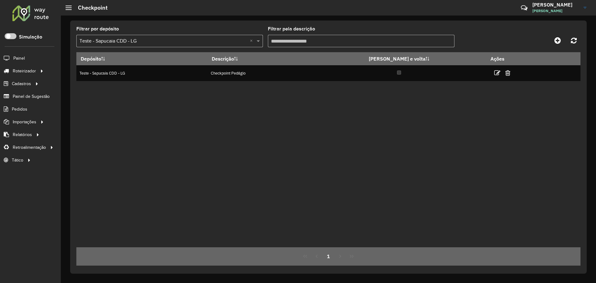
click at [486, 106] on div "Depósito Descrição Ida e volta Ações Teste - Sapucaia CDD - LG Checkpoint Pedág…" at bounding box center [328, 149] width 504 height 195
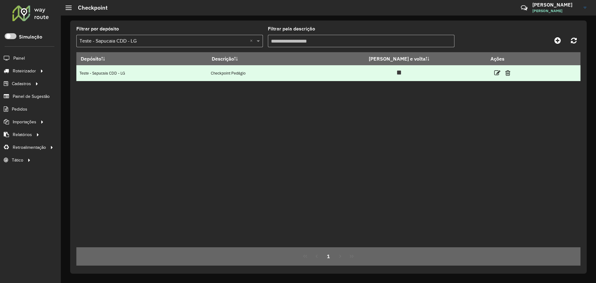
click at [486, 67] on td at bounding box center [504, 73] width 37 height 16
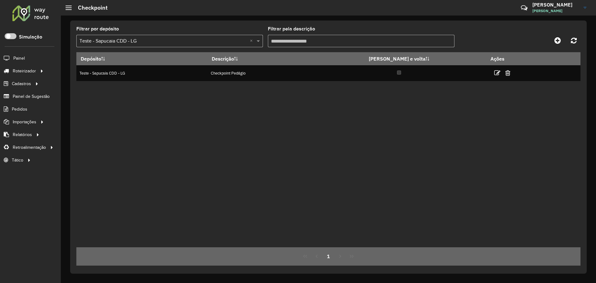
click at [384, 130] on div "Depósito Descrição Ida e volta Ações Teste - Sapucaia CDD - LG Checkpoint Pedág…" at bounding box center [328, 149] width 504 height 195
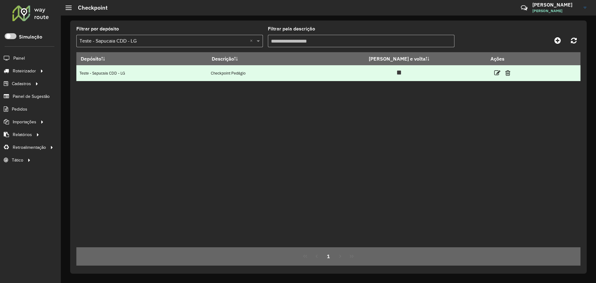
click at [494, 69] on link at bounding box center [497, 73] width 6 height 8
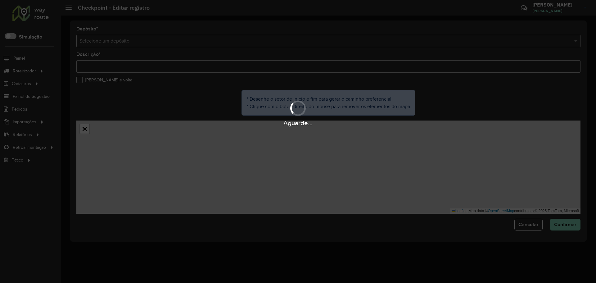
type input "**********"
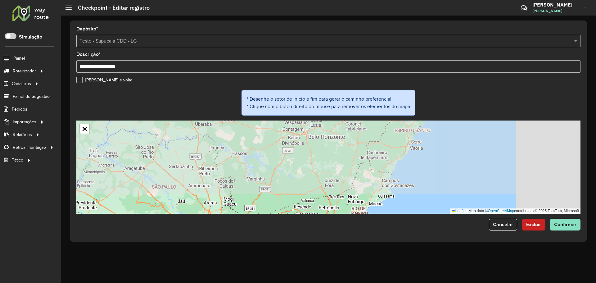
drag, startPoint x: 383, startPoint y: 180, endPoint x: 319, endPoint y: 224, distance: 77.5
click at [316, 232] on div "**********" at bounding box center [328, 130] width 516 height 221
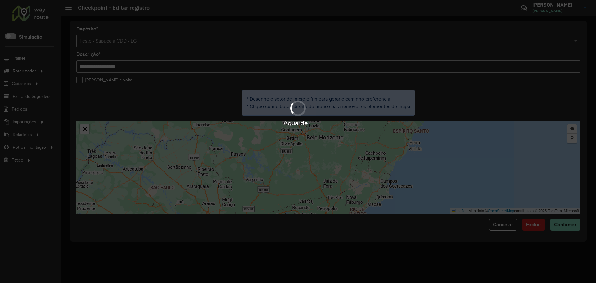
drag, startPoint x: 355, startPoint y: 148, endPoint x: 327, endPoint y: 210, distance: 67.8
click at [327, 210] on div "Aguarde..." at bounding box center [298, 141] width 596 height 283
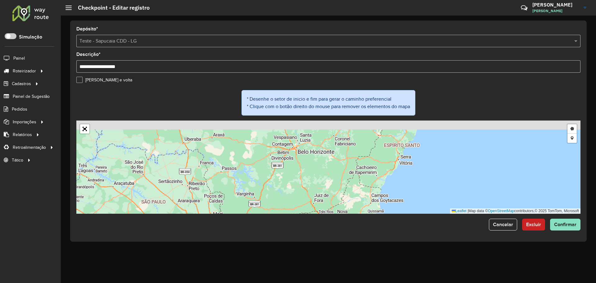
drag, startPoint x: 355, startPoint y: 144, endPoint x: 332, endPoint y: 178, distance: 41.6
click at [329, 180] on div "Desenhar setor Adicionar checkpoint Leaflet | Map data © OpenStreetMap contribu…" at bounding box center [328, 166] width 504 height 93
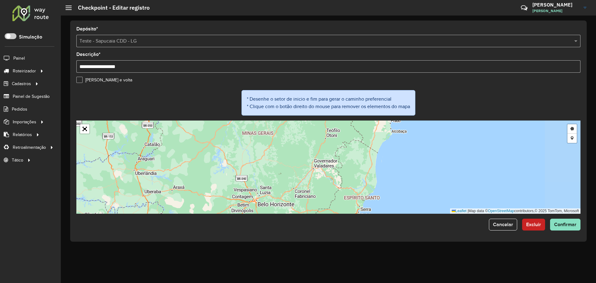
drag, startPoint x: 357, startPoint y: 144, endPoint x: 326, endPoint y: 187, distance: 53.0
click at [312, 206] on div "Desenhar setor Adicionar checkpoint Leaflet | Map data © OpenStreetMap contribu…" at bounding box center [328, 166] width 504 height 93
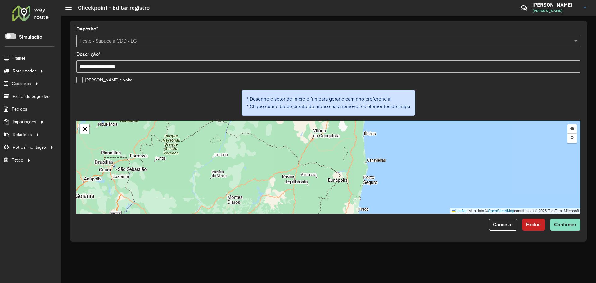
drag, startPoint x: 345, startPoint y: 166, endPoint x: 338, endPoint y: 225, distance: 59.6
click at [338, 225] on form "**********" at bounding box center [328, 129] width 504 height 204
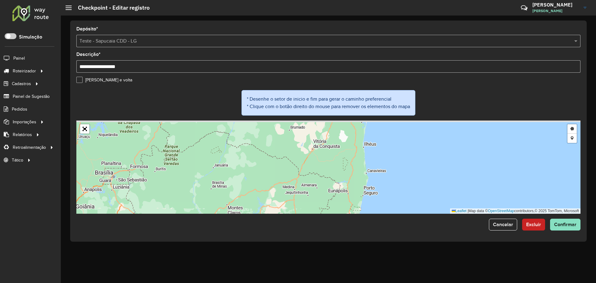
drag, startPoint x: 335, startPoint y: 197, endPoint x: 335, endPoint y: 218, distance: 20.5
click at [334, 218] on form "**********" at bounding box center [328, 129] width 504 height 204
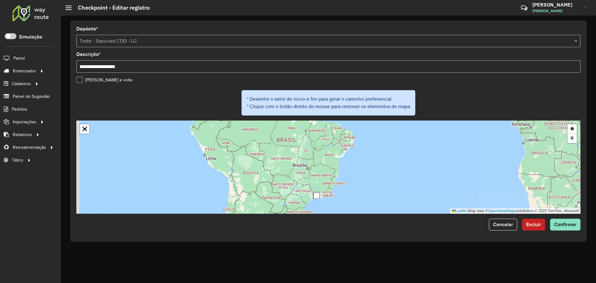
drag, startPoint x: 333, startPoint y: 172, endPoint x: 368, endPoint y: 123, distance: 59.7
click at [368, 123] on div "Desenhar setor Adicionar checkpoint Leaflet | Map data © OpenStreetMap contribu…" at bounding box center [328, 166] width 504 height 93
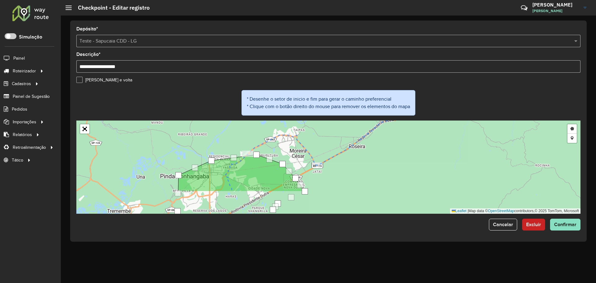
drag, startPoint x: 298, startPoint y: 173, endPoint x: 346, endPoint y: 125, distance: 67.8
click at [346, 125] on div "Desenhar setor Adicionar checkpoint Leaflet | Map data © OpenStreetMap contribu…" at bounding box center [328, 166] width 504 height 93
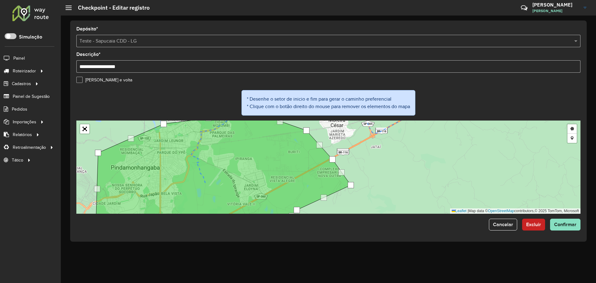
drag, startPoint x: 271, startPoint y: 179, endPoint x: 267, endPoint y: 142, distance: 38.1
click at [267, 142] on icon at bounding box center [223, 167] width 255 height 111
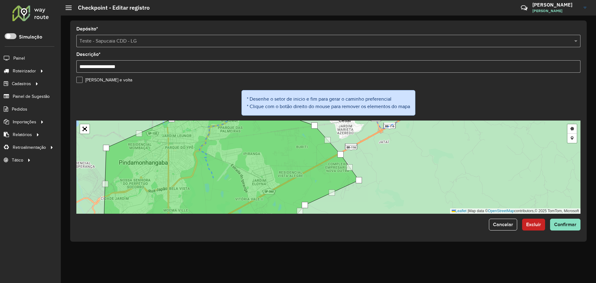
drag, startPoint x: 267, startPoint y: 142, endPoint x: 275, endPoint y: 136, distance: 9.9
click at [275, 136] on icon at bounding box center [231, 162] width 255 height 111
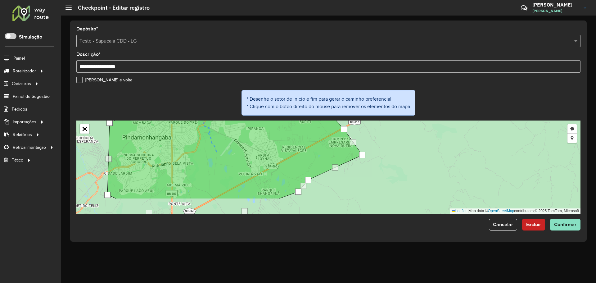
drag, startPoint x: 270, startPoint y: 150, endPoint x: 273, endPoint y: 126, distance: 24.7
click at [273, 126] on icon at bounding box center [234, 142] width 255 height 112
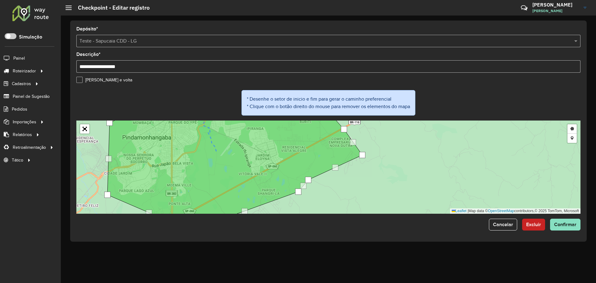
click at [572, 233] on div "**********" at bounding box center [328, 130] width 516 height 221
click at [568, 226] on span "Confirmar" at bounding box center [565, 224] width 22 height 5
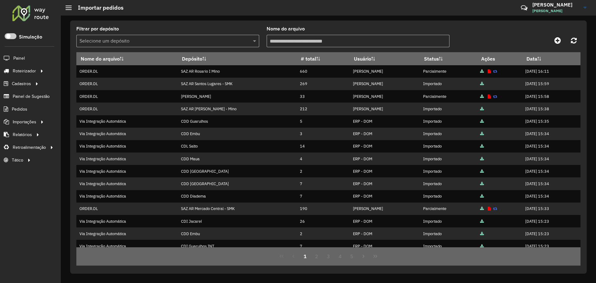
click at [160, 39] on input "text" at bounding box center [161, 41] width 164 height 7
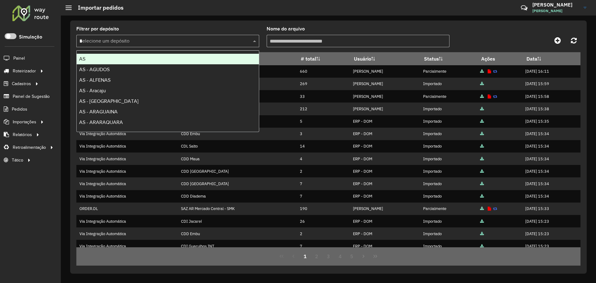
type input "**"
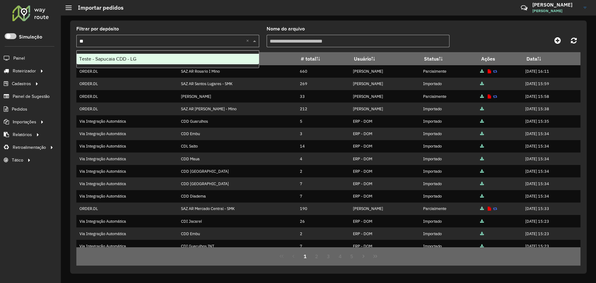
click at [157, 56] on div "Teste - Sapucaia CDD - LG" at bounding box center [168, 59] width 182 height 11
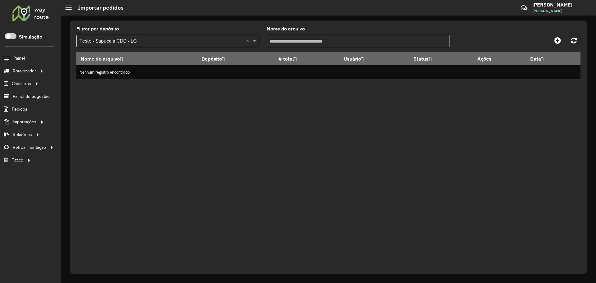
click at [198, 97] on div "Nome do arquivo Depósito # total Usuário Status Ações Data Nenhum registro enco…" at bounding box center [328, 158] width 504 height 213
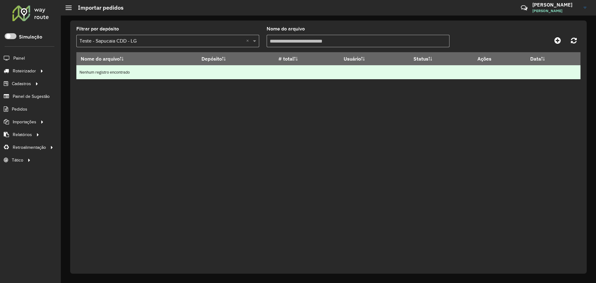
click at [171, 74] on td "Nenhum registro encontrado" at bounding box center [328, 72] width 504 height 14
drag, startPoint x: 111, startPoint y: 70, endPoint x: 188, endPoint y: 70, distance: 77.0
click at [185, 70] on td "Nenhum registro encontrado" at bounding box center [328, 72] width 504 height 14
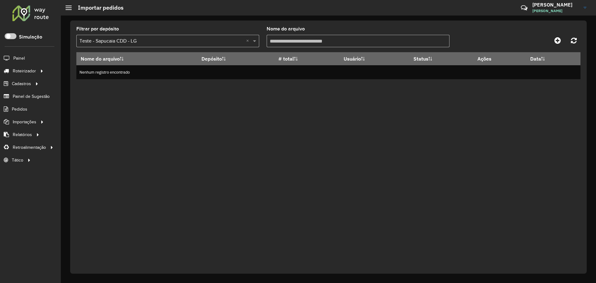
click at [207, 94] on div "Nome do arquivo Depósito # total Usuário Status Ações Data Nenhum registro enco…" at bounding box center [328, 158] width 504 height 213
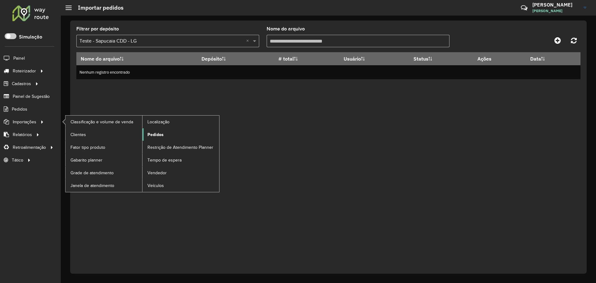
click at [160, 135] on span "Pedidos" at bounding box center [155, 134] width 16 height 7
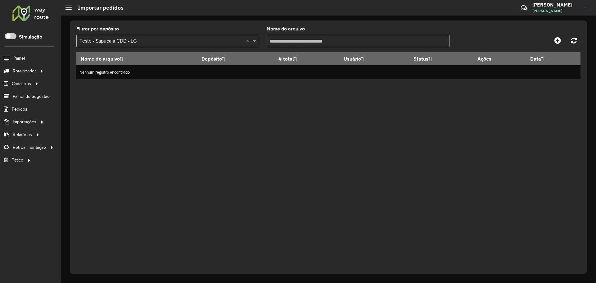
click at [339, 113] on div "Nome do arquivo Depósito # total Usuário Status Ações Data Nenhum registro enco…" at bounding box center [328, 158] width 504 height 213
click at [564, 37] on link at bounding box center [558, 40] width 14 height 11
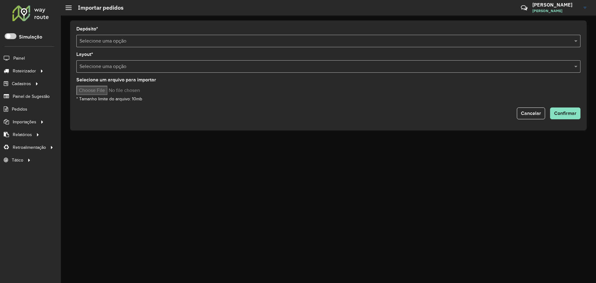
click at [124, 40] on input "text" at bounding box center [321, 41] width 485 height 7
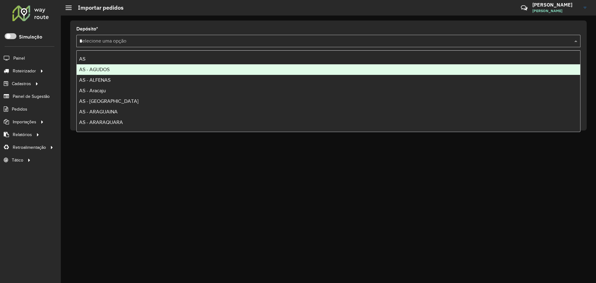
type input "**"
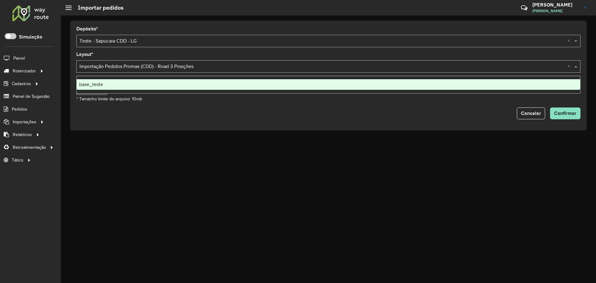
click at [190, 68] on input "text" at bounding box center [321, 66] width 485 height 7
click at [190, 51] on form "Depósito * Selecione uma opção × Teste - Sapucaia CDD - LG × Layout * Selecione…" at bounding box center [328, 73] width 504 height 92
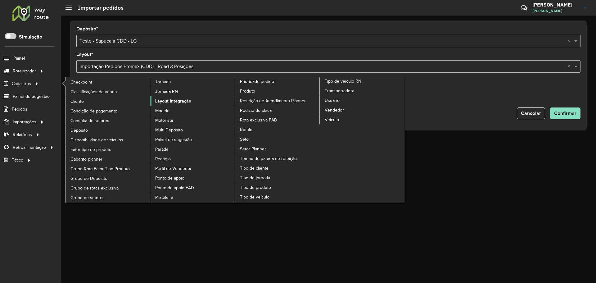
click at [177, 101] on span "Layout integração" at bounding box center [173, 101] width 36 height 7
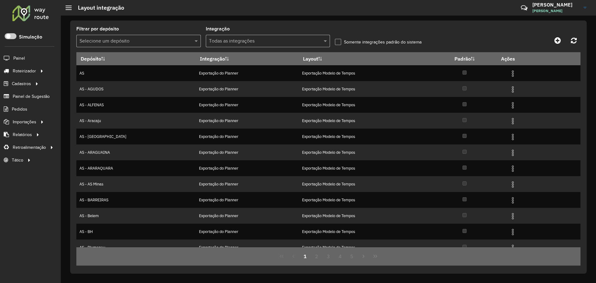
click at [166, 37] on div "Selecione um depósito" at bounding box center [138, 41] width 124 height 12
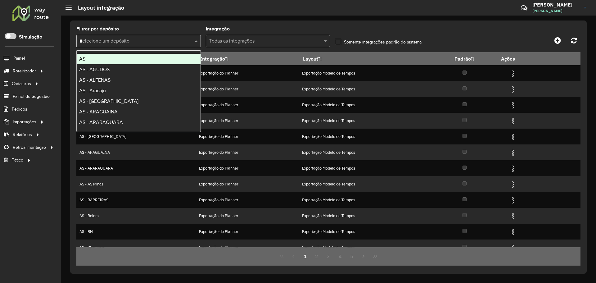
type input "**"
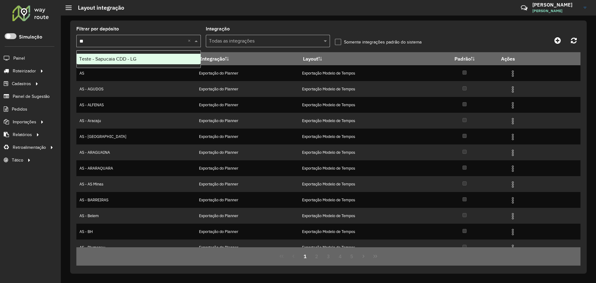
click at [155, 62] on div "Teste - Sapucaia CDD - LG" at bounding box center [139, 59] width 124 height 11
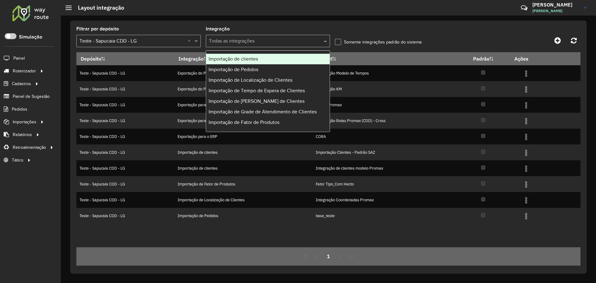
click at [300, 41] on input "text" at bounding box center [262, 41] width 106 height 7
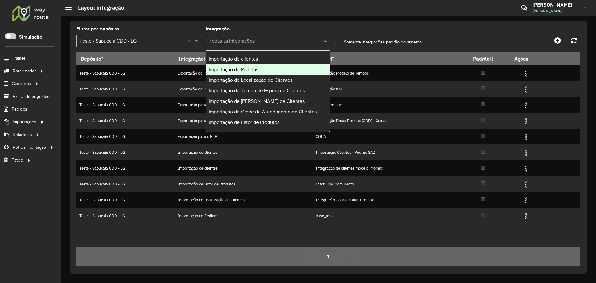
click at [283, 68] on div "Importação de Pedidos" at bounding box center [268, 69] width 124 height 11
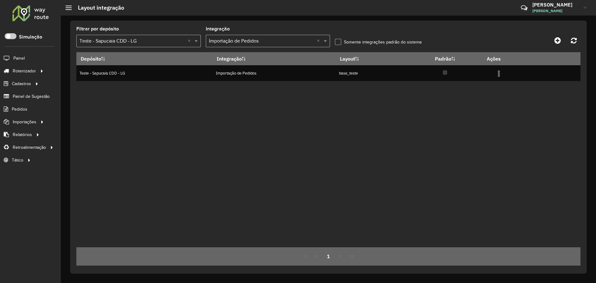
click at [229, 86] on div "Depósito Integração Layout Padrão Ações Teste - Sapucaia CDD - LG Importação de…" at bounding box center [328, 149] width 504 height 195
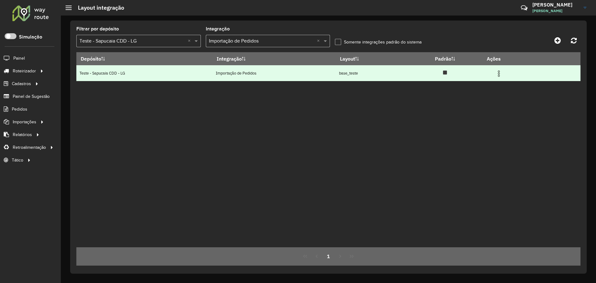
drag, startPoint x: 267, startPoint y: 72, endPoint x: 352, endPoint y: 74, distance: 84.7
click at [351, 74] on tr "Teste - Sapucaia CDD - LG Importação de Pedidos base_teste" at bounding box center [328, 73] width 504 height 16
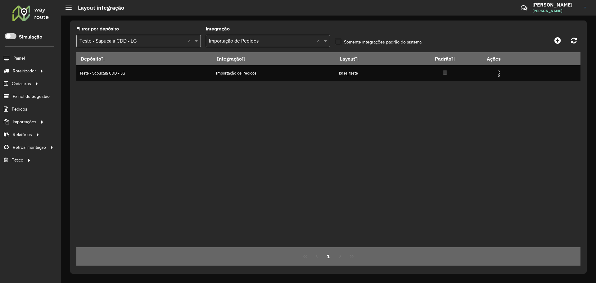
drag, startPoint x: 356, startPoint y: 97, endPoint x: 444, endPoint y: 85, distance: 88.4
click at [360, 97] on div "Depósito Integração Layout Padrão Ações Teste - Sapucaia CDD - LG Importação de…" at bounding box center [328, 149] width 504 height 195
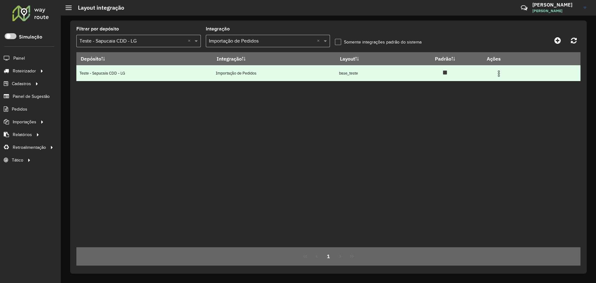
click at [495, 73] on td at bounding box center [501, 73] width 37 height 16
click at [500, 70] on img at bounding box center [498, 73] width 7 height 7
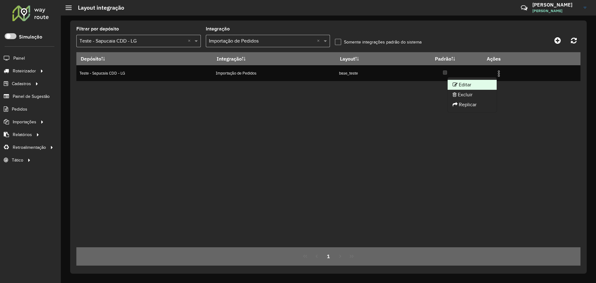
click at [488, 83] on li "Editar" at bounding box center [471, 85] width 49 height 10
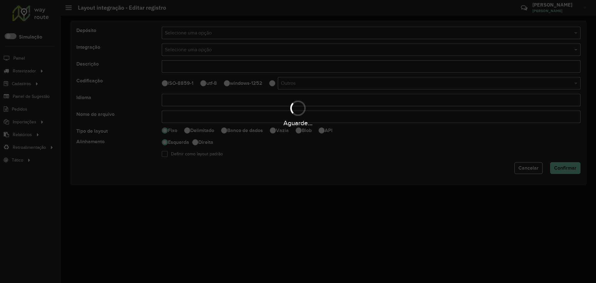
type input "**********"
type input "*****"
select select
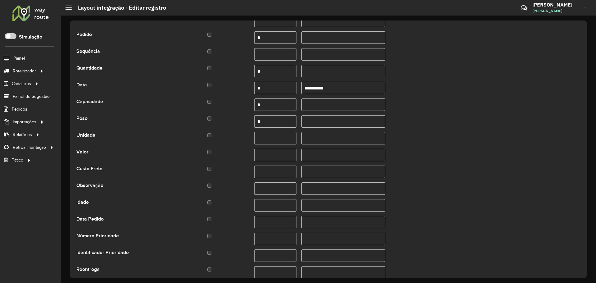
scroll to position [95, 0]
